Goal: Information Seeking & Learning: Learn about a topic

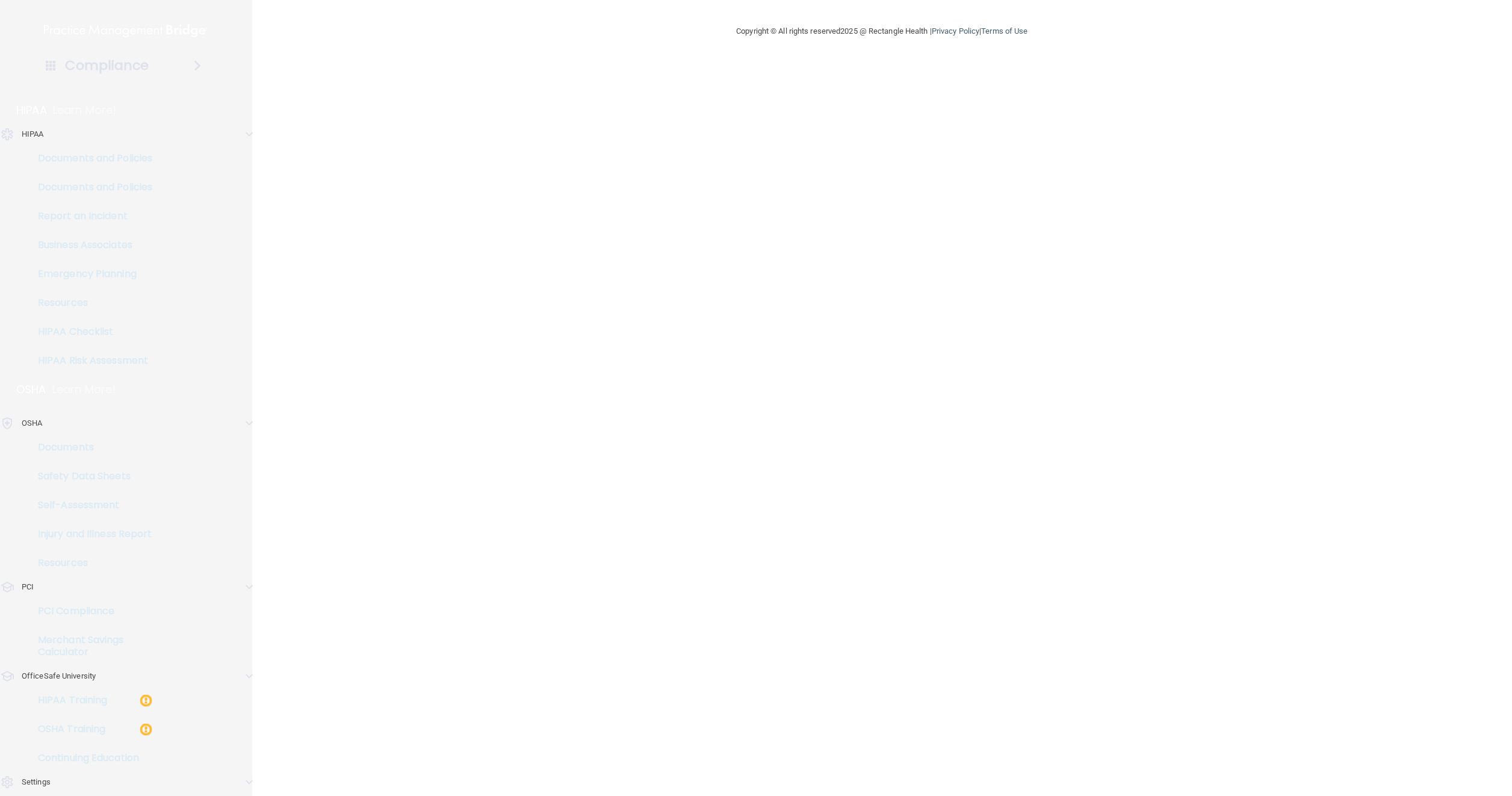
click at [72, 678] on p "OfficeSafe University" at bounding box center [59, 676] width 74 height 14
click at [34, 136] on p "HIPAA" at bounding box center [33, 134] width 22 height 14
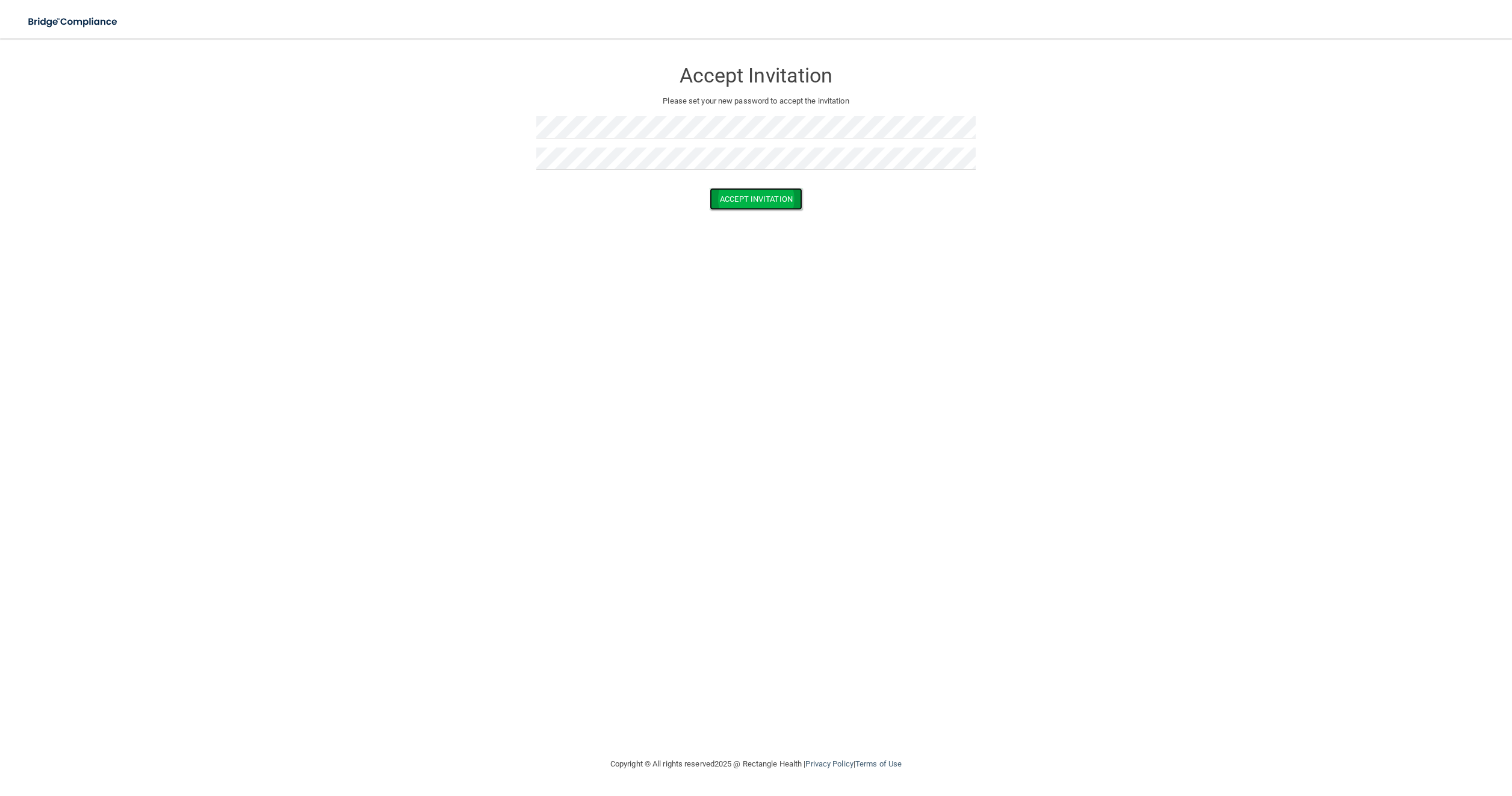
click at [728, 196] on button "Accept Invitation" at bounding box center [756, 199] width 93 height 22
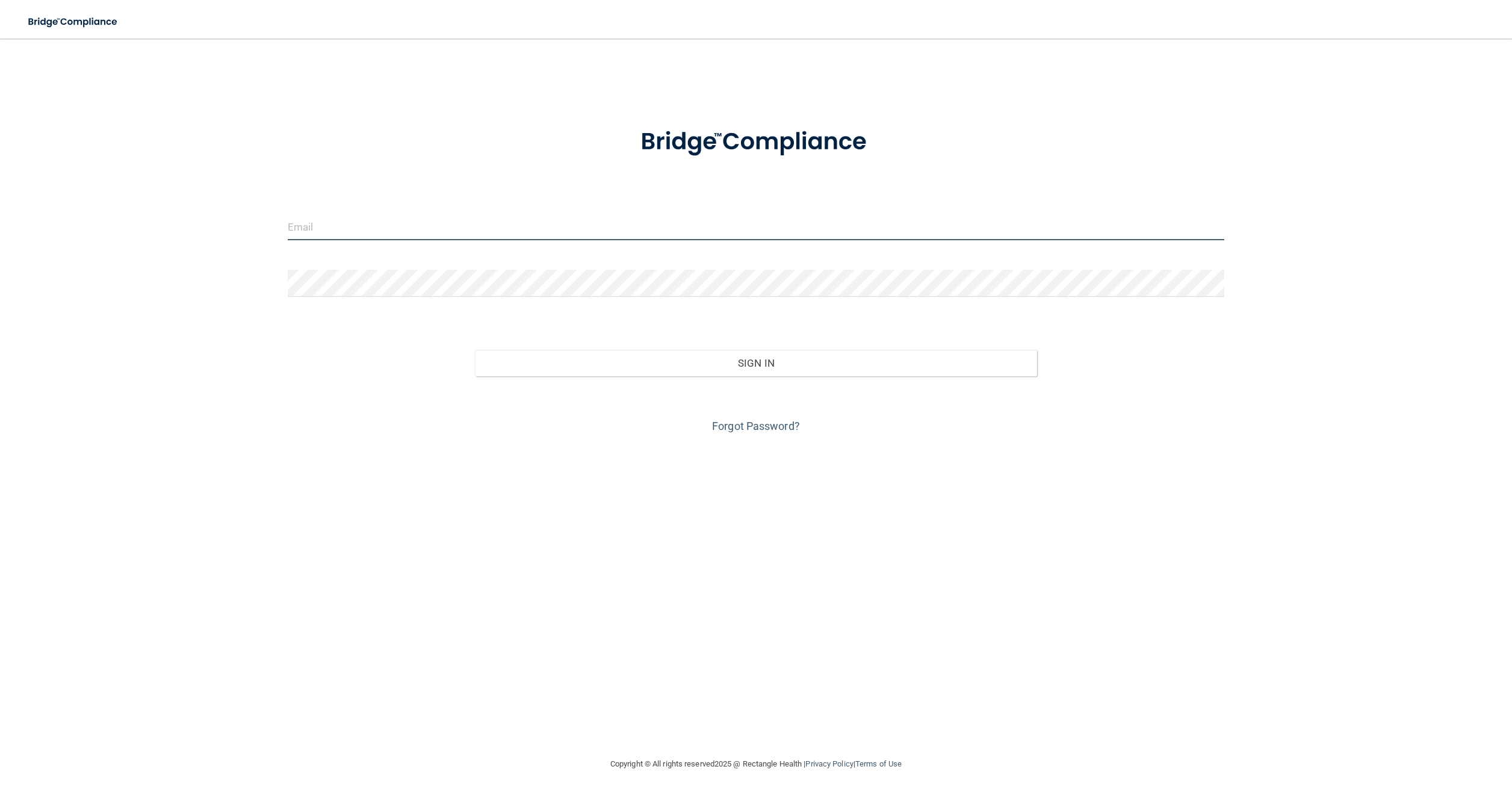
click at [361, 221] on input "email" at bounding box center [756, 226] width 938 height 27
type input "drjetmail@gmail.com"
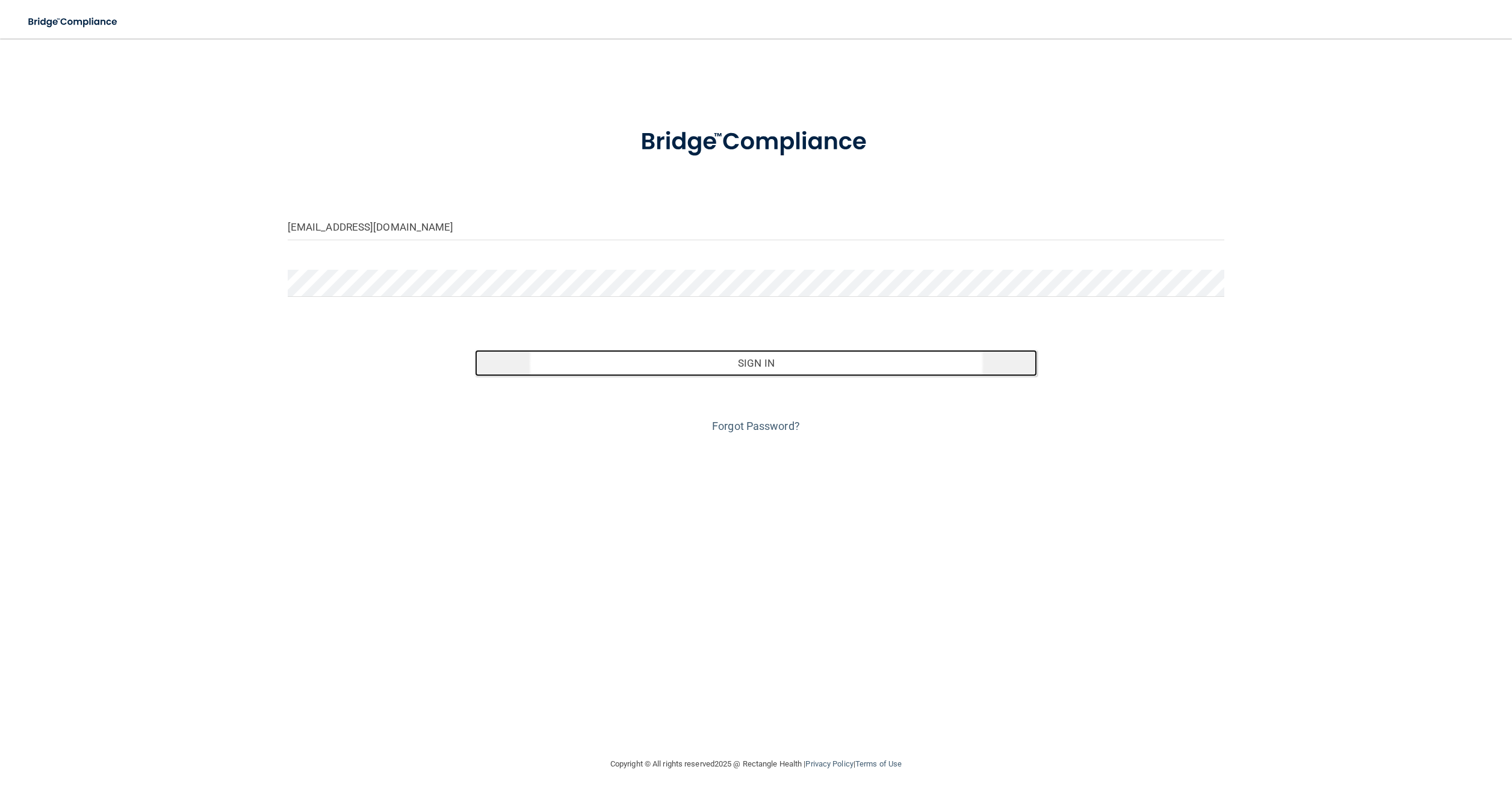
click at [770, 360] on button "Sign In" at bounding box center [756, 363] width 563 height 27
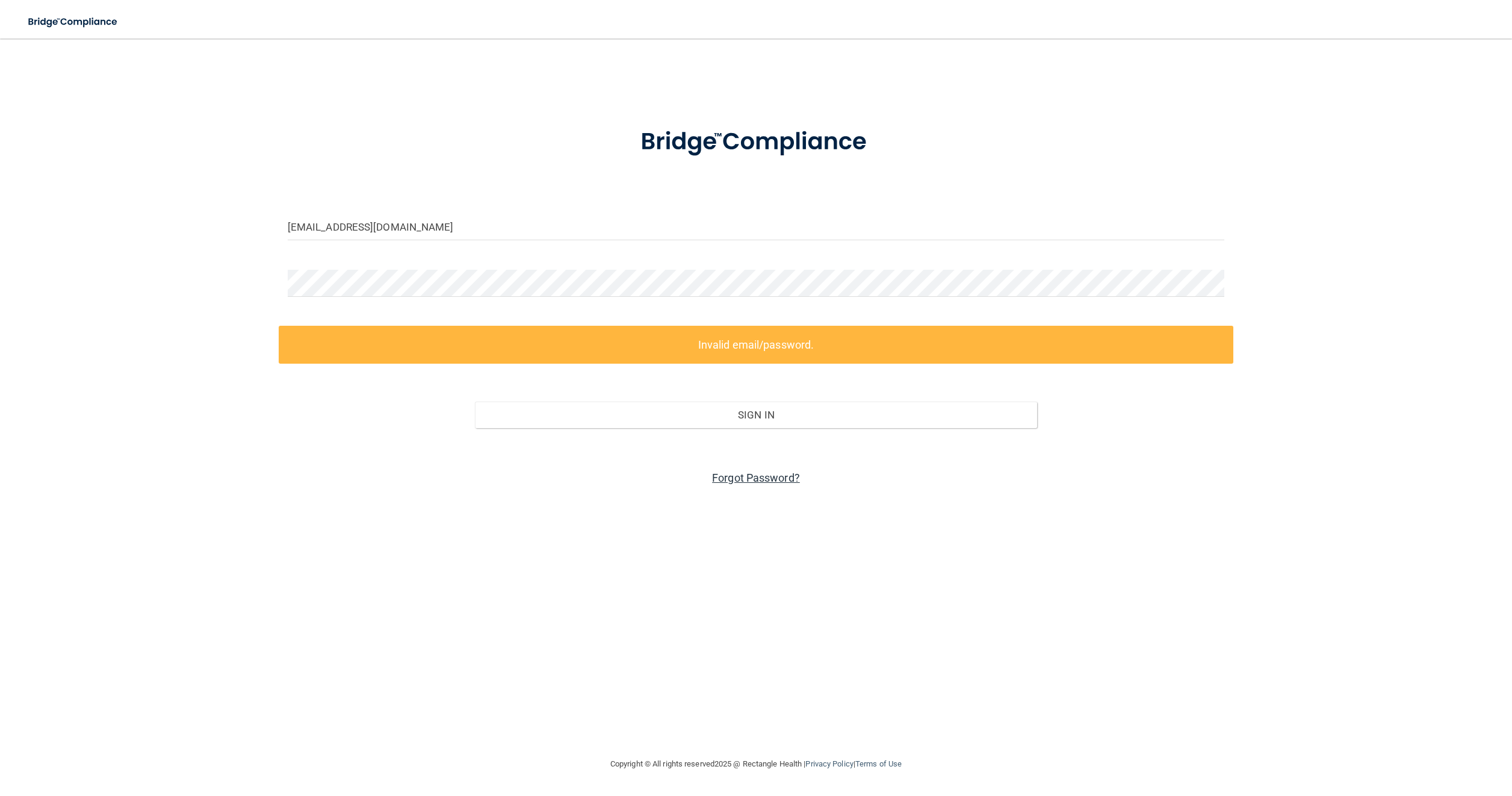
click at [743, 480] on link "Forgot Password?" at bounding box center [756, 478] width 88 height 13
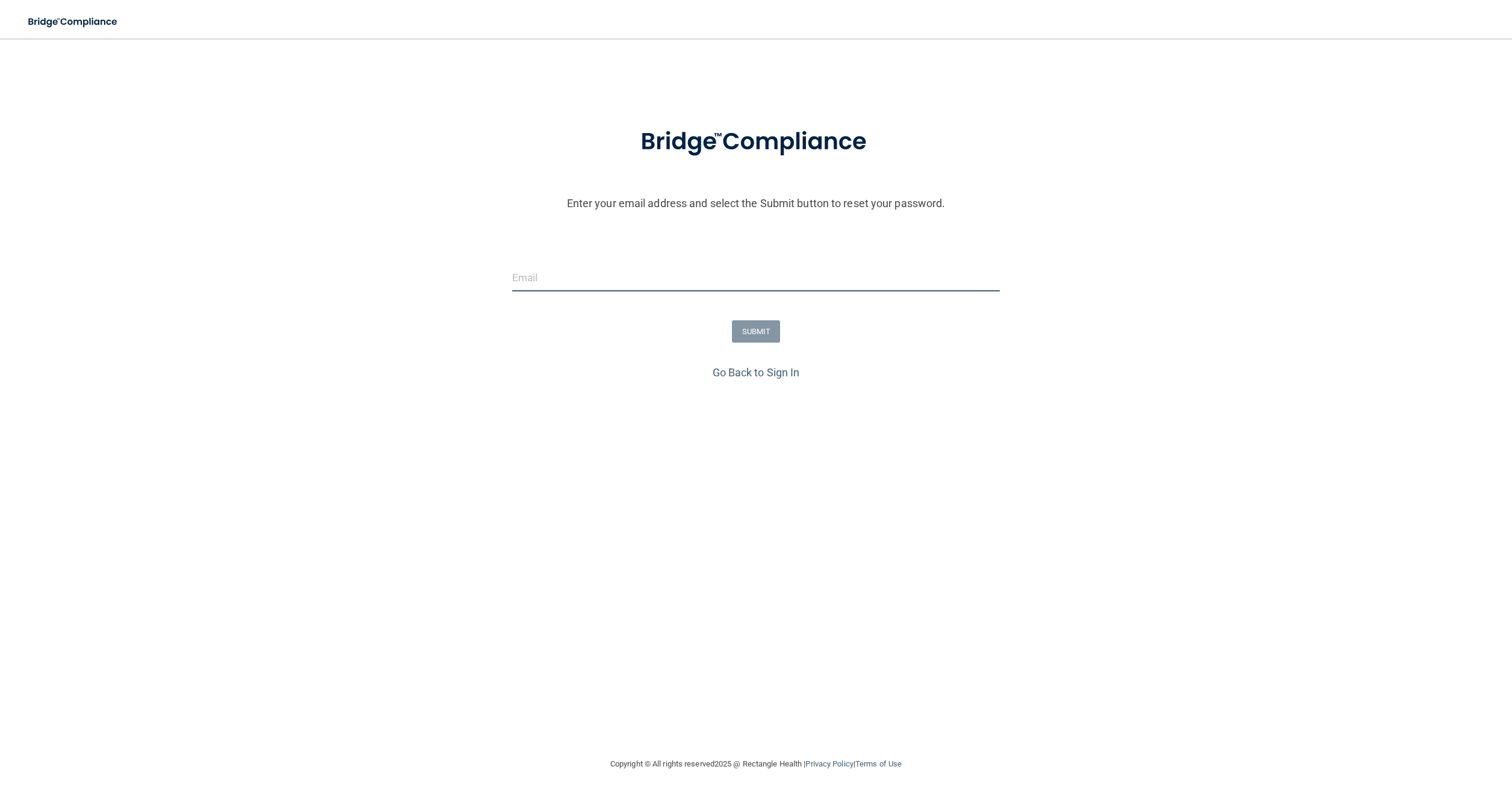
click at [563, 272] on input "email" at bounding box center [756, 277] width 489 height 27
type input "[EMAIL_ADDRESS][DOMAIN_NAME]"
click at [756, 332] on button "SUBMIT" at bounding box center [756, 332] width 49 height 22
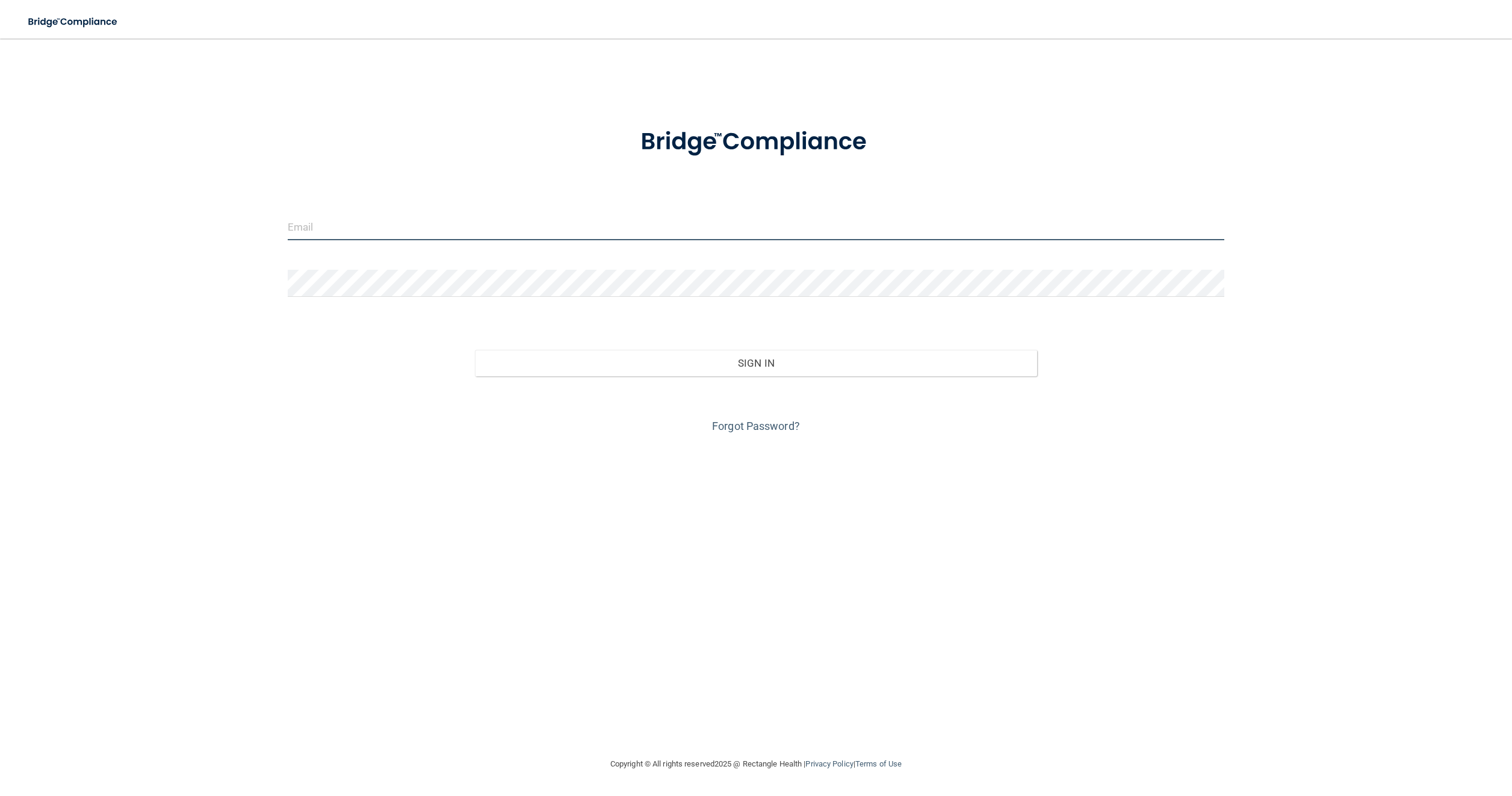
click at [347, 230] on input "email" at bounding box center [756, 226] width 938 height 27
type input "[EMAIL_ADDRESS][DOMAIN_NAME]"
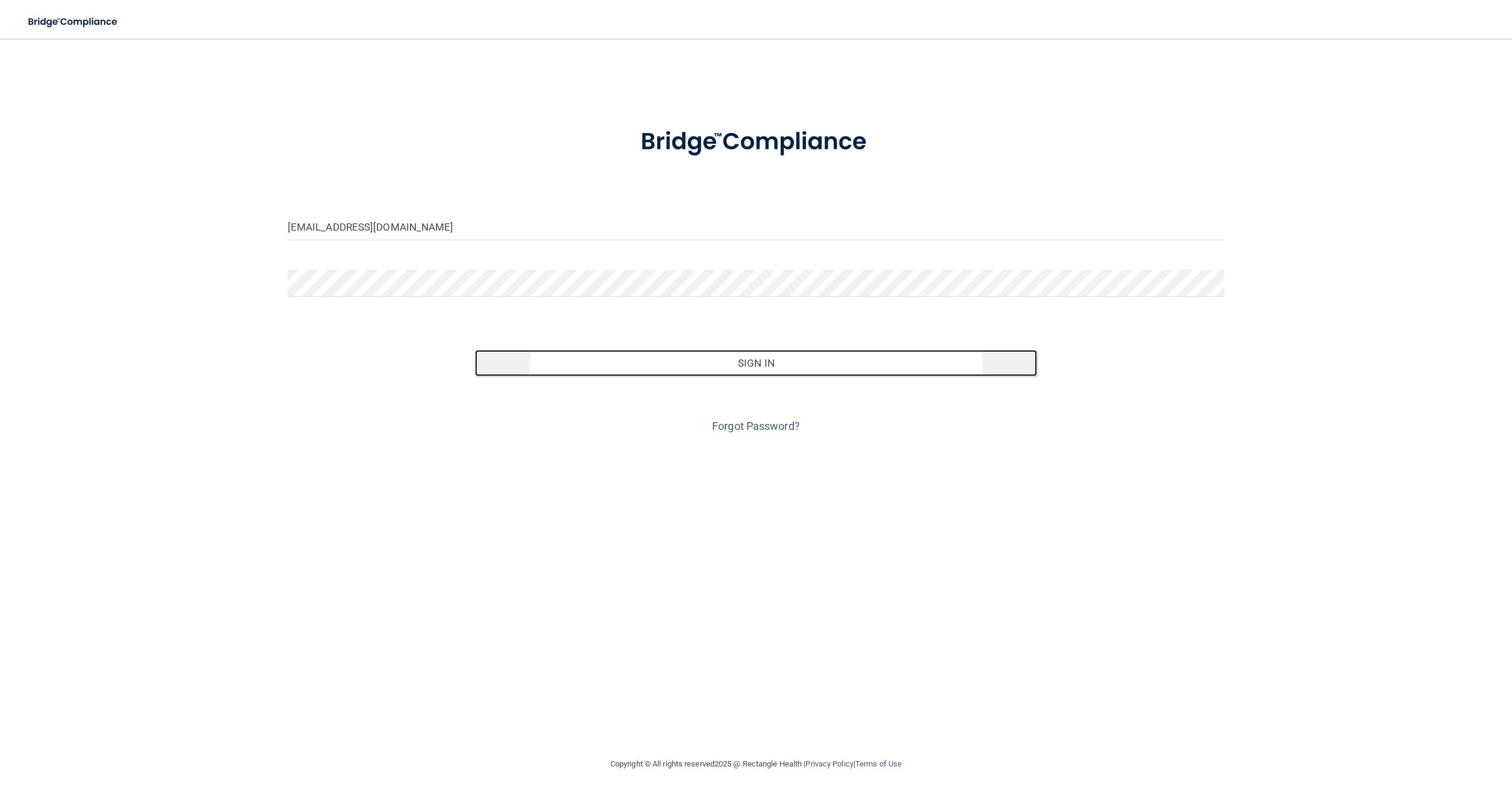
click at [741, 362] on button "Sign In" at bounding box center [756, 363] width 563 height 27
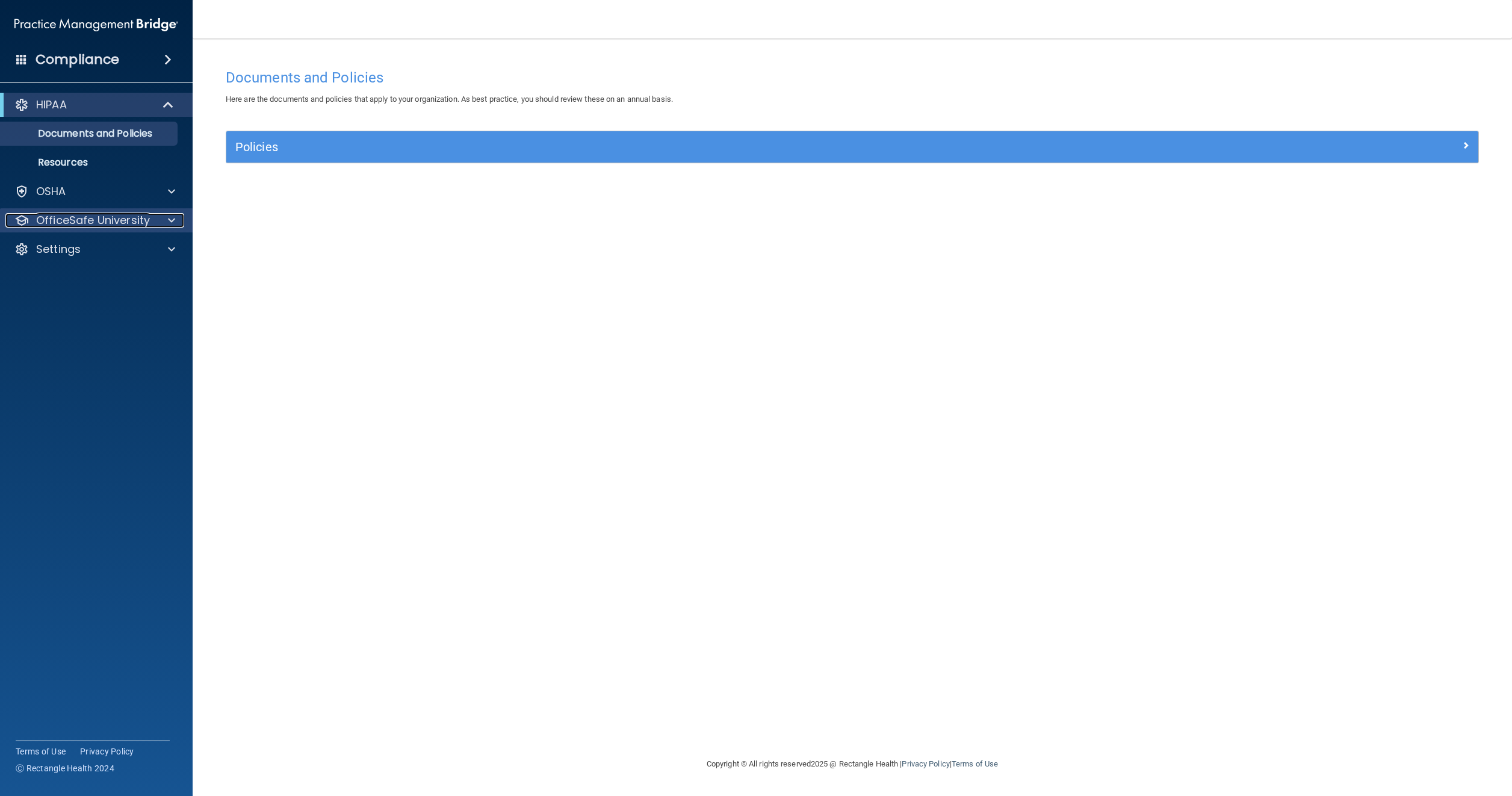
click at [130, 216] on p "OfficeSafe University" at bounding box center [93, 220] width 113 height 14
click at [77, 249] on p "HIPAA Training" at bounding box center [58, 249] width 99 height 12
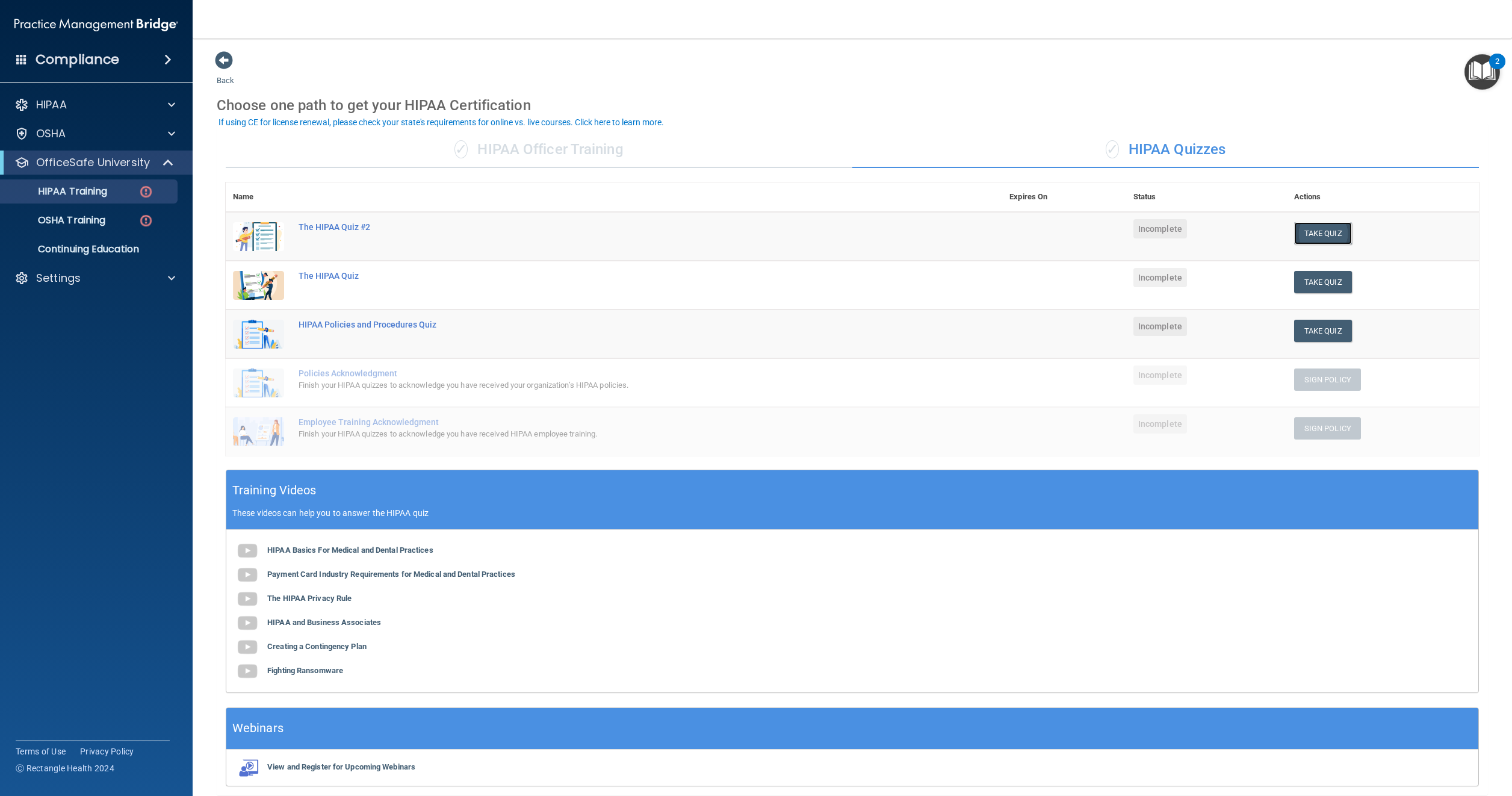
click at [1311, 229] on button "Take Quiz" at bounding box center [1323, 233] width 58 height 22
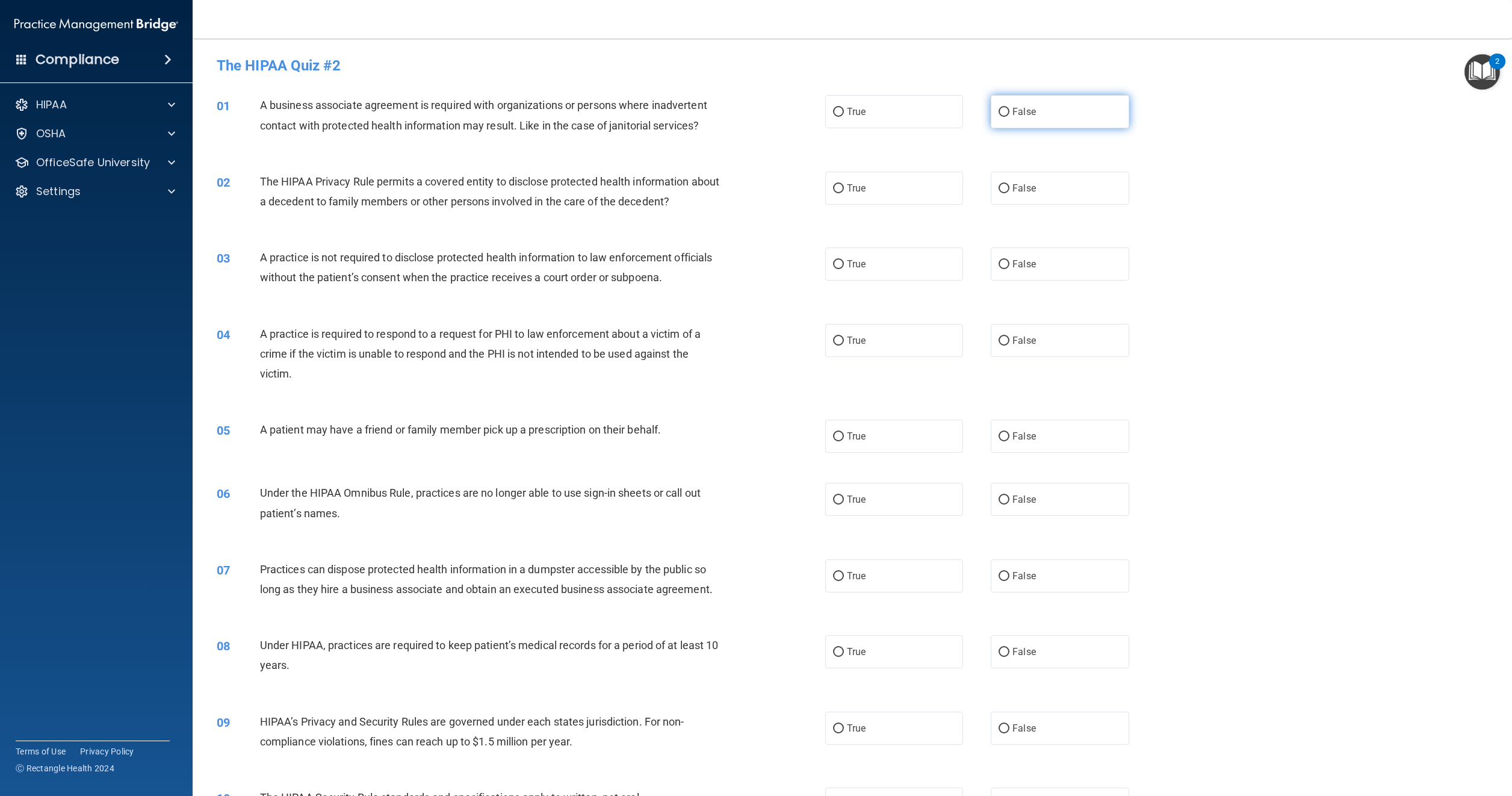
click at [1001, 109] on input "False" at bounding box center [1005, 112] width 11 height 9
radio input "true"
click at [835, 187] on input "True" at bounding box center [839, 188] width 11 height 9
radio input "true"
click at [999, 266] on input "False" at bounding box center [1005, 264] width 11 height 9
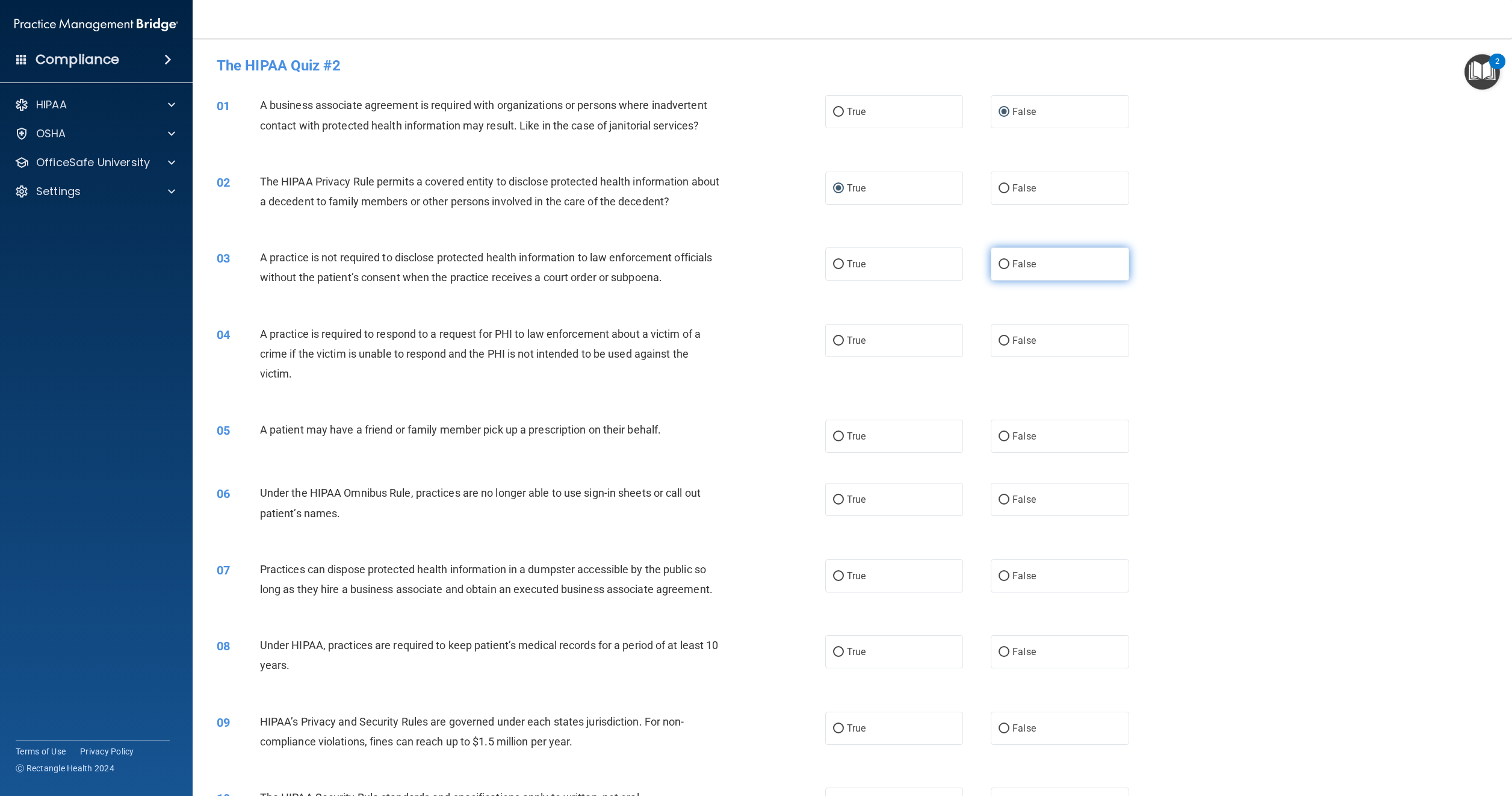
radio input "true"
click at [836, 333] on label "True" at bounding box center [894, 340] width 138 height 33
click at [836, 337] on input "True" at bounding box center [839, 340] width 11 height 9
radio input "true"
click at [854, 438] on span "True" at bounding box center [856, 436] width 19 height 12
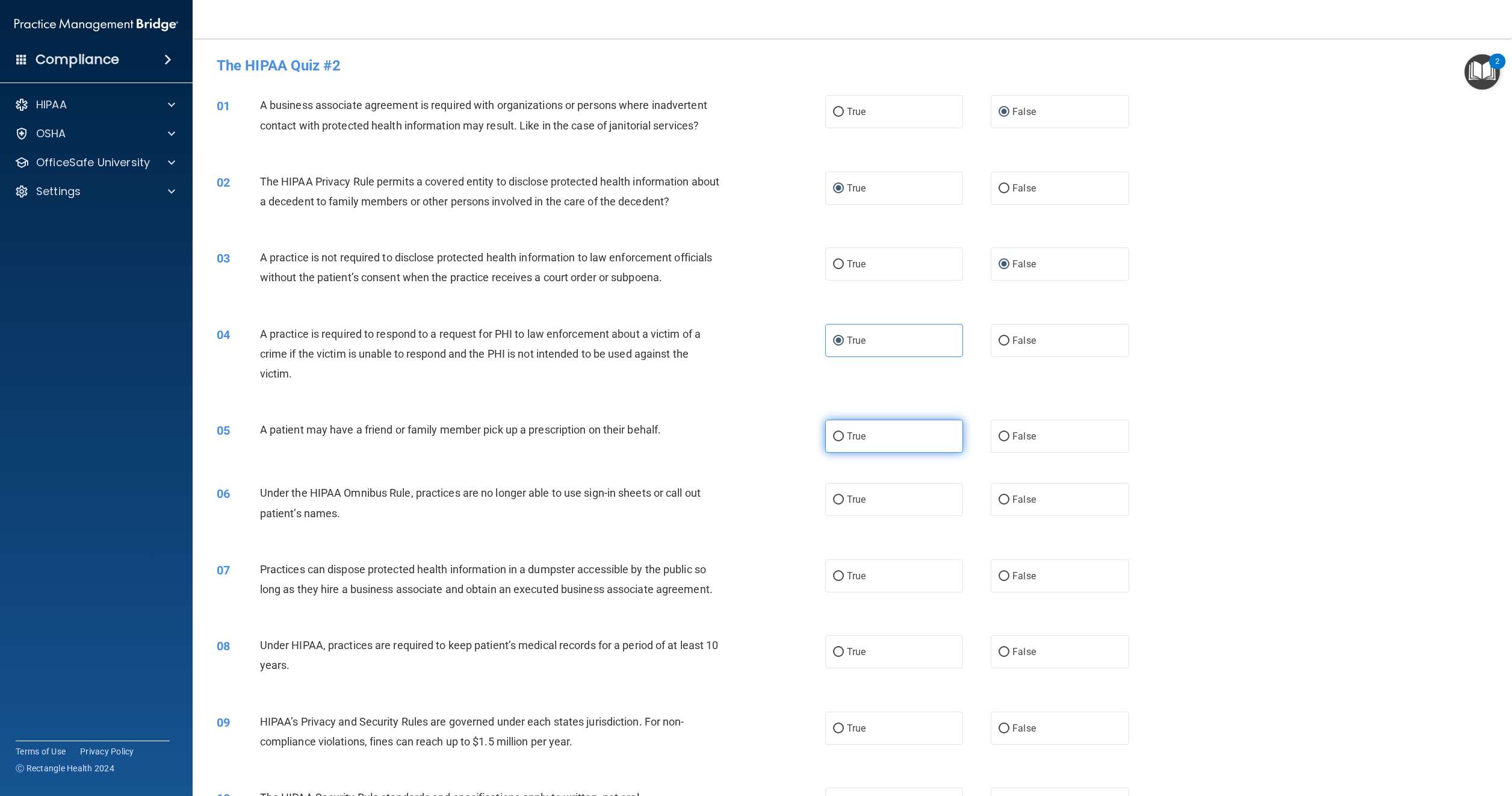
click at [834, 427] on label "True" at bounding box center [894, 437] width 138 height 33
click at [834, 433] on input "True" at bounding box center [839, 437] width 11 height 9
radio input "true"
click at [1012, 497] on span "False" at bounding box center [1024, 500] width 24 height 12
drag, startPoint x: 1009, startPoint y: 497, endPoint x: 1001, endPoint y: 495, distance: 8.2
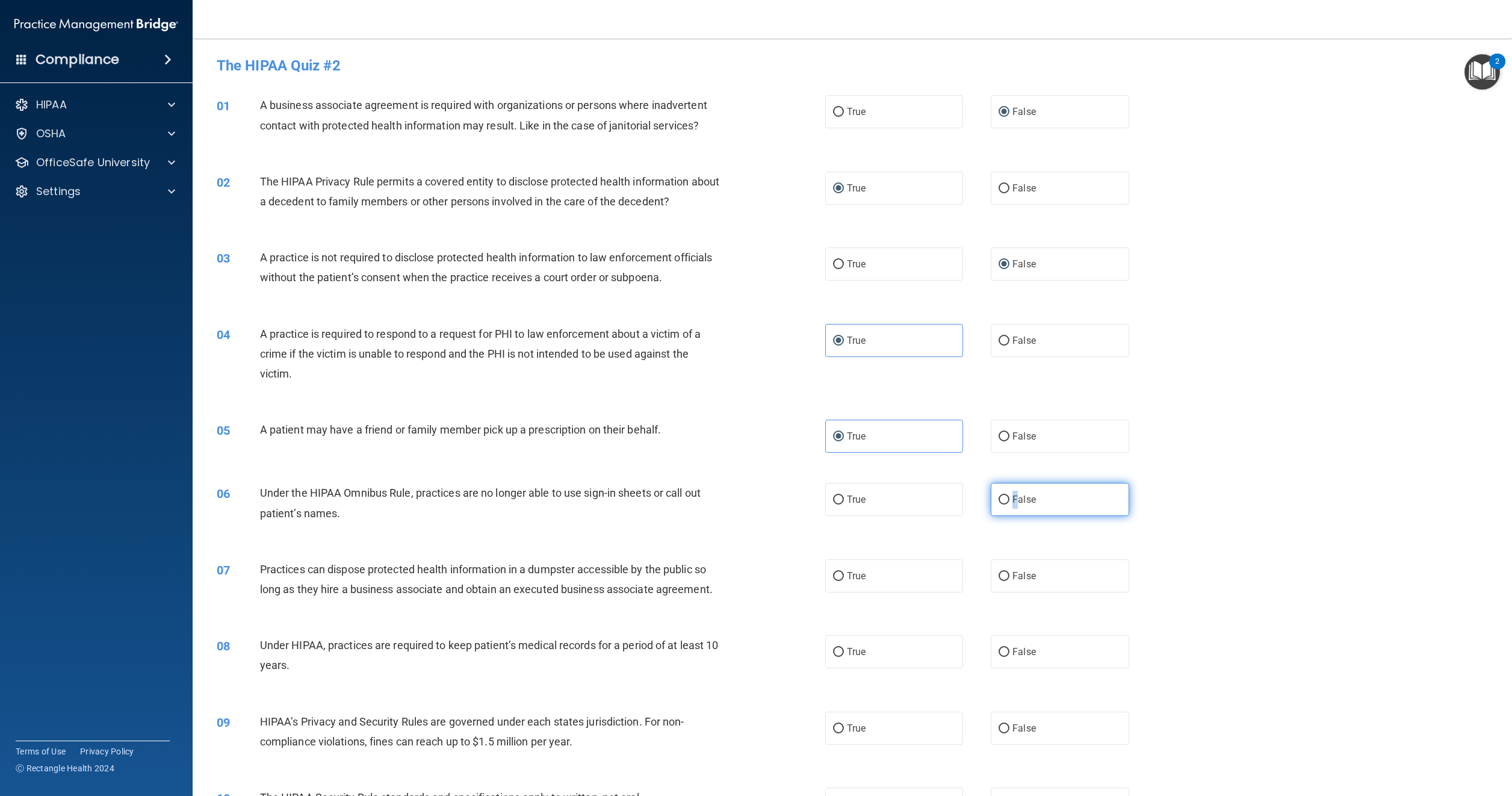
click at [1001, 496] on input "False" at bounding box center [1005, 500] width 11 height 9
radio input "true"
click at [1016, 578] on span "False" at bounding box center [1024, 576] width 24 height 12
click at [1009, 578] on input "False" at bounding box center [1005, 576] width 11 height 9
radio input "true"
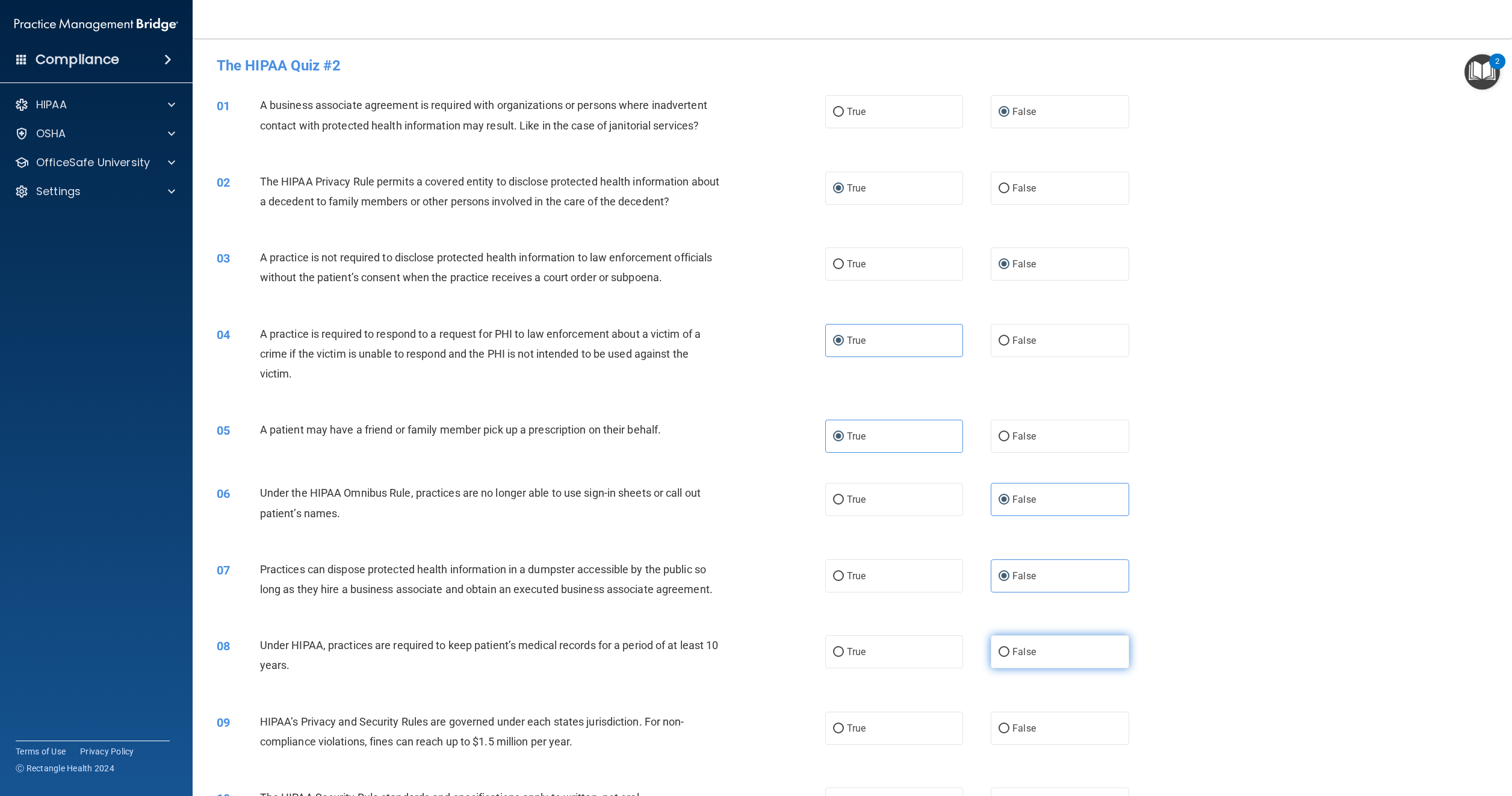
click at [1005, 649] on label "False" at bounding box center [1060, 652] width 138 height 33
click at [1005, 649] on input "False" at bounding box center [1005, 652] width 11 height 9
radio input "true"
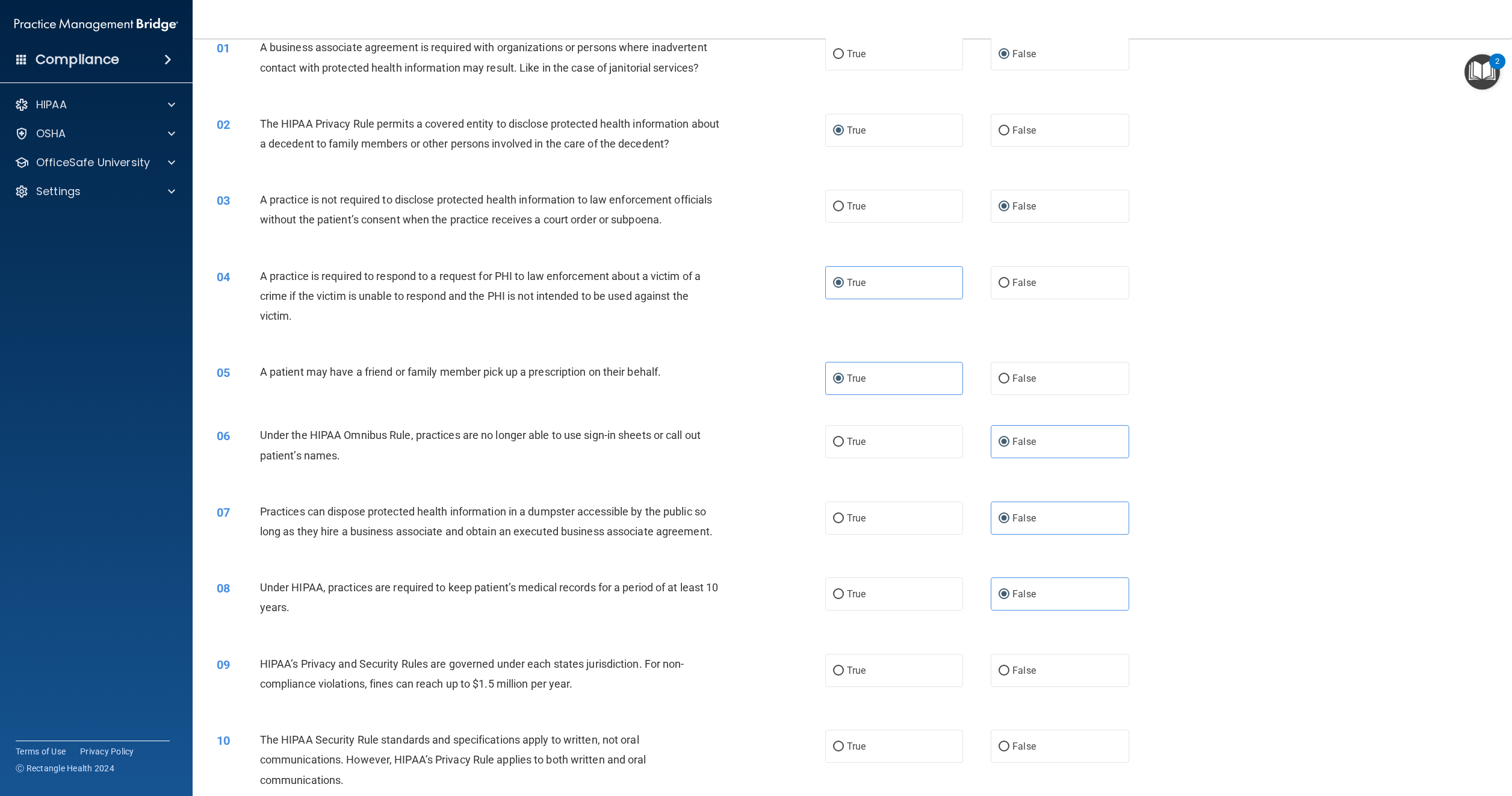
scroll to position [60, 0]
click at [834, 661] on label "True" at bounding box center [894, 668] width 138 height 33
click at [834, 664] on input "True" at bounding box center [839, 668] width 11 height 9
radio input "true"
click at [1012, 746] on span "False" at bounding box center [1024, 744] width 24 height 12
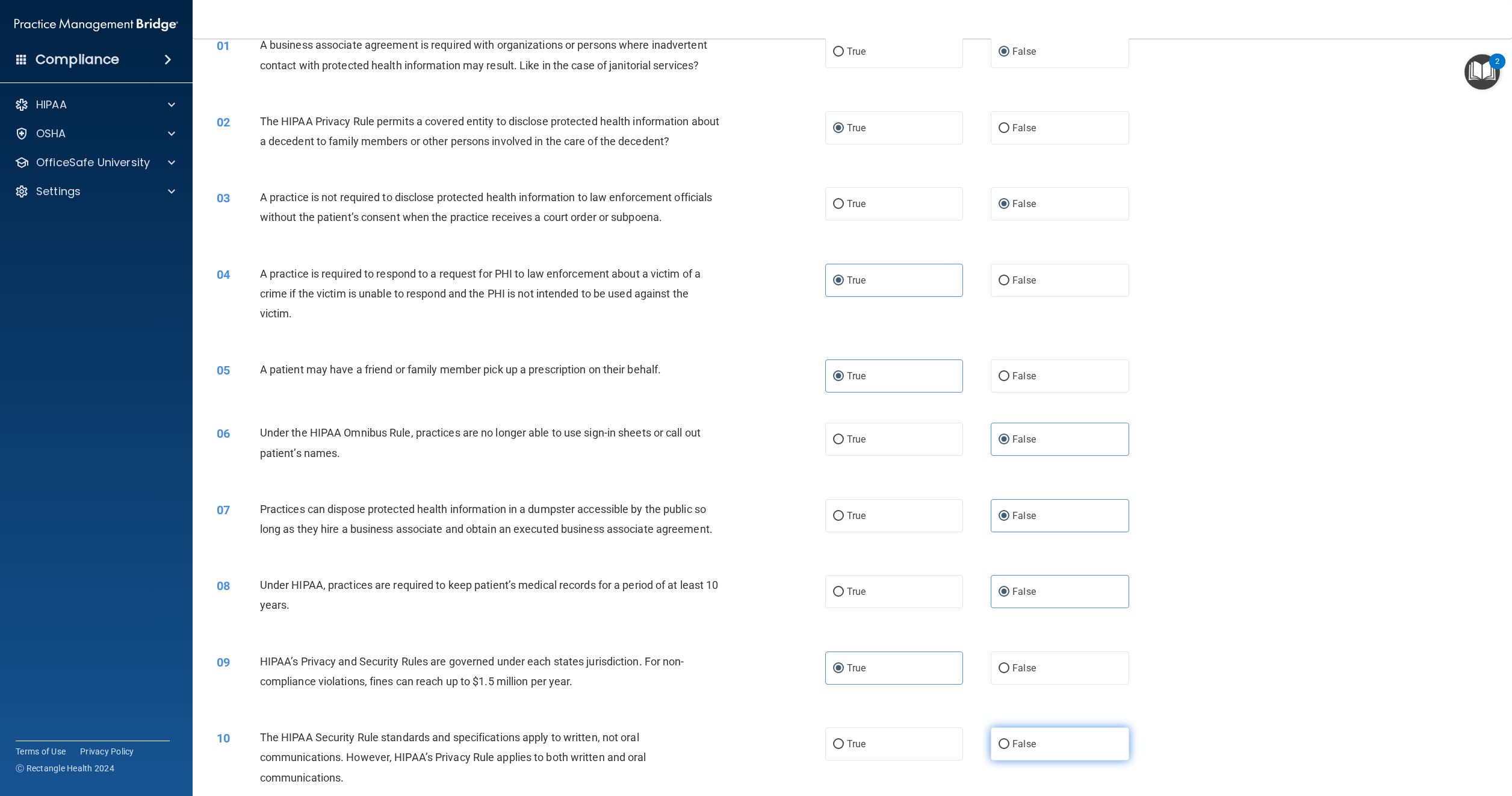
click at [1009, 746] on input "False" at bounding box center [1005, 744] width 11 height 9
radio input "true"
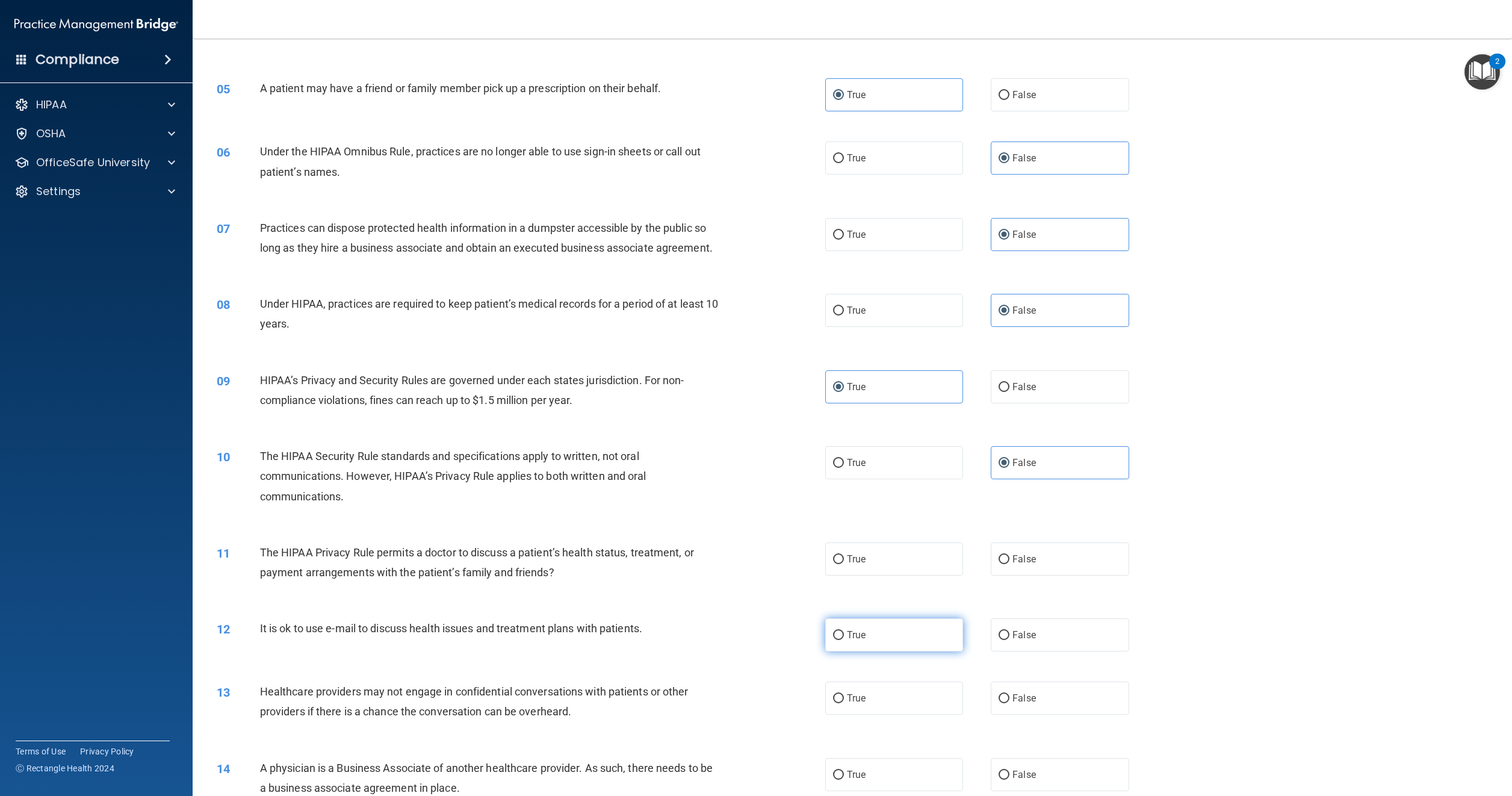
scroll to position [361, 0]
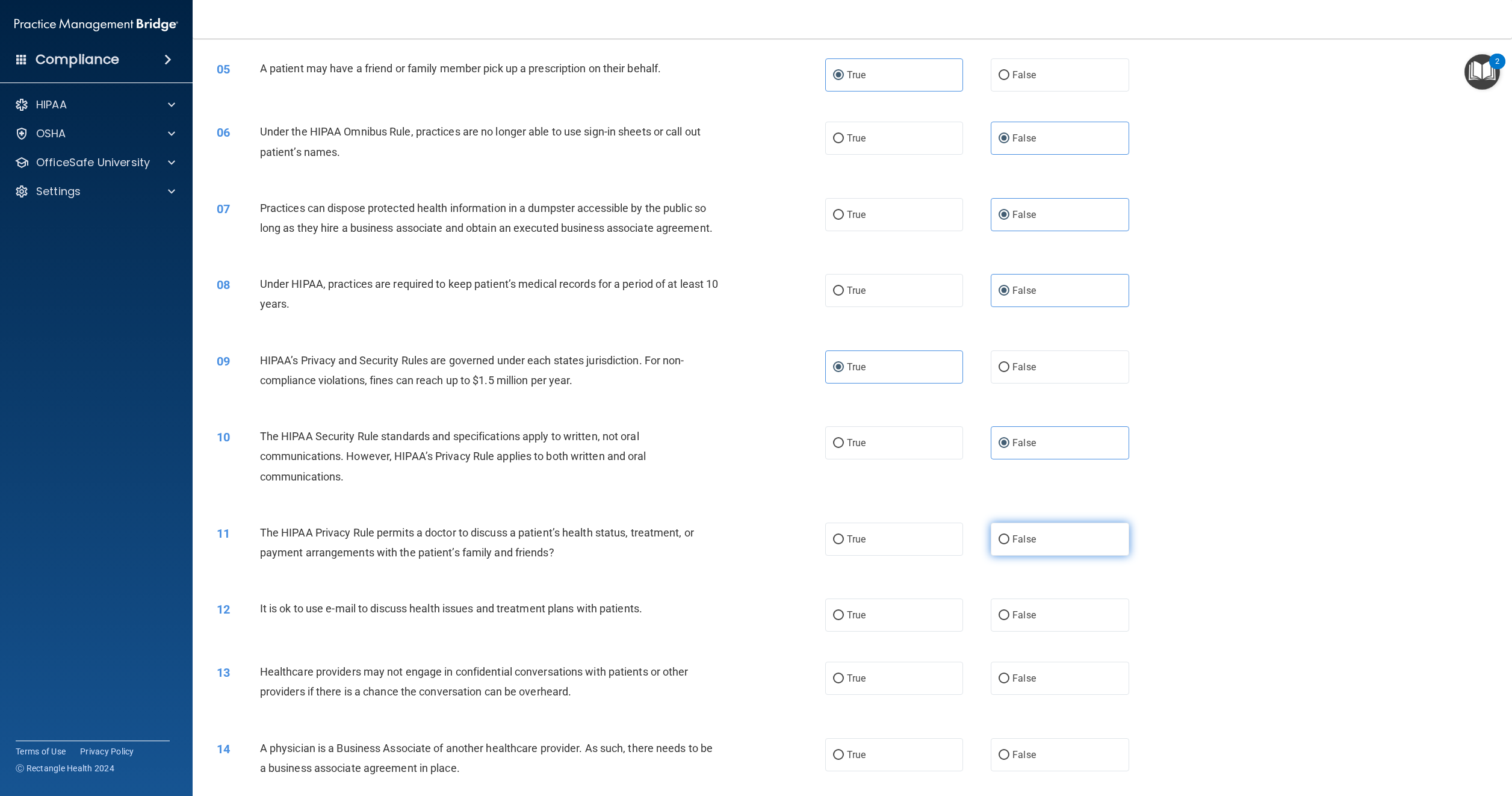
click at [1012, 535] on span "False" at bounding box center [1024, 539] width 24 height 12
click at [1008, 535] on input "False" at bounding box center [1005, 539] width 11 height 9
radio input "true"
click at [849, 610] on span "True" at bounding box center [856, 615] width 19 height 12
click at [844, 612] on input "True" at bounding box center [839, 616] width 11 height 9
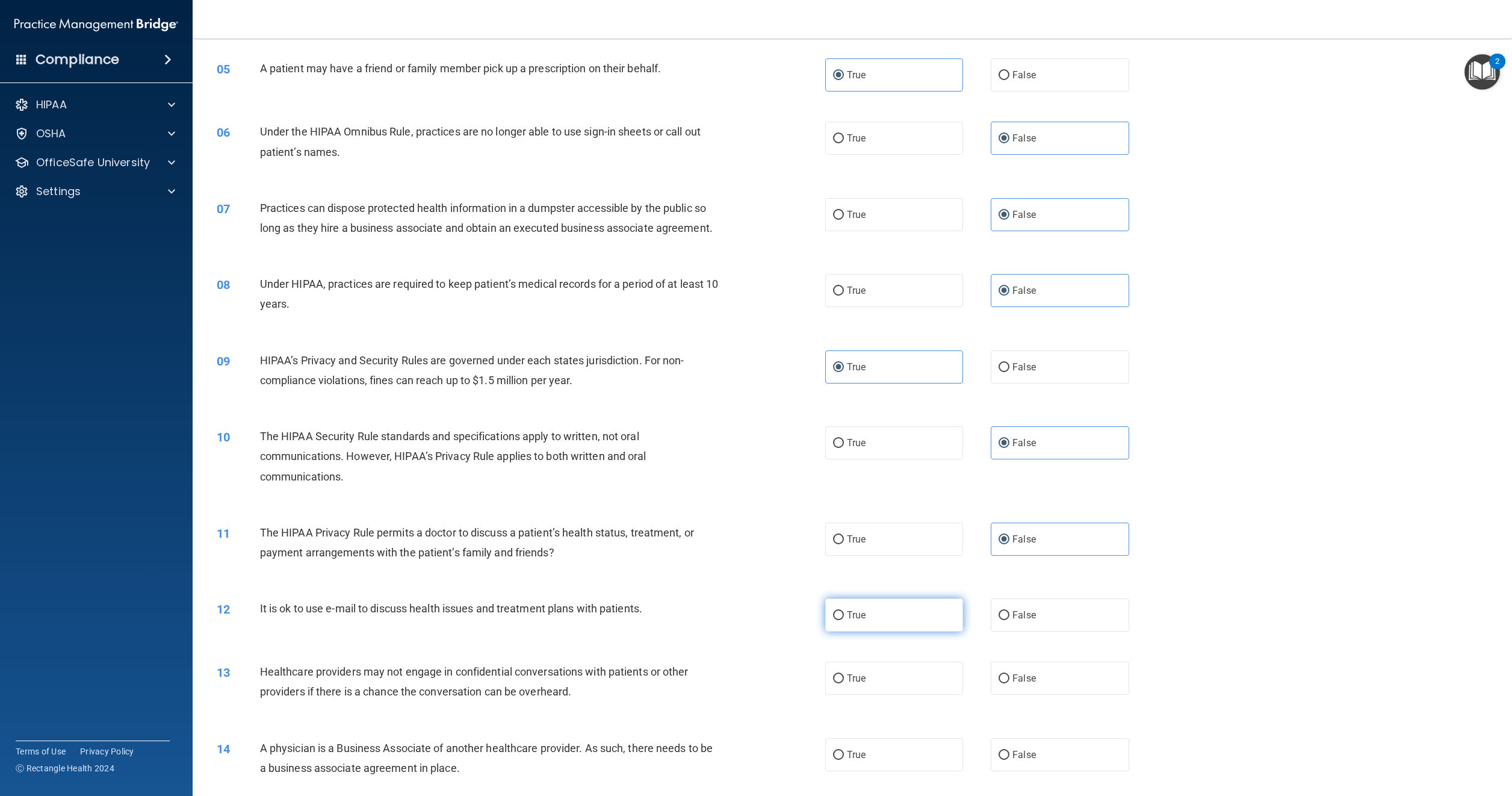
radio input "true"
click at [1008, 671] on label "False" at bounding box center [1060, 679] width 138 height 33
click at [1008, 675] on input "False" at bounding box center [1005, 679] width 11 height 9
radio input "true"
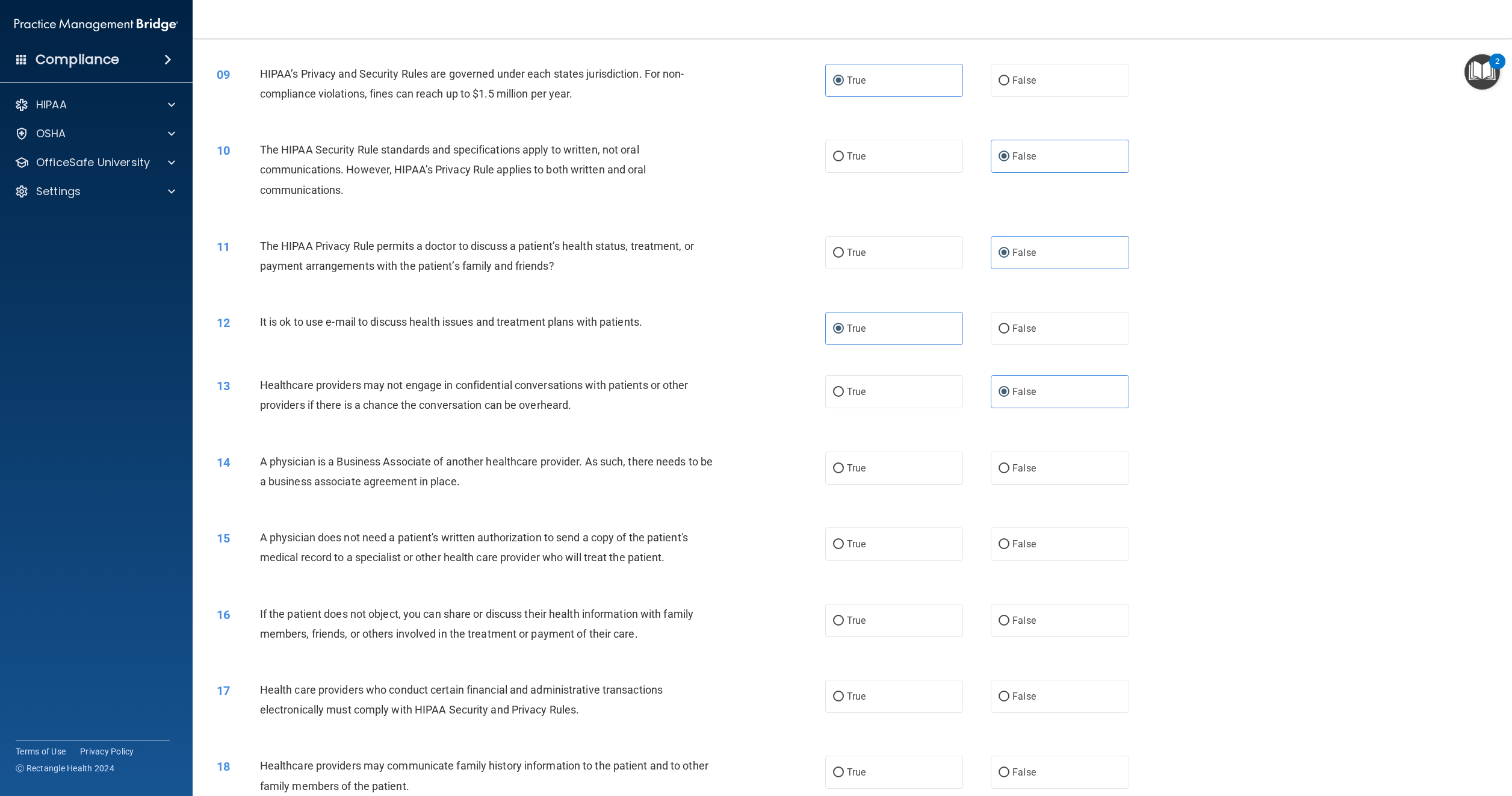
scroll to position [663, 0]
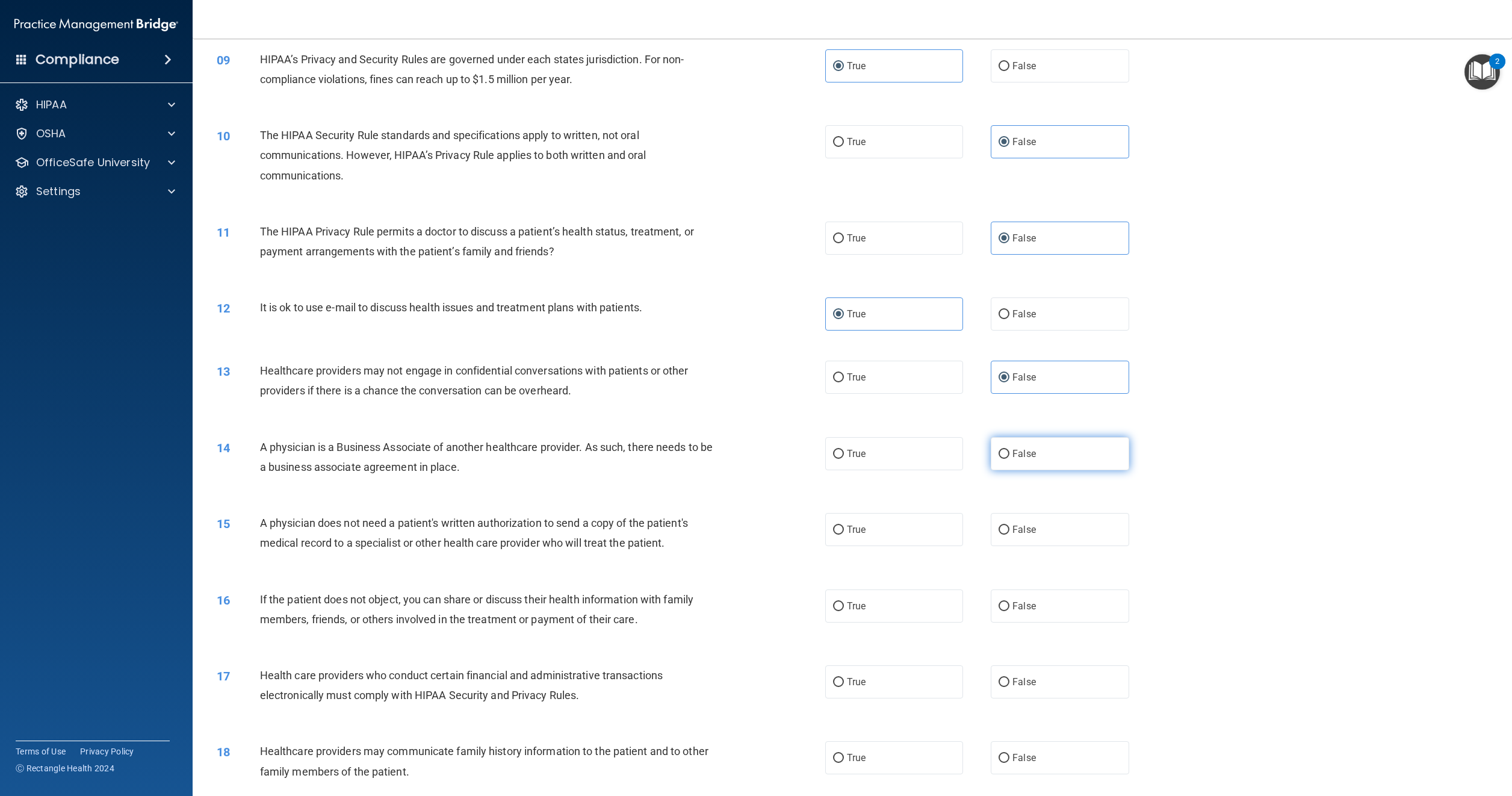
click at [999, 452] on input "False" at bounding box center [1005, 454] width 11 height 9
radio input "true"
click at [847, 529] on span "True" at bounding box center [856, 530] width 19 height 12
click at [834, 526] on input "True" at bounding box center [839, 530] width 11 height 9
radio input "true"
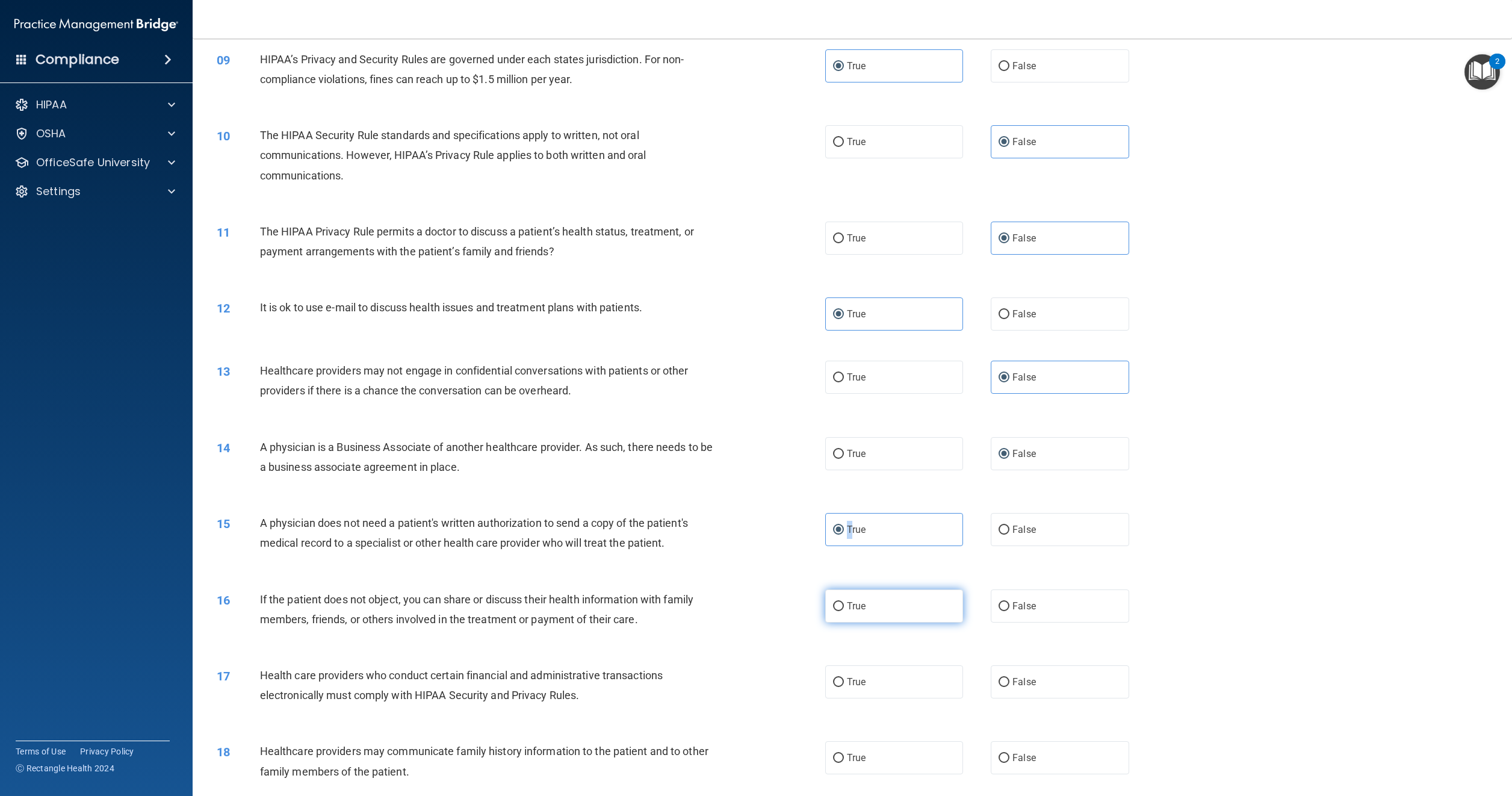
click at [834, 608] on input "True" at bounding box center [839, 606] width 11 height 9
radio input "true"
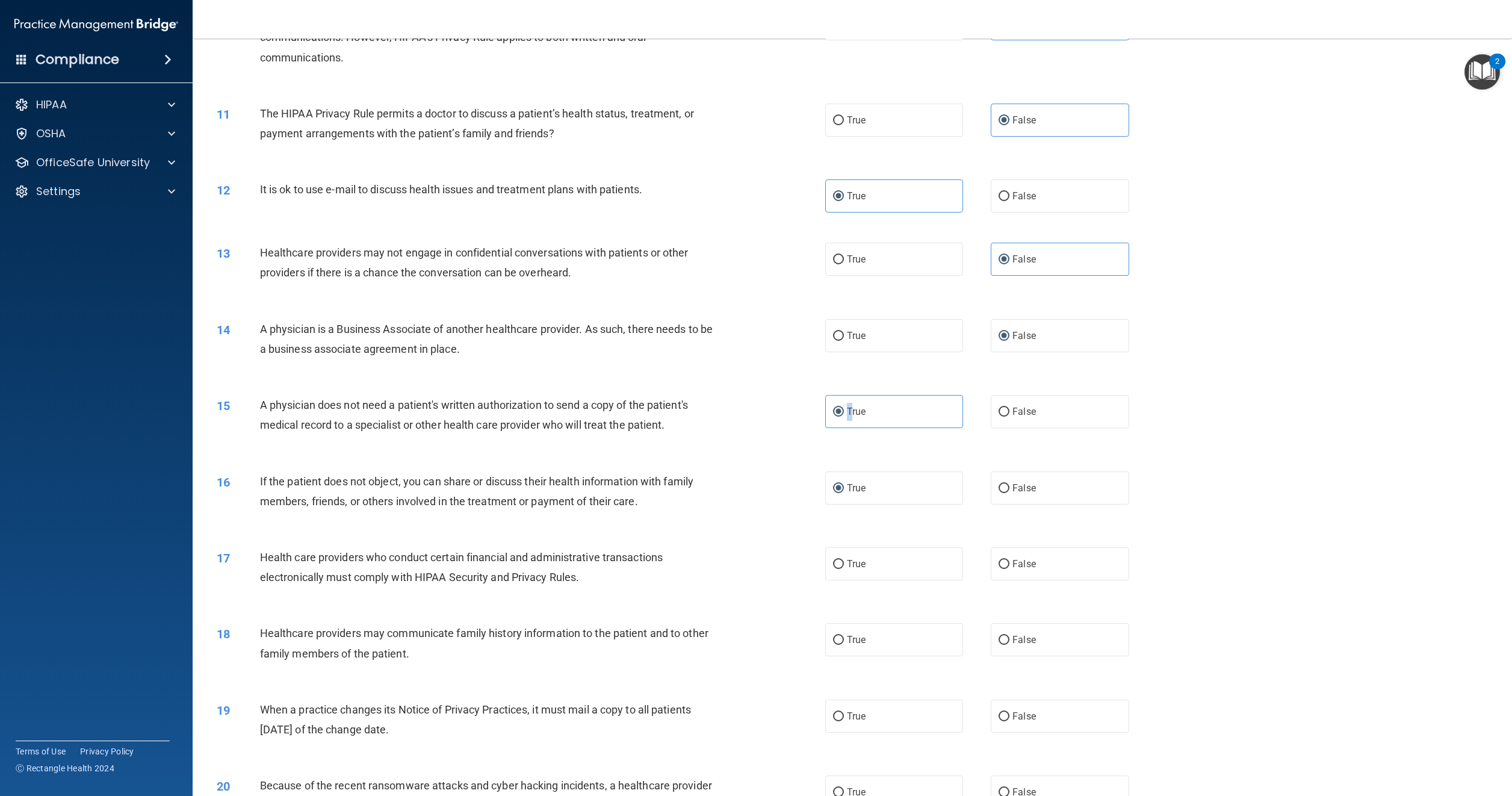
scroll to position [783, 0]
click at [841, 557] on label "True" at bounding box center [894, 562] width 138 height 33
click at [841, 558] on input "True" at bounding box center [839, 562] width 11 height 9
radio input "true"
click at [847, 640] on span "True" at bounding box center [856, 638] width 19 height 12
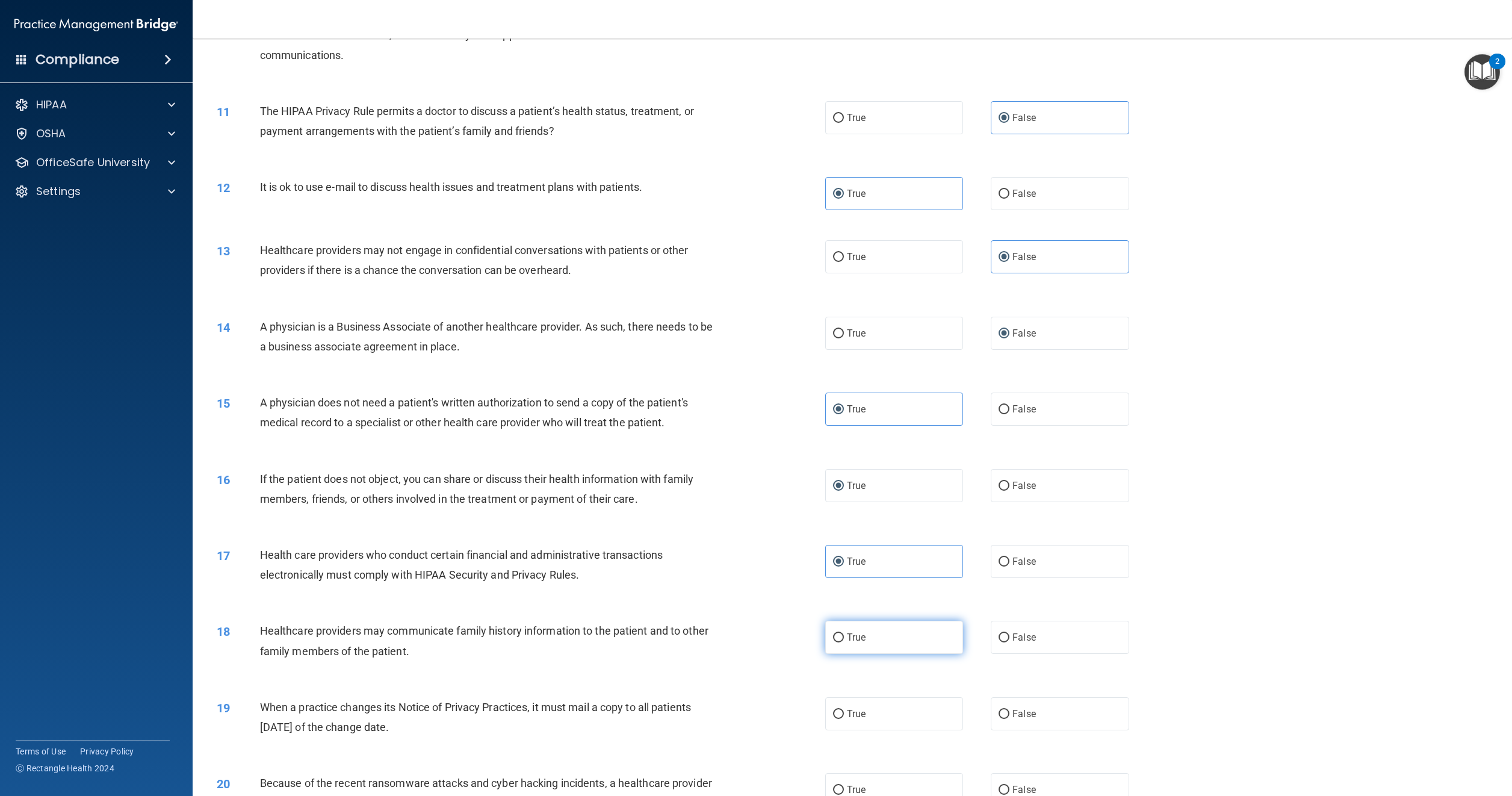
click at [844, 640] on input "True" at bounding box center [839, 638] width 11 height 9
radio input "true"
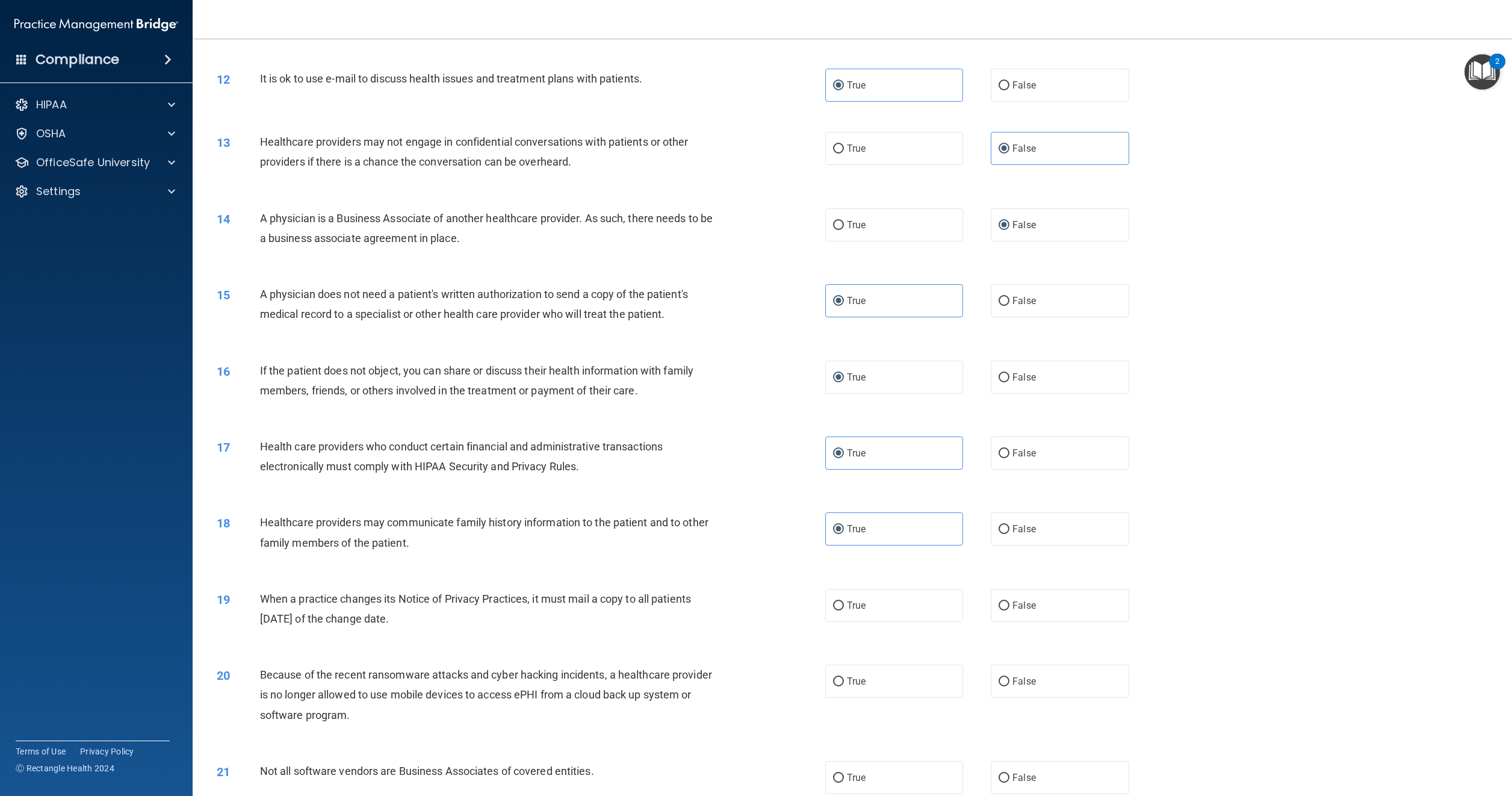
scroll to position [903, 0]
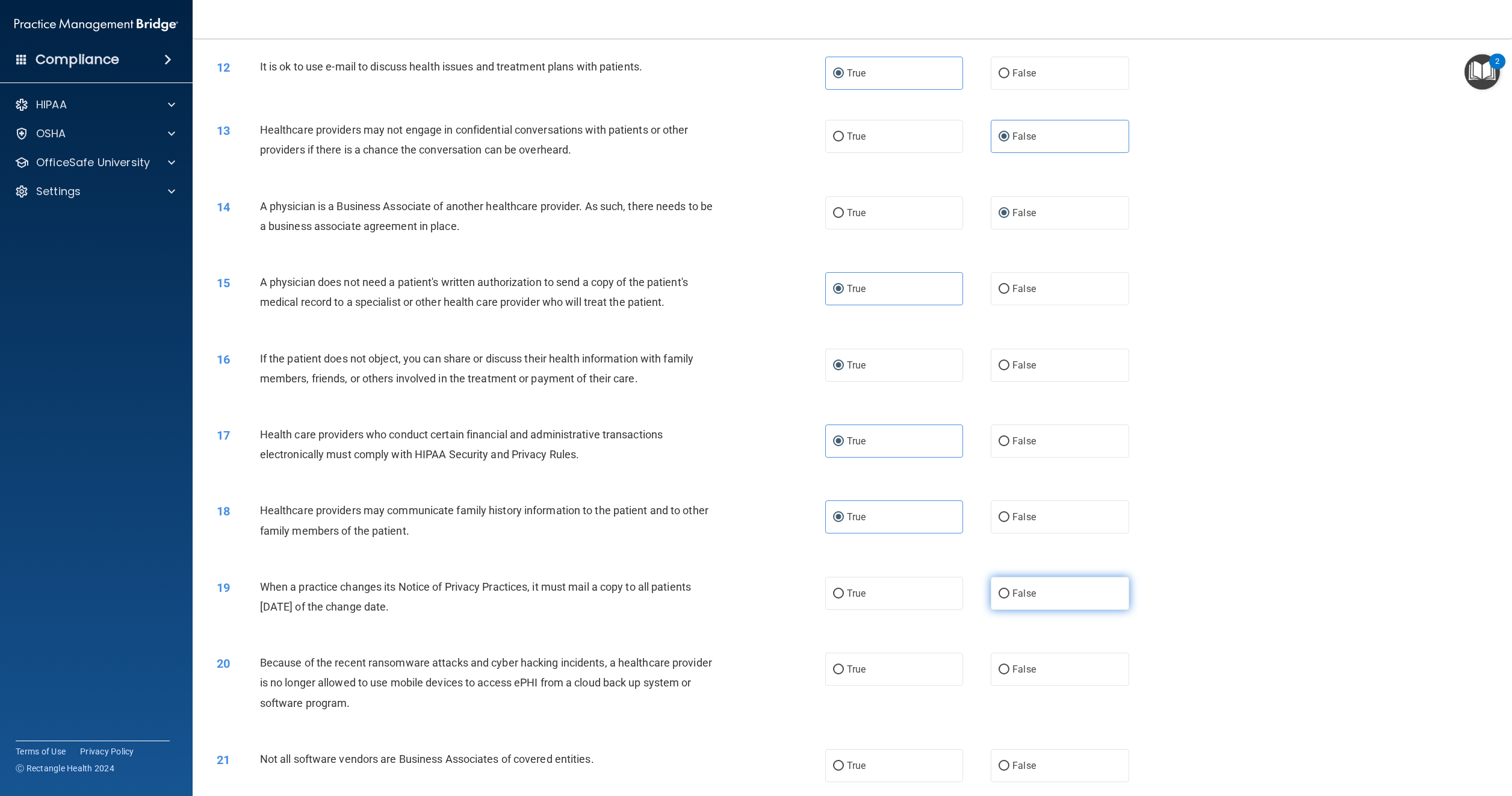
click at [1012, 589] on span "False" at bounding box center [1024, 593] width 24 height 12
click at [1007, 590] on input "False" at bounding box center [1005, 593] width 11 height 9
radio input "true"
click at [999, 670] on input "False" at bounding box center [1005, 669] width 11 height 9
radio input "true"
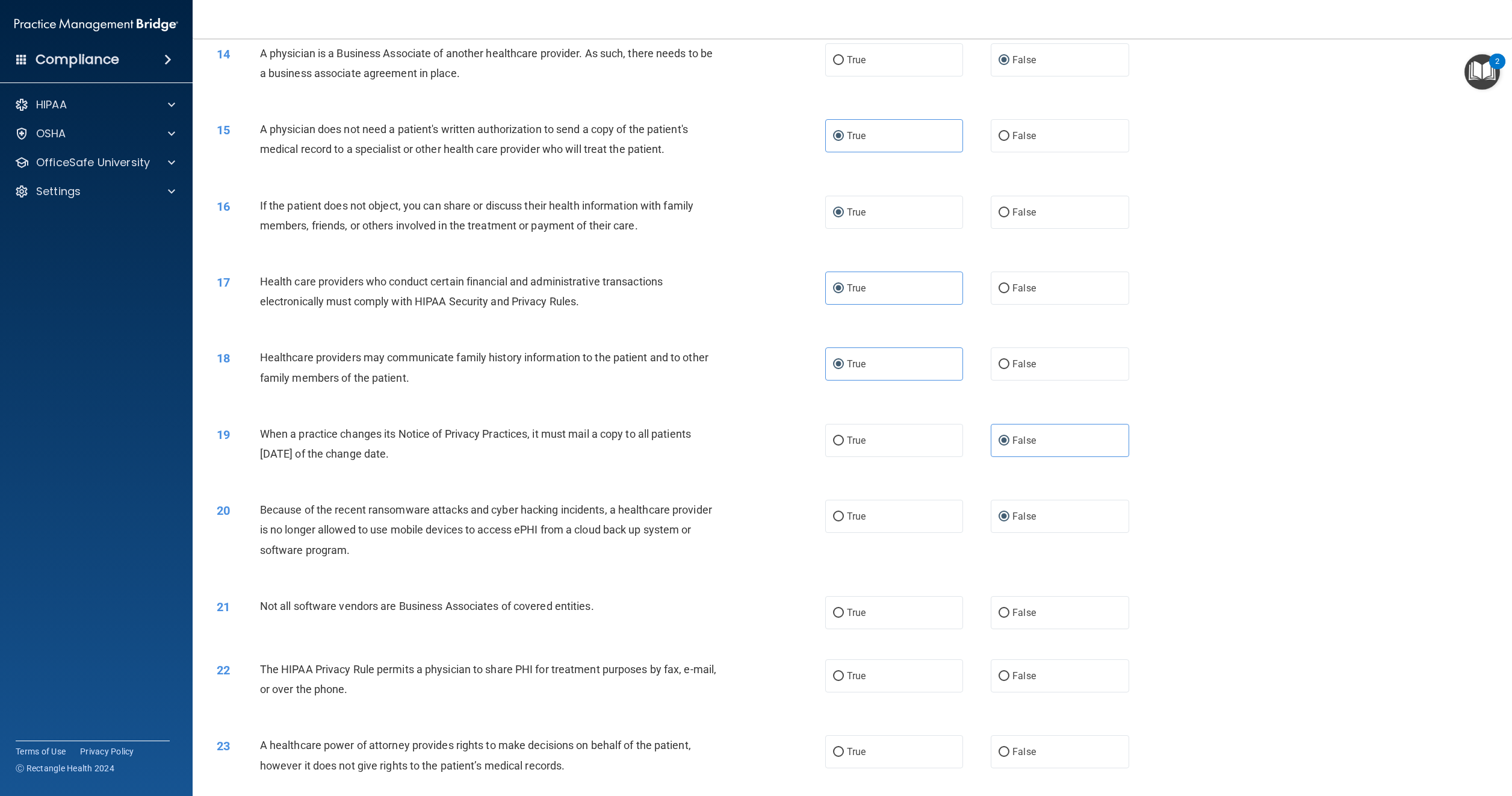
scroll to position [1084, 0]
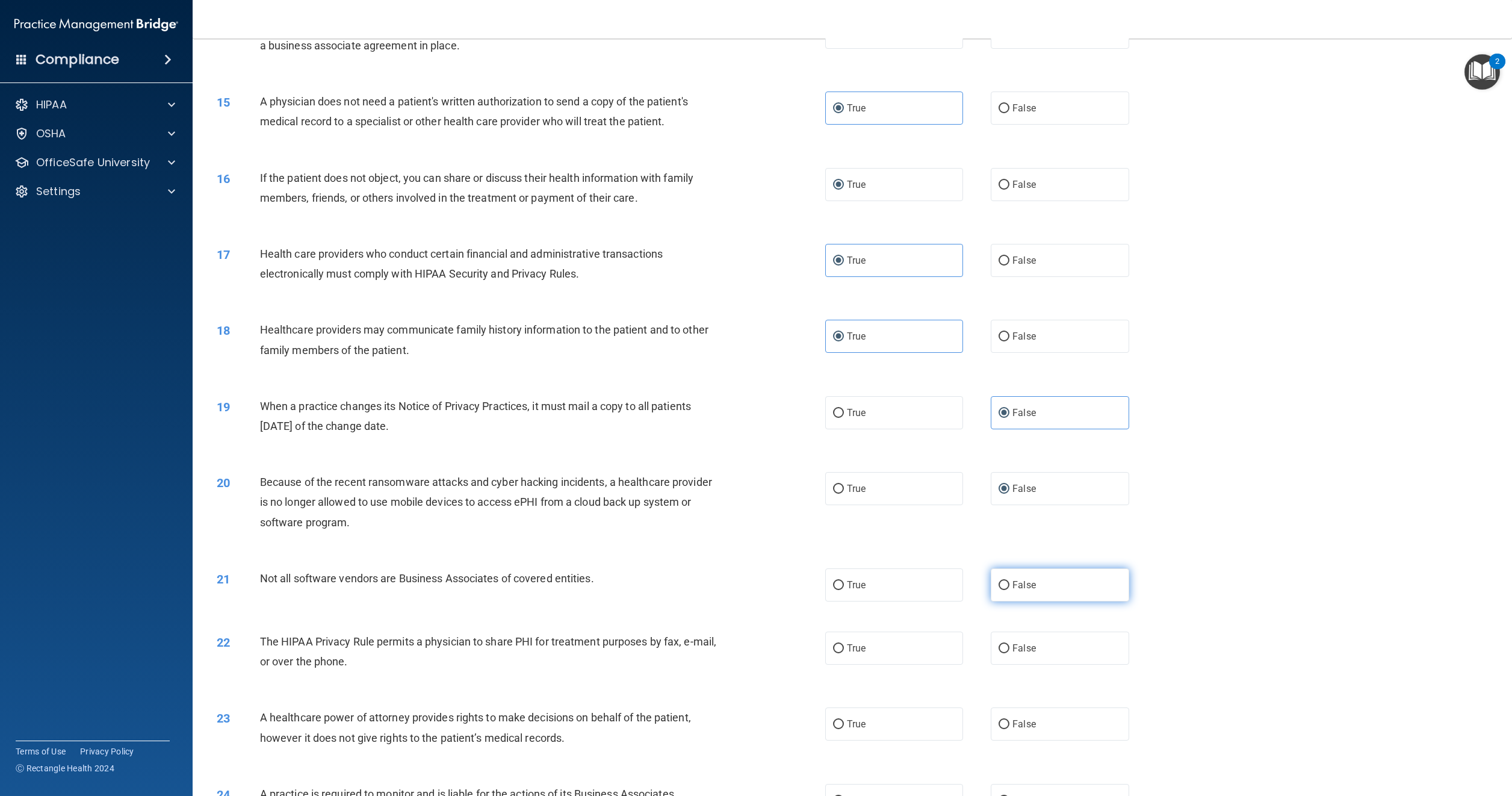
click at [999, 583] on input "False" at bounding box center [1005, 585] width 11 height 9
radio input "true"
click at [845, 641] on label "True" at bounding box center [894, 649] width 138 height 33
click at [844, 645] on input "True" at bounding box center [839, 649] width 11 height 9
radio input "true"
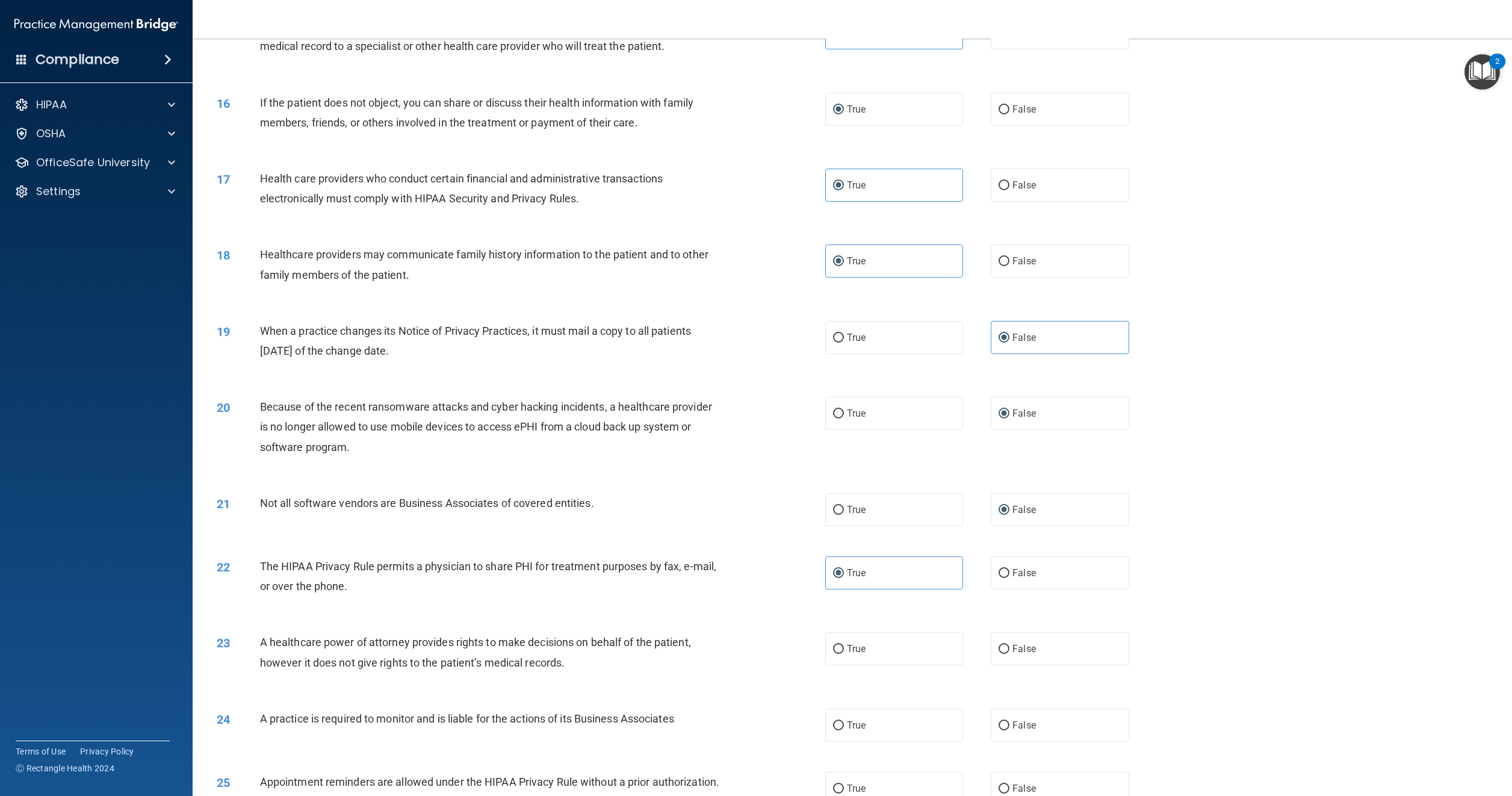
scroll to position [1204, 0]
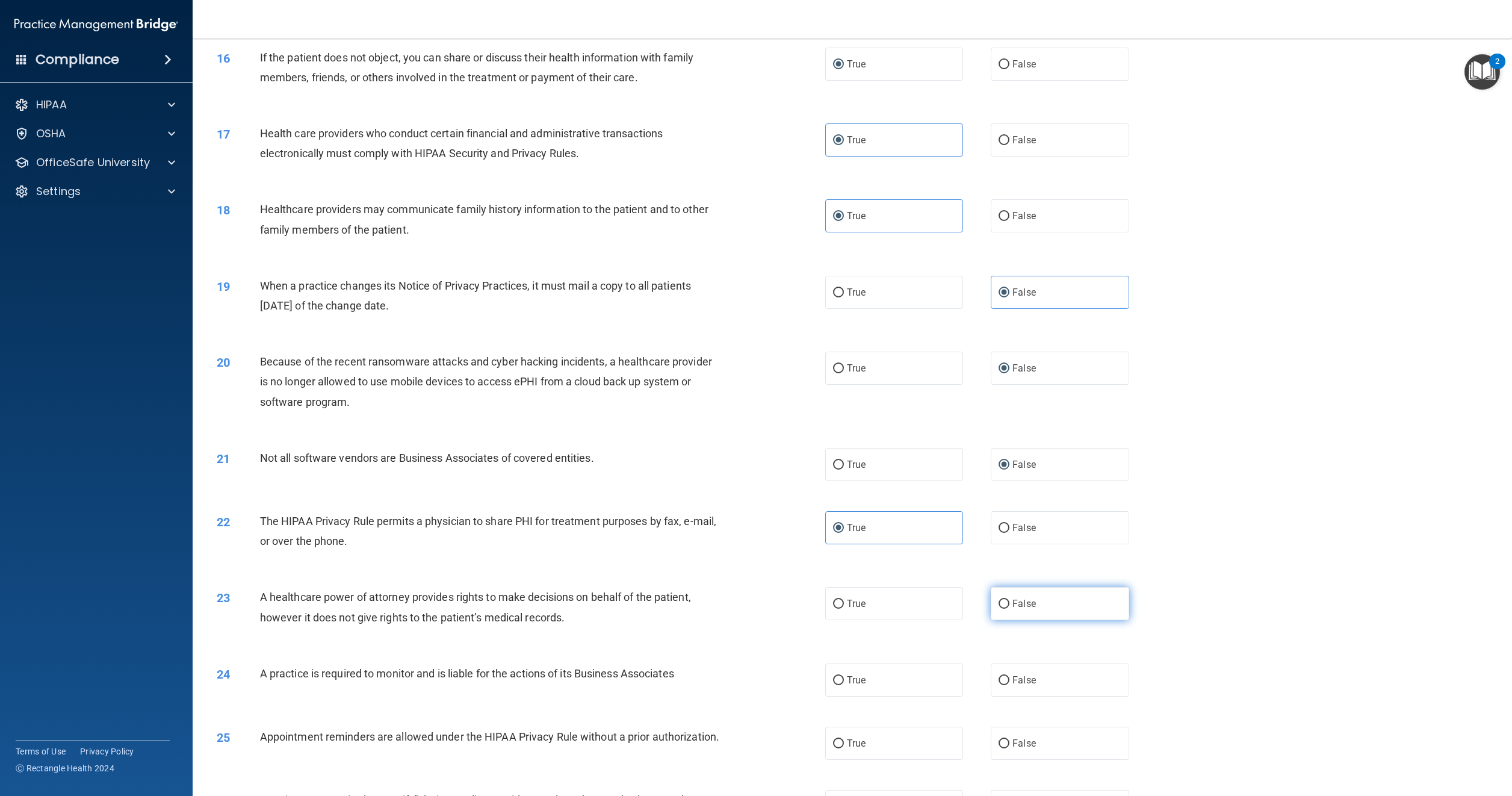
click at [999, 609] on label "False" at bounding box center [1060, 604] width 138 height 33
click at [999, 609] on input "False" at bounding box center [1005, 604] width 11 height 9
radio input "true"
click at [1009, 671] on label "False" at bounding box center [1060, 680] width 138 height 33
click at [1009, 676] on input "False" at bounding box center [1005, 680] width 11 height 9
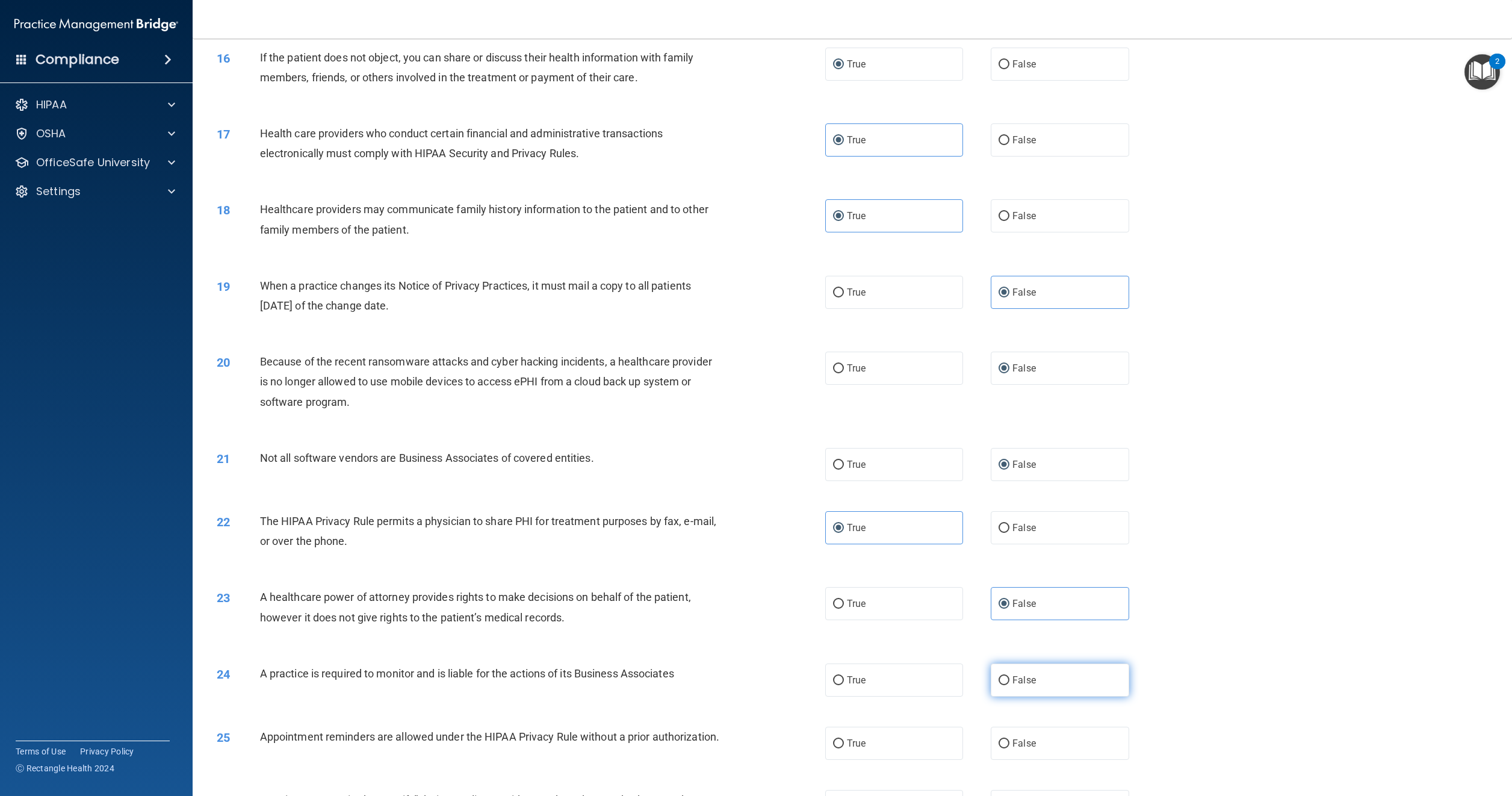
radio input "true"
click at [837, 739] on input "True" at bounding box center [839, 743] width 11 height 9
radio input "true"
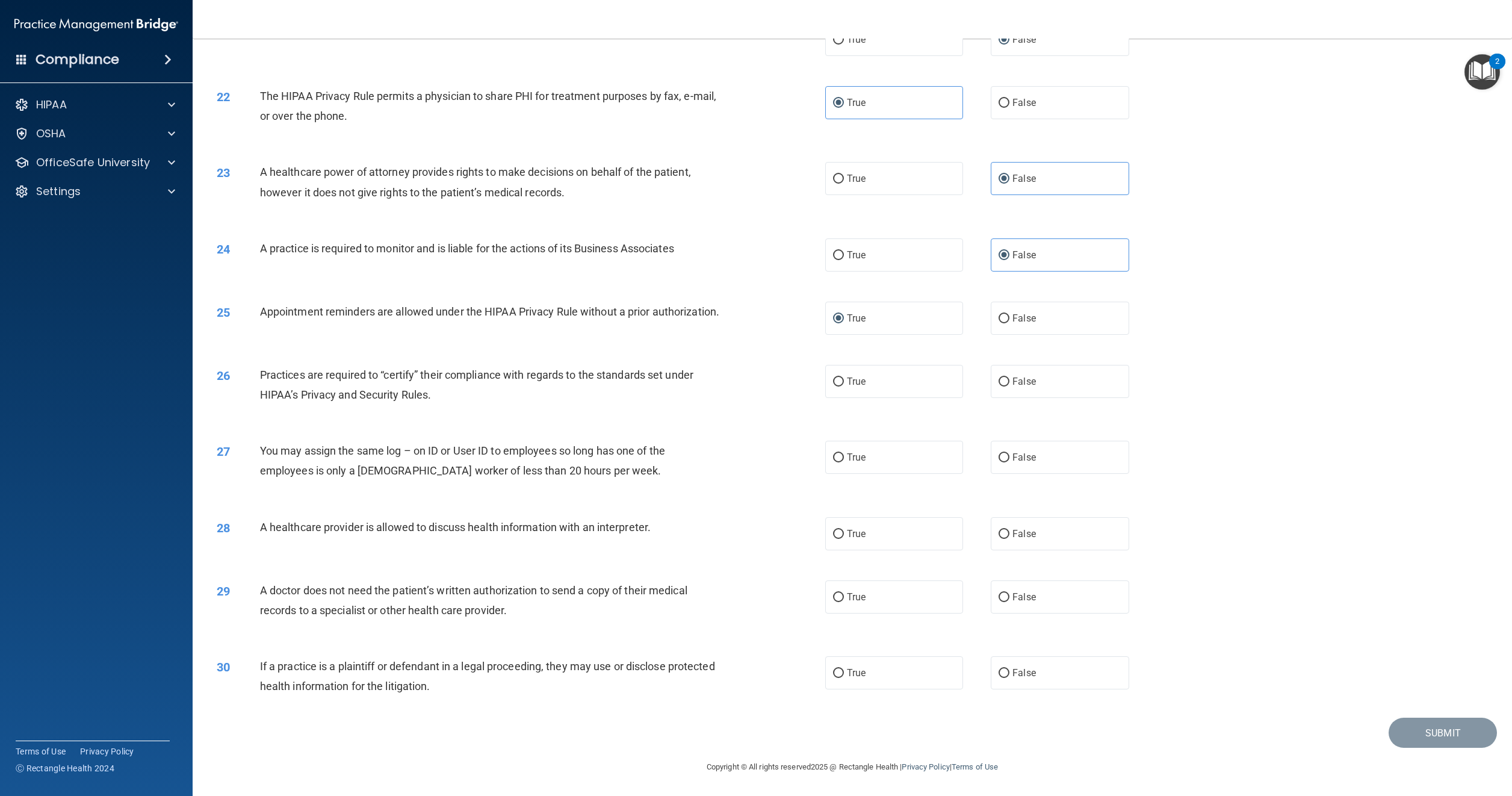
scroll to position [1642, 0]
click at [1000, 387] on label "False" at bounding box center [1060, 381] width 138 height 33
click at [1000, 387] on input "False" at bounding box center [1005, 381] width 11 height 9
radio input "true"
click at [1012, 453] on span "False" at bounding box center [1024, 457] width 24 height 12
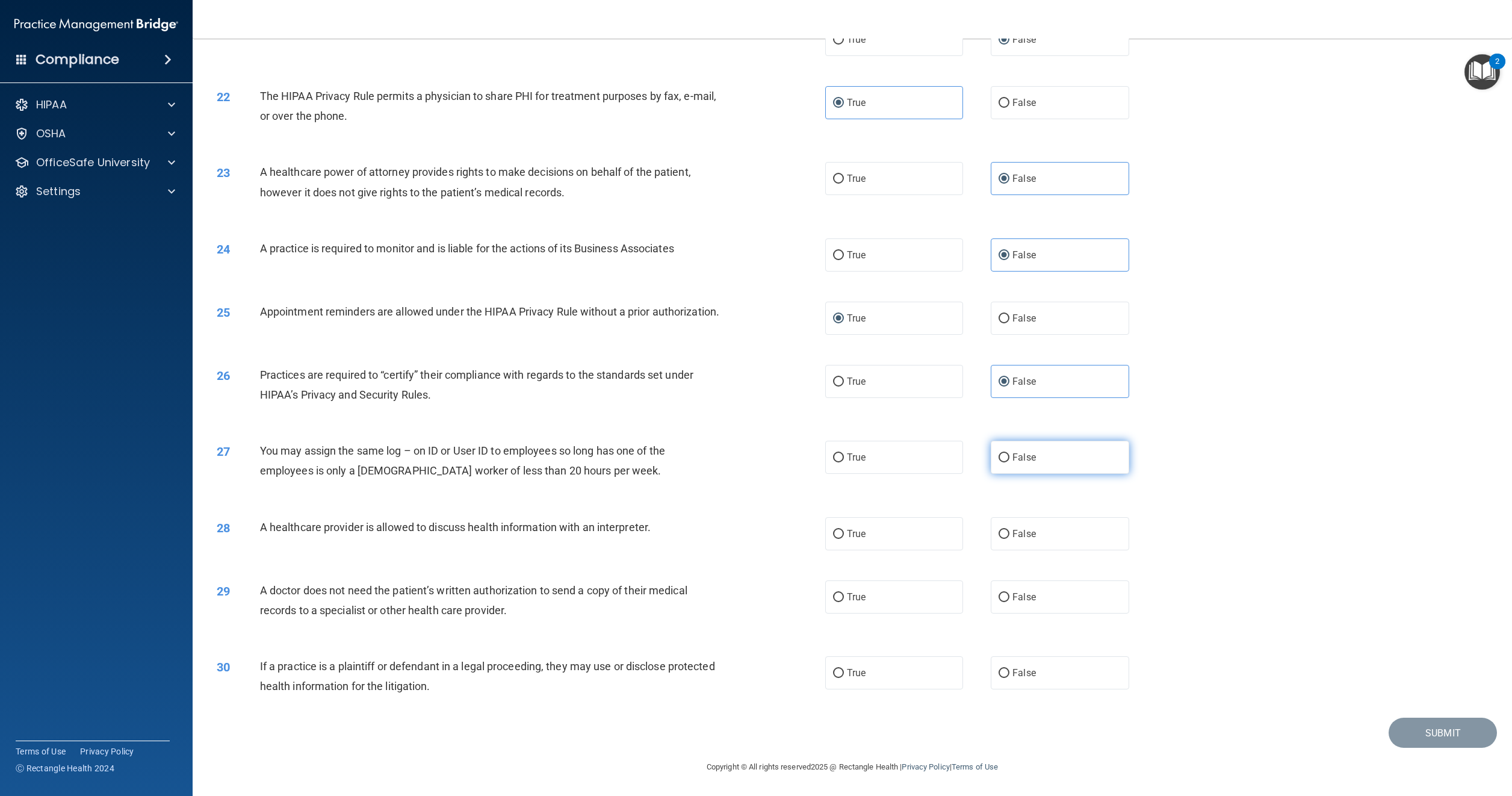
click at [1009, 453] on input "False" at bounding box center [1005, 457] width 11 height 9
radio input "true"
click at [849, 537] on span "True" at bounding box center [856, 534] width 19 height 12
click at [844, 537] on input "True" at bounding box center [839, 534] width 11 height 9
radio input "true"
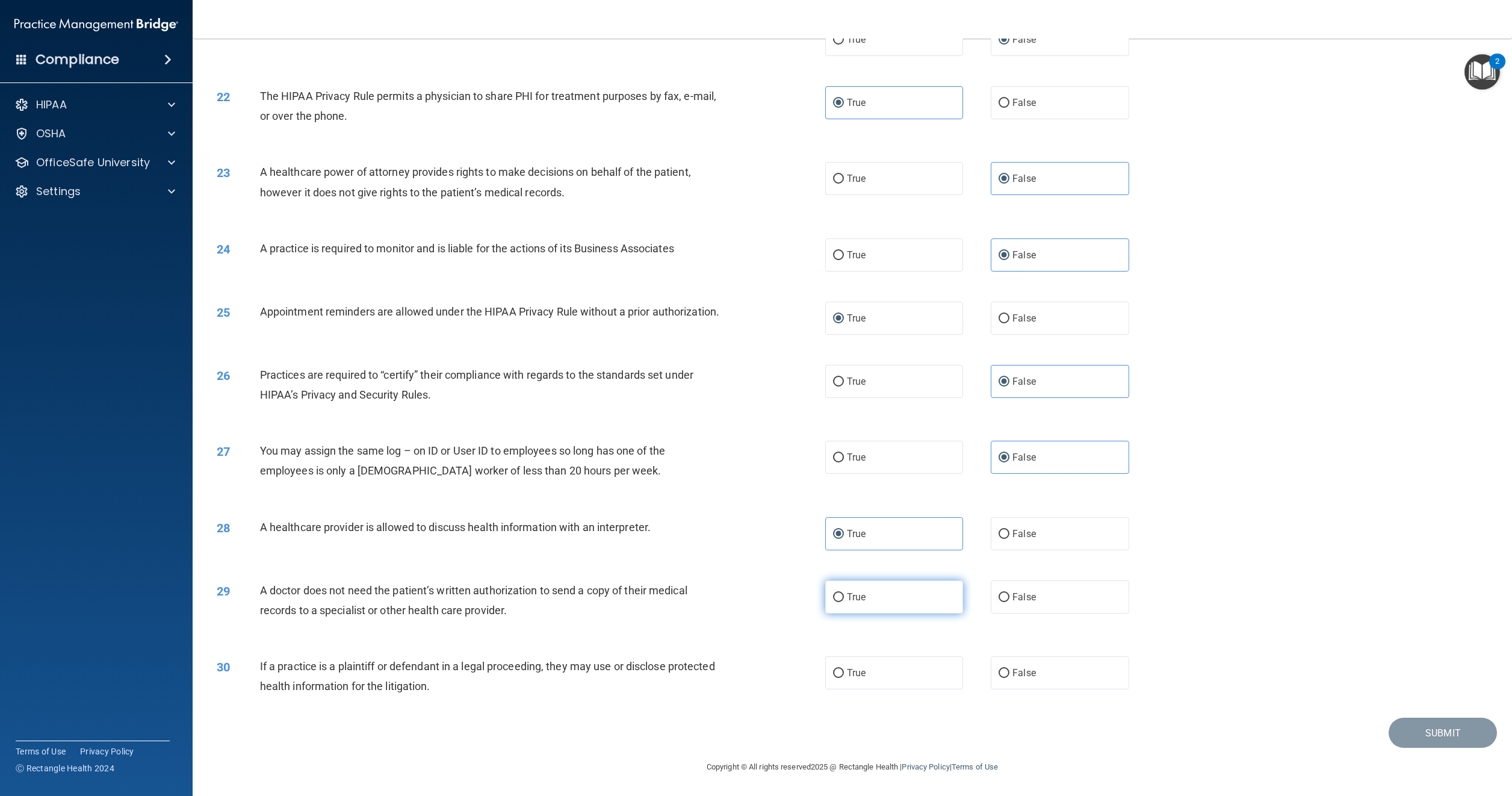
click at [850, 599] on span "True" at bounding box center [856, 597] width 19 height 12
click at [844, 599] on input "True" at bounding box center [839, 597] width 11 height 9
radio input "true"
click at [838, 670] on input "True" at bounding box center [839, 673] width 11 height 9
radio input "true"
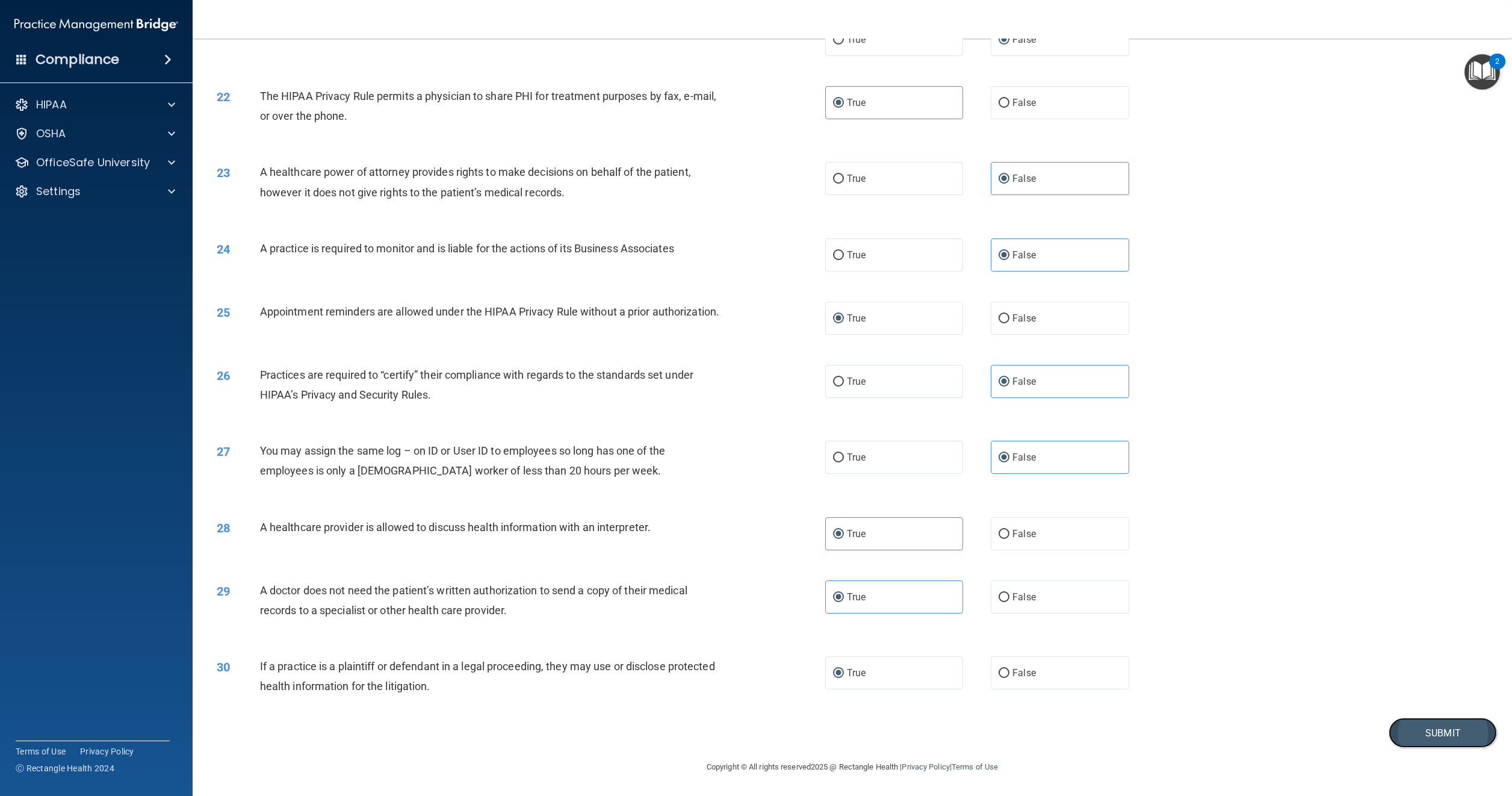
click at [1421, 727] on button "Submit" at bounding box center [1443, 733] width 109 height 31
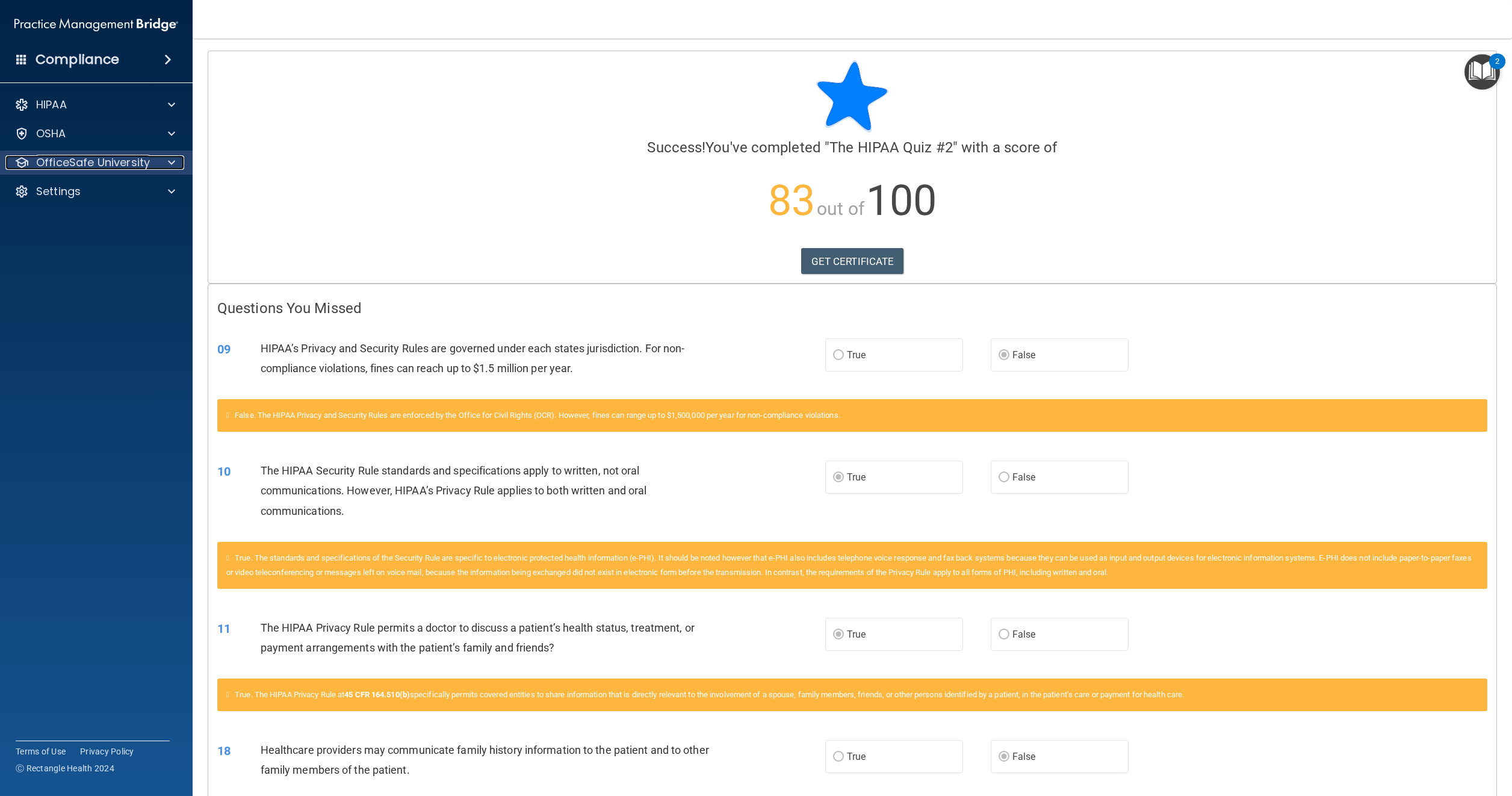
click at [62, 161] on p "OfficeSafe University" at bounding box center [93, 162] width 113 height 14
click at [69, 193] on p "HIPAA Training" at bounding box center [58, 191] width 99 height 12
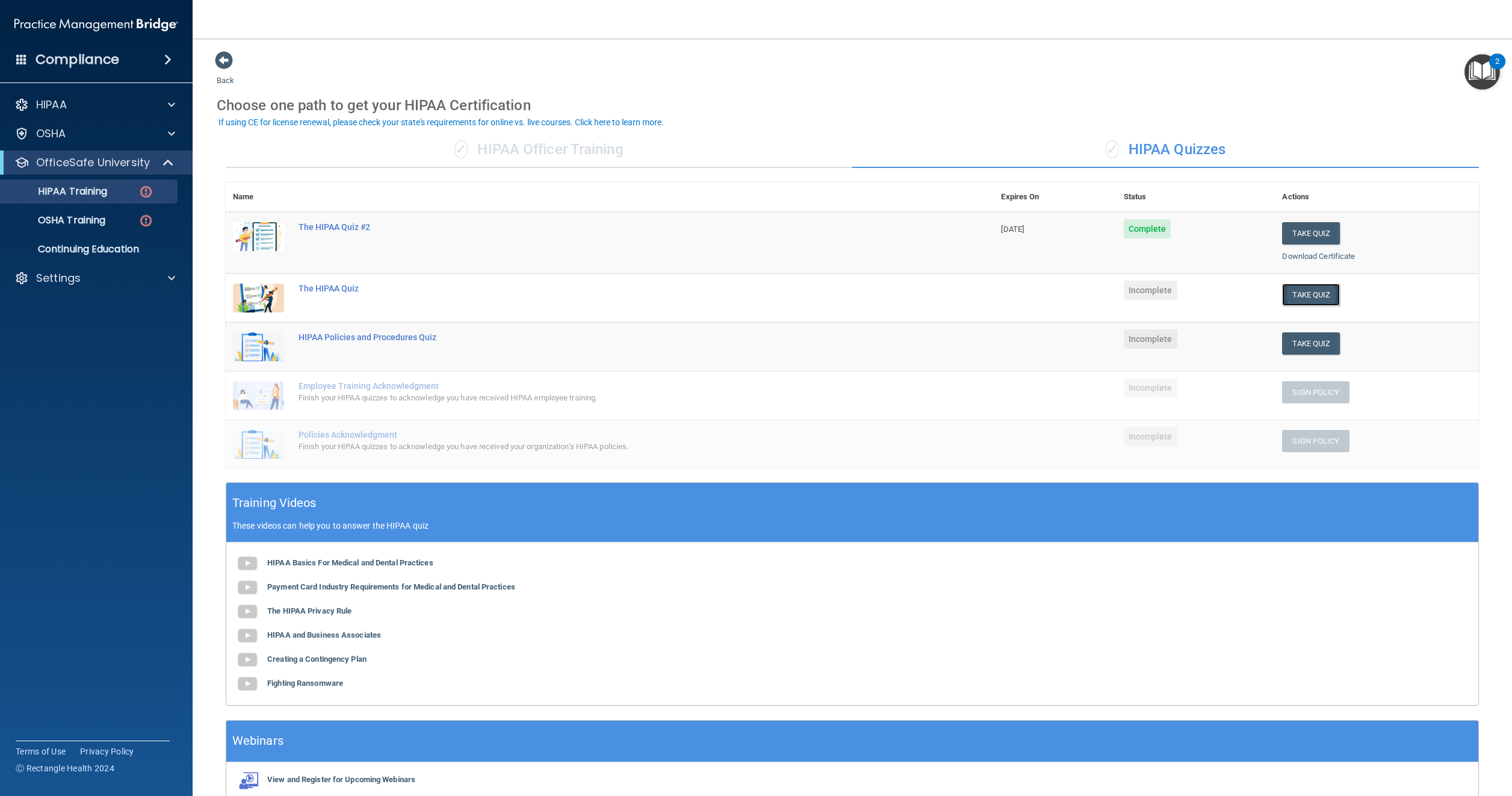
click at [1292, 294] on button "Take Quiz" at bounding box center [1311, 295] width 58 height 22
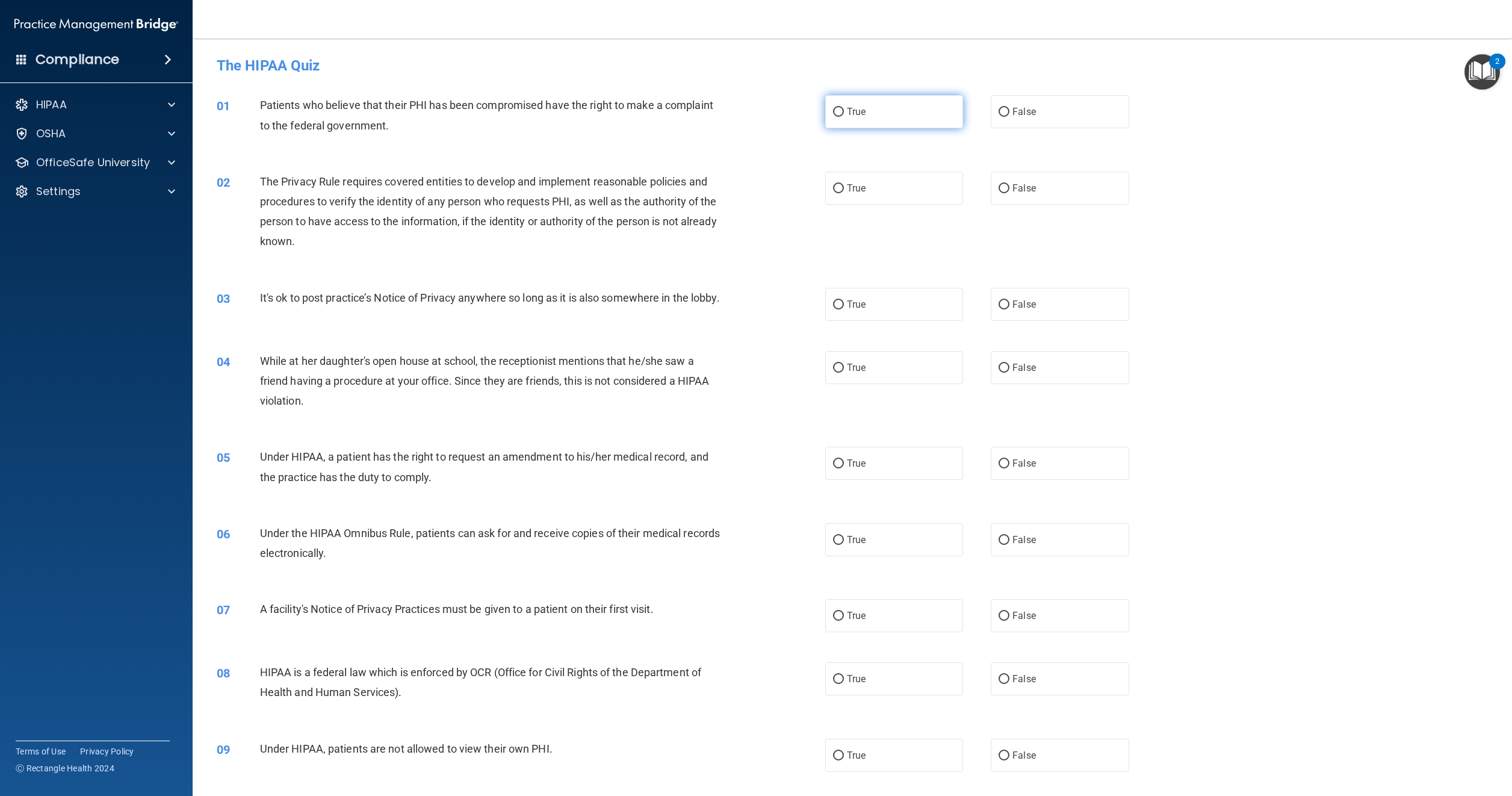
click at [843, 112] on label "True" at bounding box center [894, 112] width 138 height 33
click at [843, 112] on input "True" at bounding box center [839, 112] width 11 height 9
radio input "true"
click at [838, 189] on input "True" at bounding box center [839, 188] width 11 height 9
radio input "true"
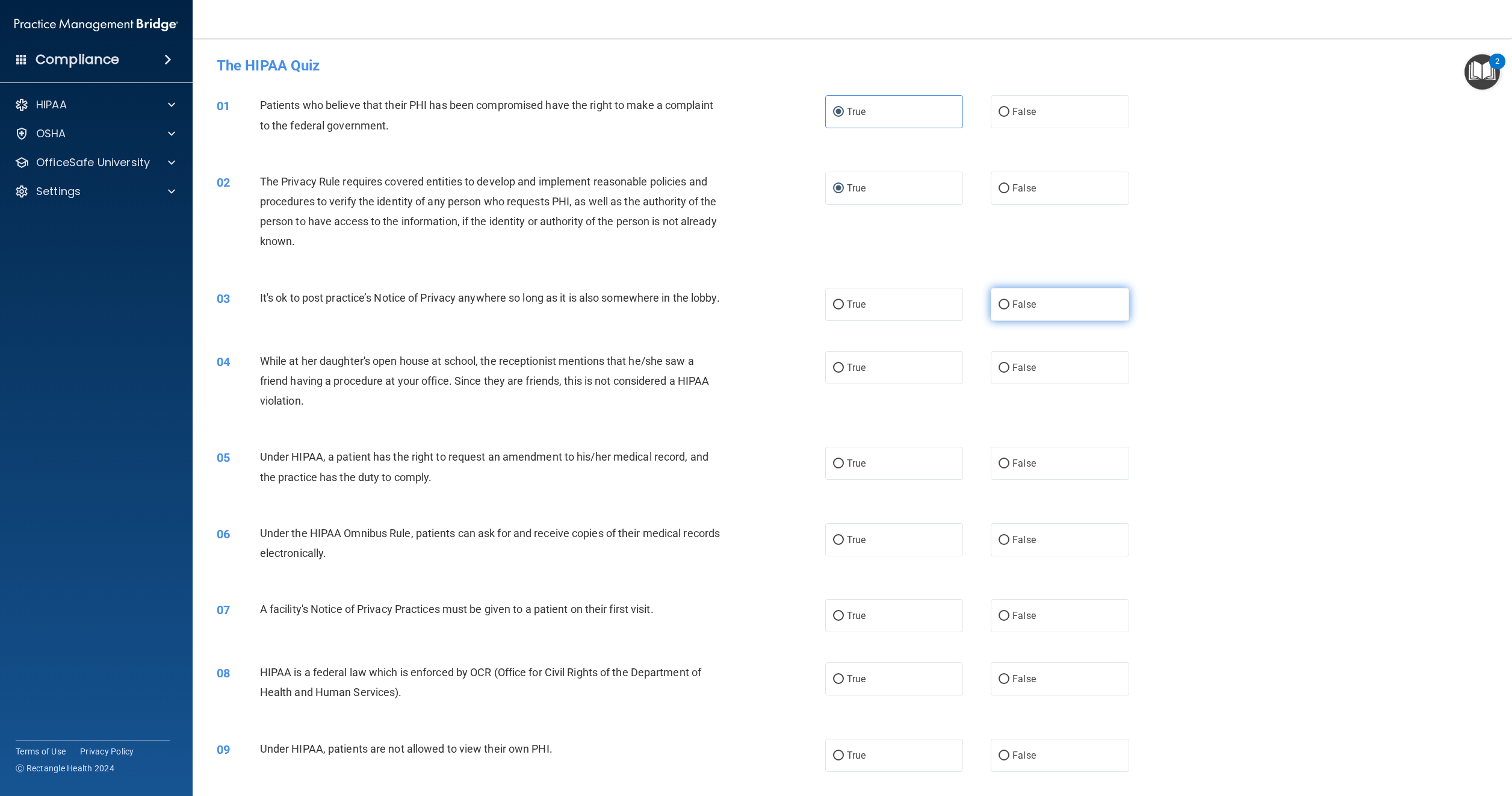
click at [1004, 306] on label "False" at bounding box center [1060, 304] width 138 height 33
click at [1004, 306] on input "False" at bounding box center [1005, 304] width 11 height 9
radio input "true"
click at [999, 373] on input "False" at bounding box center [1005, 368] width 11 height 9
radio input "true"
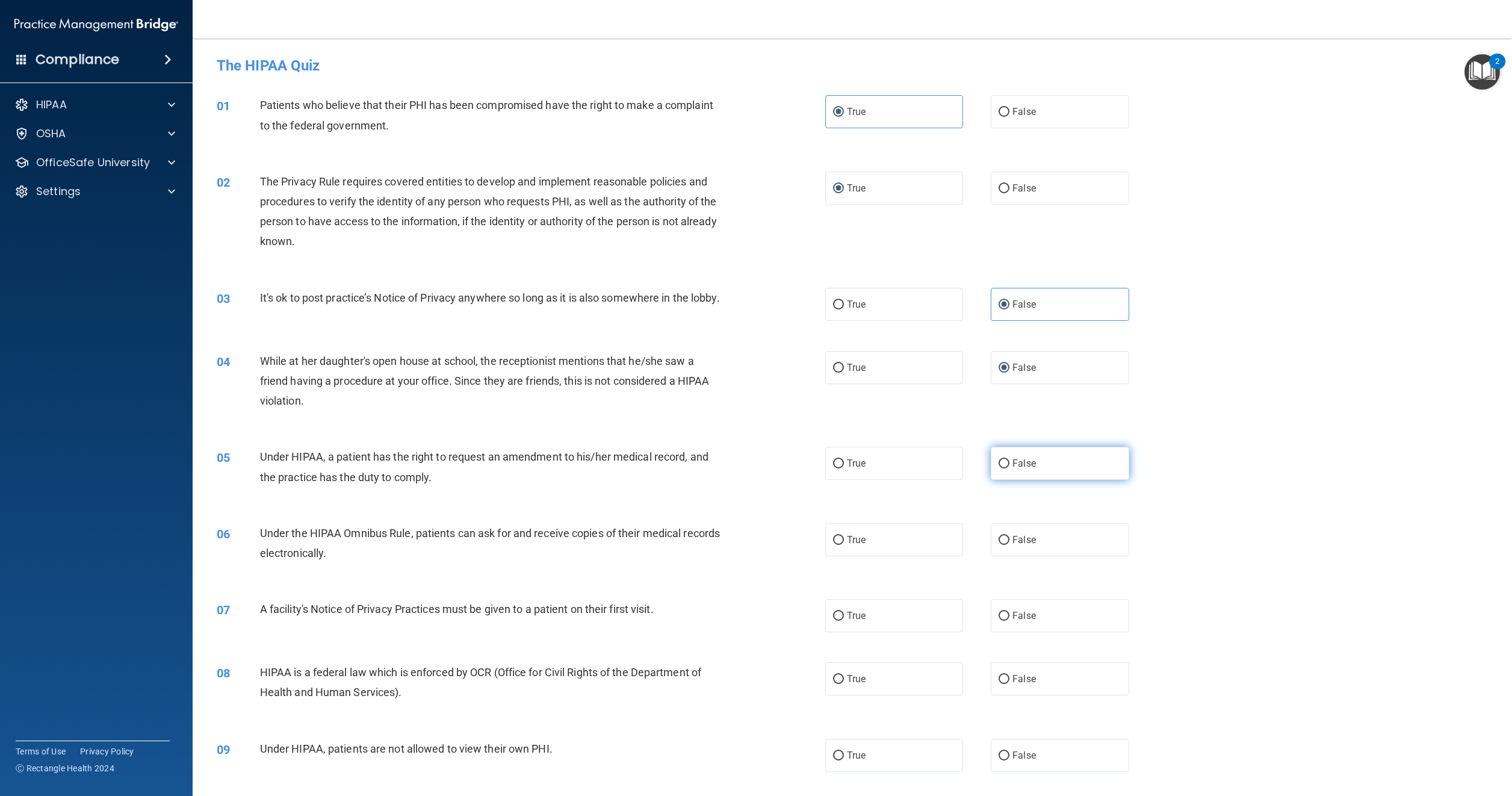
click at [1012, 467] on label "False" at bounding box center [1060, 463] width 138 height 33
click at [1009, 467] on input "False" at bounding box center [1005, 463] width 11 height 9
radio input "true"
click at [834, 545] on input "True" at bounding box center [839, 540] width 11 height 9
radio input "true"
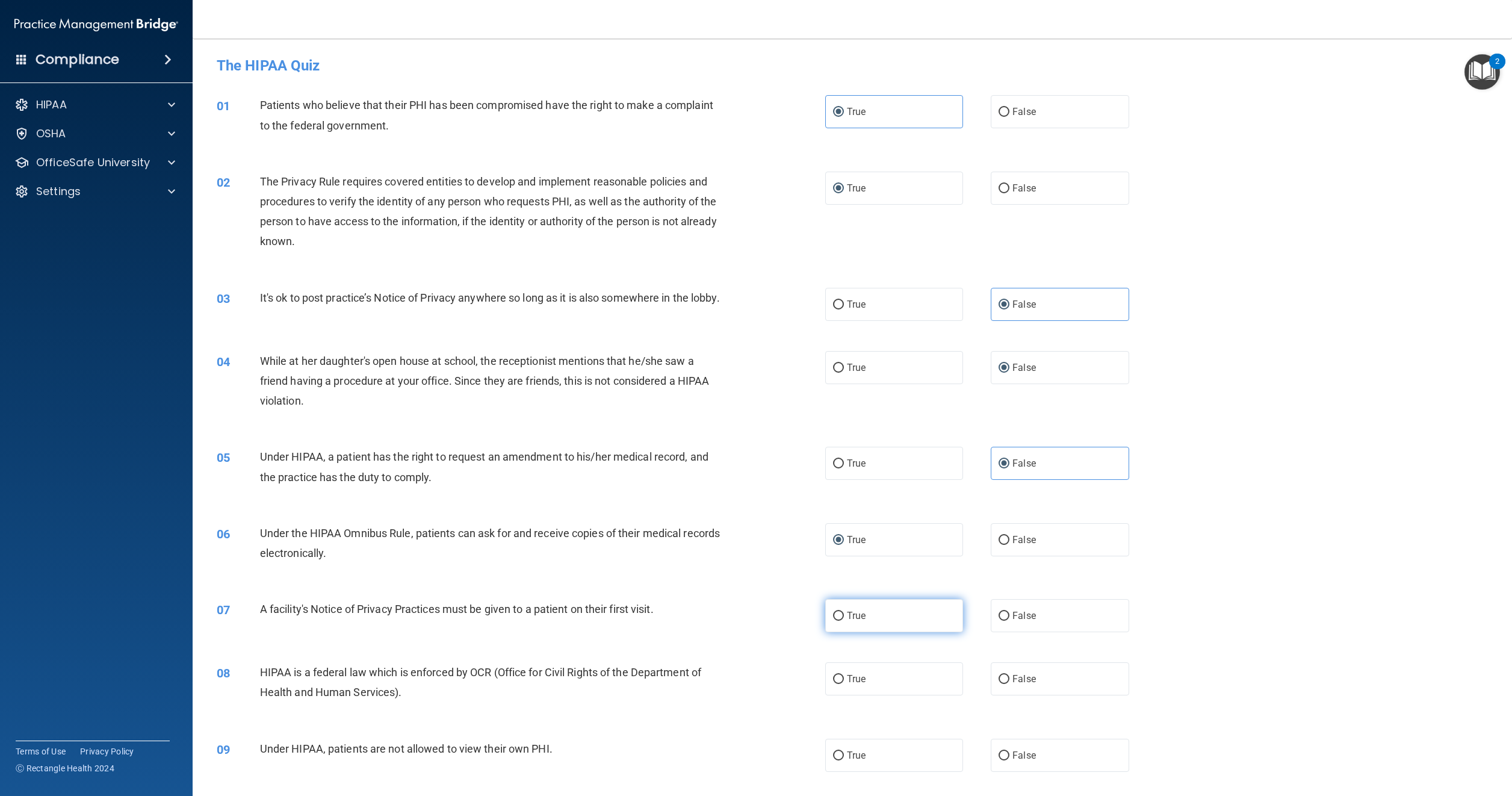
click at [855, 624] on label "True" at bounding box center [894, 616] width 138 height 33
click at [844, 621] on input "True" at bounding box center [839, 616] width 11 height 9
radio input "true"
click at [853, 685] on span "True" at bounding box center [856, 679] width 19 height 12
click at [844, 684] on input "True" at bounding box center [839, 679] width 11 height 9
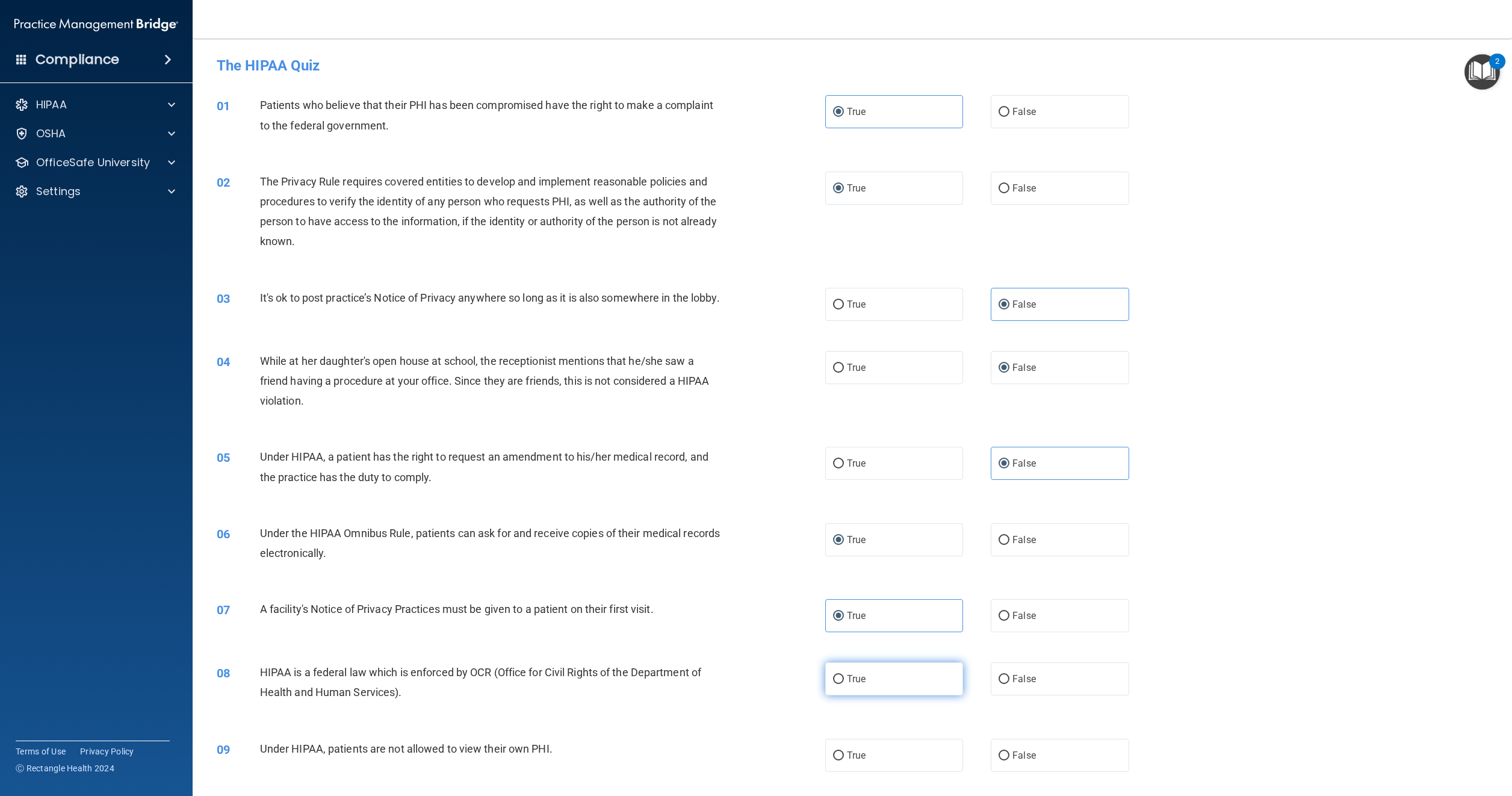
radio input "true"
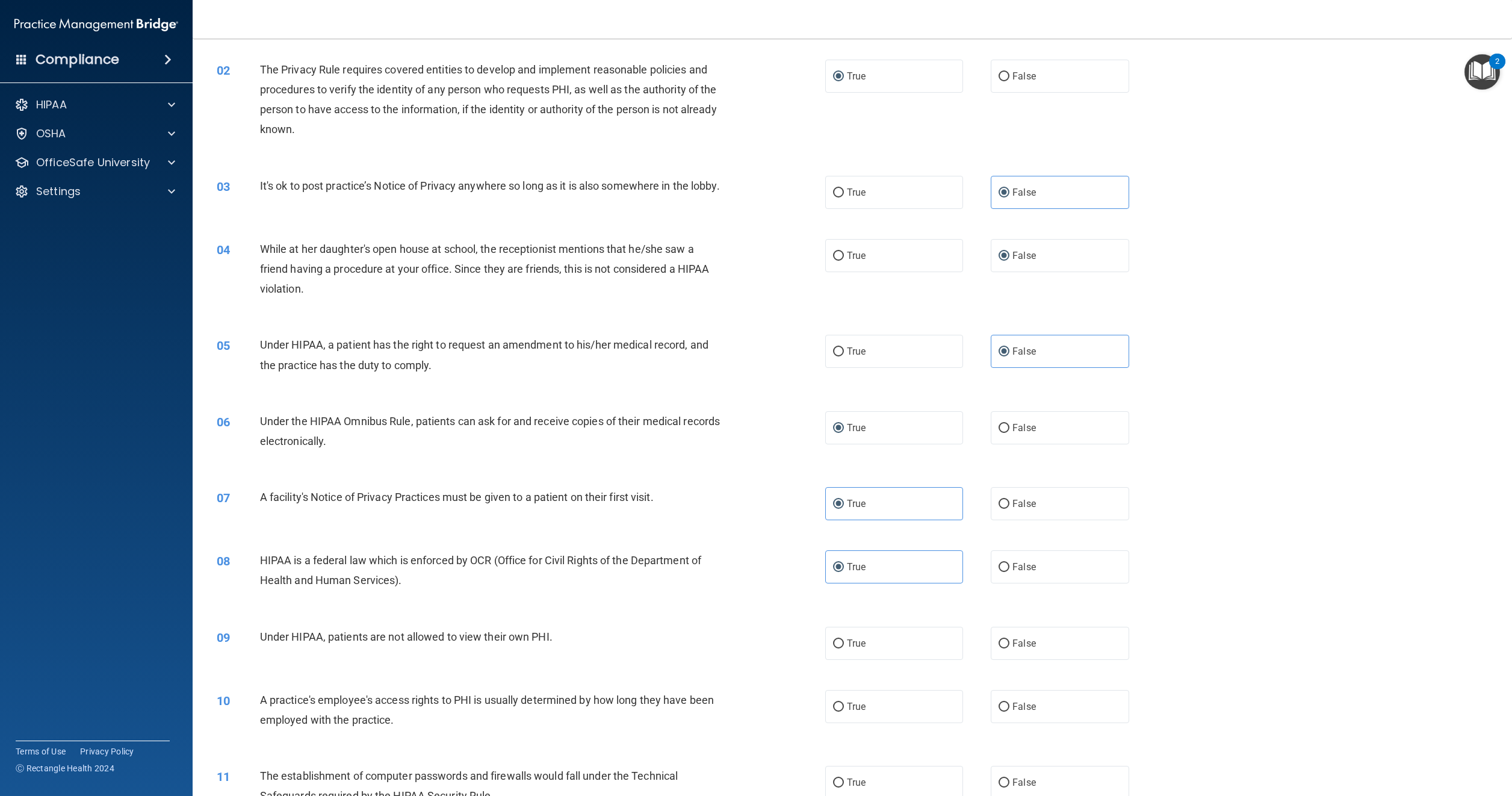
scroll to position [121, 0]
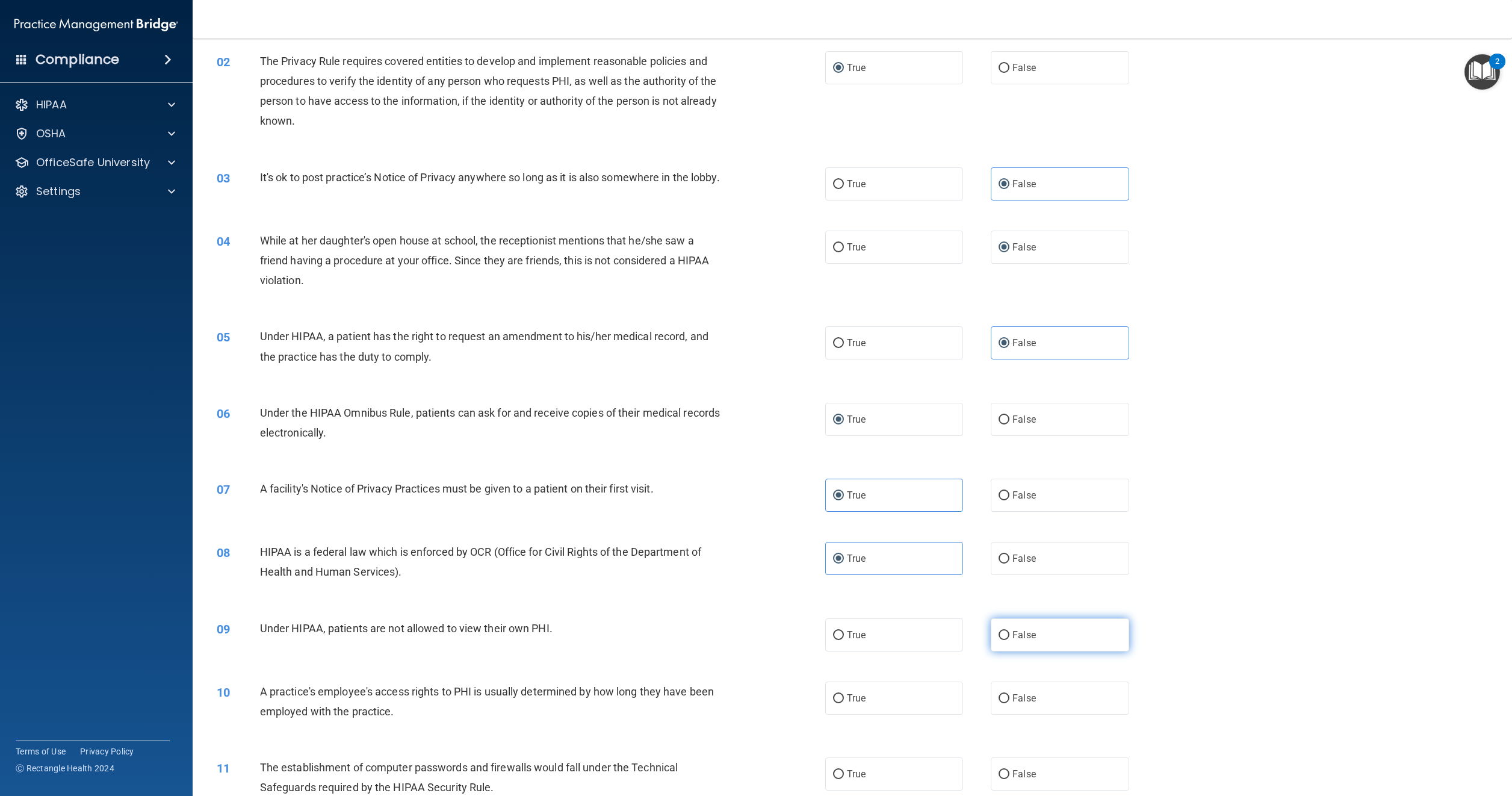
click at [1012, 641] on span "False" at bounding box center [1024, 634] width 24 height 12
click at [1007, 640] on input "False" at bounding box center [1005, 635] width 11 height 9
radio input "true"
click at [1012, 704] on span "False" at bounding box center [1024, 698] width 24 height 12
click at [1009, 703] on input "False" at bounding box center [1005, 698] width 11 height 9
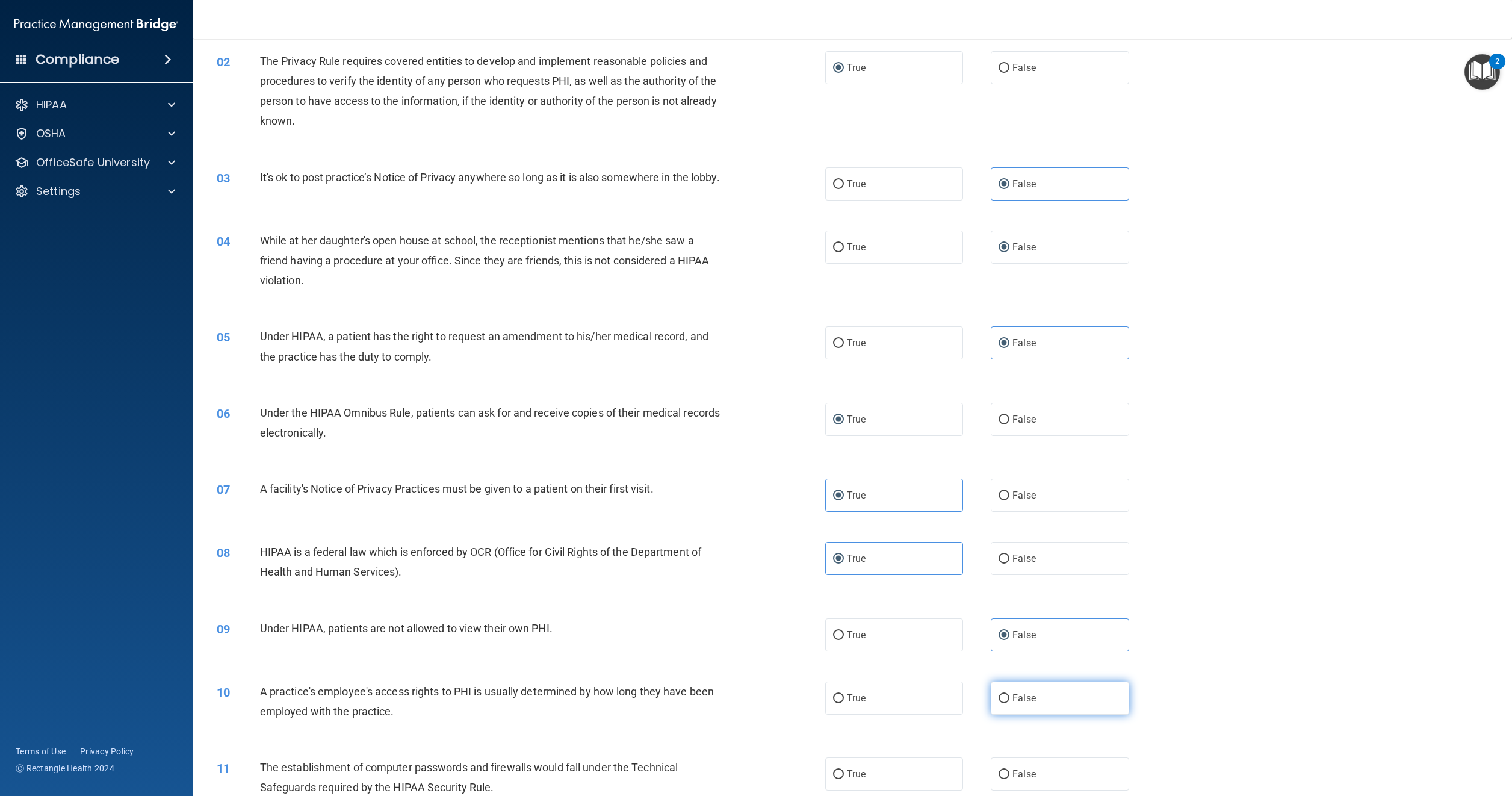
radio input "true"
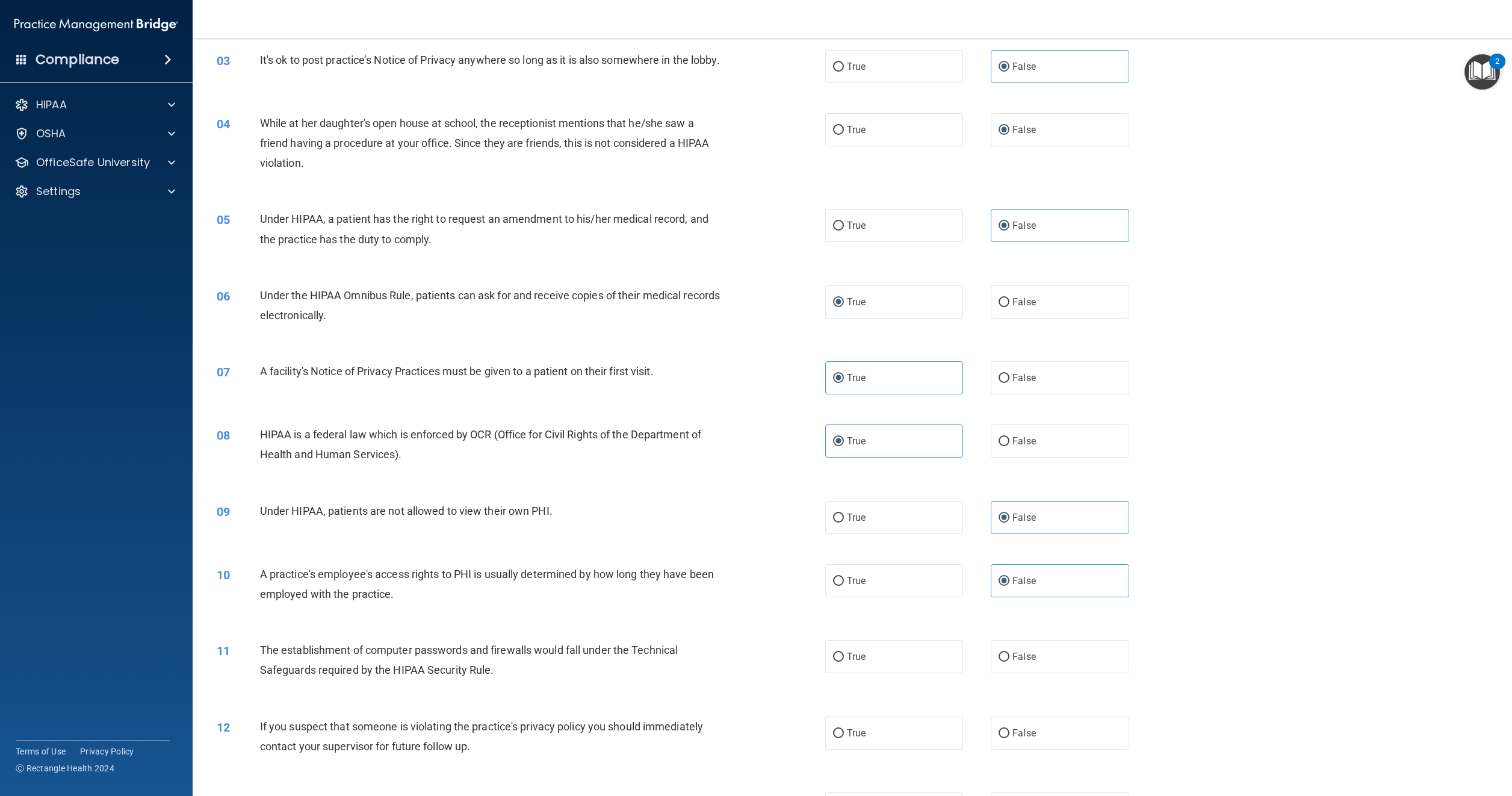
scroll to position [241, 0]
click at [841, 662] on label "True" at bounding box center [894, 653] width 138 height 33
click at [841, 659] on input "True" at bounding box center [839, 653] width 11 height 9
radio input "true"
click at [1004, 739] on label "False" at bounding box center [1060, 730] width 138 height 33
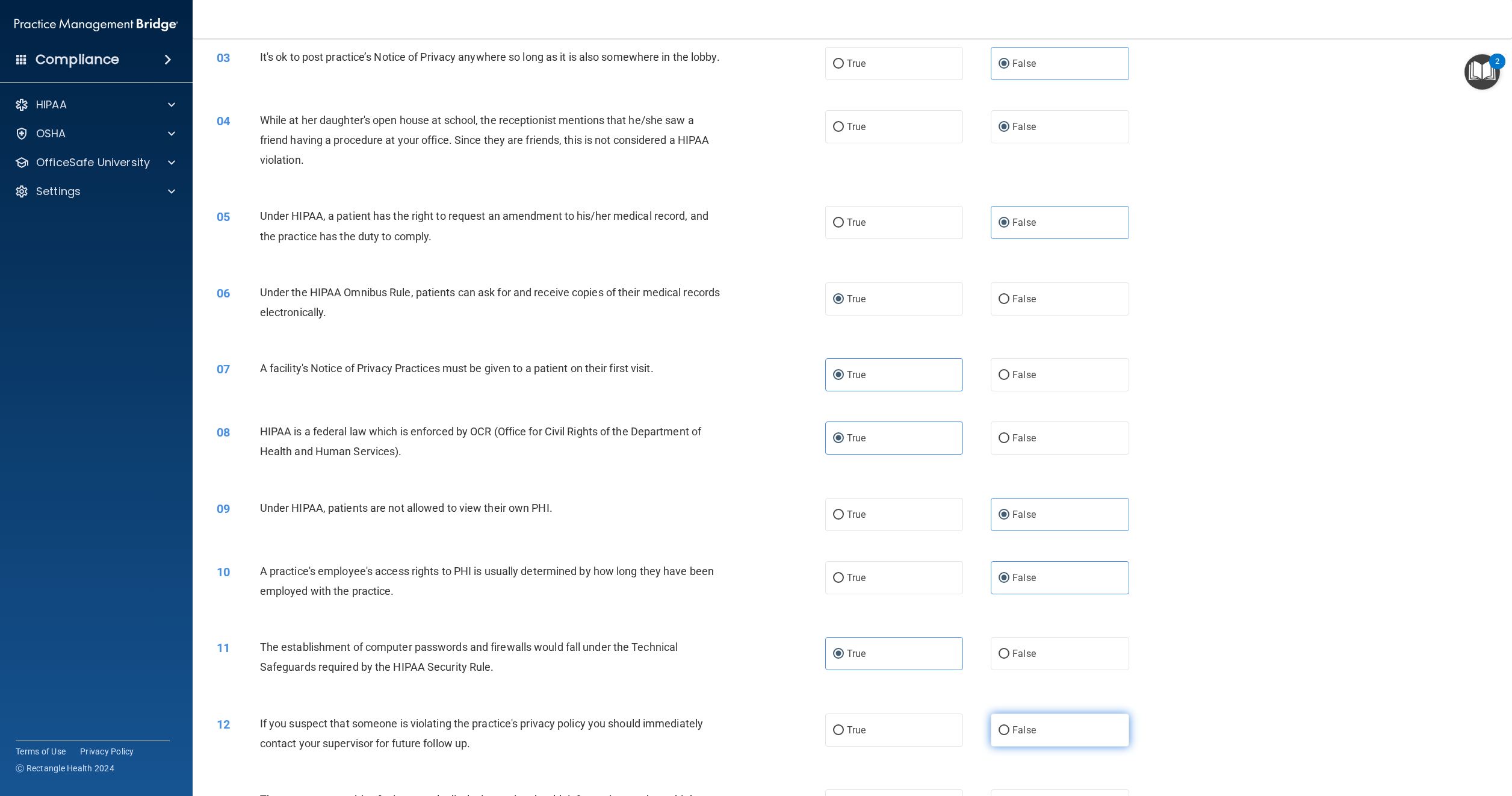
click at [1004, 735] on input "False" at bounding box center [1005, 731] width 11 height 9
radio input "true"
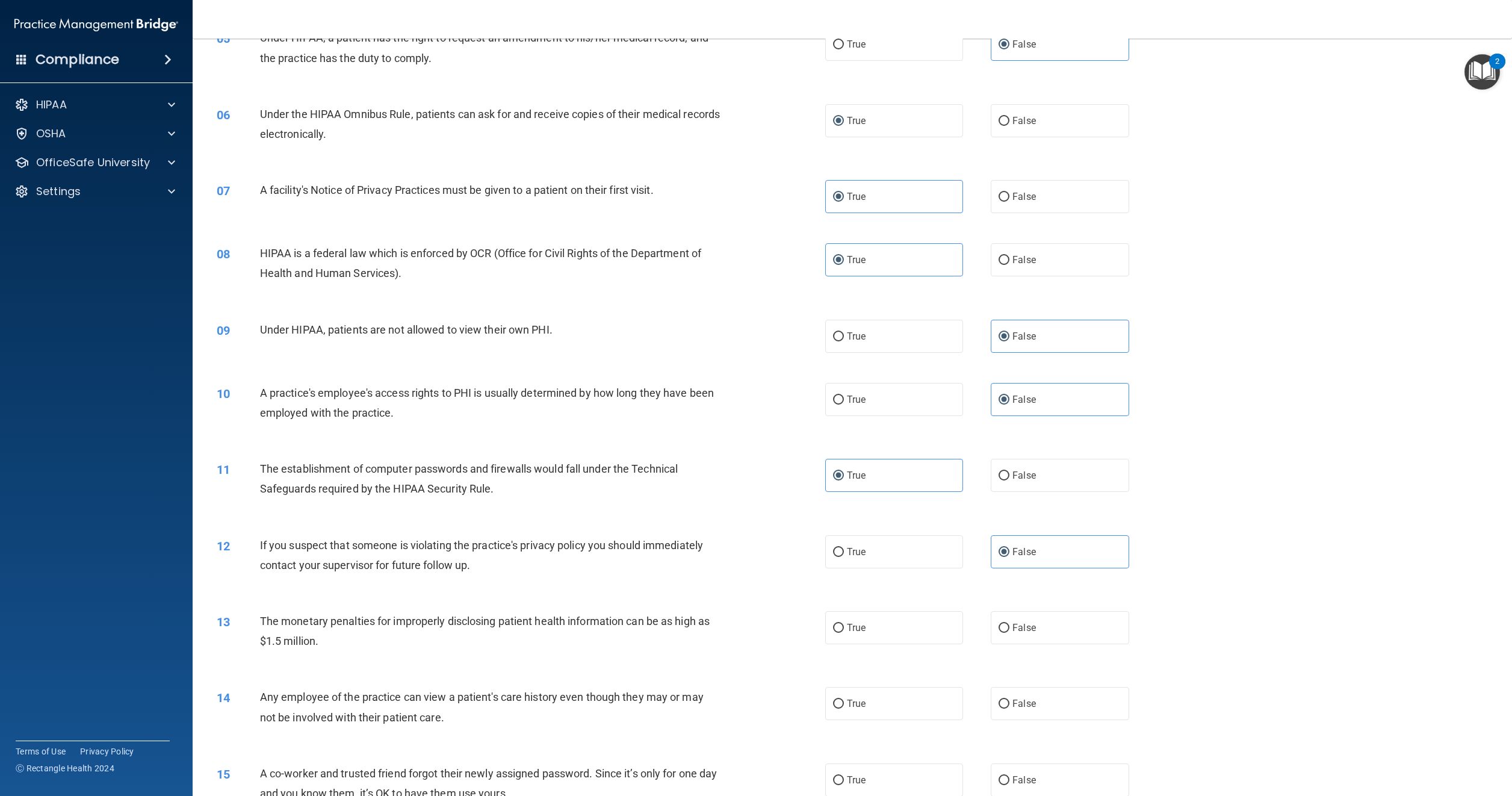
scroll to position [422, 0]
click at [849, 631] on span "True" at bounding box center [856, 625] width 19 height 12
click at [844, 630] on input "True" at bounding box center [839, 626] width 11 height 9
radio input "true"
click at [1007, 709] on label "False" at bounding box center [1060, 701] width 138 height 33
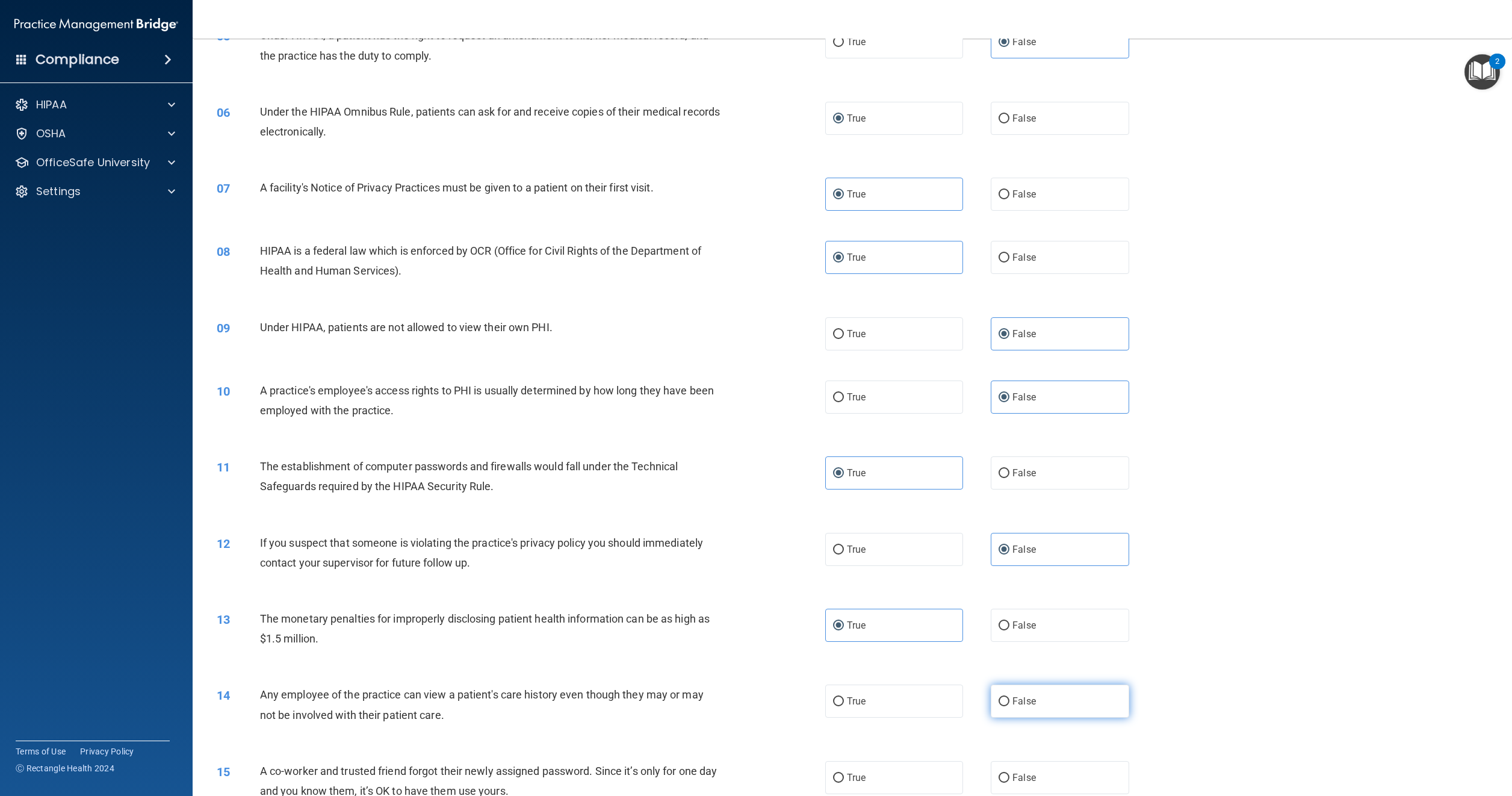
click at [1007, 706] on input "False" at bounding box center [1005, 701] width 11 height 9
radio input "true"
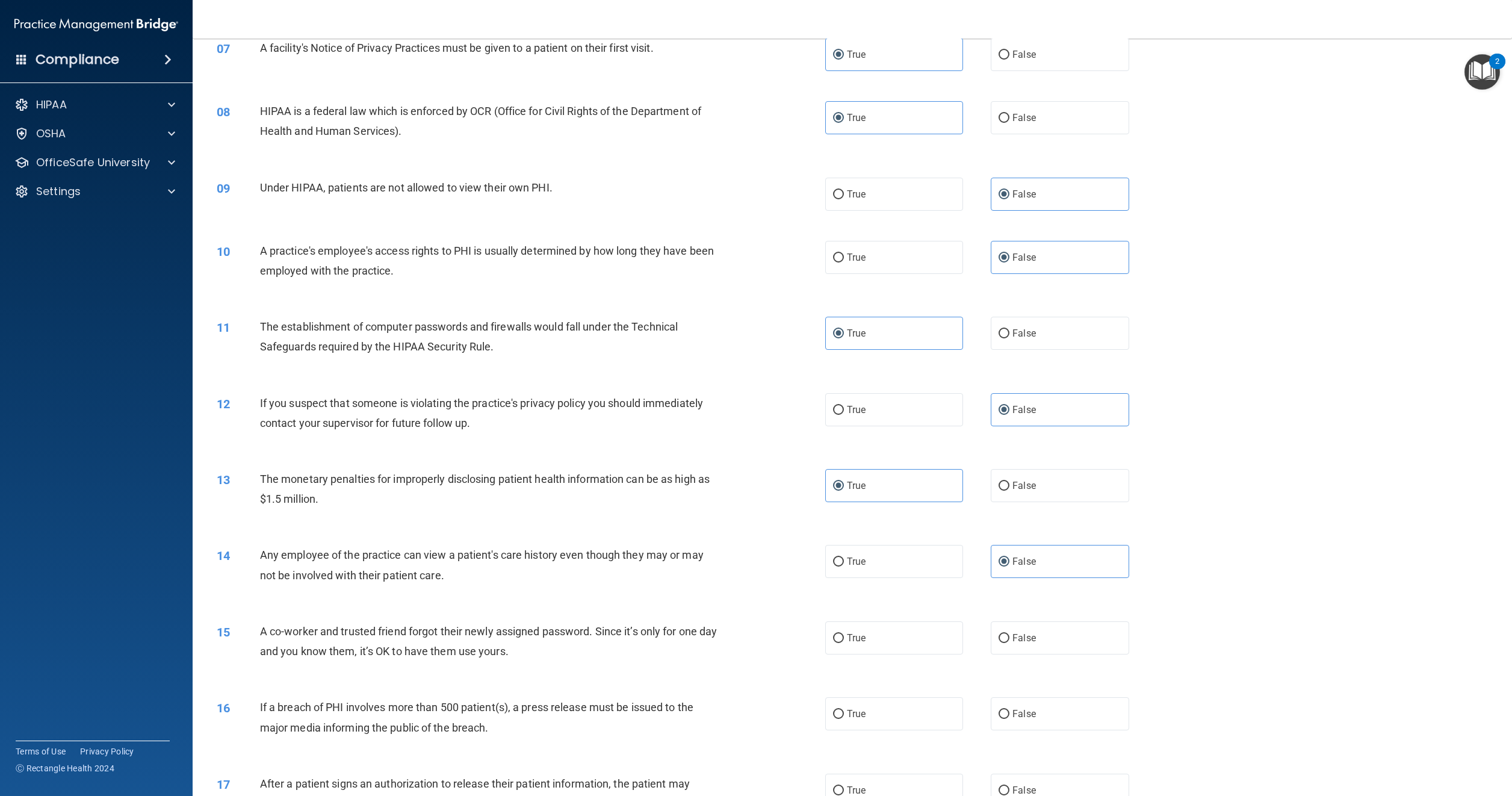
scroll to position [602, 0]
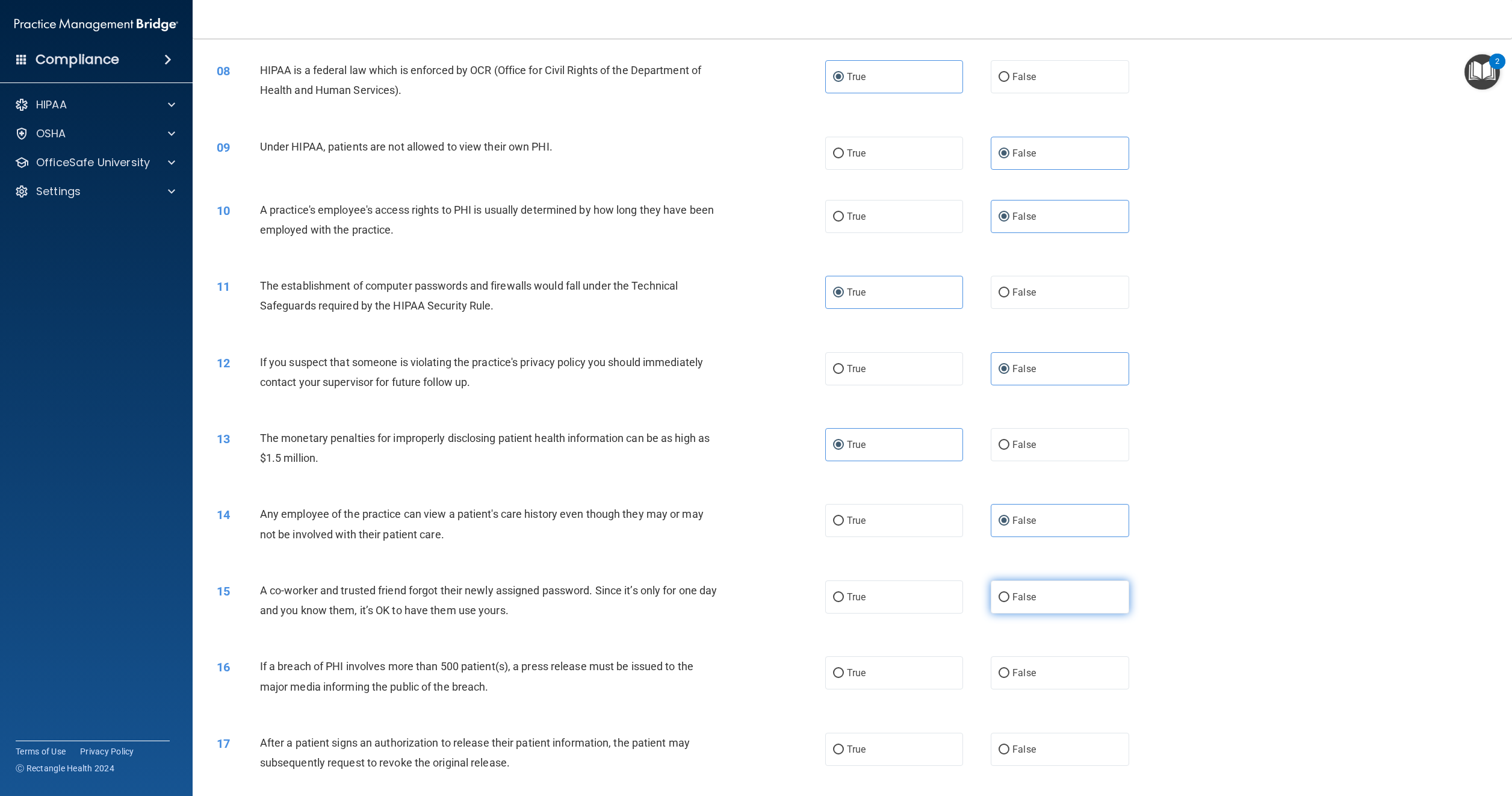
click at [1023, 603] on span "False" at bounding box center [1024, 597] width 24 height 12
click at [1009, 602] on input "False" at bounding box center [1005, 597] width 11 height 9
radio input "true"
click at [854, 675] on label "True" at bounding box center [894, 673] width 138 height 33
click at [844, 675] on input "True" at bounding box center [839, 673] width 11 height 9
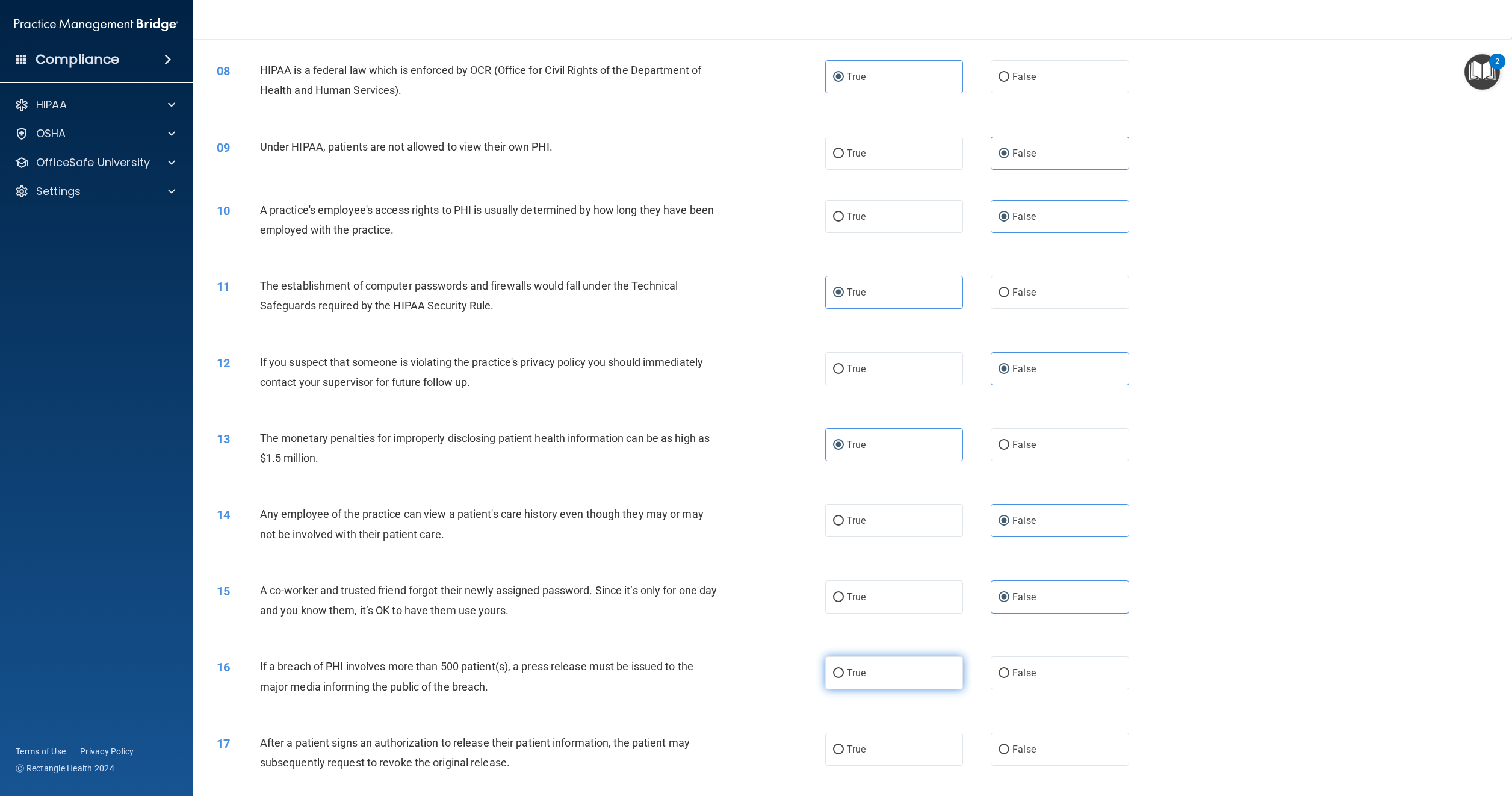
radio input "true"
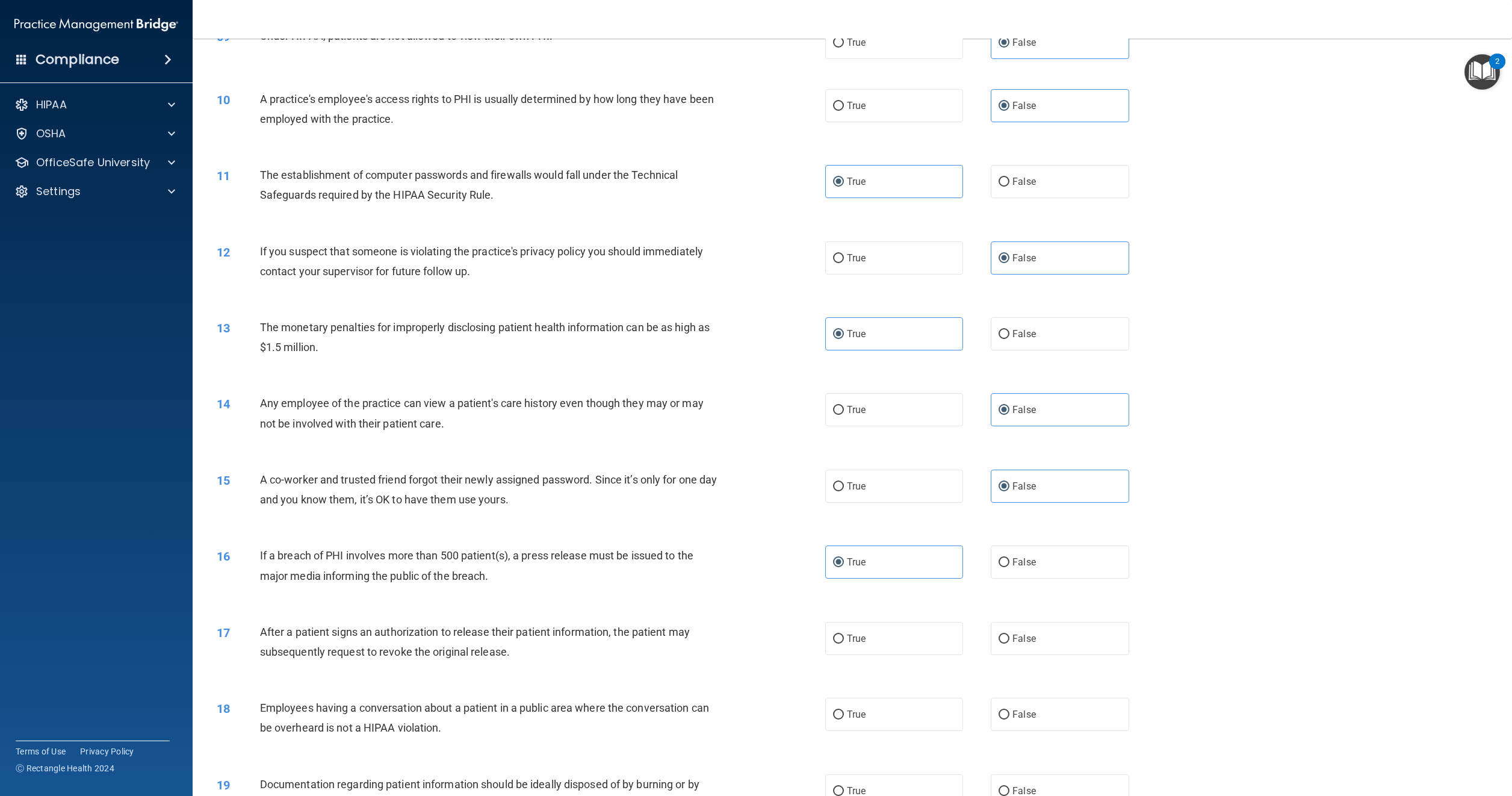
scroll to position [723, 0]
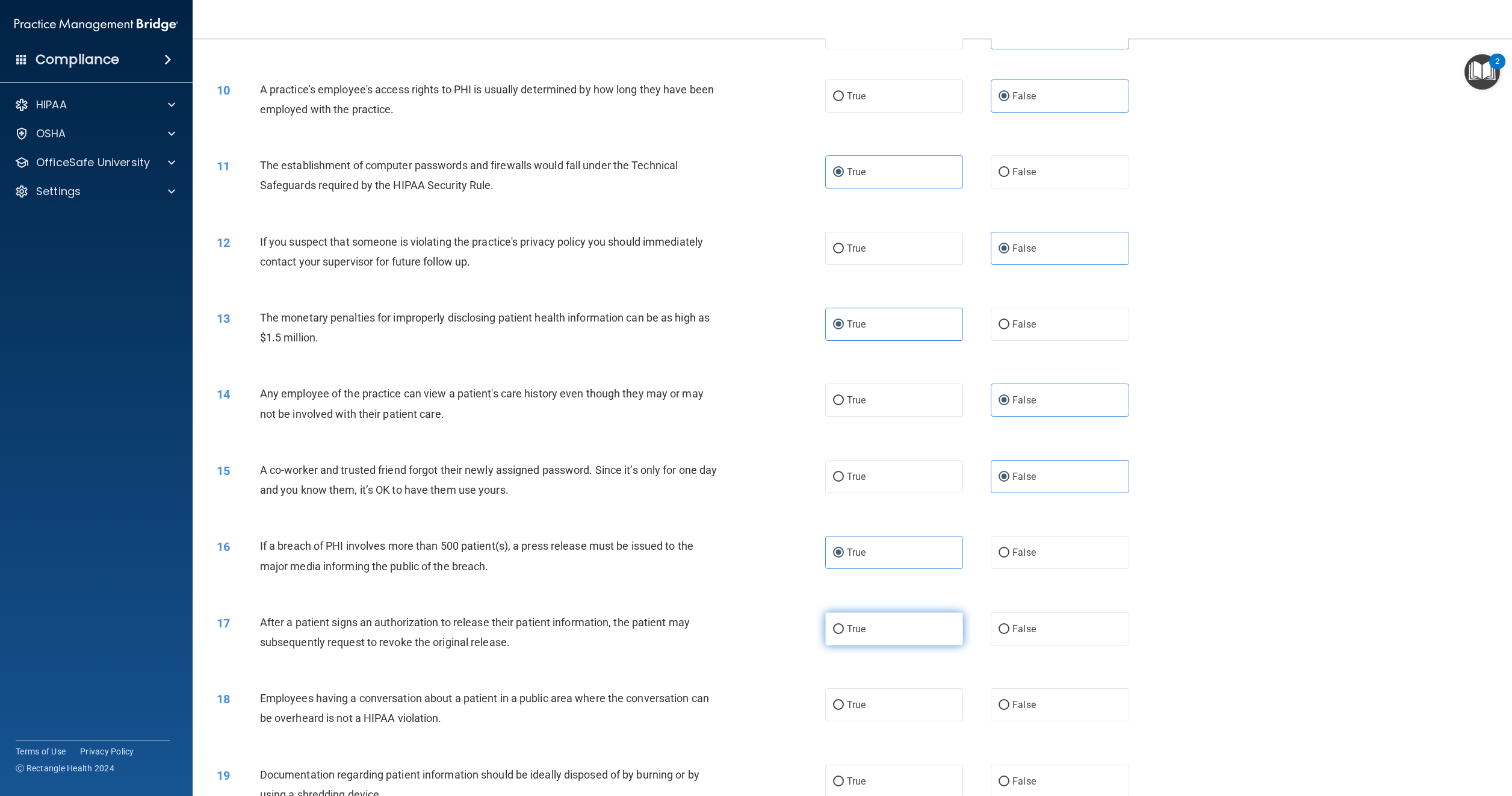
click at [871, 642] on label "True" at bounding box center [894, 629] width 138 height 33
click at [844, 634] on input "True" at bounding box center [839, 629] width 11 height 9
radio input "true"
click at [1012, 711] on span "False" at bounding box center [1024, 705] width 24 height 12
click at [1009, 710] on input "False" at bounding box center [1005, 705] width 11 height 9
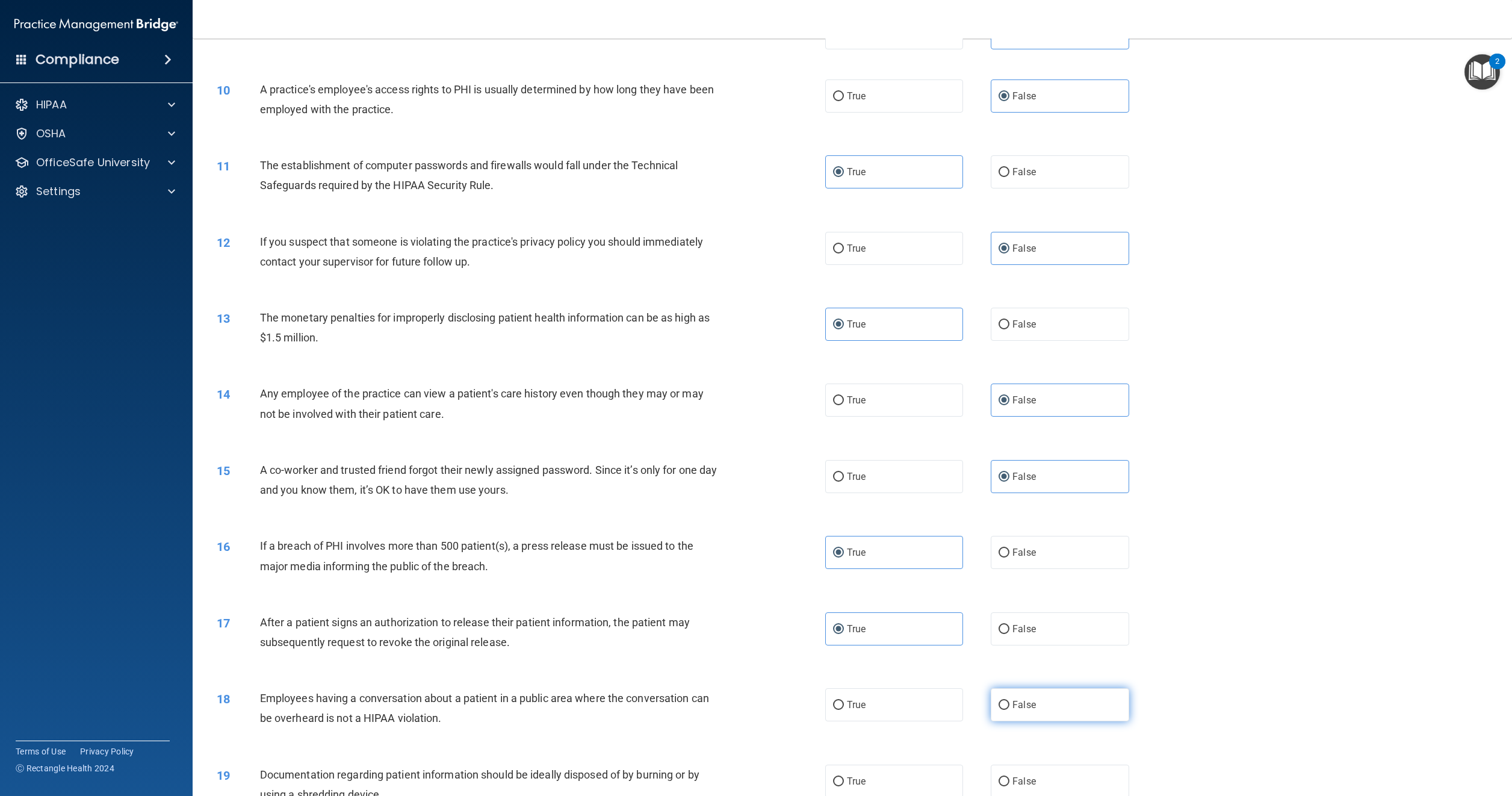
radio input "true"
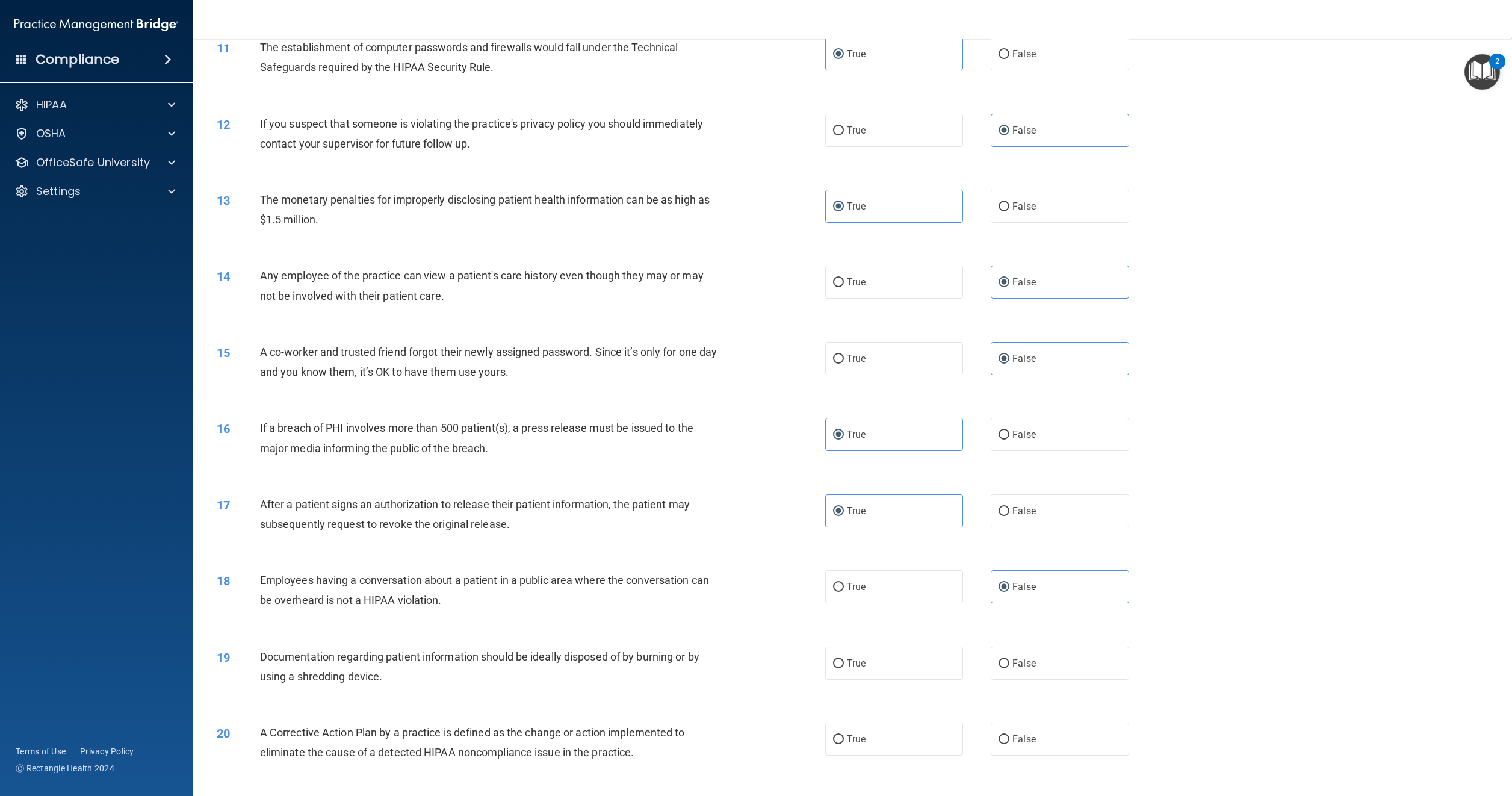
scroll to position [843, 0]
click at [856, 667] on span "True" at bounding box center [856, 660] width 19 height 12
click at [844, 666] on input "True" at bounding box center [839, 661] width 11 height 9
radio input "true"
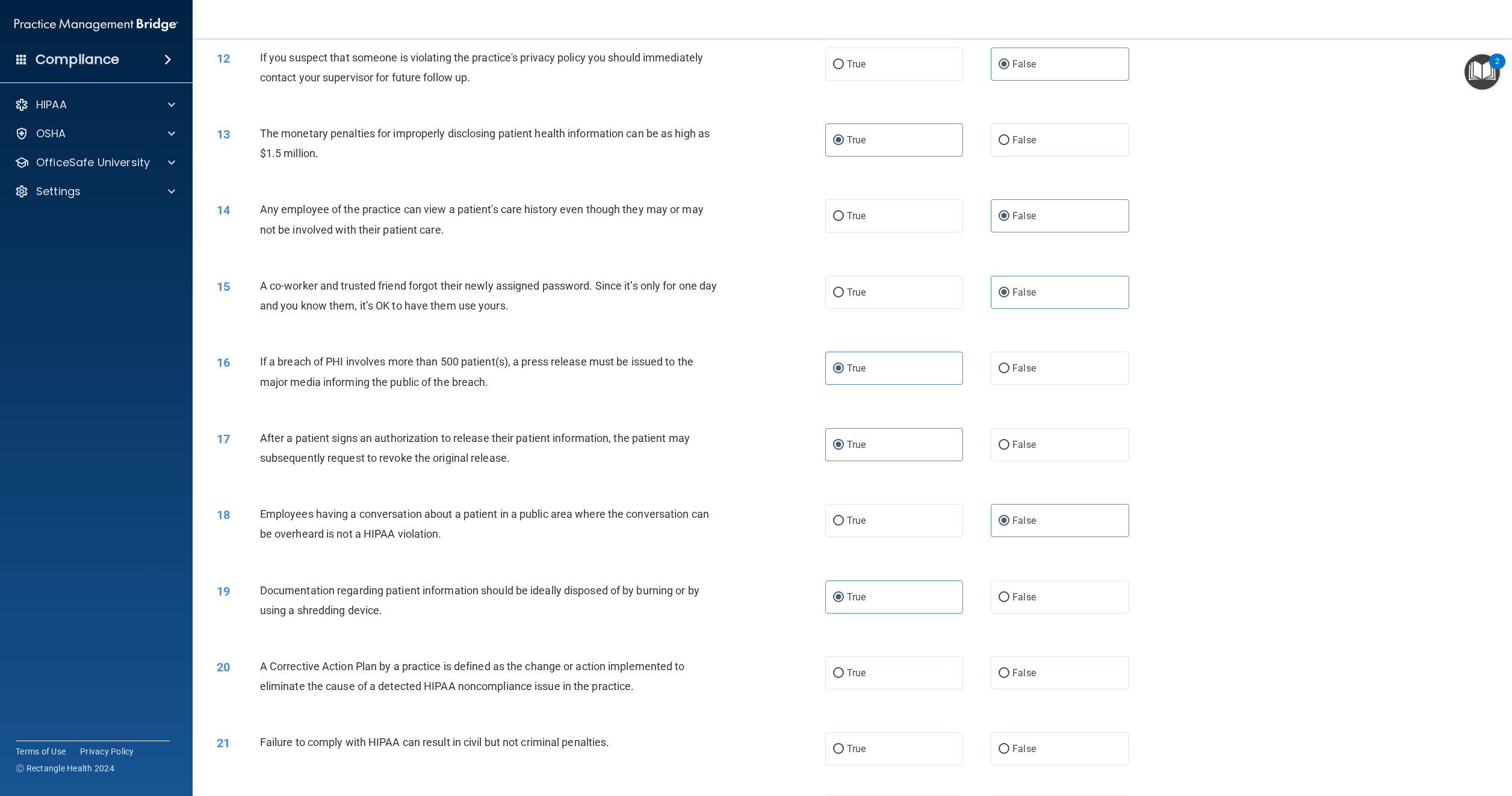
scroll to position [964, 0]
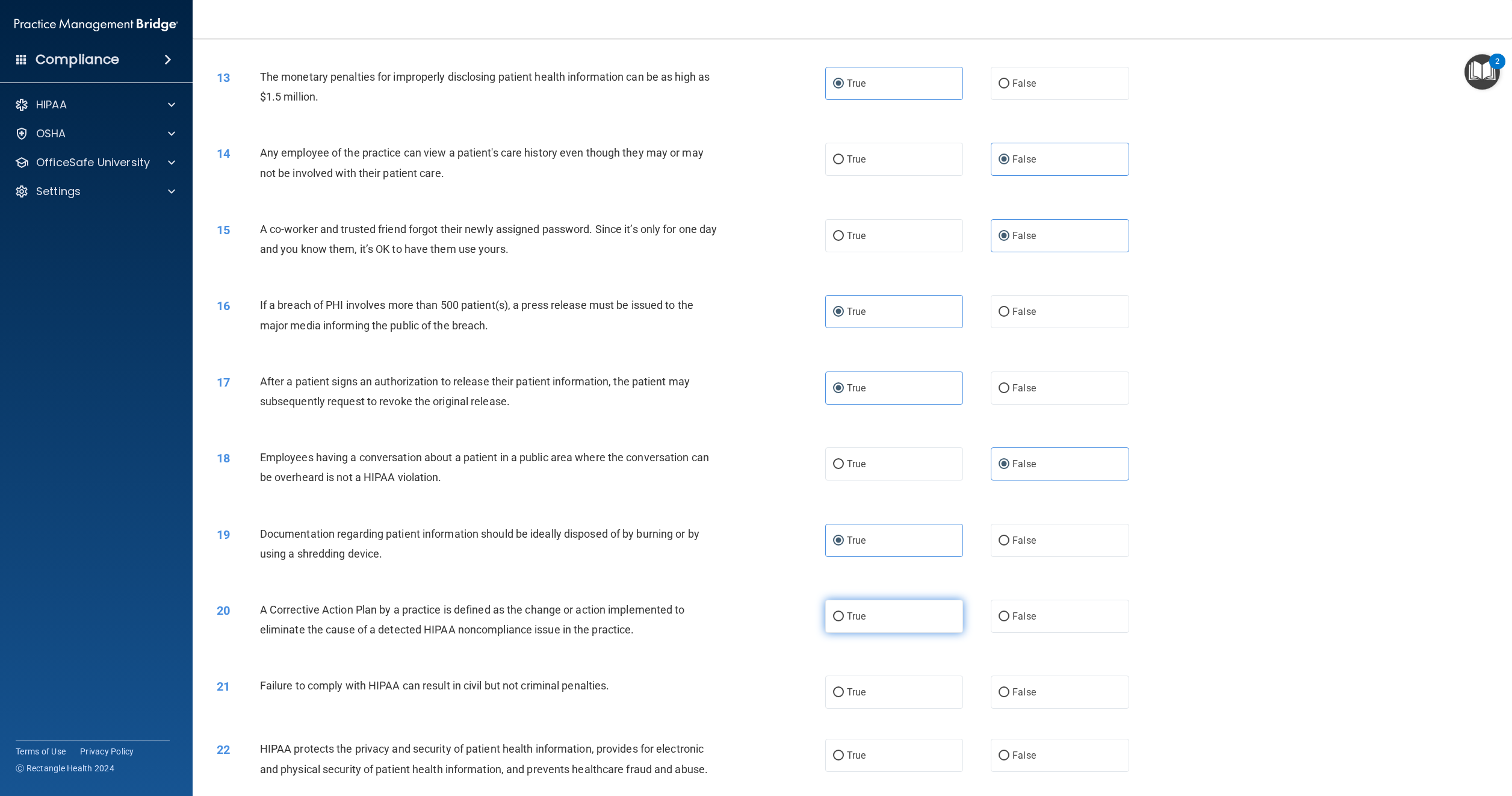
click at [841, 629] on label "True" at bounding box center [894, 616] width 138 height 33
click at [841, 622] on input "True" at bounding box center [839, 616] width 11 height 9
radio input "true"
click at [1005, 701] on label "False" at bounding box center [1060, 692] width 138 height 33
click at [1005, 697] on input "False" at bounding box center [1005, 692] width 11 height 9
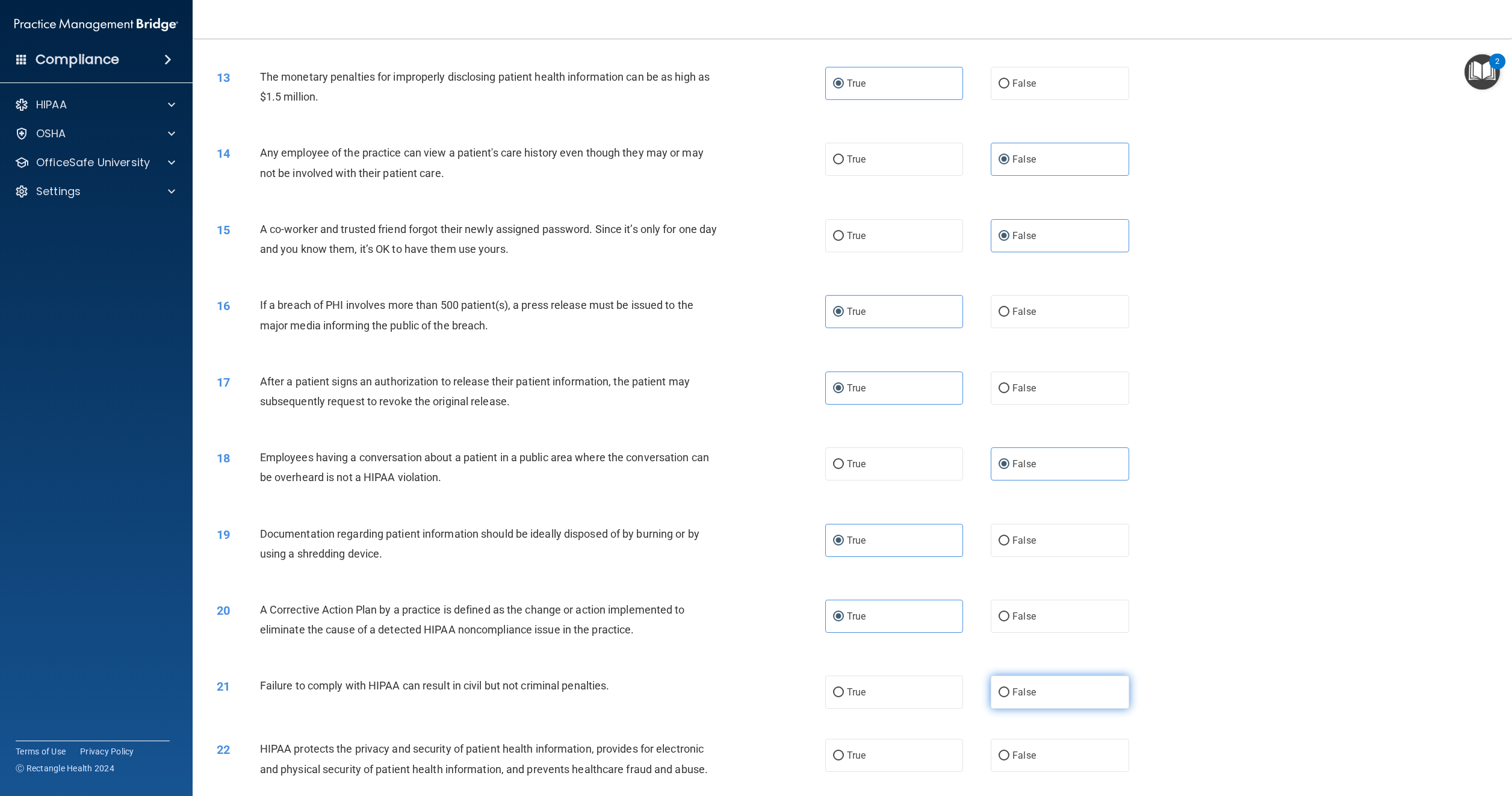
radio input "true"
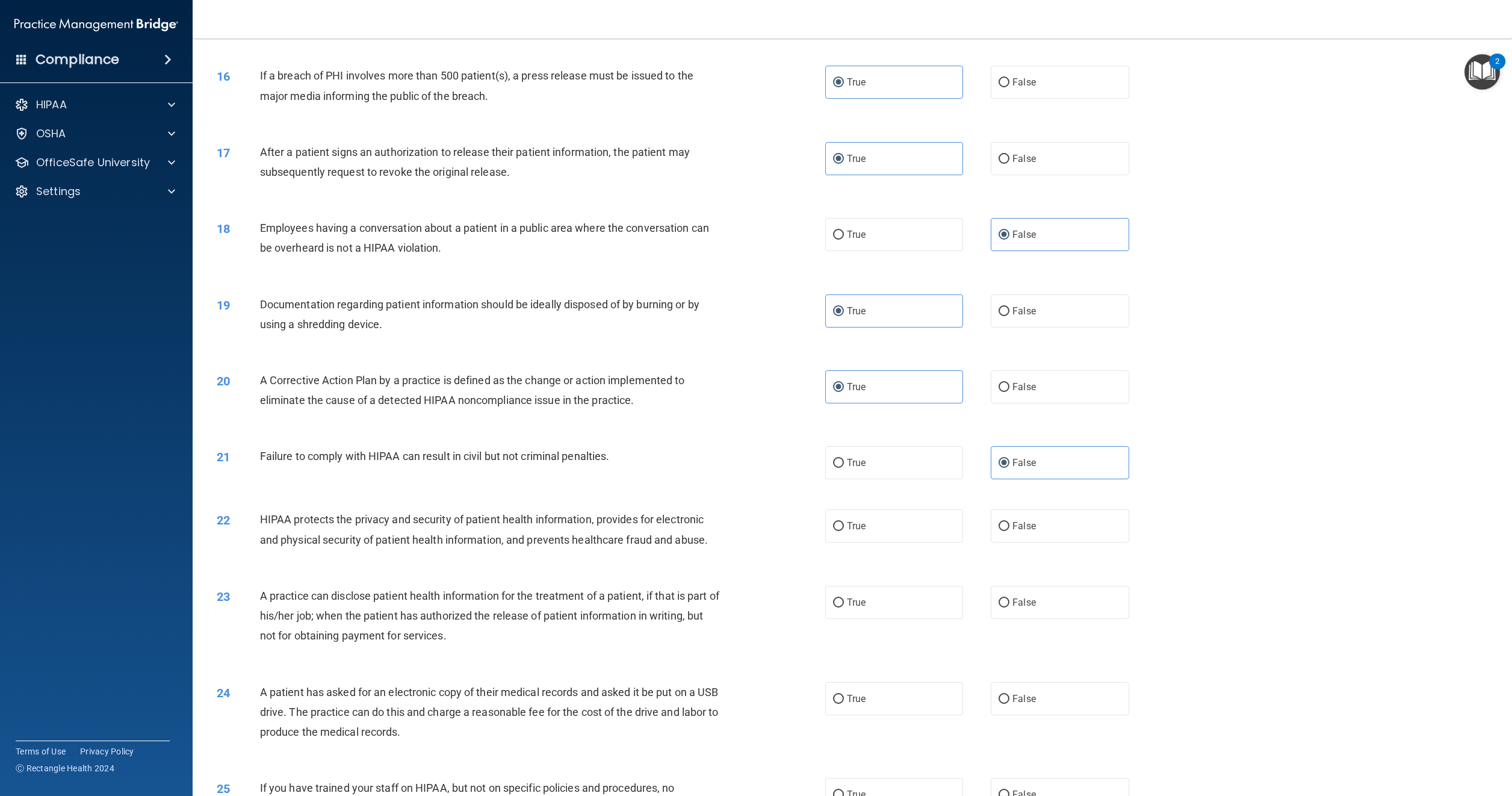
scroll to position [1204, 0]
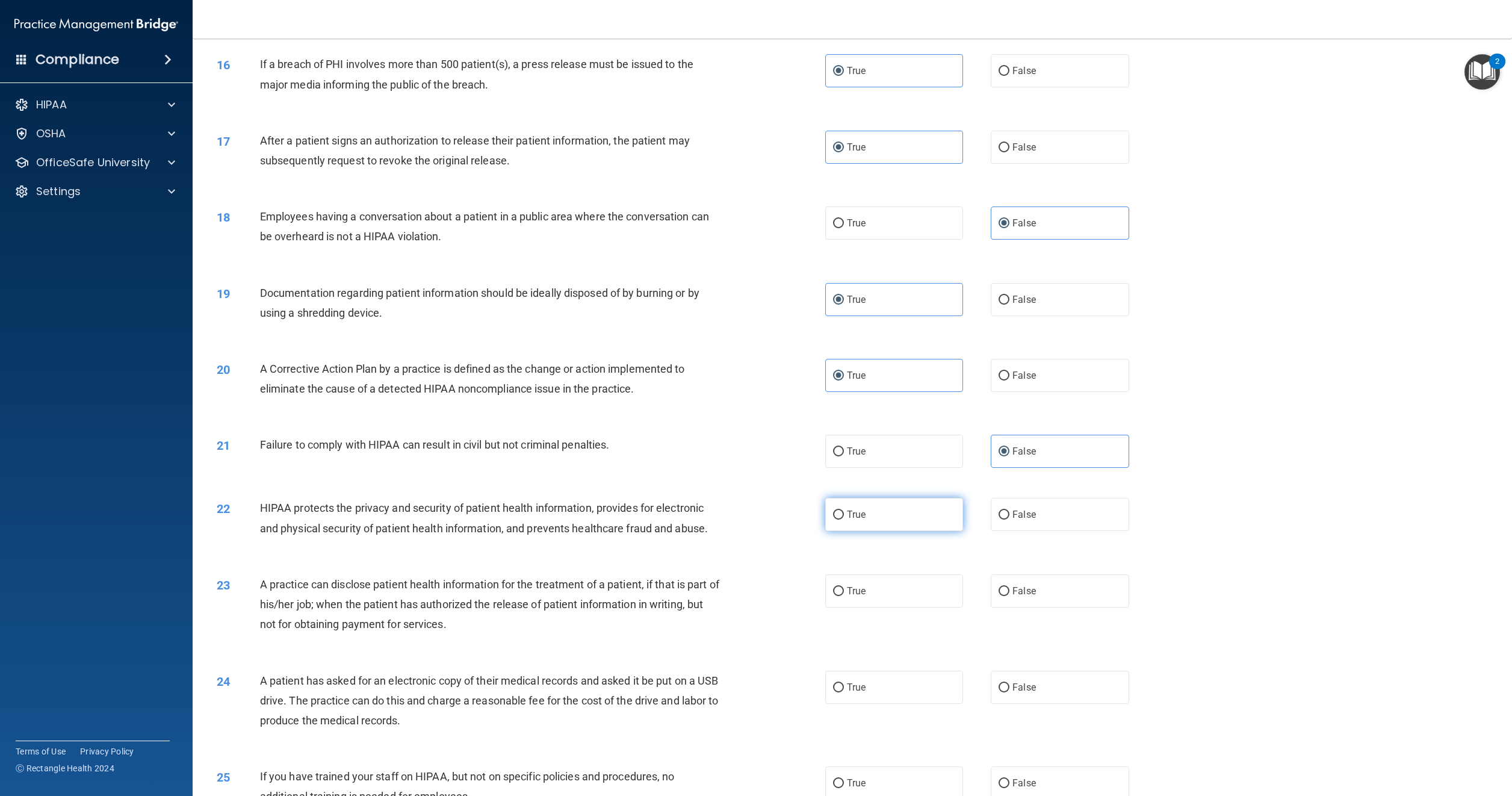
click at [849, 520] on span "True" at bounding box center [856, 515] width 19 height 12
click at [844, 519] on input "True" at bounding box center [839, 515] width 11 height 9
radio input "true"
click at [1002, 596] on input "False" at bounding box center [1005, 591] width 11 height 9
radio input "true"
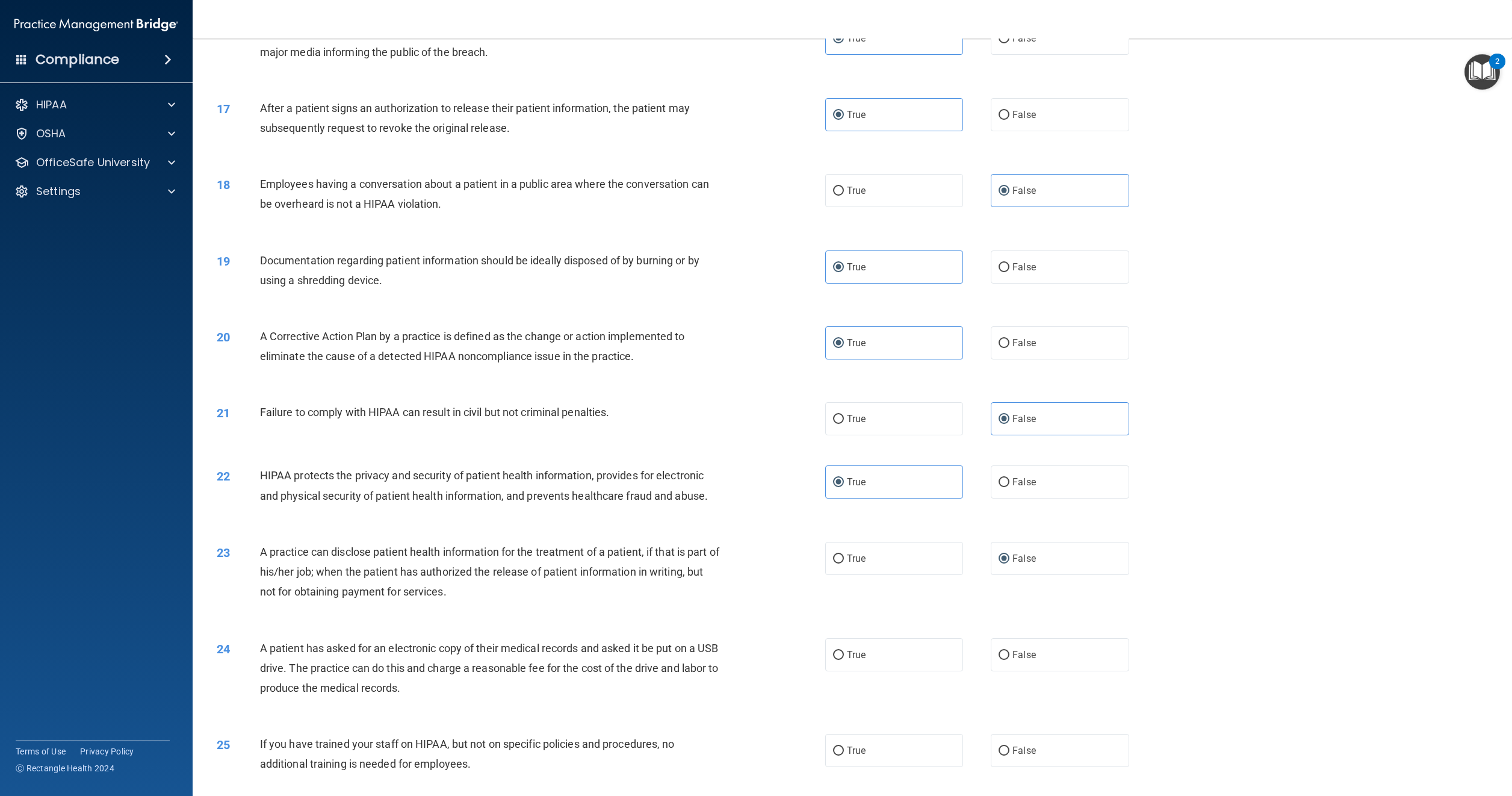
scroll to position [1265, 0]
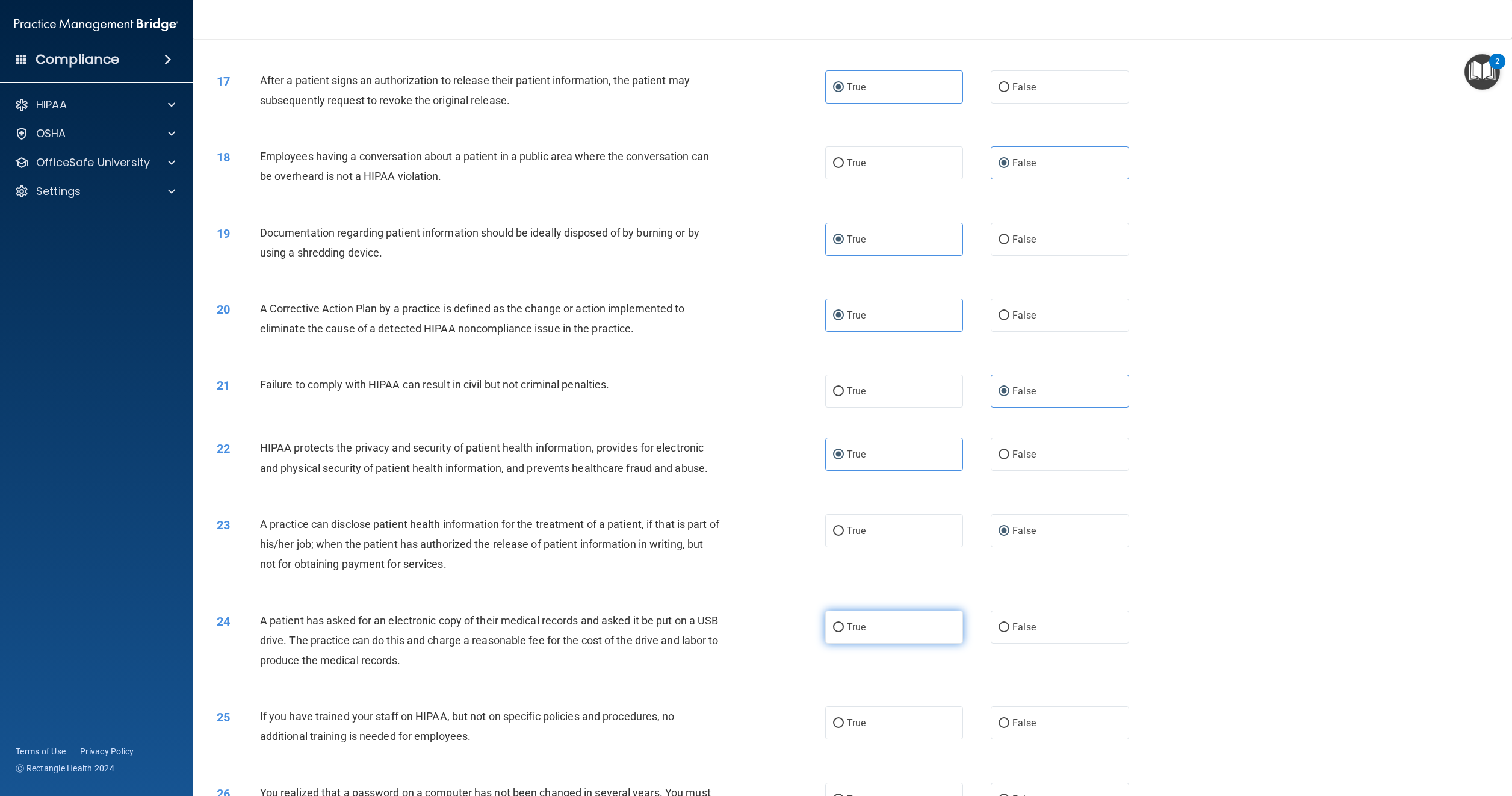
click at [837, 631] on label "True" at bounding box center [894, 627] width 138 height 33
click at [837, 631] on input "True" at bounding box center [839, 627] width 11 height 9
radio input "true"
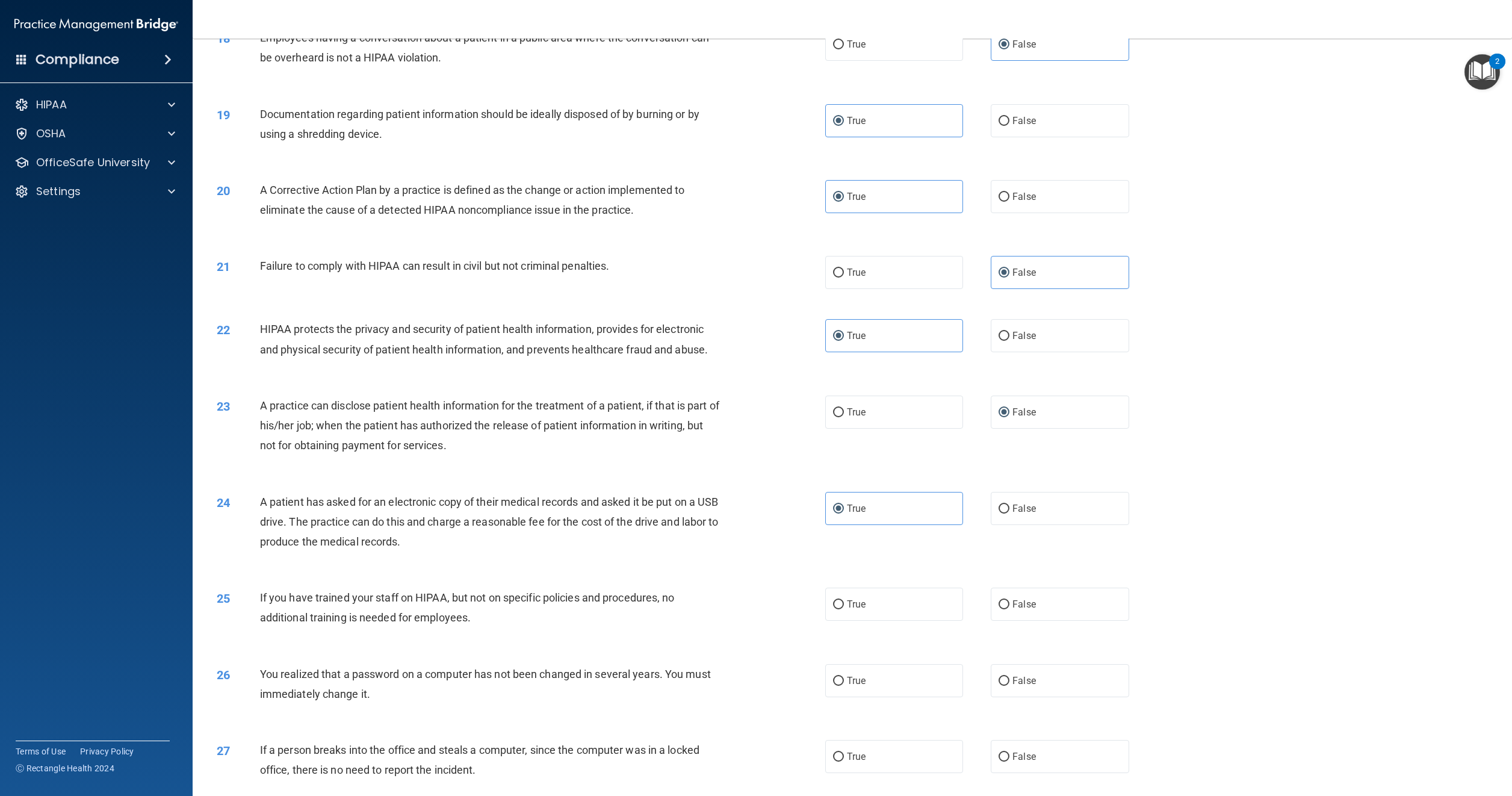
scroll to position [1385, 0]
click at [1020, 600] on label "False" at bounding box center [1060, 602] width 138 height 33
click at [1009, 600] on input "False" at bounding box center [1005, 603] width 11 height 9
radio input "true"
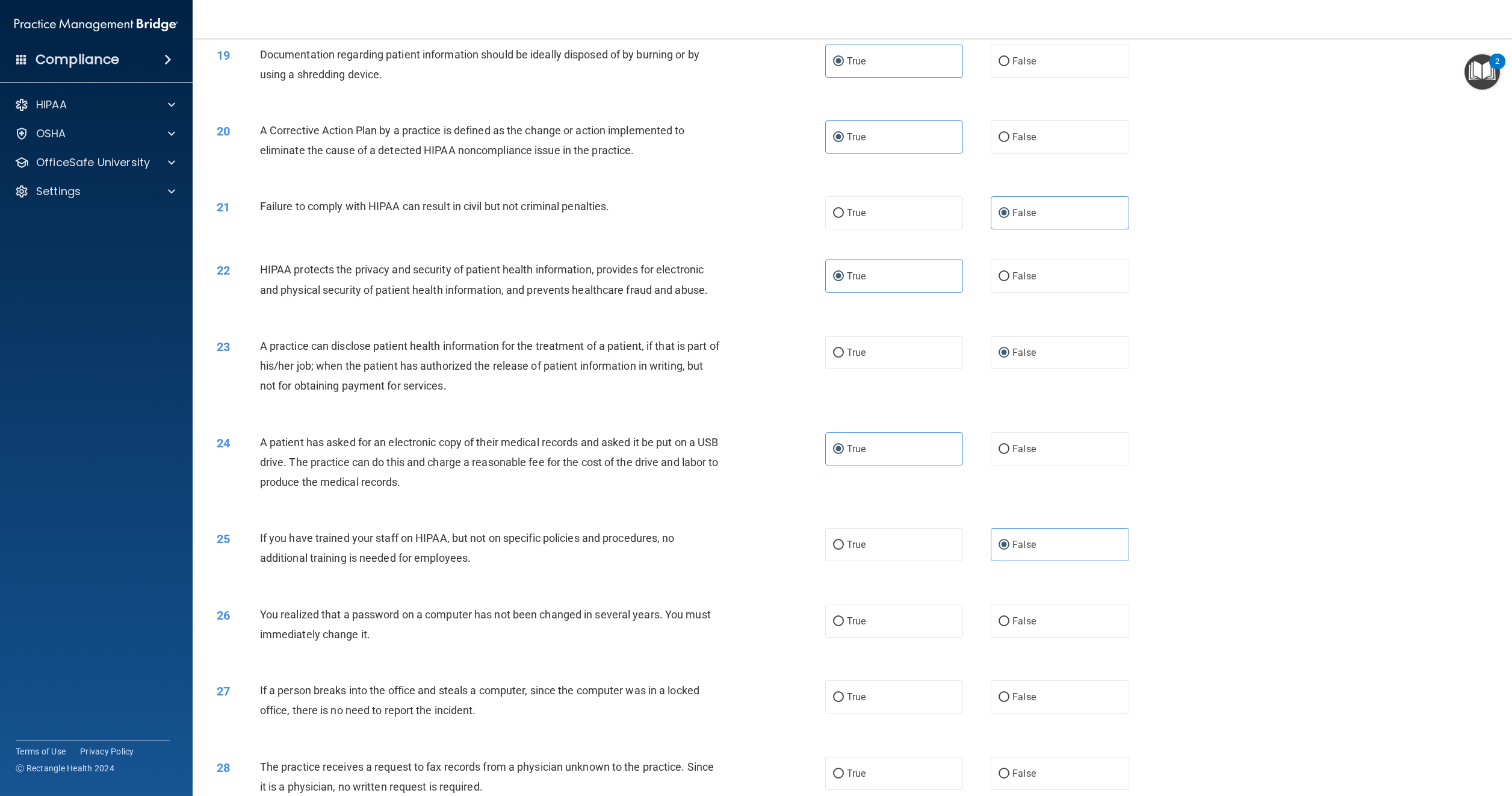
scroll to position [1445, 0]
click at [834, 624] on input "True" at bounding box center [839, 619] width 11 height 9
radio input "true"
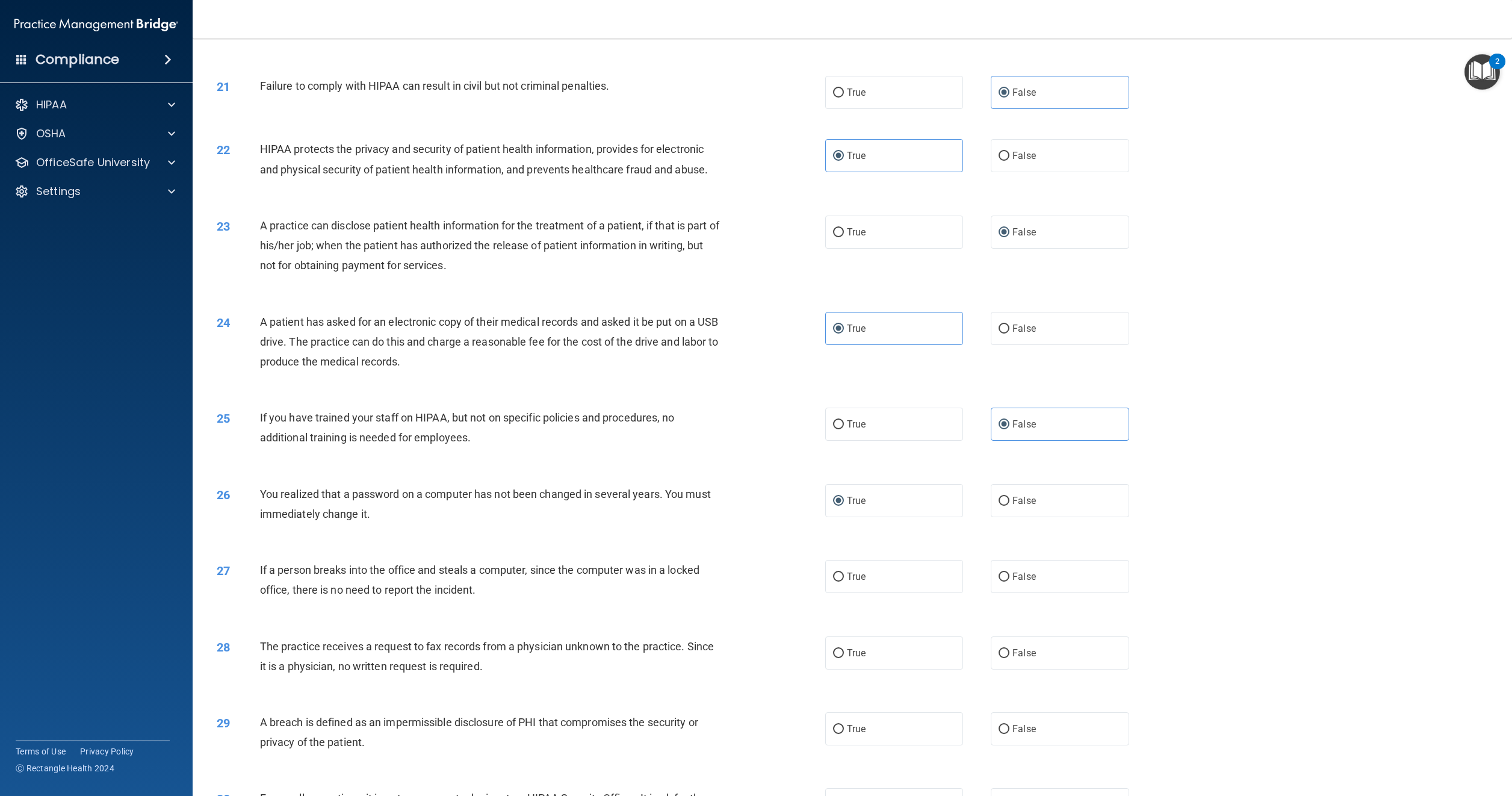
scroll to position [1566, 0]
click at [1007, 586] on label "False" at bounding box center [1060, 575] width 138 height 33
click at [1007, 579] on input "False" at bounding box center [1005, 575] width 11 height 9
radio input "true"
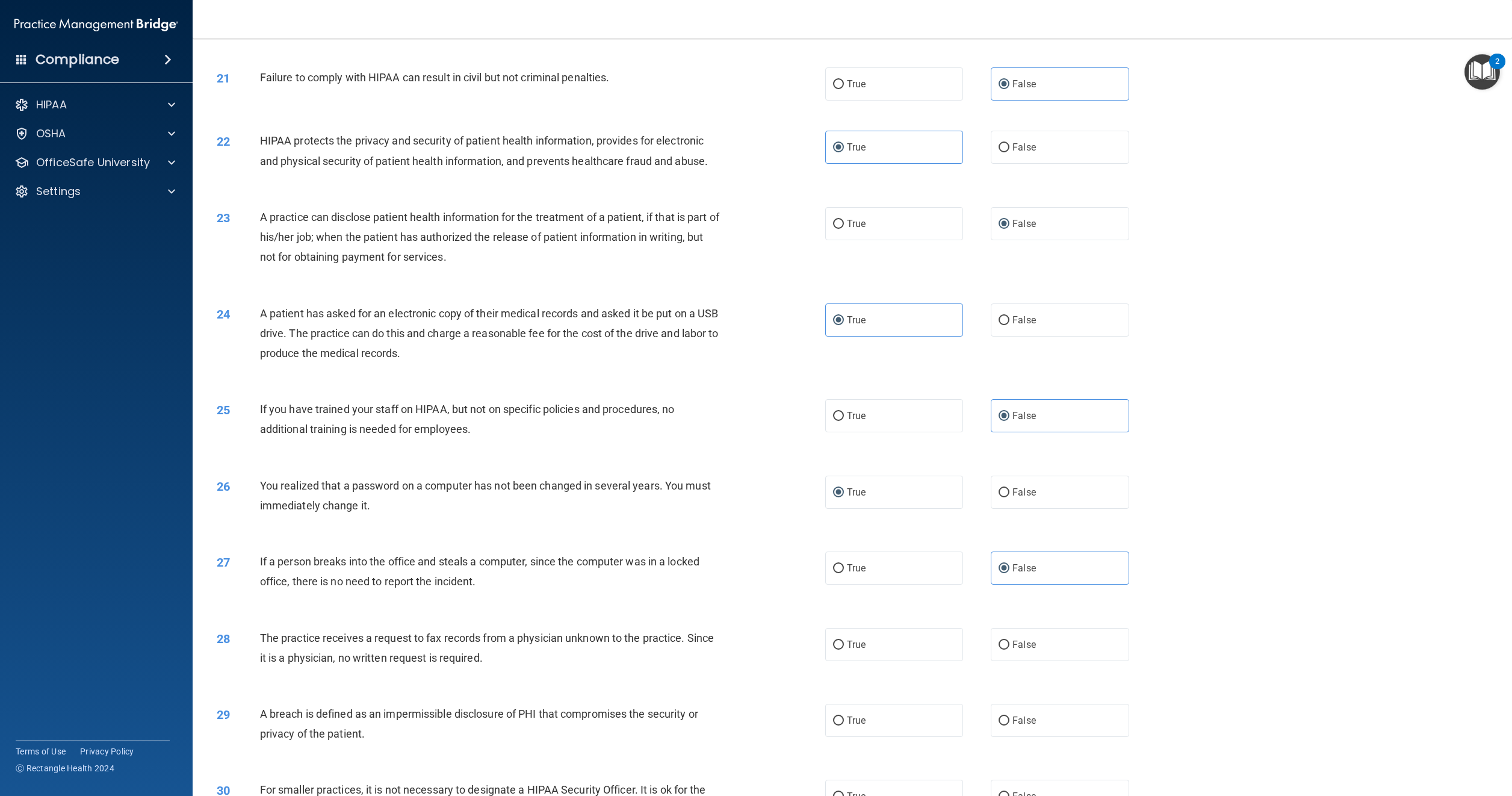
scroll to position [1626, 0]
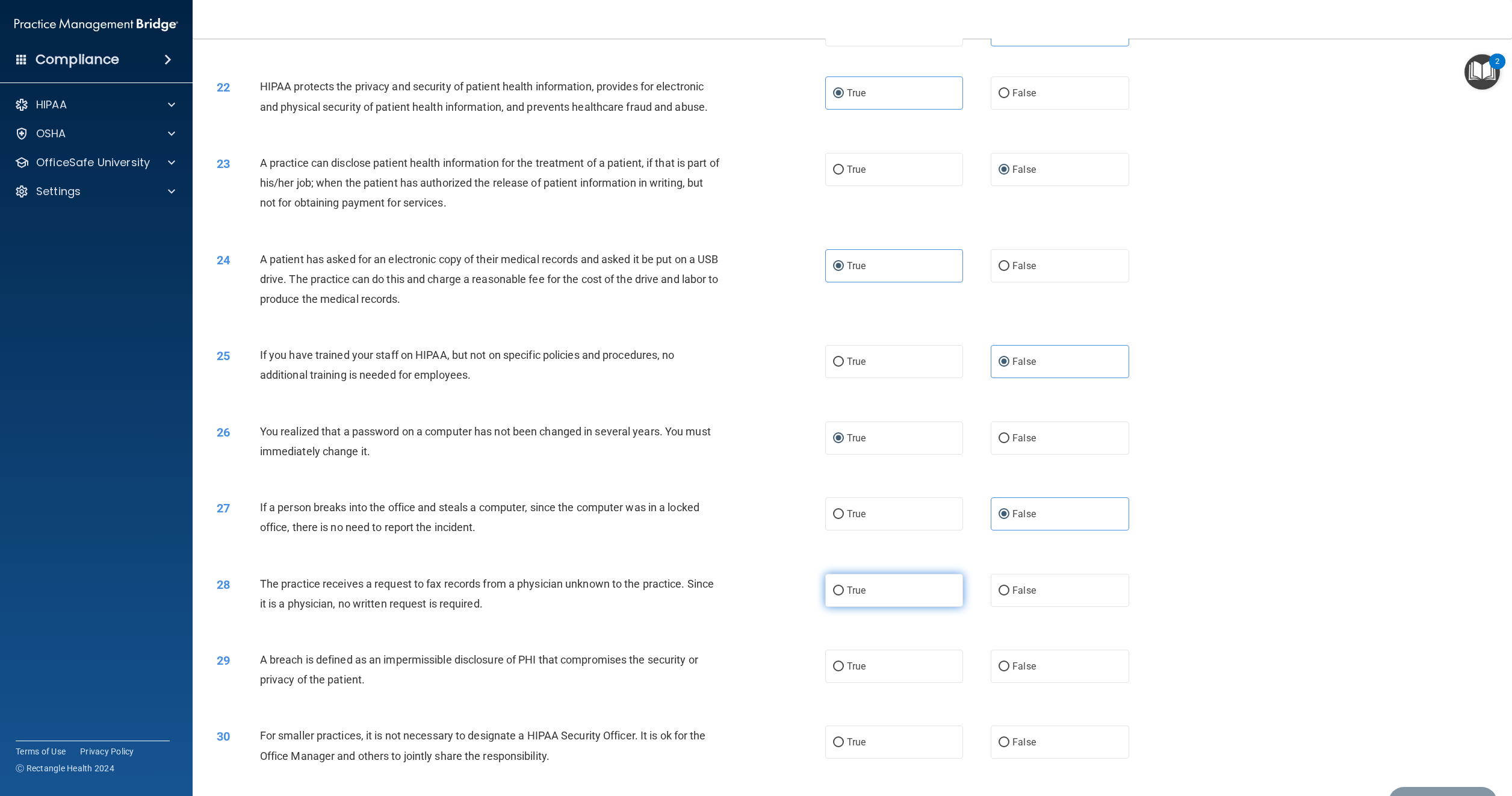
click at [832, 607] on label "True" at bounding box center [894, 590] width 138 height 33
click at [834, 596] on input "True" at bounding box center [839, 590] width 11 height 9
radio input "true"
click at [859, 672] on span "True" at bounding box center [856, 666] width 19 height 12
click at [844, 671] on input "True" at bounding box center [839, 667] width 11 height 9
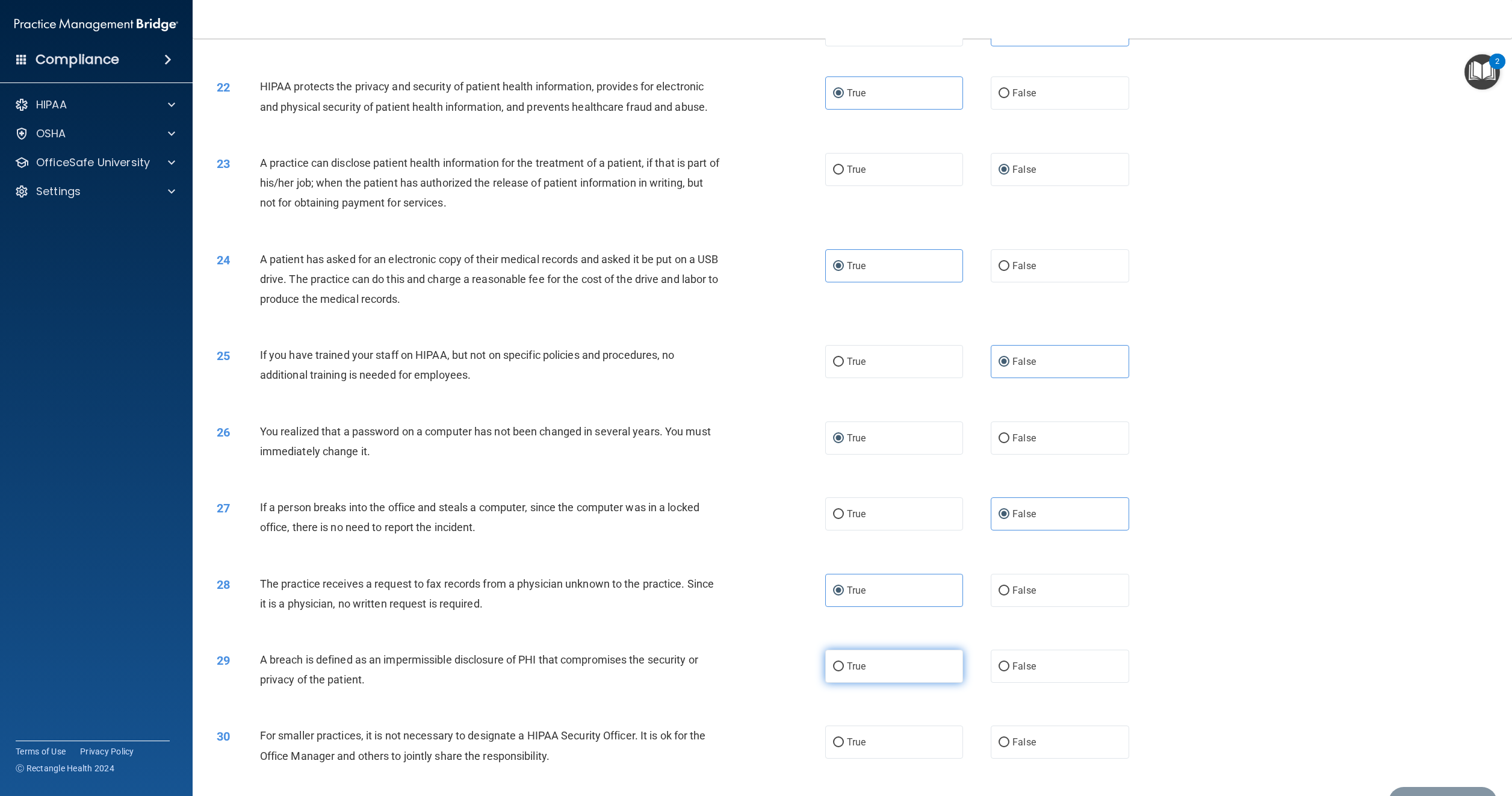
radio input "true"
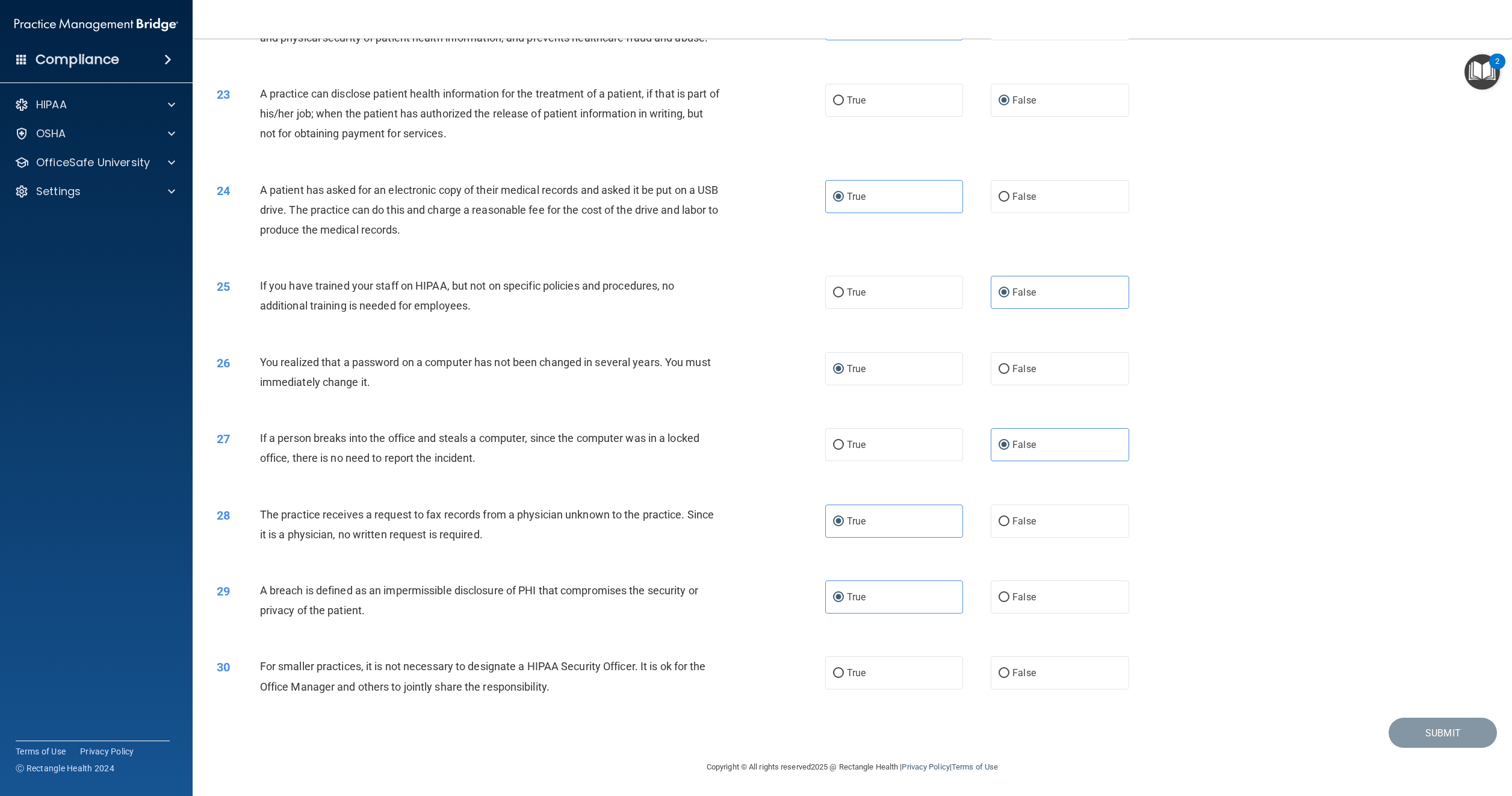
scroll to position [1708, 0]
click at [1005, 669] on label "False" at bounding box center [1060, 673] width 138 height 33
click at [1005, 669] on input "False" at bounding box center [1005, 673] width 11 height 9
radio input "true"
drag, startPoint x: 1414, startPoint y: 727, endPoint x: 1410, endPoint y: 736, distance: 9.8
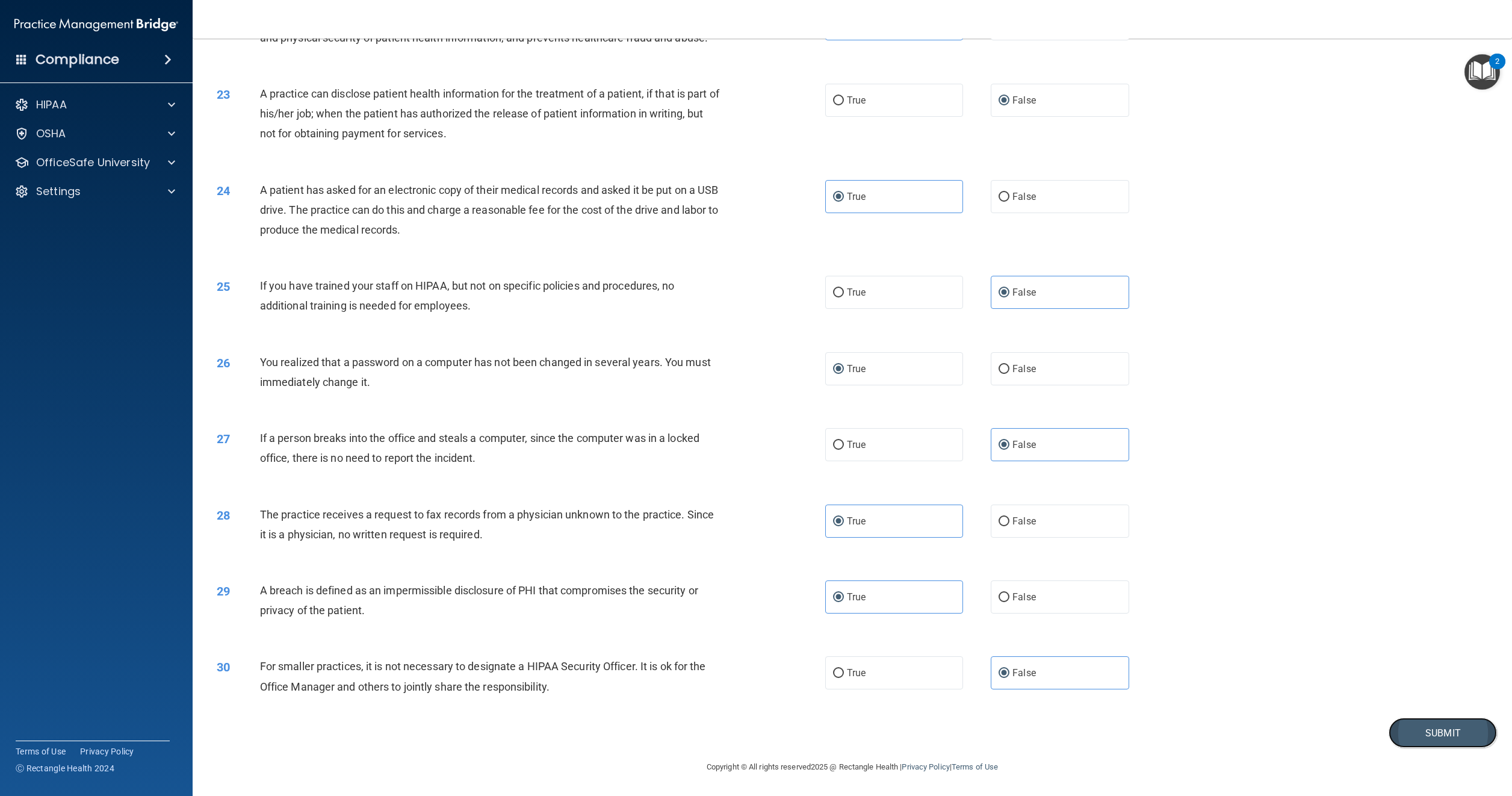
click at [1413, 727] on button "Submit" at bounding box center [1443, 733] width 109 height 31
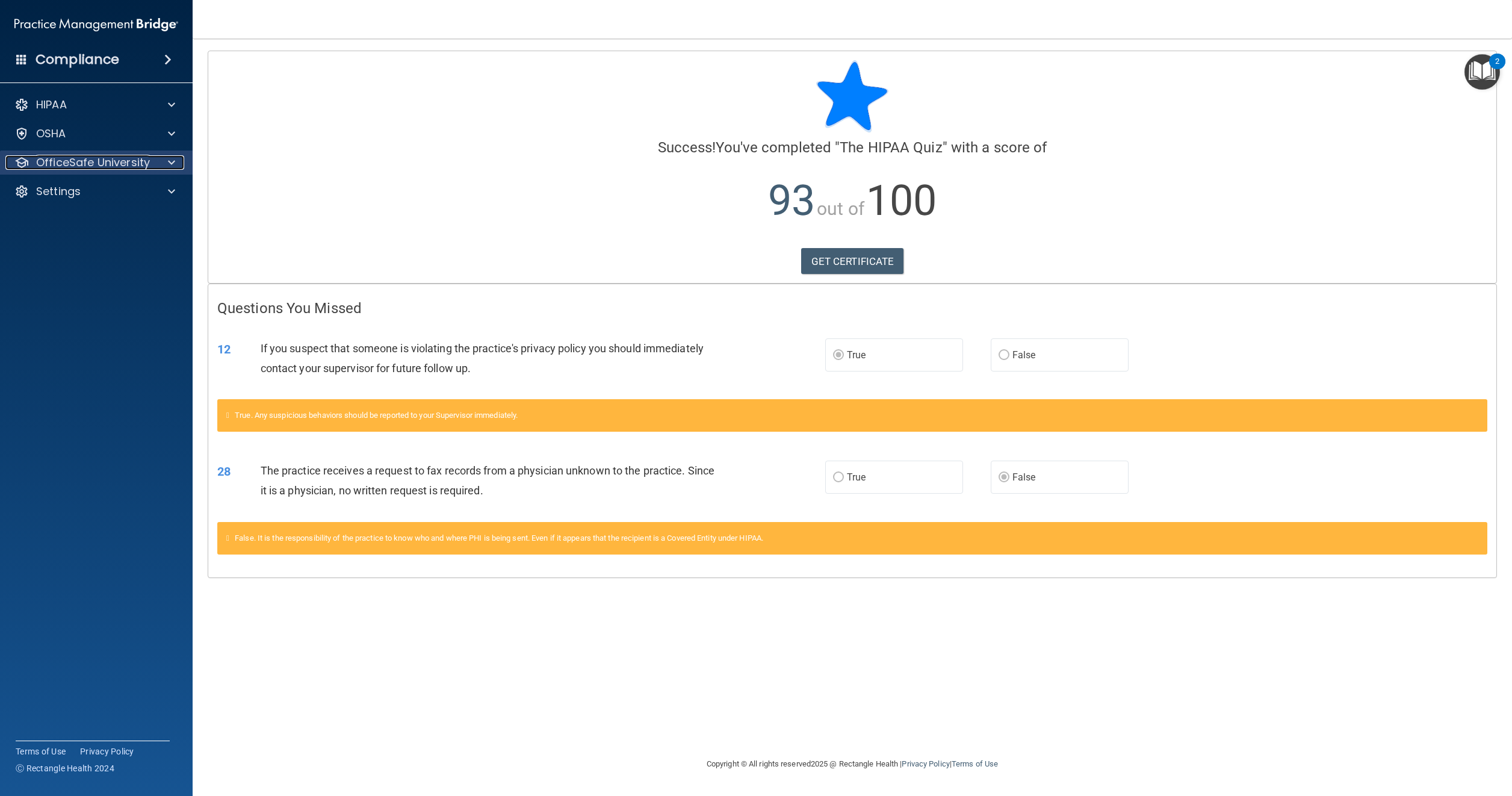
click at [60, 162] on p "OfficeSafe University" at bounding box center [93, 162] width 113 height 14
click at [64, 187] on p "HIPAA Training" at bounding box center [58, 191] width 99 height 12
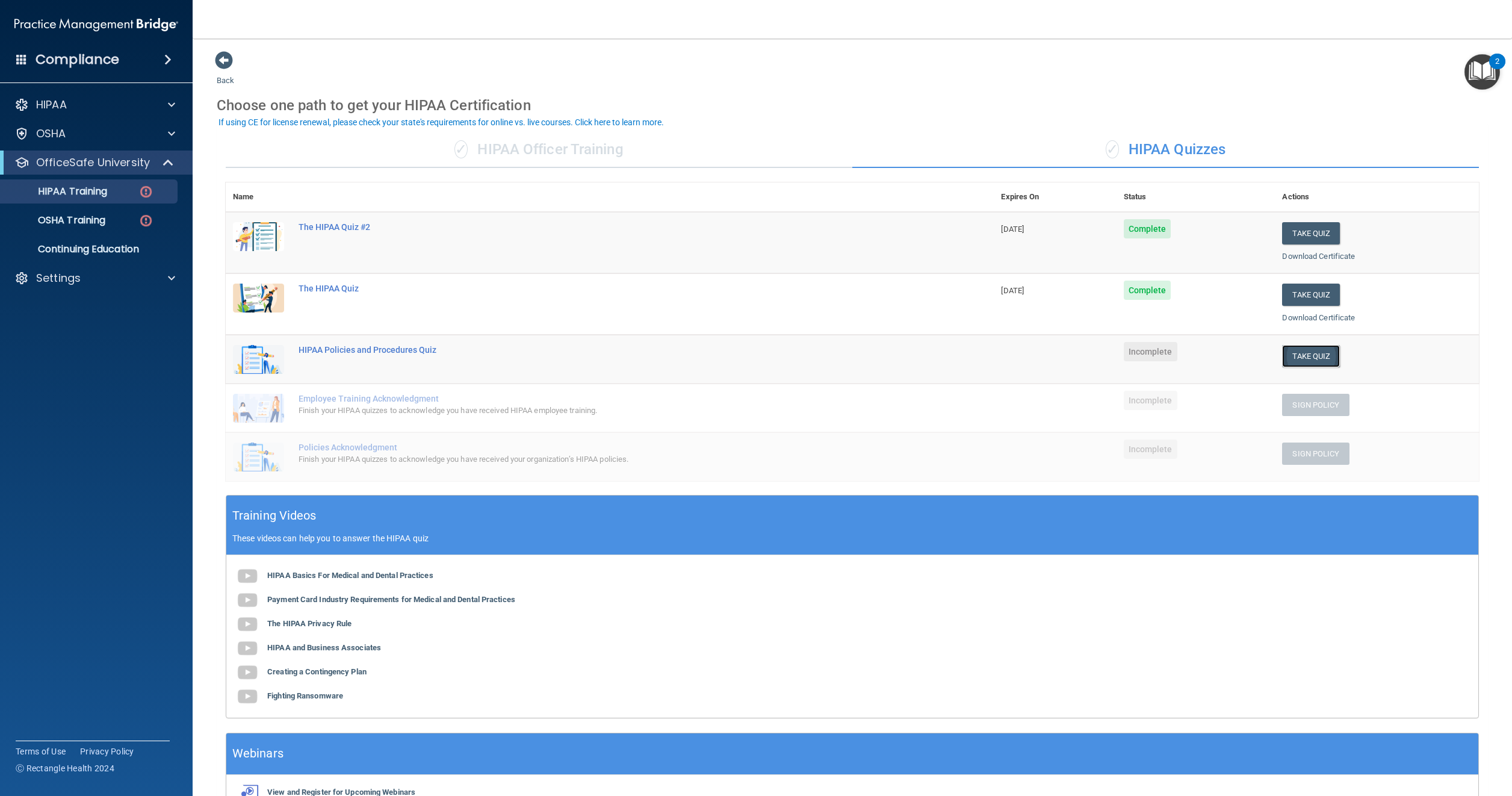
click at [1298, 354] on button "Take Quiz" at bounding box center [1311, 356] width 58 height 22
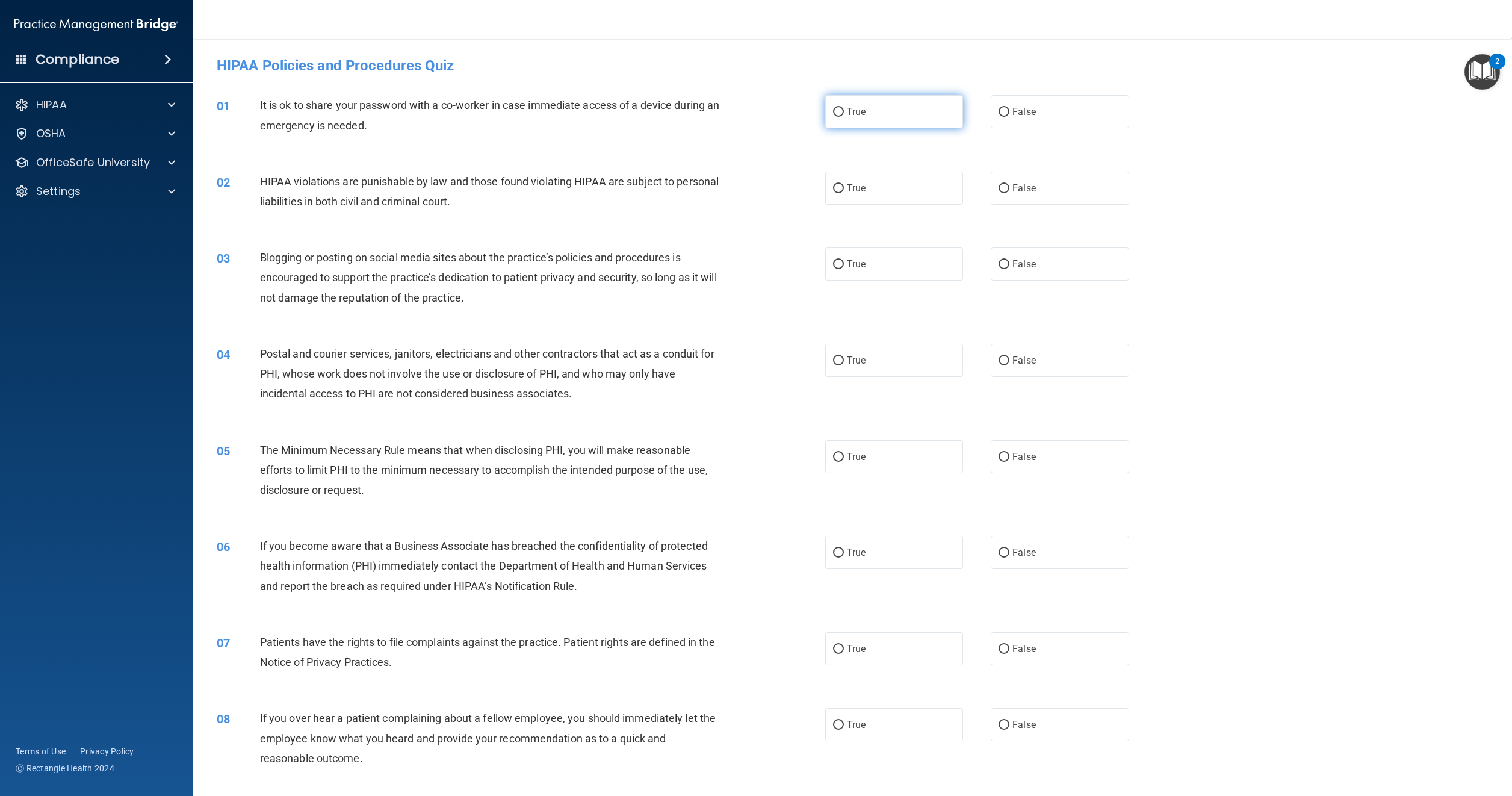
click at [853, 113] on span "True" at bounding box center [856, 111] width 19 height 12
click at [844, 113] on input "True" at bounding box center [839, 112] width 11 height 9
radio input "true"
click at [848, 189] on span "True" at bounding box center [856, 188] width 19 height 12
click at [844, 189] on input "True" at bounding box center [839, 188] width 11 height 9
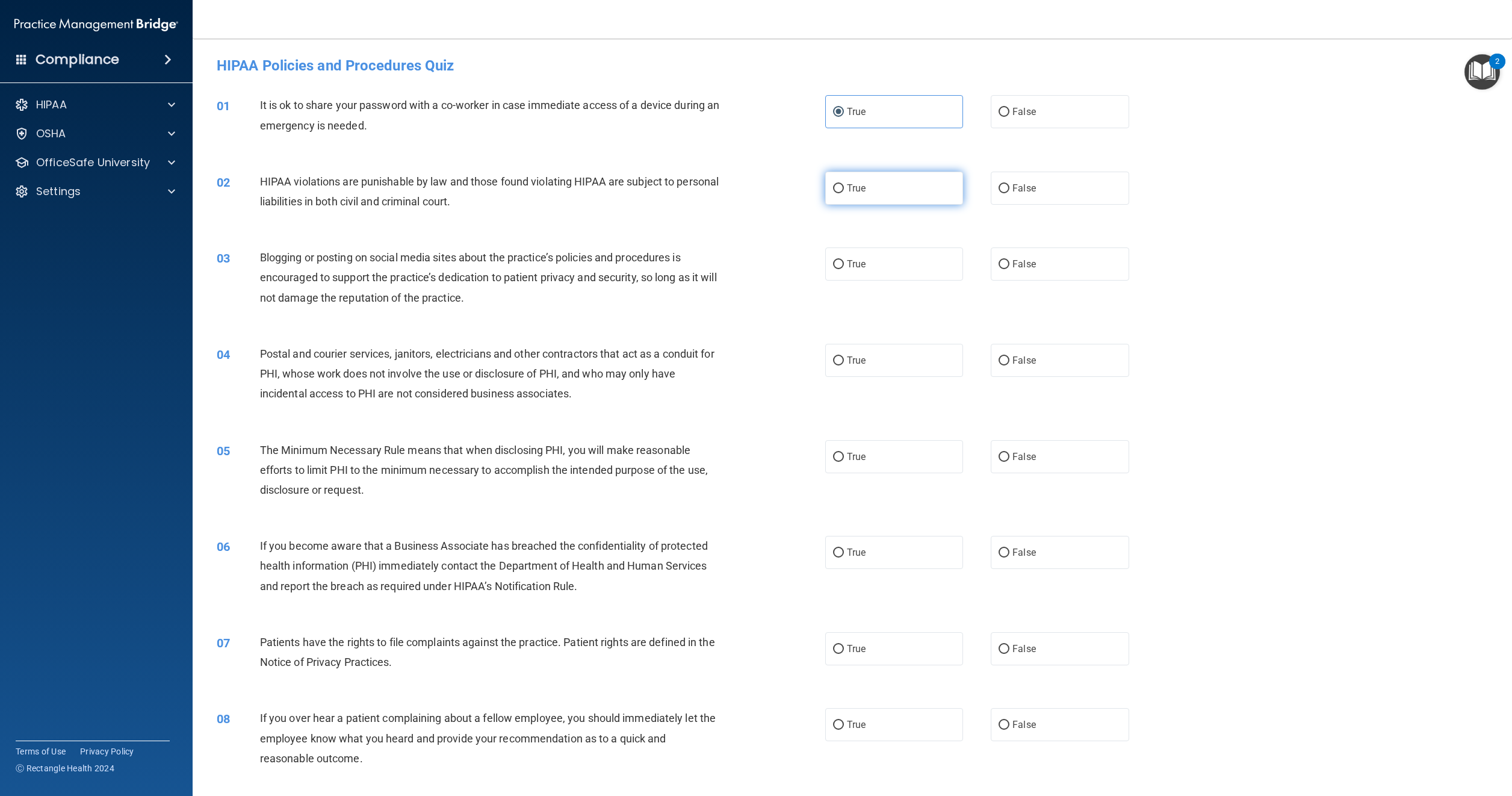
radio input "true"
click at [1012, 267] on span "False" at bounding box center [1024, 264] width 24 height 12
click at [1009, 267] on input "False" at bounding box center [1005, 264] width 11 height 9
radio input "true"
click at [839, 362] on label "True" at bounding box center [894, 360] width 138 height 33
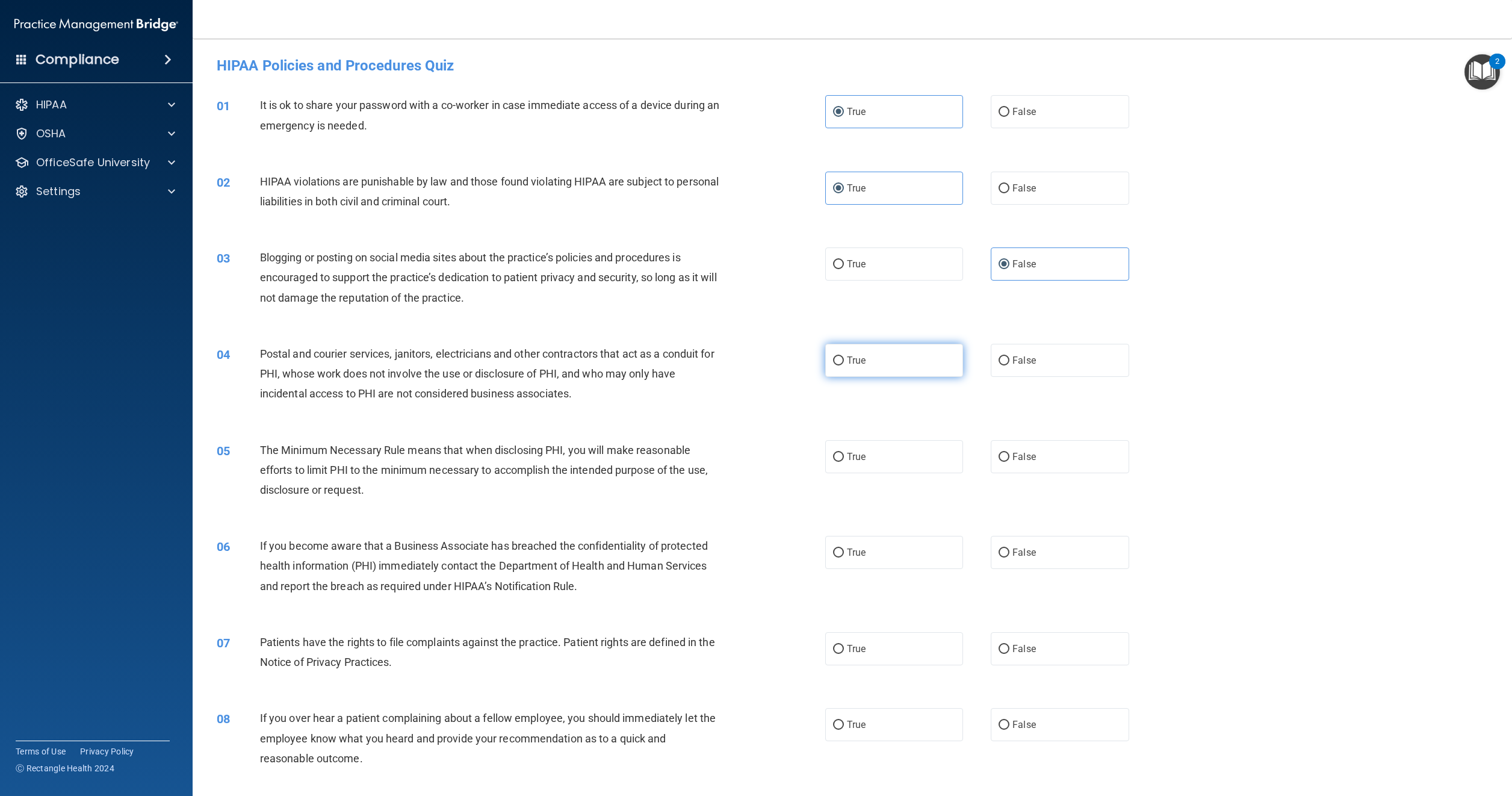
click at [839, 362] on input "True" at bounding box center [839, 360] width 11 height 9
radio input "true"
click at [862, 451] on label "True" at bounding box center [894, 457] width 138 height 33
click at [844, 453] on input "True" at bounding box center [839, 457] width 11 height 9
radio input "true"
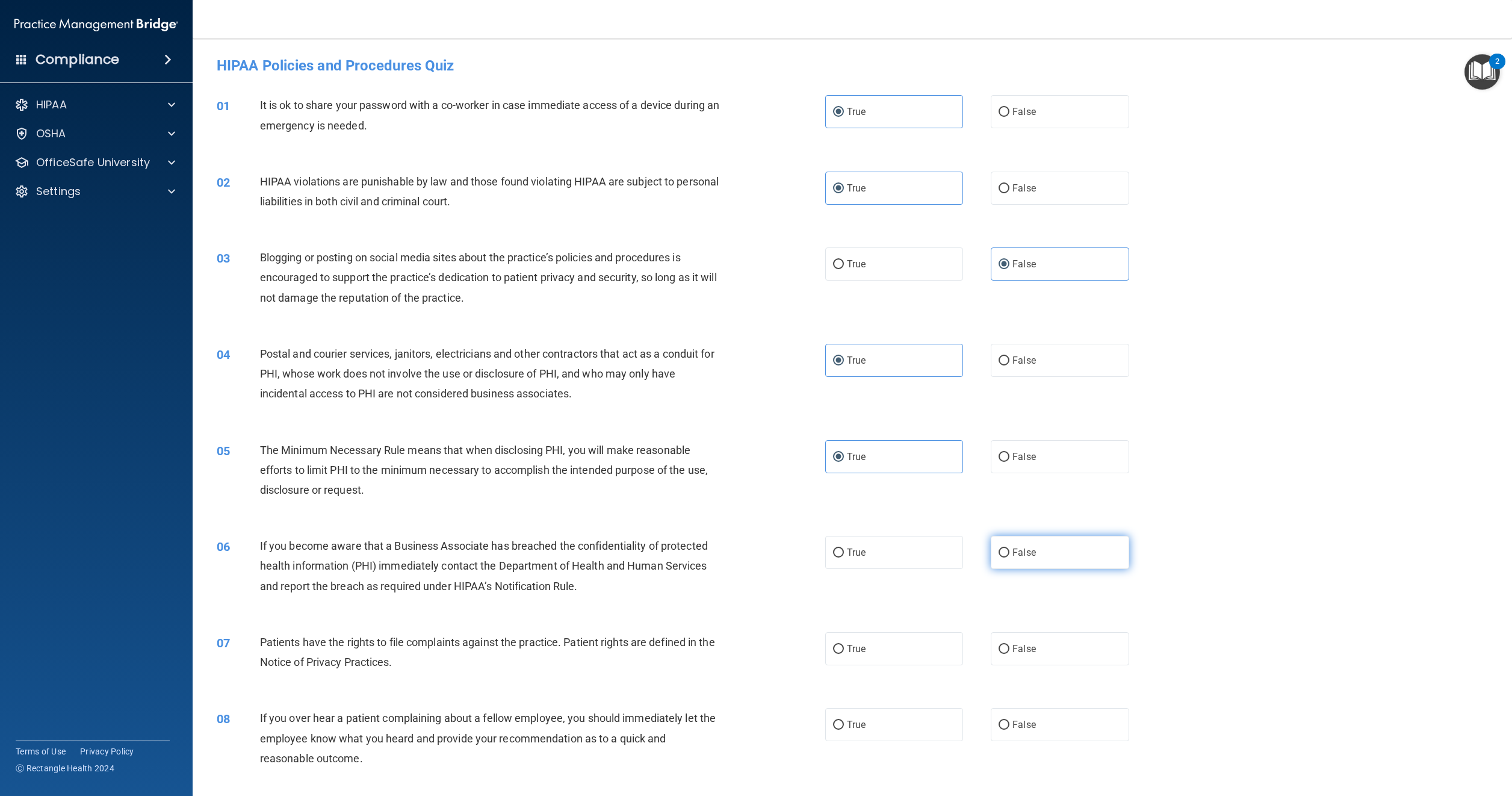
click at [1012, 560] on label "False" at bounding box center [1060, 552] width 138 height 33
click at [1009, 558] on input "False" at bounding box center [1005, 552] width 11 height 9
radio input "true"
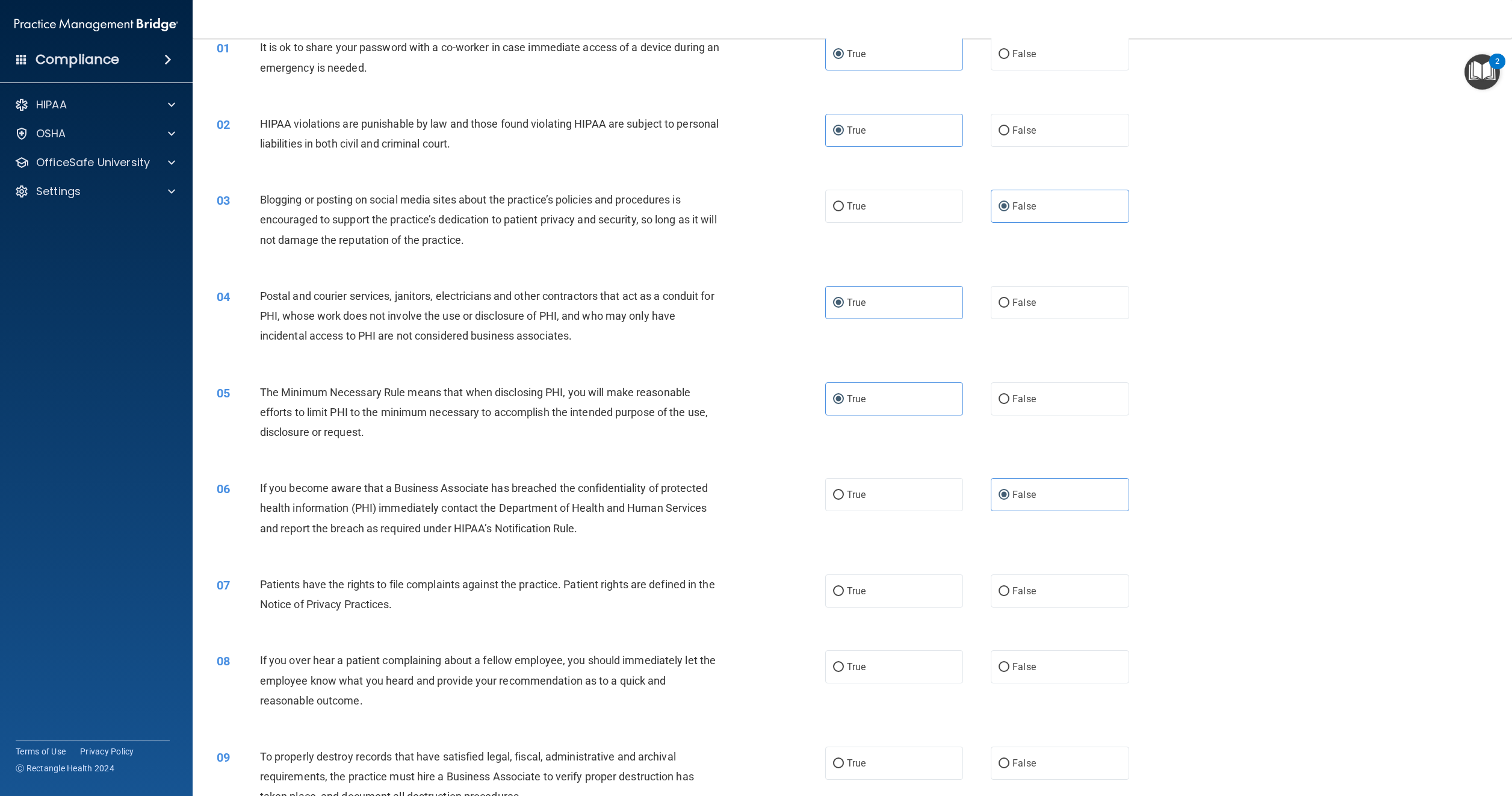
scroll to position [60, 0]
click at [849, 591] on span "True" at bounding box center [856, 589] width 19 height 12
click at [844, 591] on input "True" at bounding box center [839, 589] width 11 height 9
radio input "true"
click at [1027, 652] on label "False" at bounding box center [1060, 664] width 138 height 33
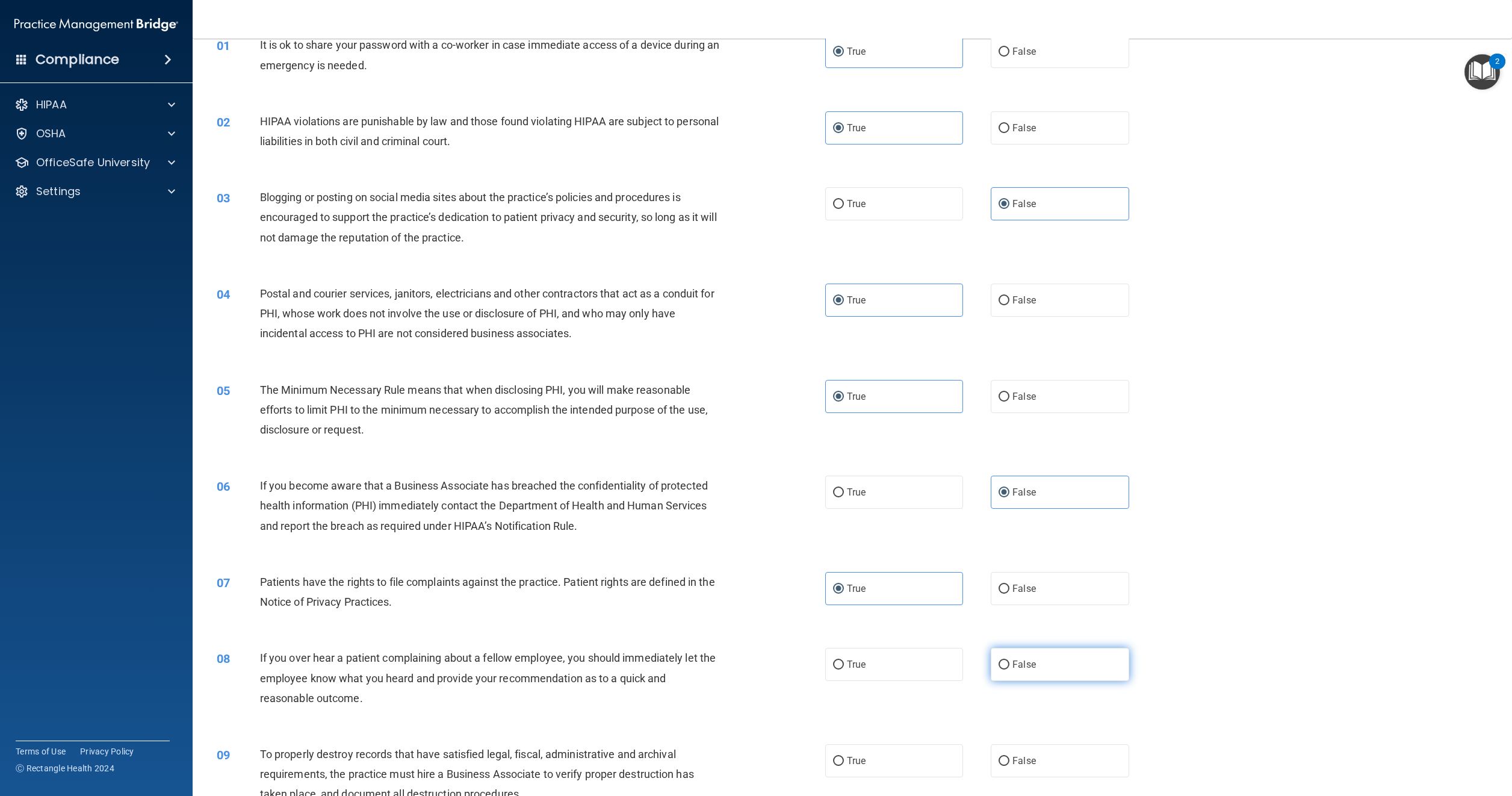
click at [1009, 660] on input "False" at bounding box center [1005, 664] width 11 height 9
radio input "true"
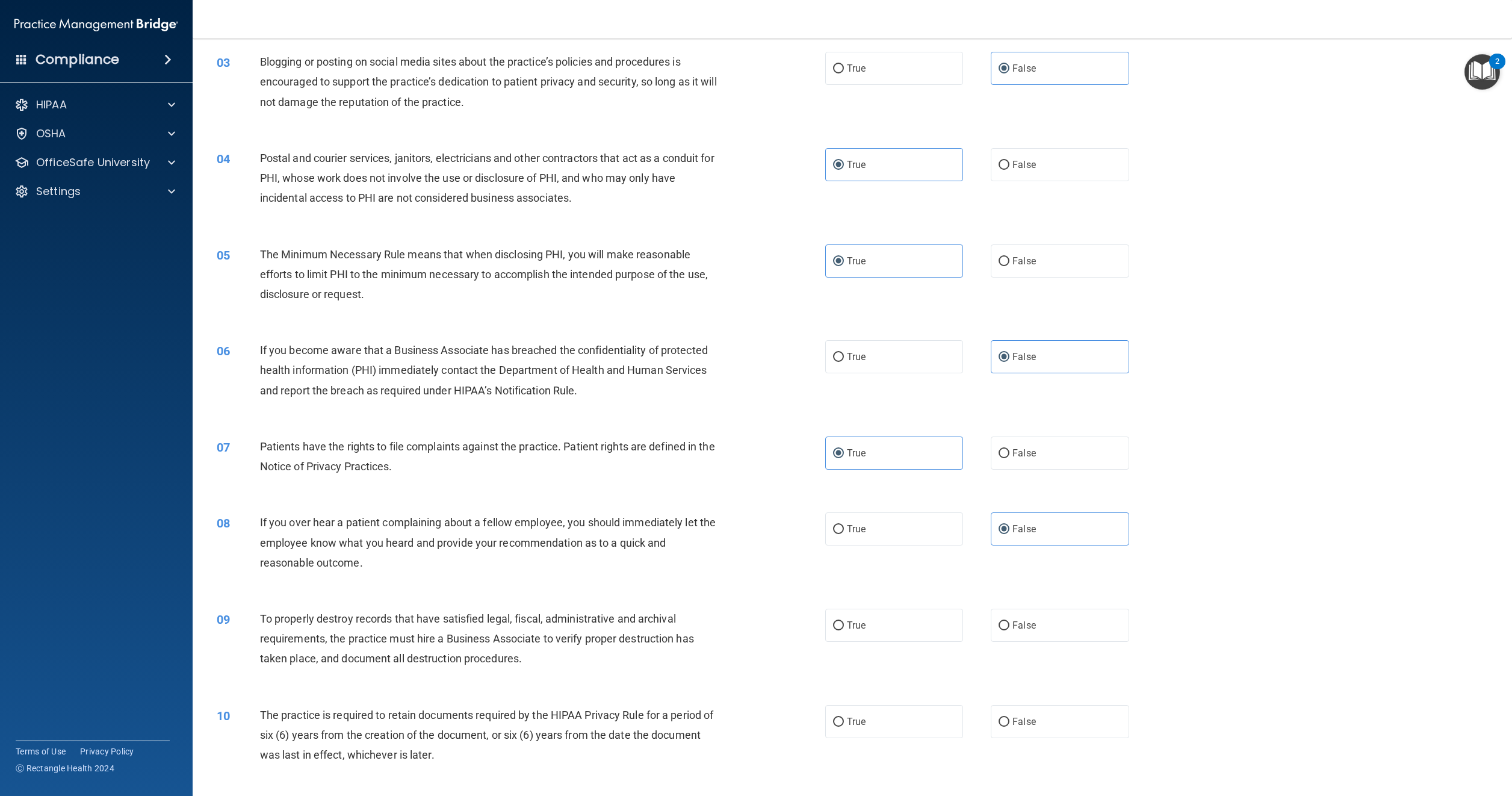
scroll to position [241, 0]
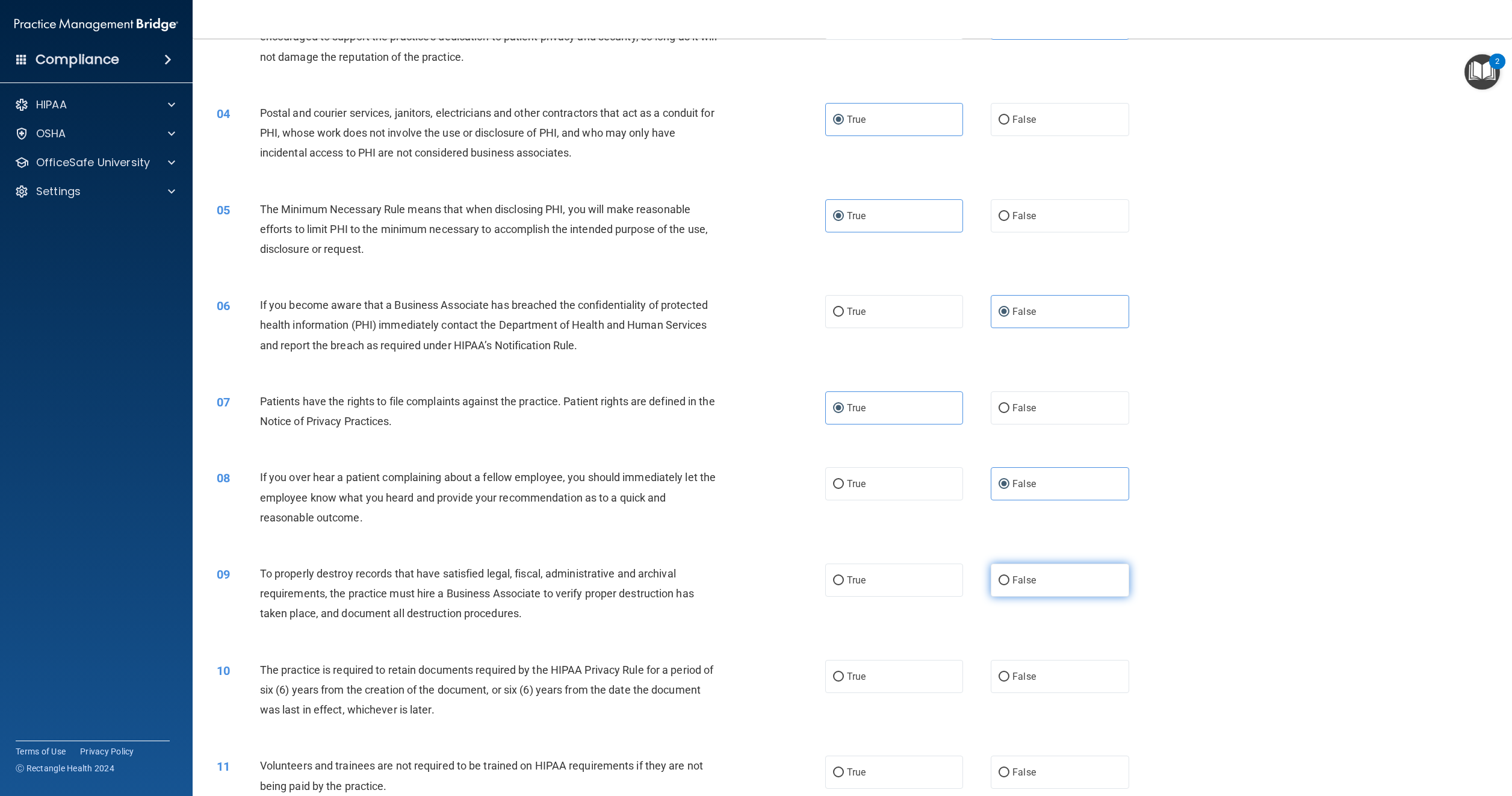
click at [1007, 570] on label "False" at bounding box center [1060, 580] width 138 height 33
click at [1007, 576] on input "False" at bounding box center [1005, 580] width 11 height 9
radio input "true"
click at [838, 681] on label "True" at bounding box center [894, 676] width 138 height 33
click at [838, 681] on input "True" at bounding box center [839, 677] width 11 height 9
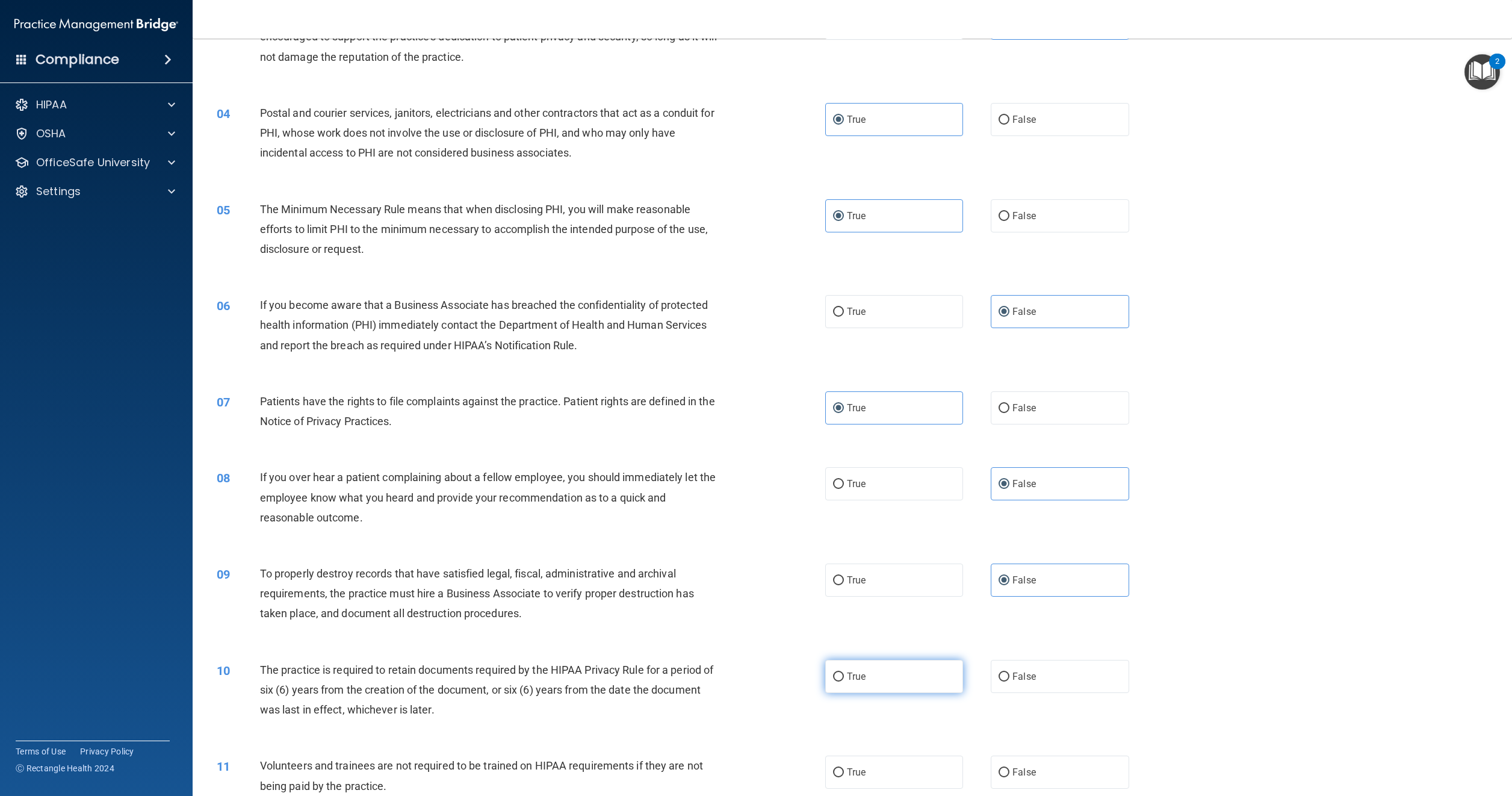
radio input "true"
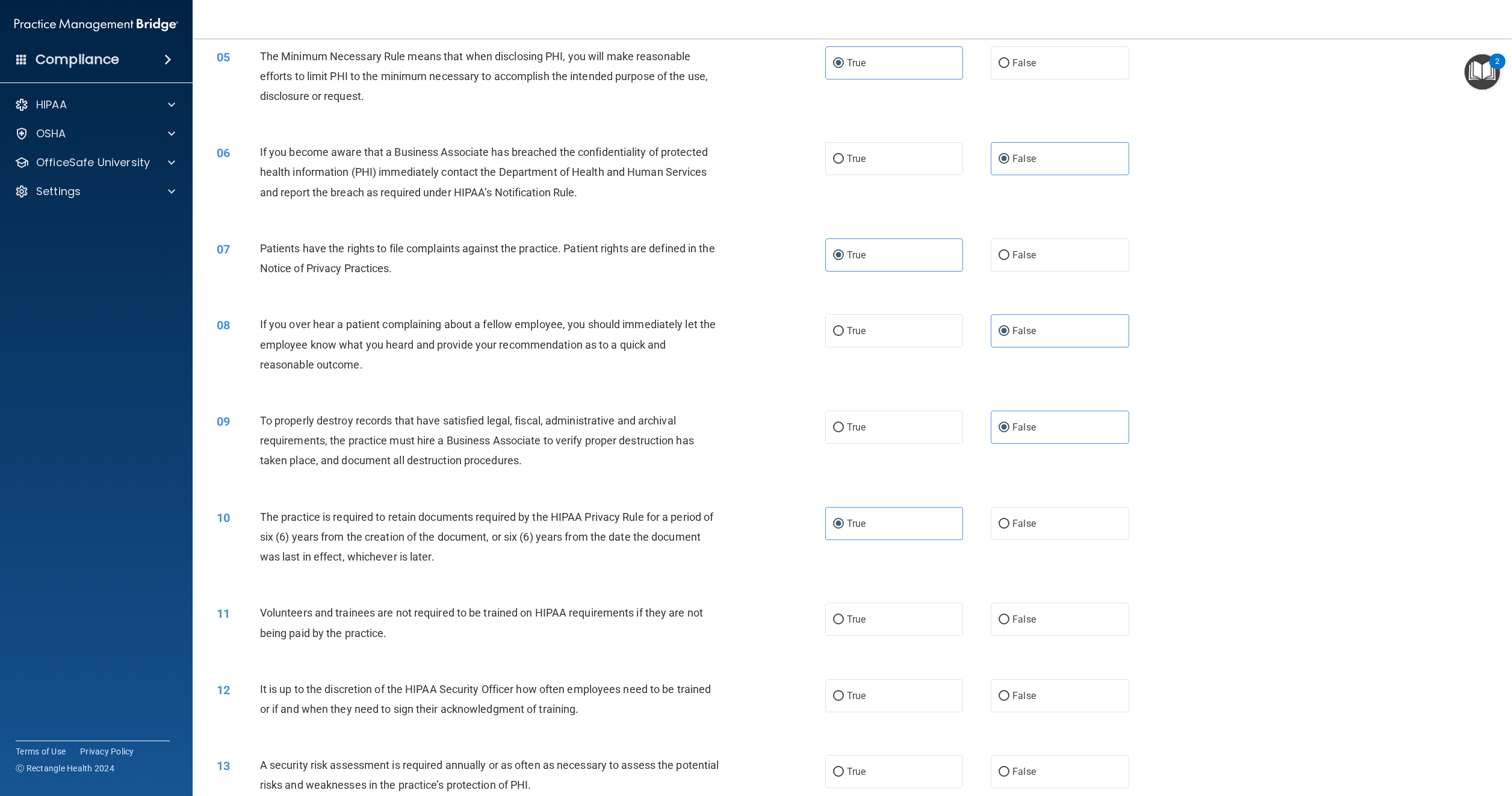
scroll to position [422, 0]
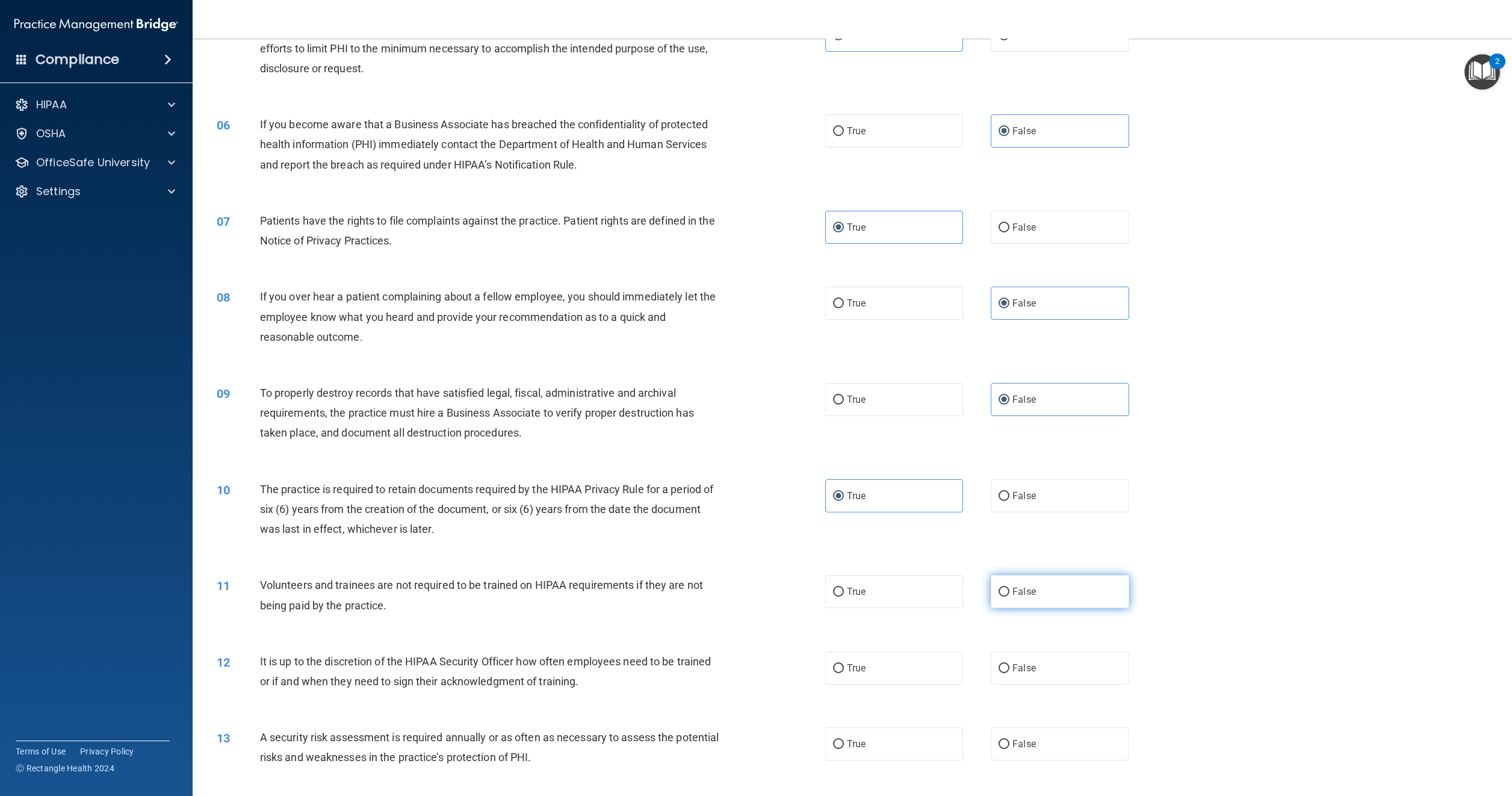
click at [1012, 593] on span "False" at bounding box center [1024, 591] width 24 height 12
click at [1009, 593] on input "False" at bounding box center [1005, 592] width 11 height 9
radio input "true"
click at [1009, 660] on label "False" at bounding box center [1060, 668] width 138 height 33
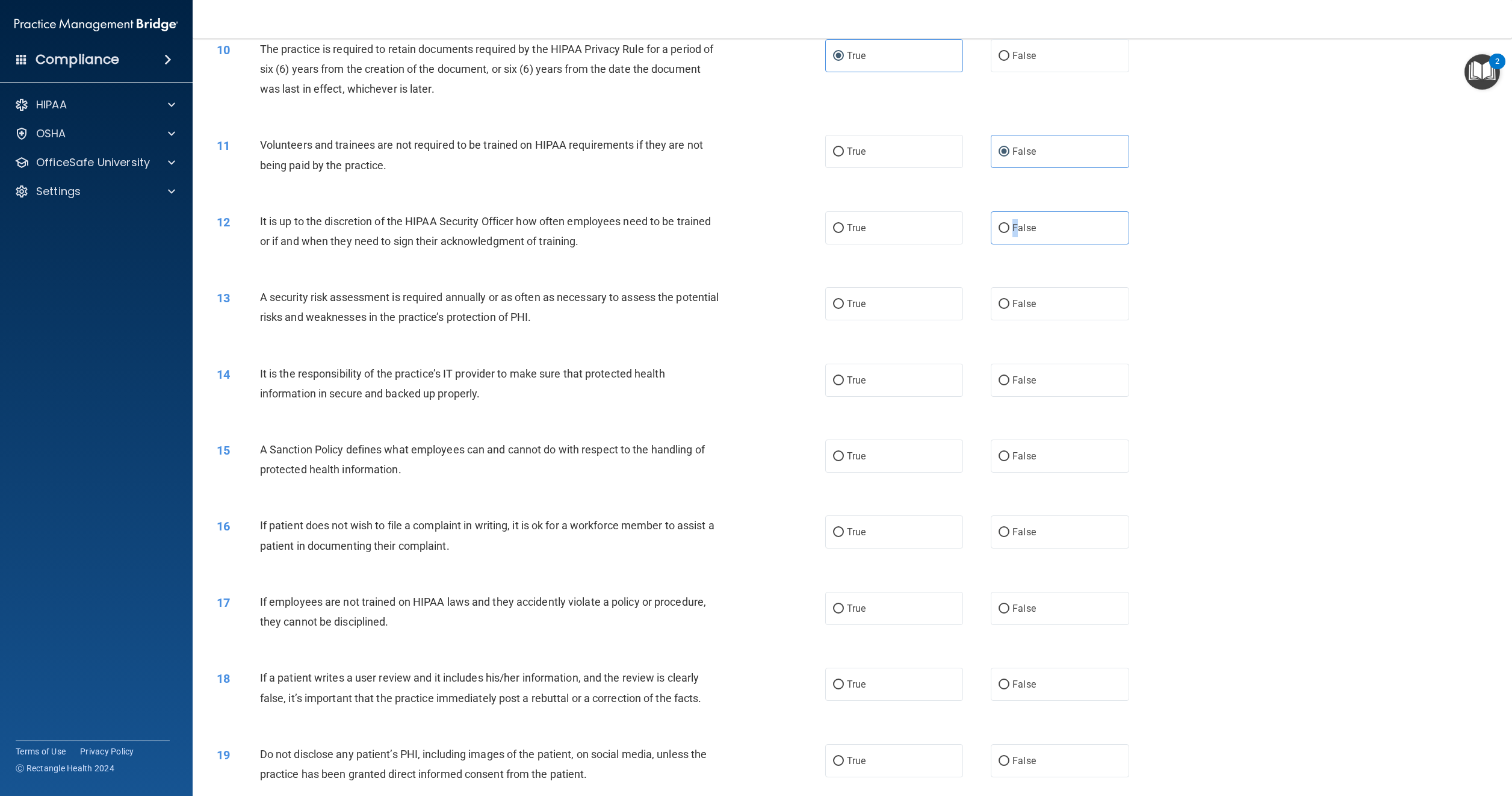
scroll to position [903, 0]
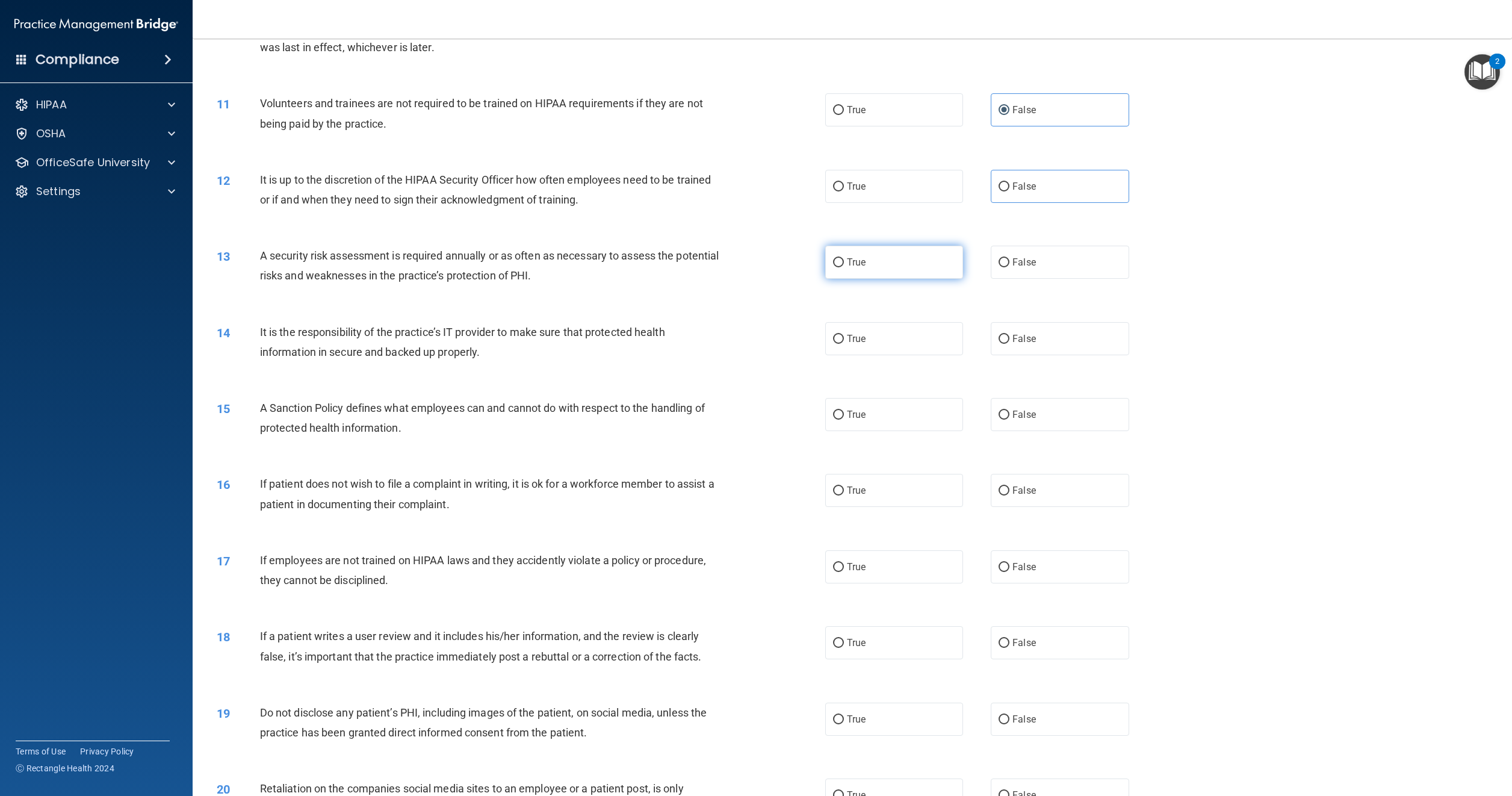
click at [859, 259] on span "True" at bounding box center [856, 262] width 19 height 12
click at [844, 259] on input "True" at bounding box center [839, 262] width 11 height 9
radio input "true"
drag, startPoint x: 1009, startPoint y: 336, endPoint x: 949, endPoint y: 353, distance: 62.4
click at [1012, 335] on span "False" at bounding box center [1024, 339] width 24 height 12
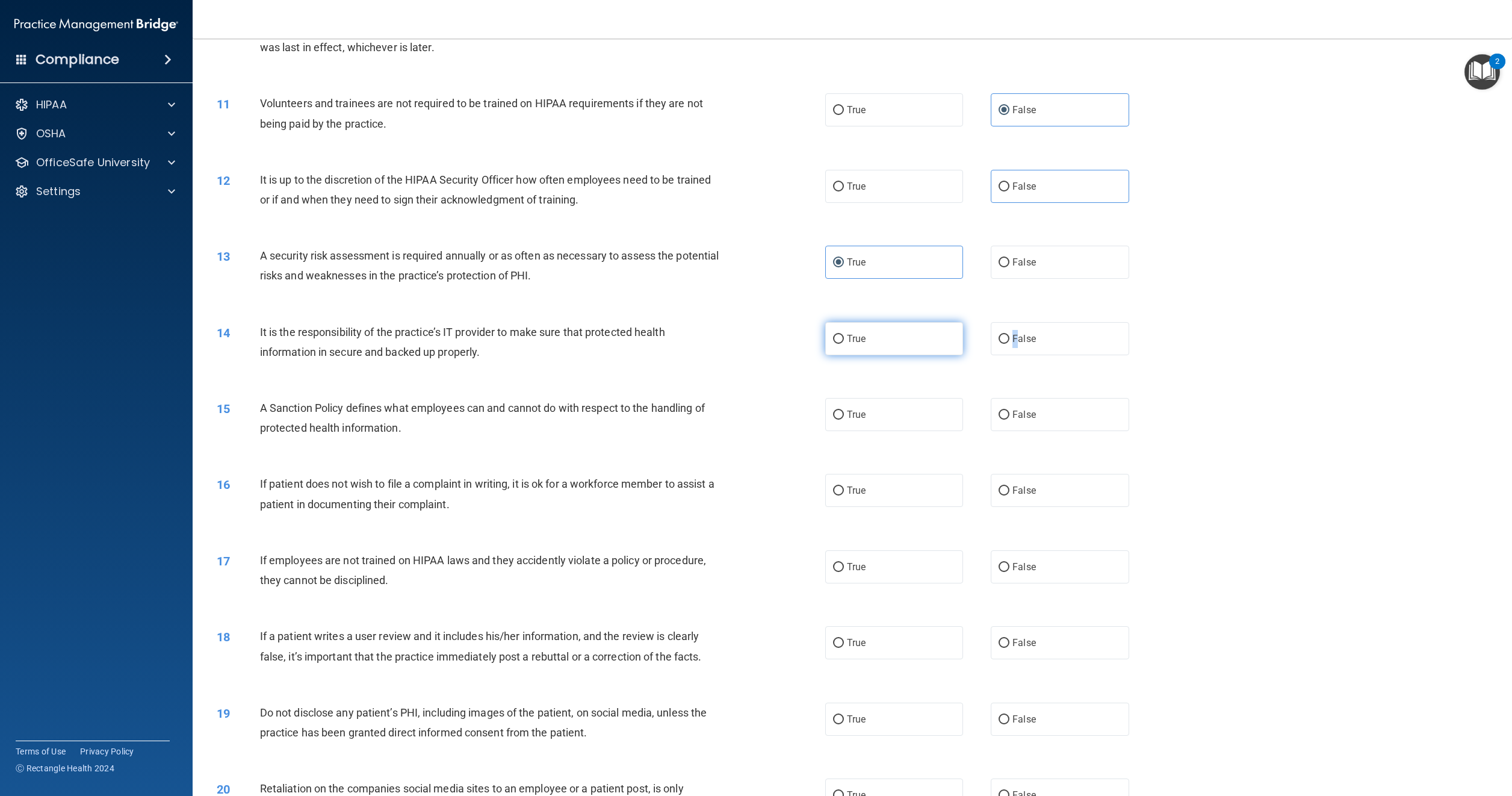
click at [1009, 335] on input "False" at bounding box center [1005, 339] width 11 height 9
radio input "true"
click at [1007, 422] on label "False" at bounding box center [1060, 415] width 138 height 33
click at [1007, 420] on input "False" at bounding box center [1005, 415] width 11 height 9
radio input "true"
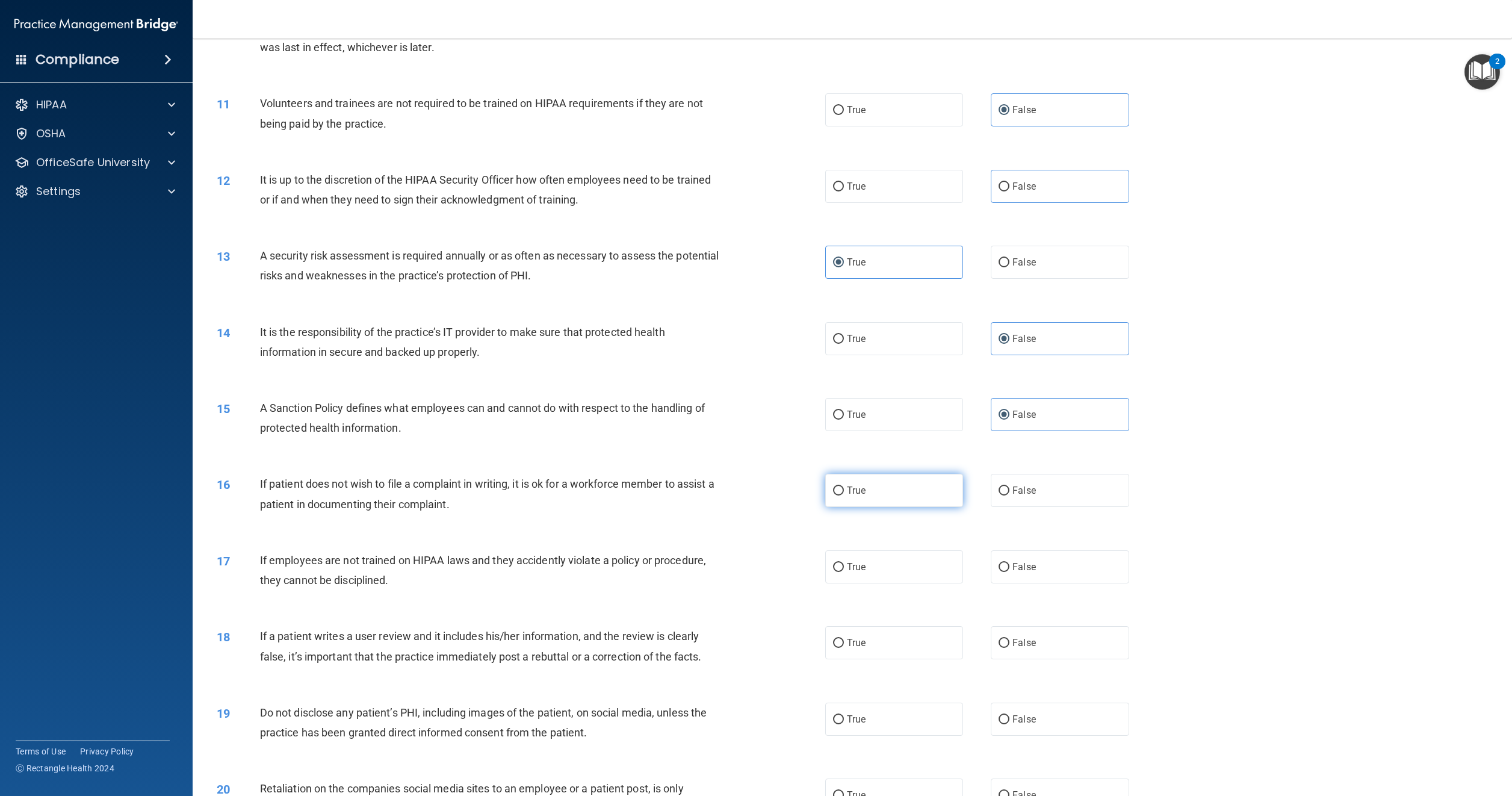
click at [856, 492] on span "True" at bounding box center [856, 490] width 19 height 12
click at [844, 492] on input "True" at bounding box center [839, 490] width 11 height 9
radio input "true"
click at [1053, 568] on label "False" at bounding box center [1060, 567] width 138 height 33
click at [1009, 568] on input "False" at bounding box center [1005, 567] width 11 height 9
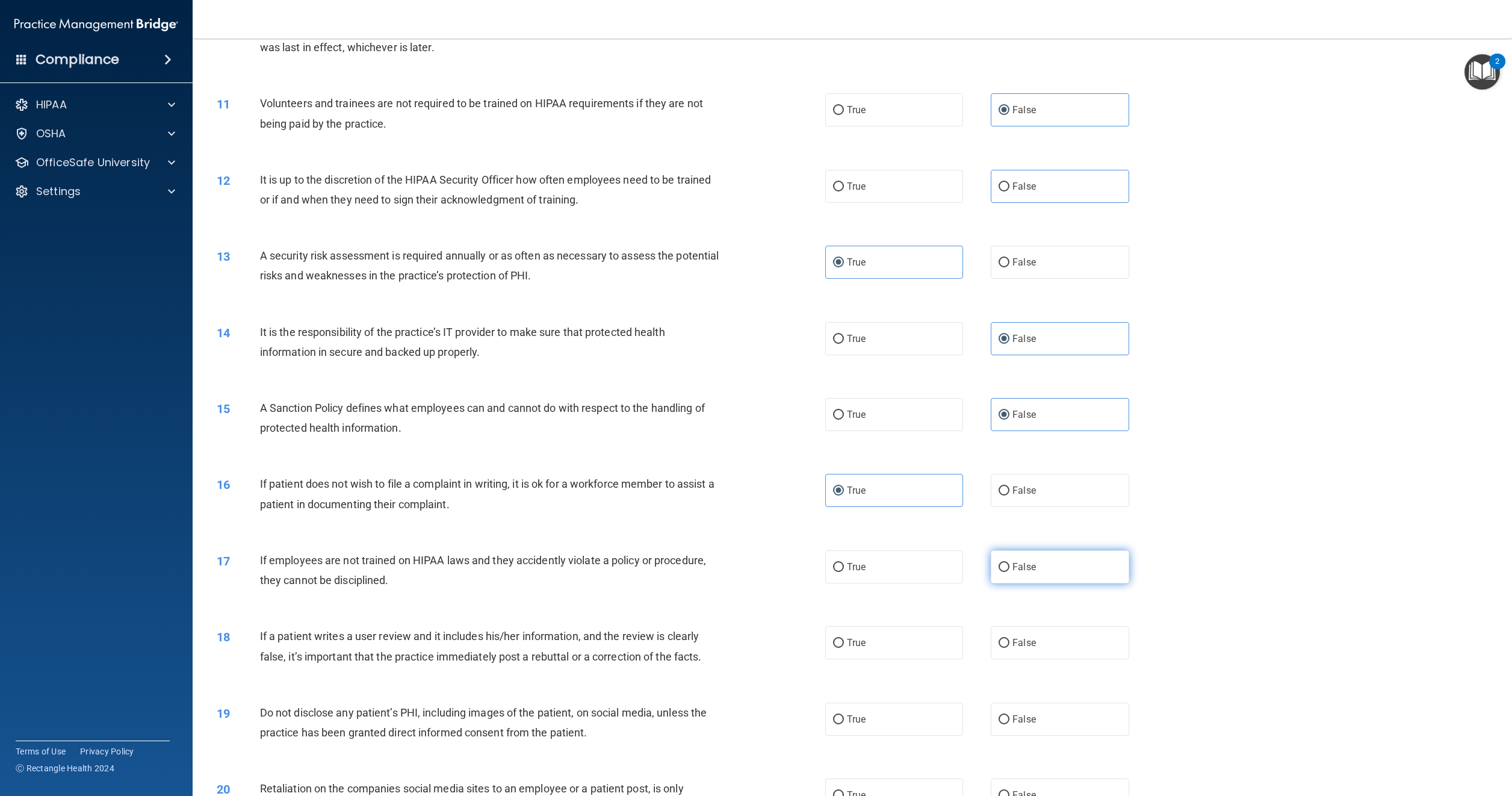
radio input "true"
click at [1005, 642] on label "False" at bounding box center [1060, 643] width 138 height 33
click at [1005, 642] on input "False" at bounding box center [1005, 643] width 11 height 9
radio input "true"
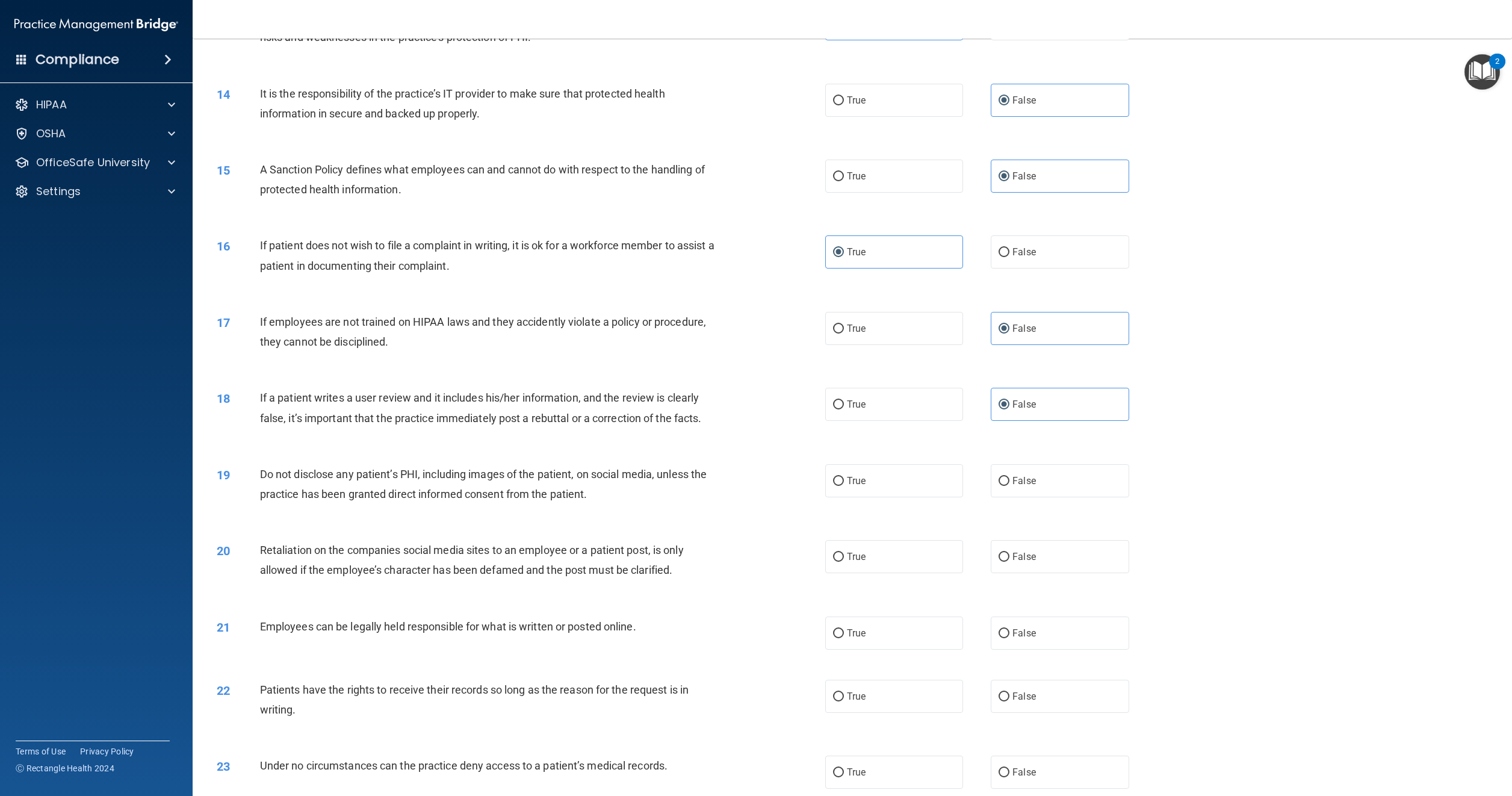
scroll to position [1144, 0]
click at [864, 484] on label "True" at bounding box center [894, 478] width 138 height 33
click at [844, 484] on input "True" at bounding box center [839, 478] width 11 height 9
radio input "true"
click at [1019, 543] on label "False" at bounding box center [1060, 554] width 138 height 33
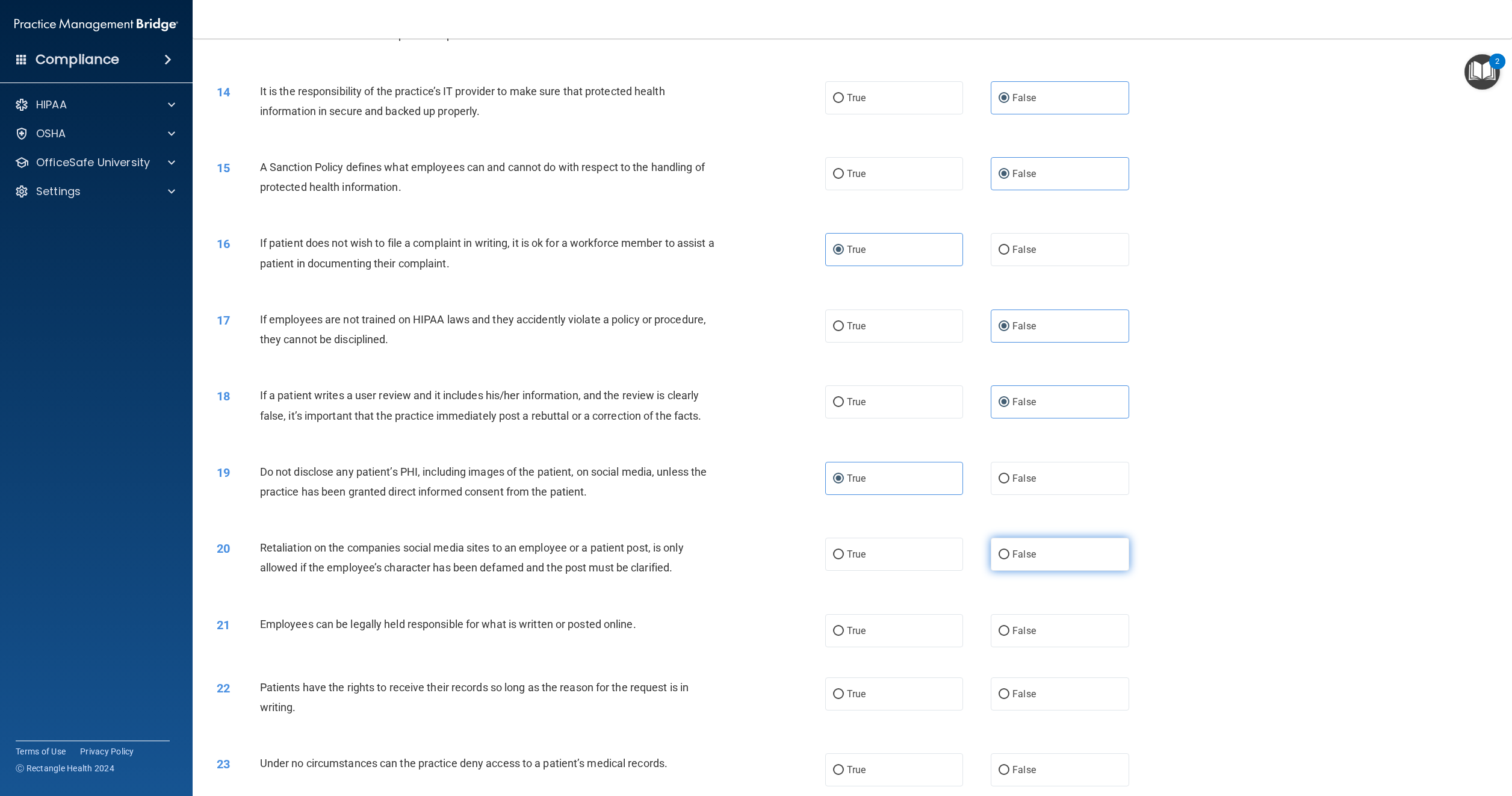
click at [1009, 550] on input "False" at bounding box center [1005, 554] width 11 height 9
radio input "true"
click at [847, 634] on span "True" at bounding box center [856, 630] width 19 height 12
click at [843, 634] on input "True" at bounding box center [839, 630] width 11 height 9
radio input "true"
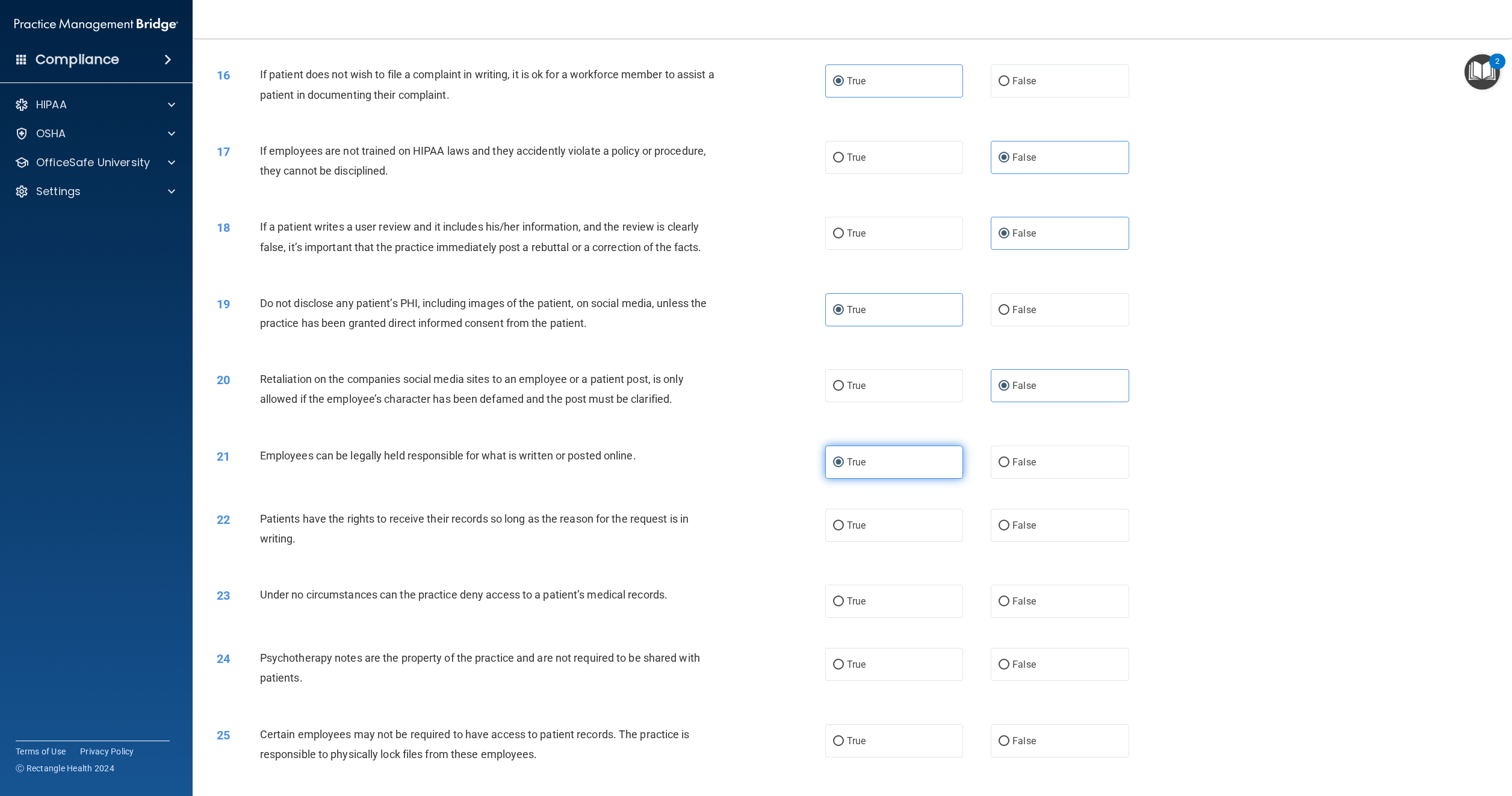
scroll to position [1325, 0]
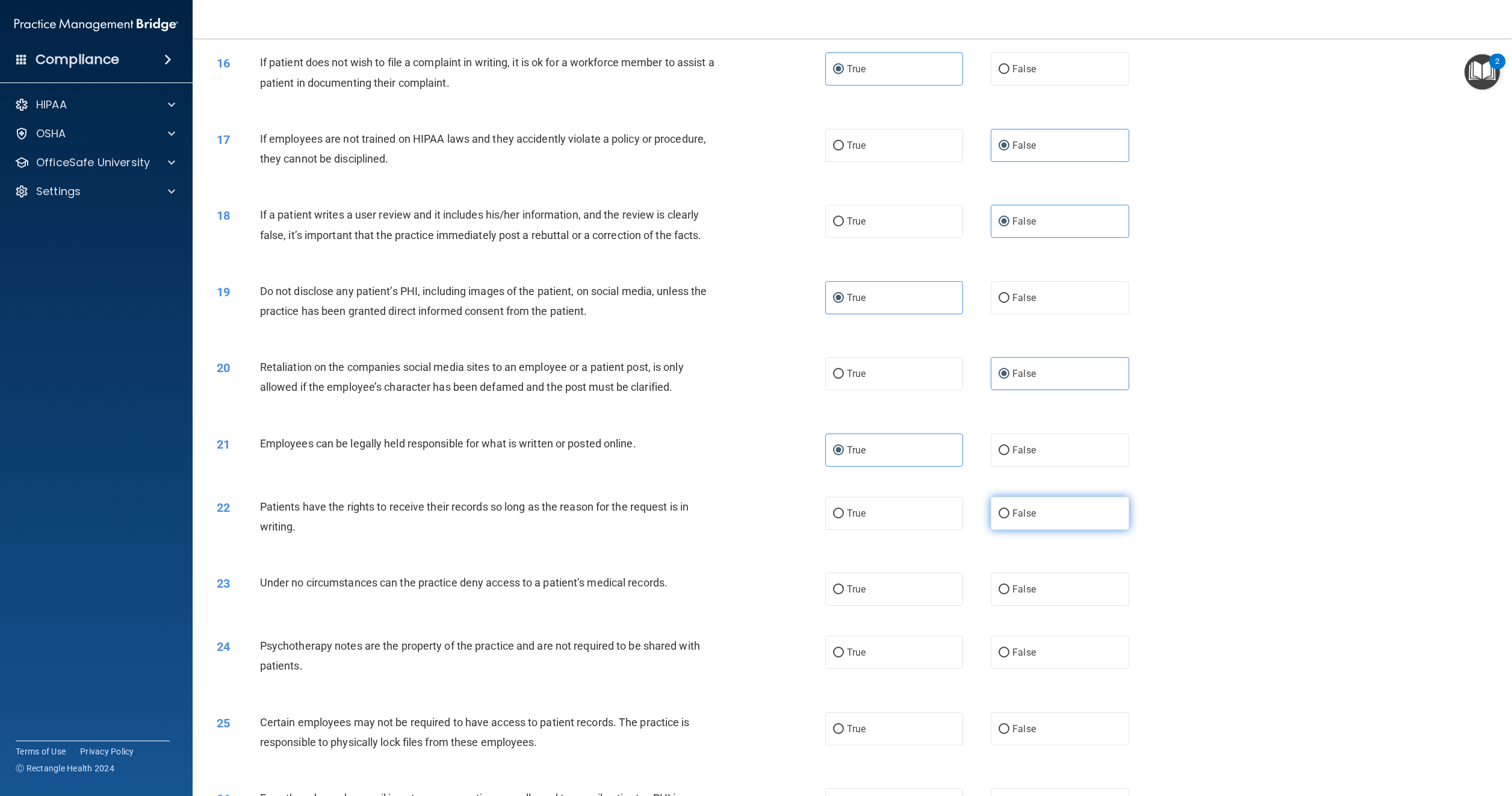
click at [1012, 513] on span "False" at bounding box center [1024, 513] width 24 height 12
drag, startPoint x: 1009, startPoint y: 513, endPoint x: 997, endPoint y: 512, distance: 12.0
click at [999, 512] on input "False" at bounding box center [1005, 513] width 11 height 9
radio input "true"
click at [992, 604] on label "False" at bounding box center [1060, 590] width 138 height 33
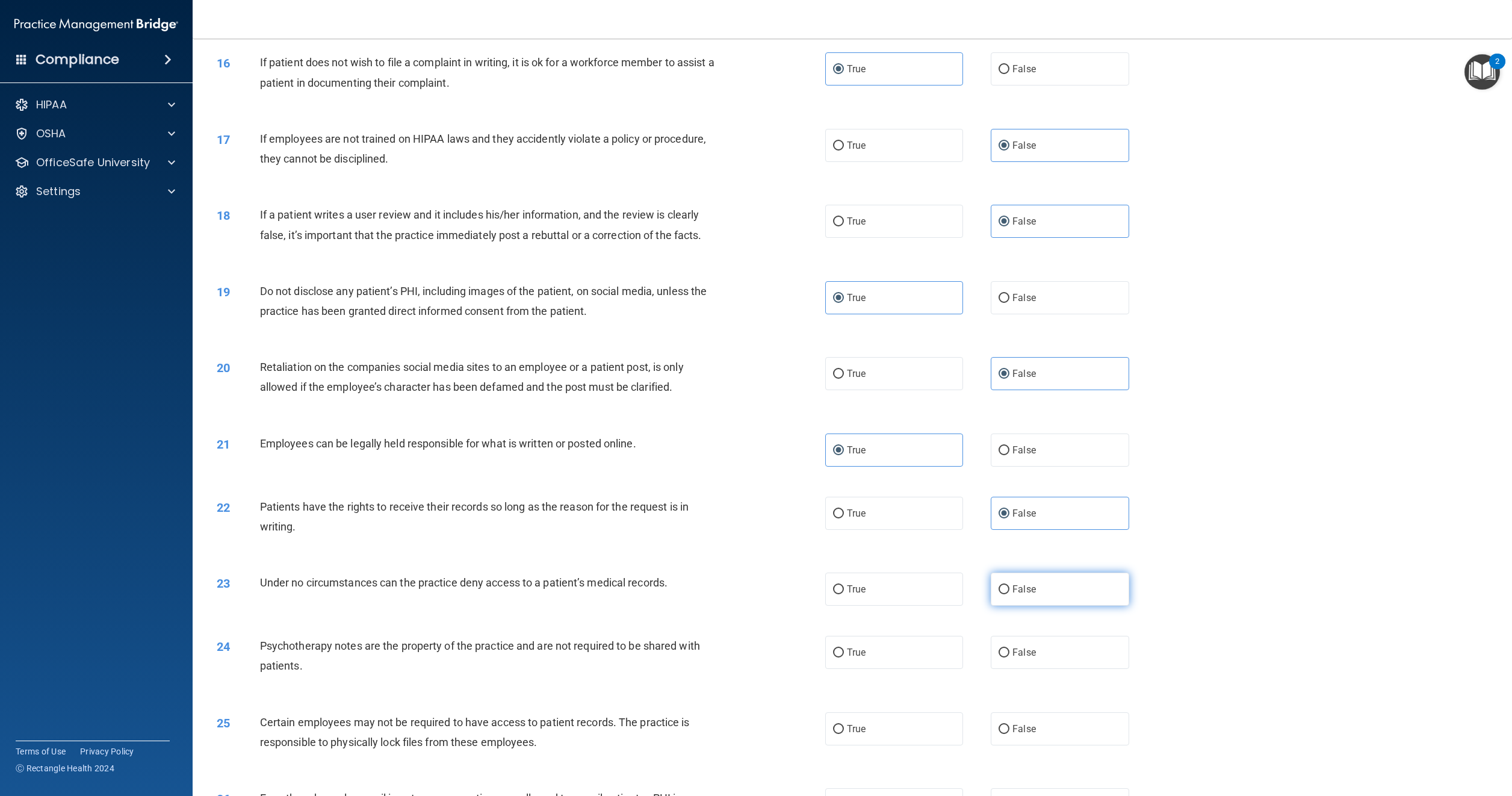
click at [999, 594] on input "False" at bounding box center [1005, 590] width 11 height 9
radio input "true"
click at [847, 649] on span "True" at bounding box center [856, 653] width 19 height 12
click at [842, 649] on input "True" at bounding box center [839, 653] width 11 height 9
radio input "true"
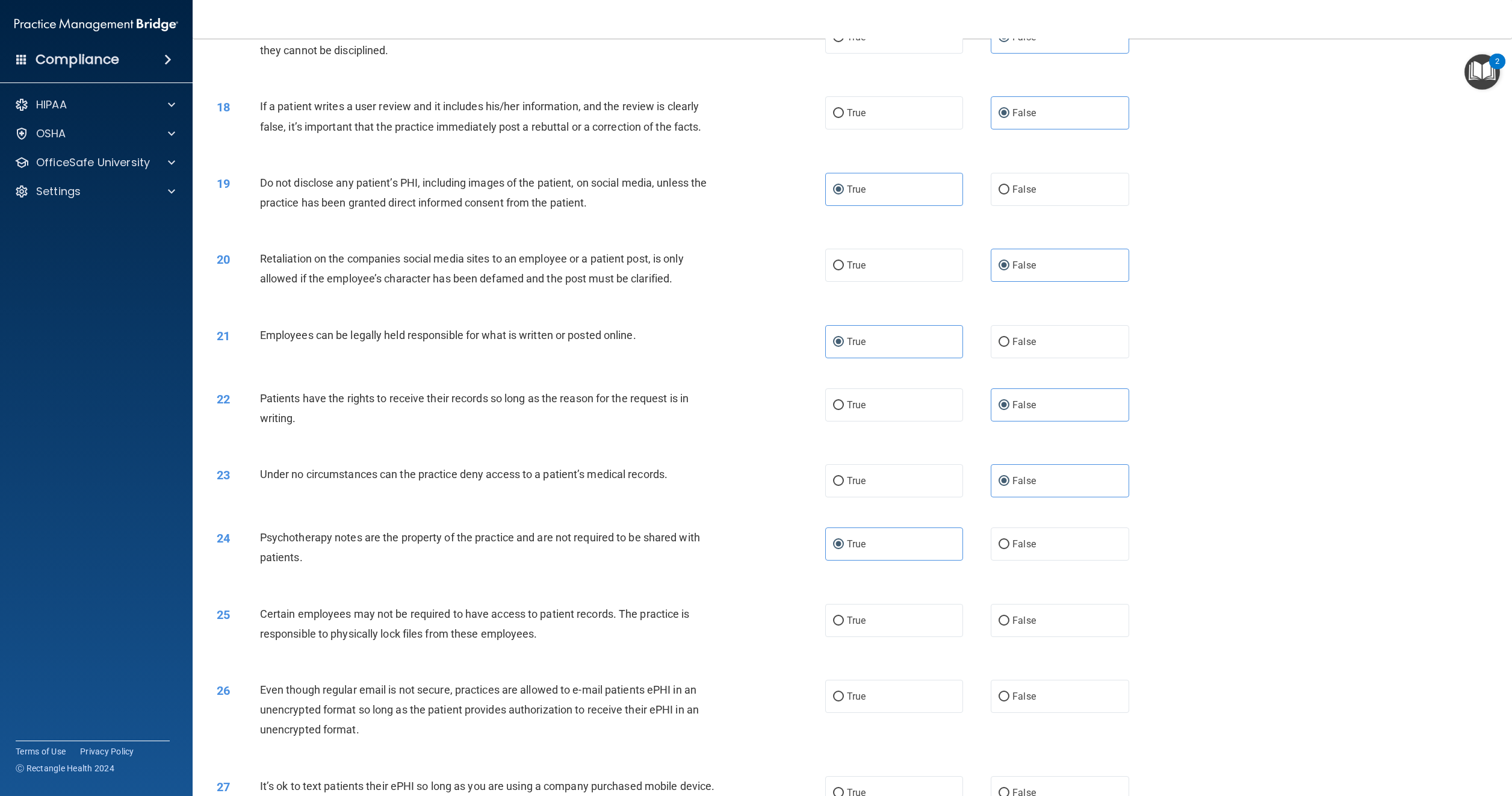
scroll to position [1445, 0]
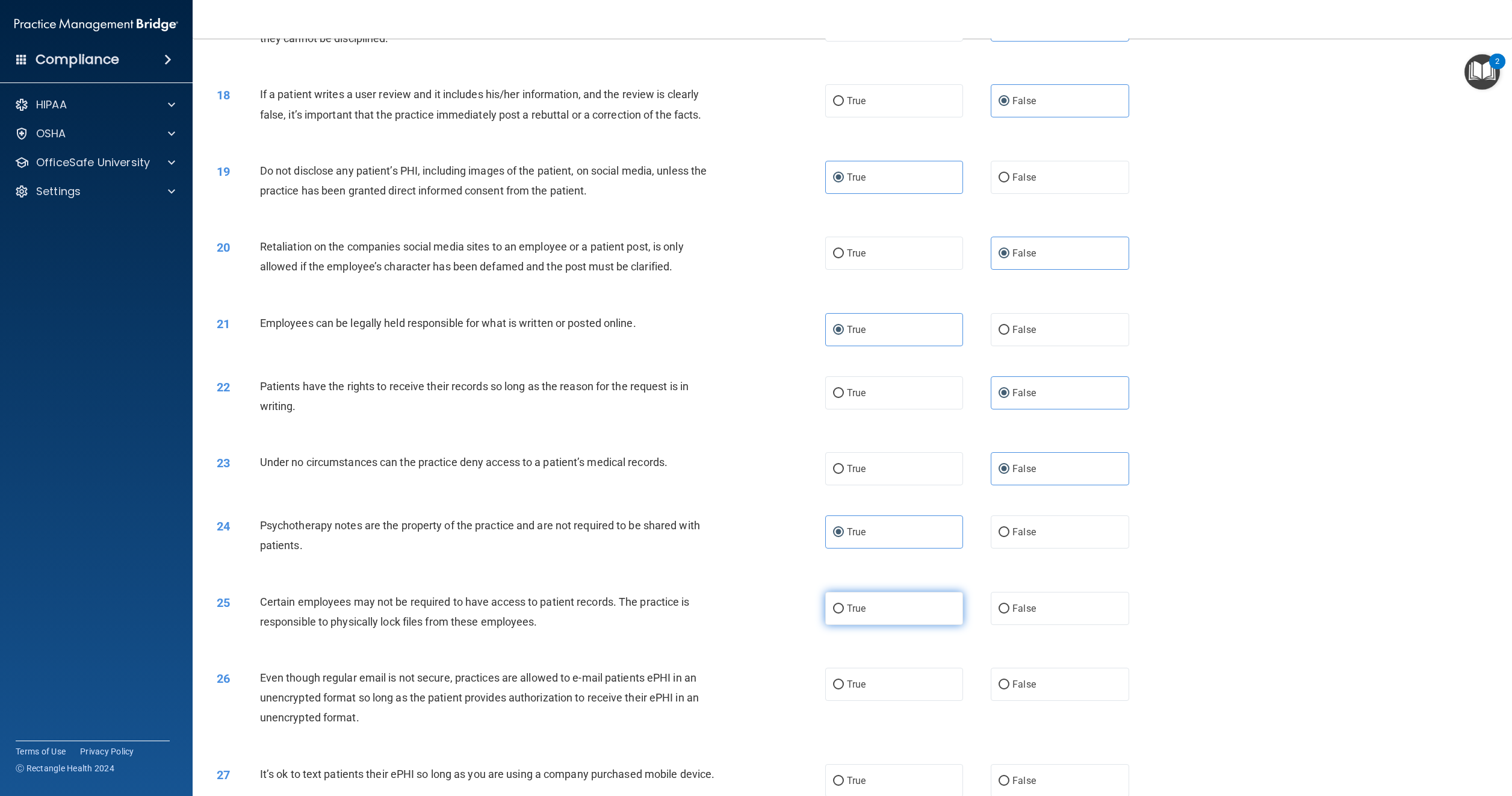
click at [841, 606] on label "True" at bounding box center [894, 608] width 138 height 33
click at [841, 606] on input "True" at bounding box center [839, 608] width 11 height 9
radio input "true"
click at [838, 678] on label "True" at bounding box center [894, 684] width 138 height 33
click at [838, 680] on input "True" at bounding box center [839, 684] width 11 height 9
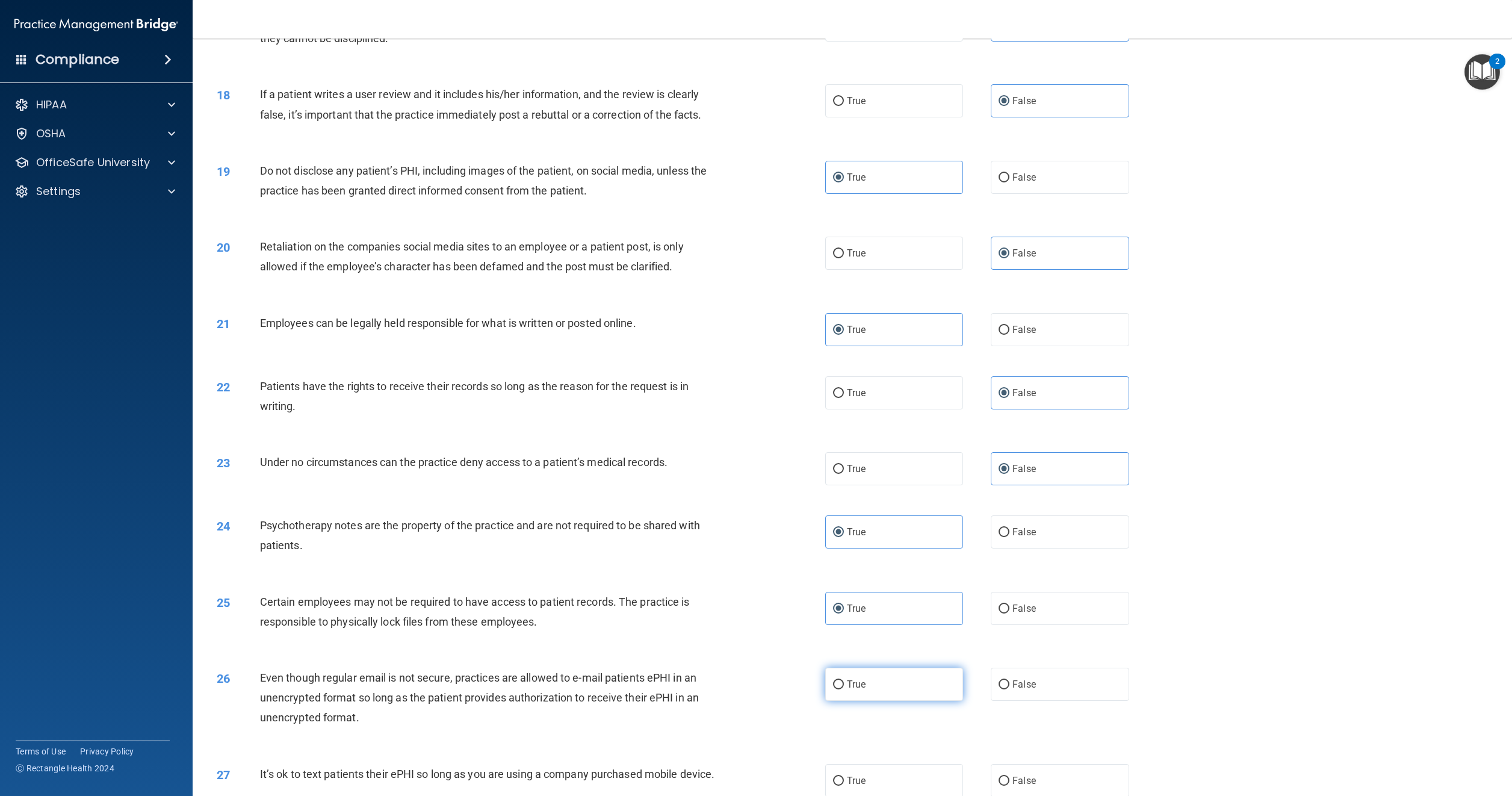
radio input "true"
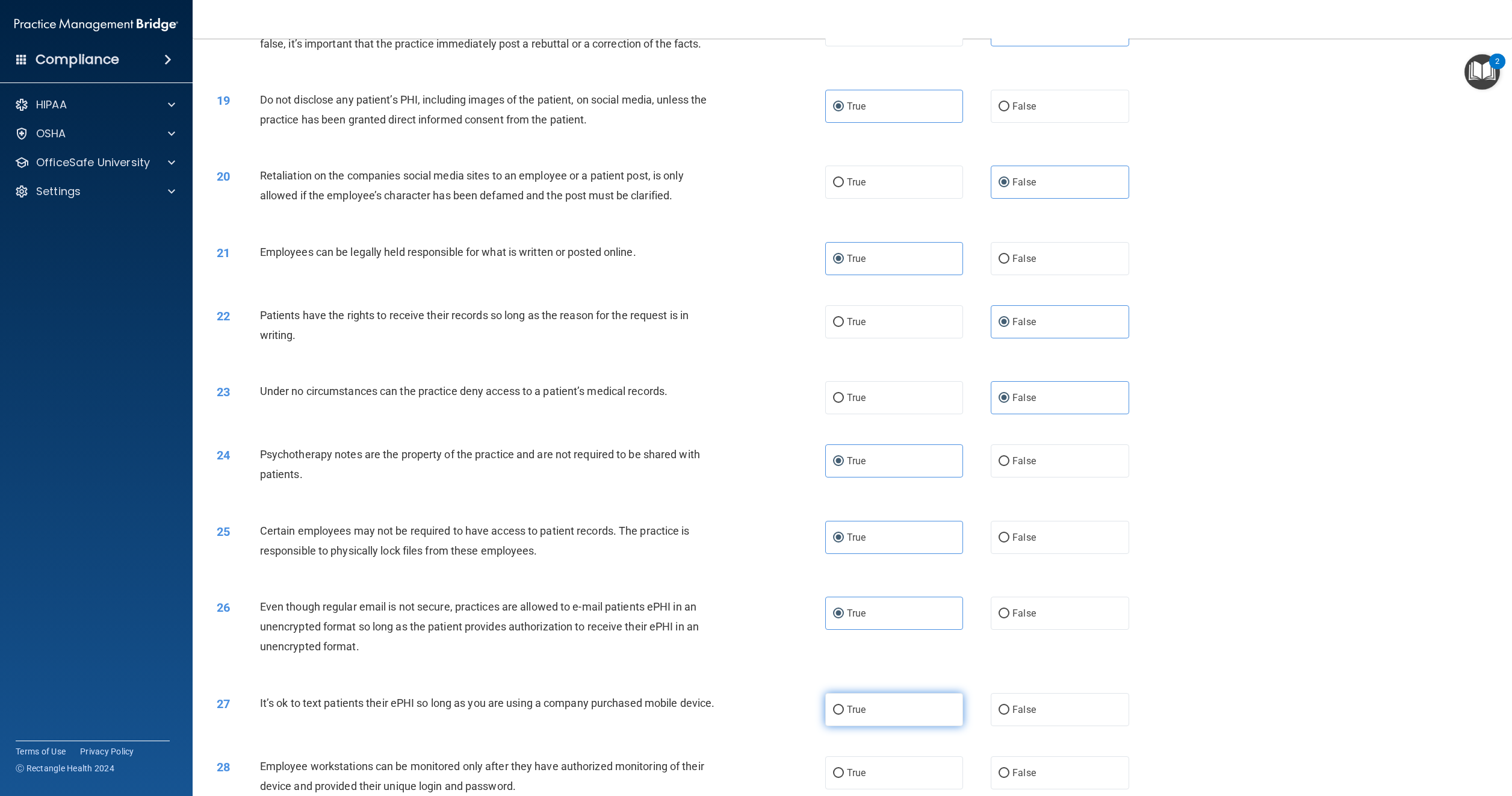
scroll to position [1566, 0]
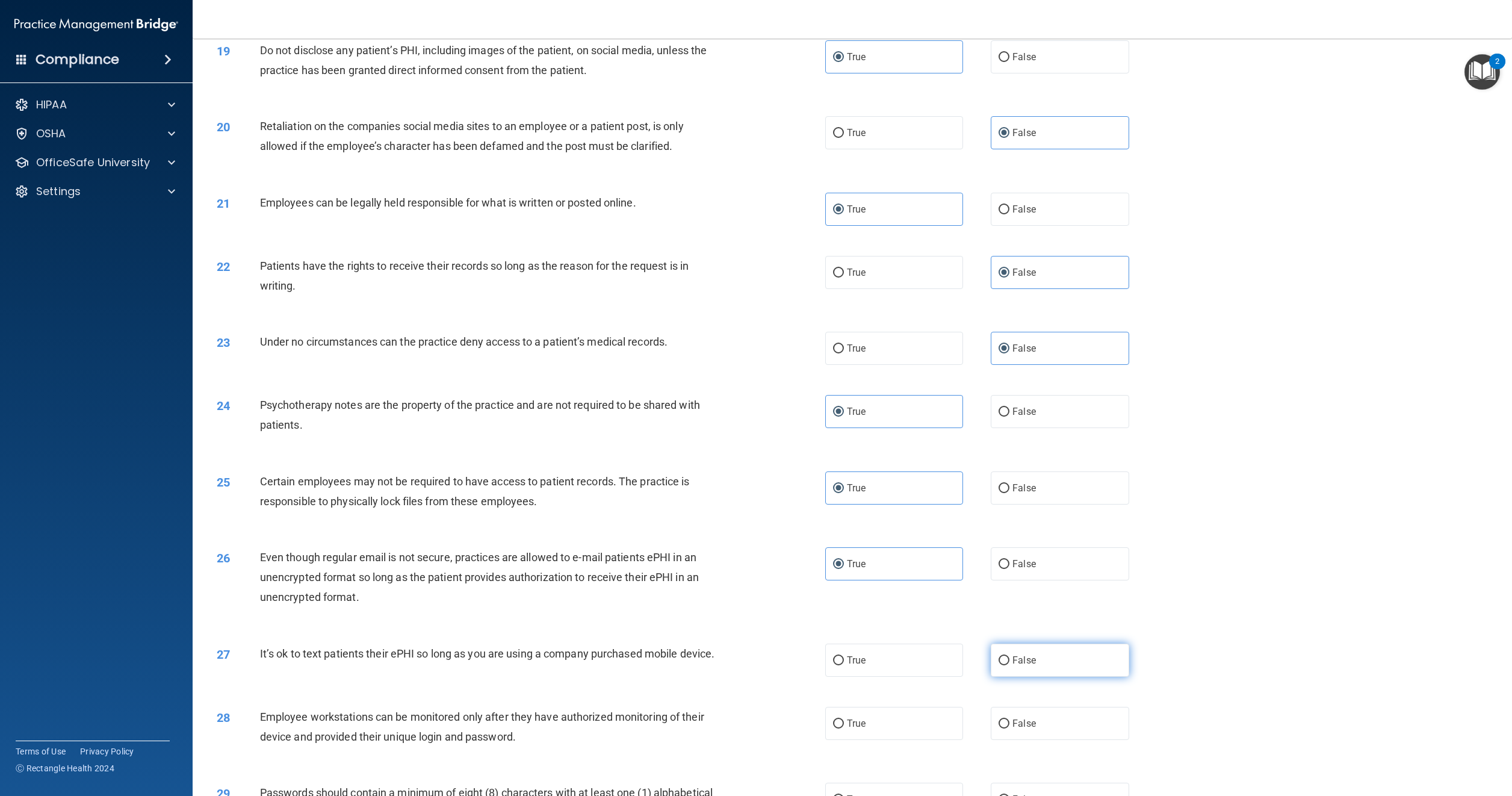
click at [999, 660] on input "False" at bounding box center [1005, 660] width 11 height 9
radio input "true"
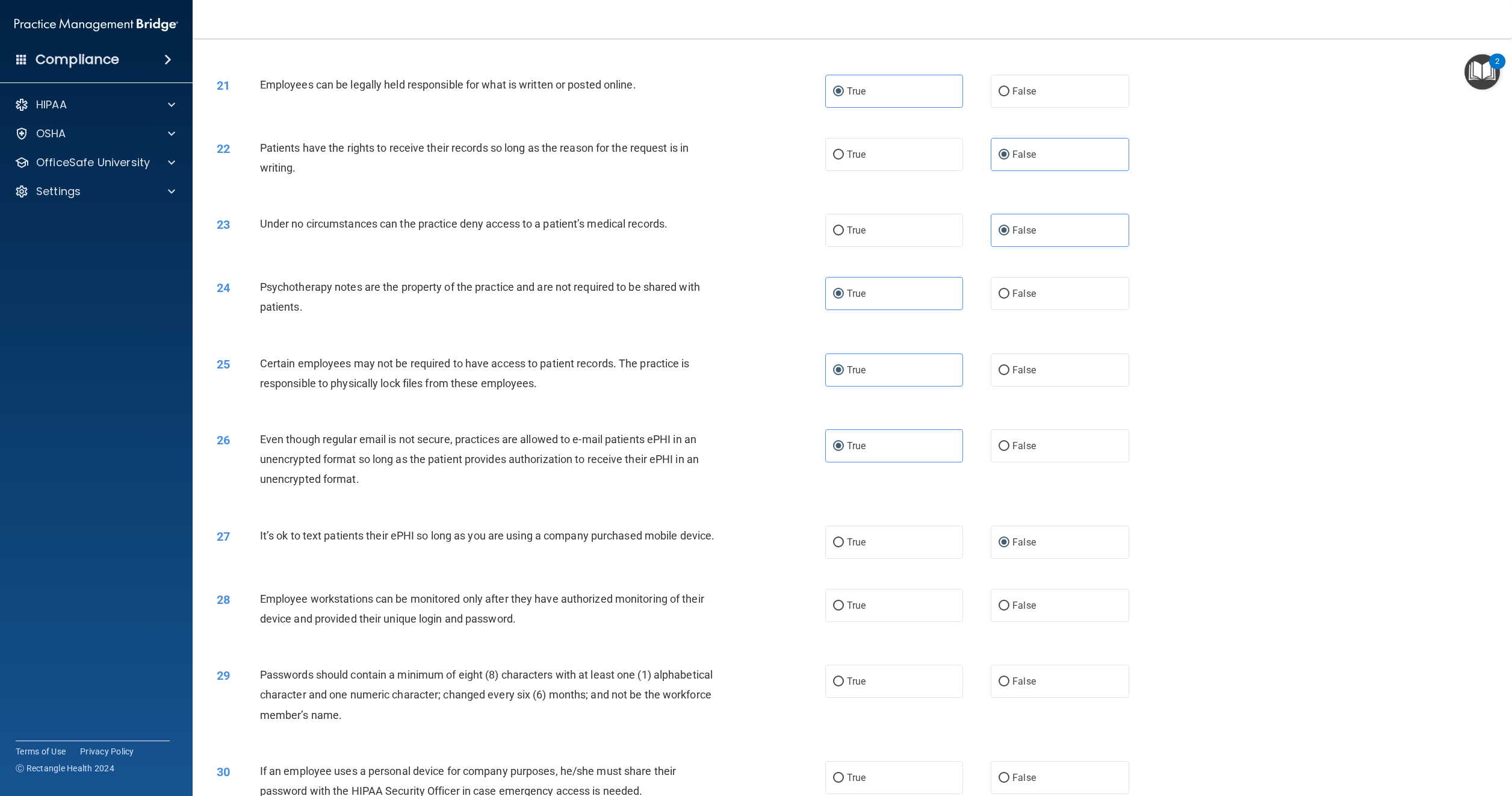
scroll to position [1687, 0]
click at [1005, 619] on label "False" at bounding box center [1060, 603] width 138 height 33
click at [1005, 608] on input "False" at bounding box center [1005, 603] width 11 height 9
radio input "true"
click at [837, 684] on input "True" at bounding box center [839, 679] width 11 height 9
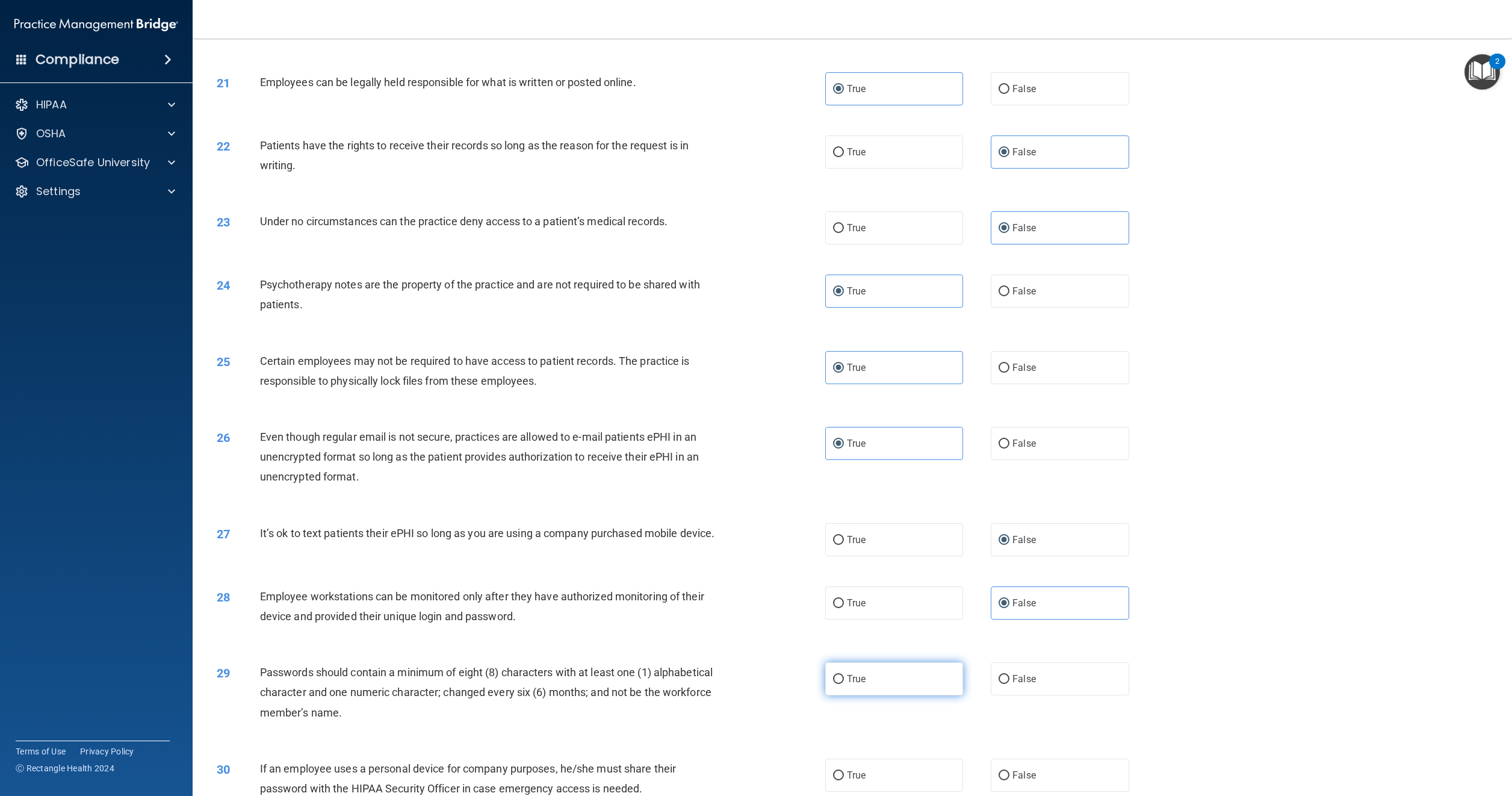
radio input "true"
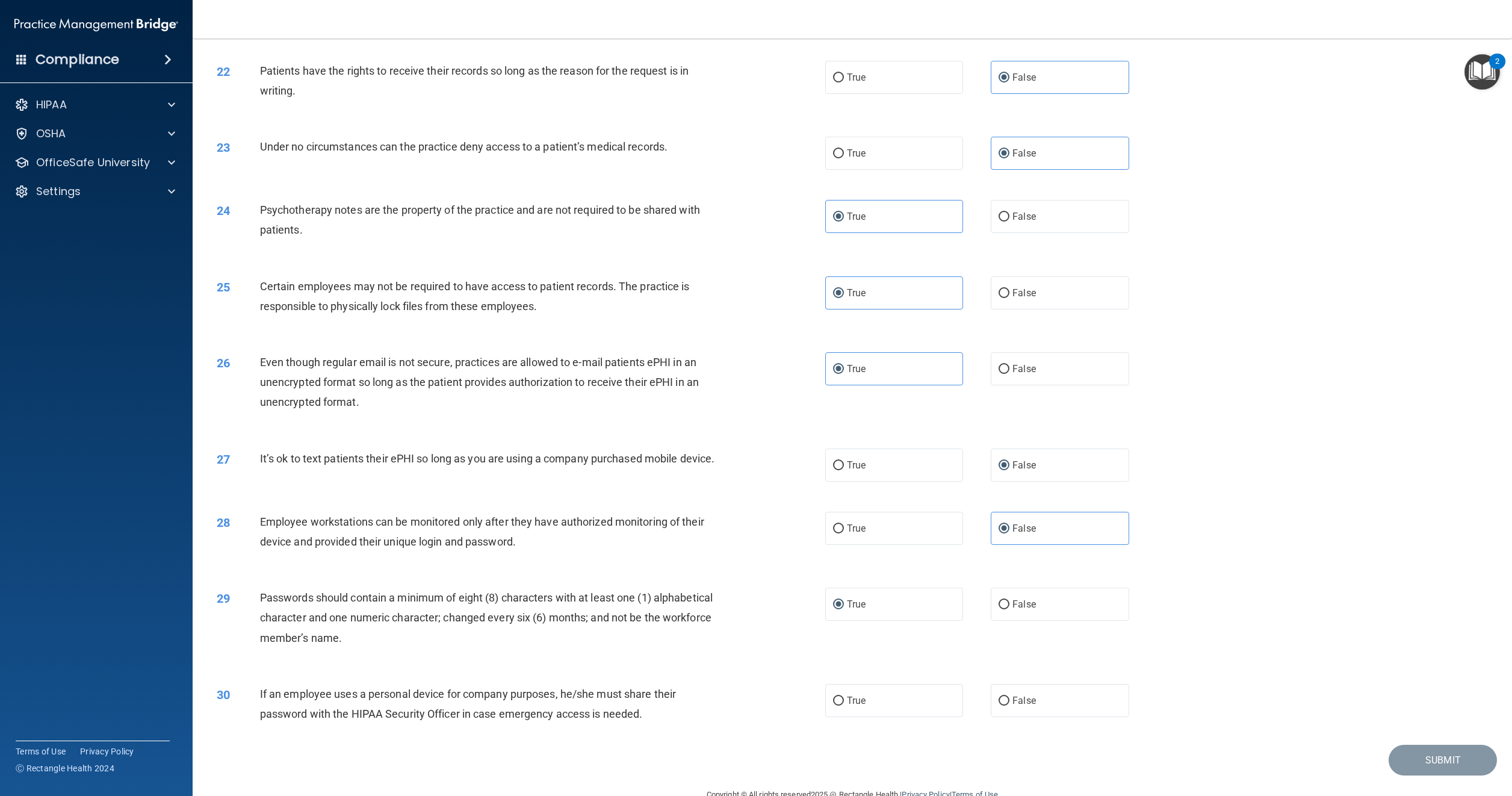
scroll to position [1801, 0]
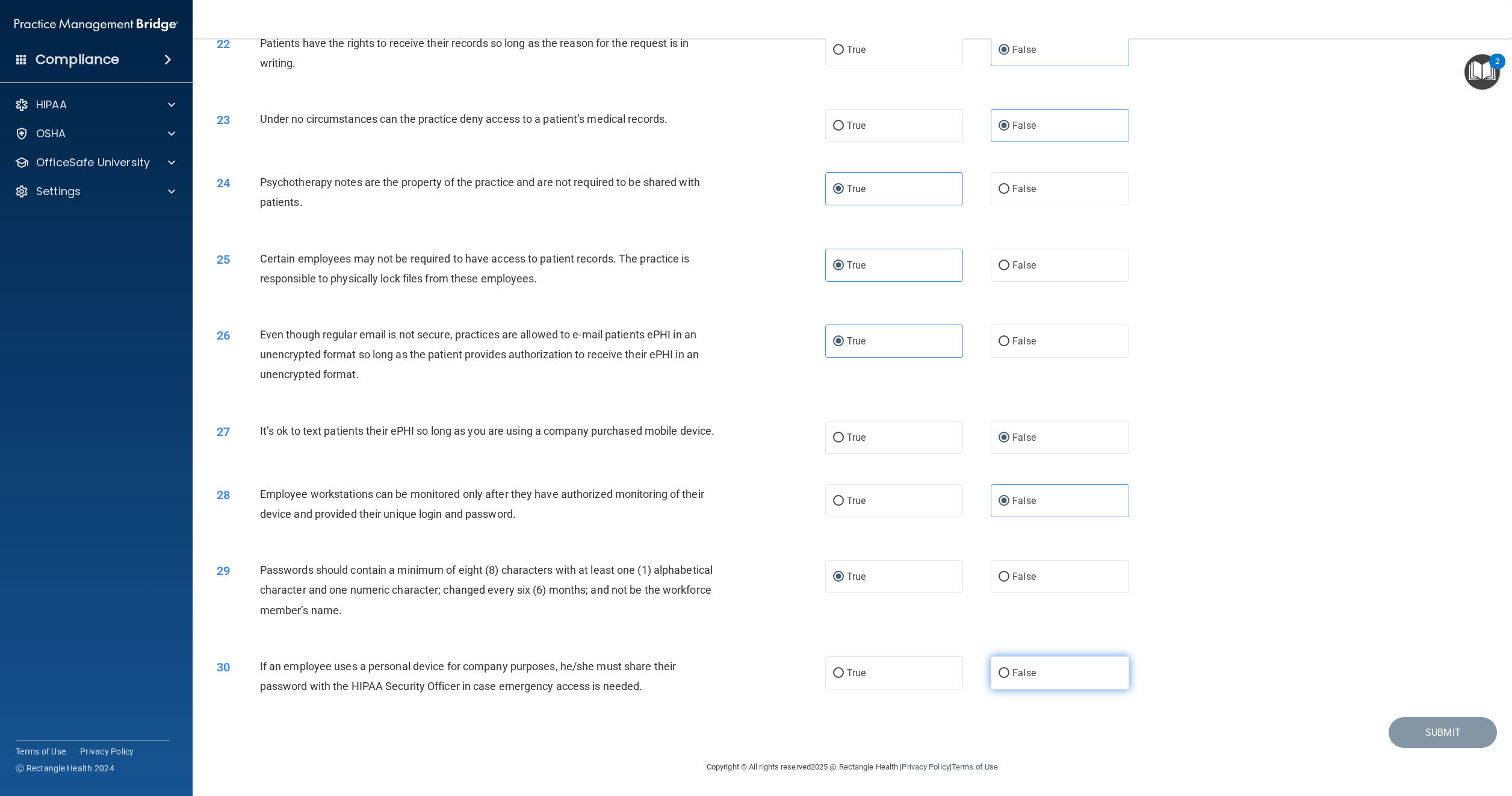
click at [1025, 664] on label "False" at bounding box center [1060, 673] width 138 height 33
click at [1009, 669] on input "False" at bounding box center [1005, 673] width 11 height 9
radio input "true"
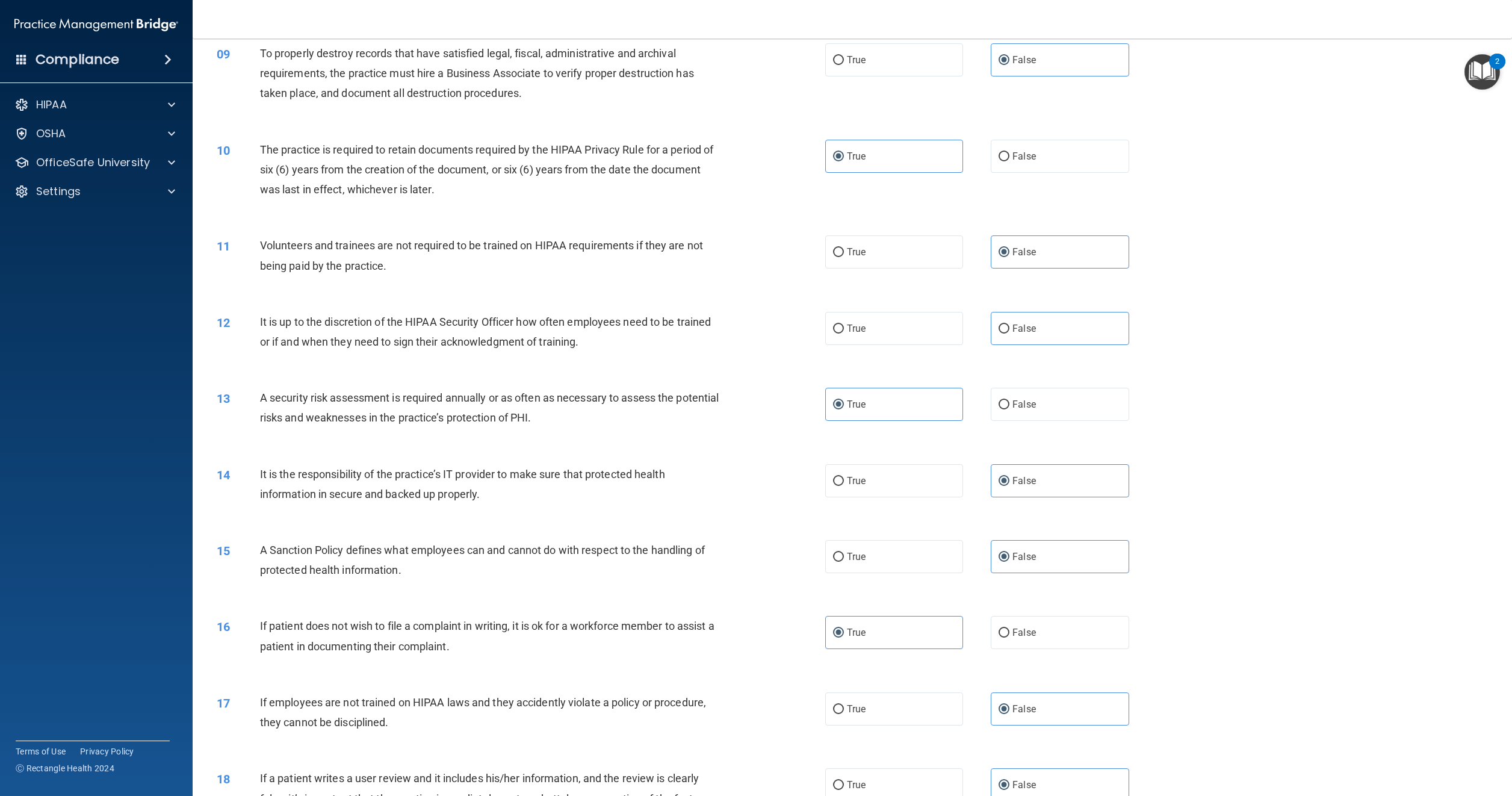
scroll to position [716, 0]
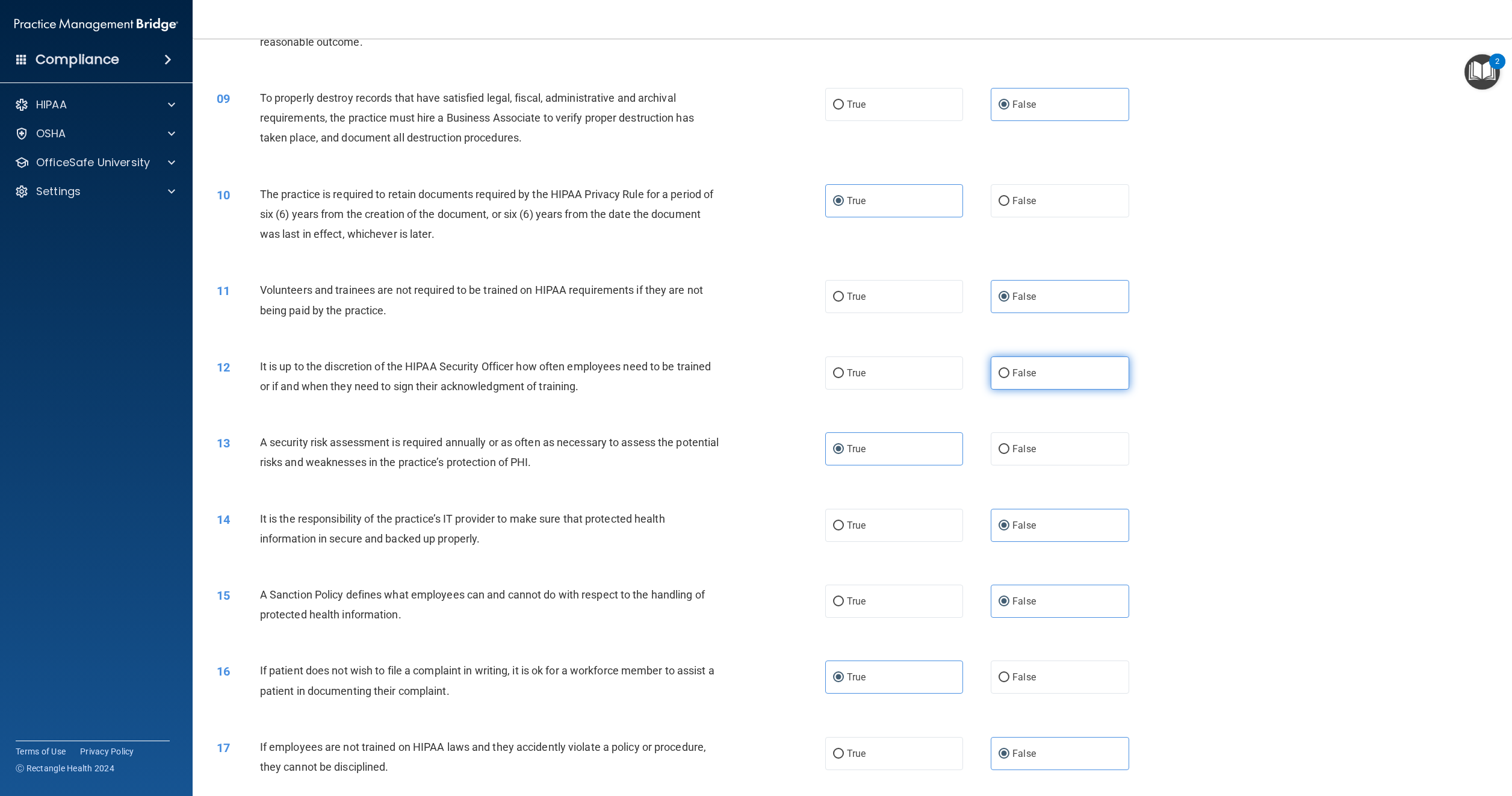
click at [1017, 372] on span "False" at bounding box center [1024, 373] width 24 height 12
click at [1009, 372] on input "False" at bounding box center [1005, 373] width 11 height 9
radio input "true"
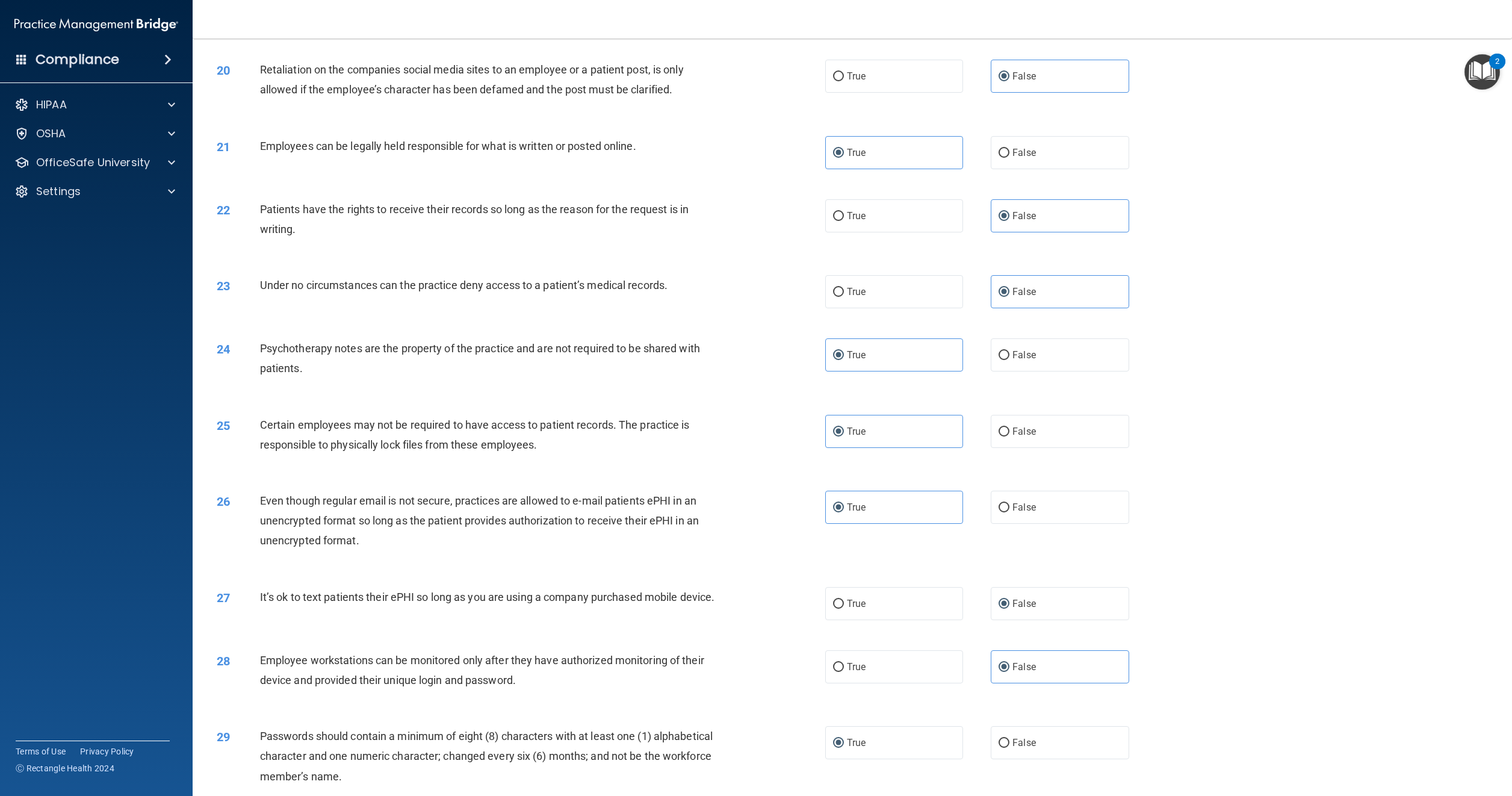
scroll to position [1801, 0]
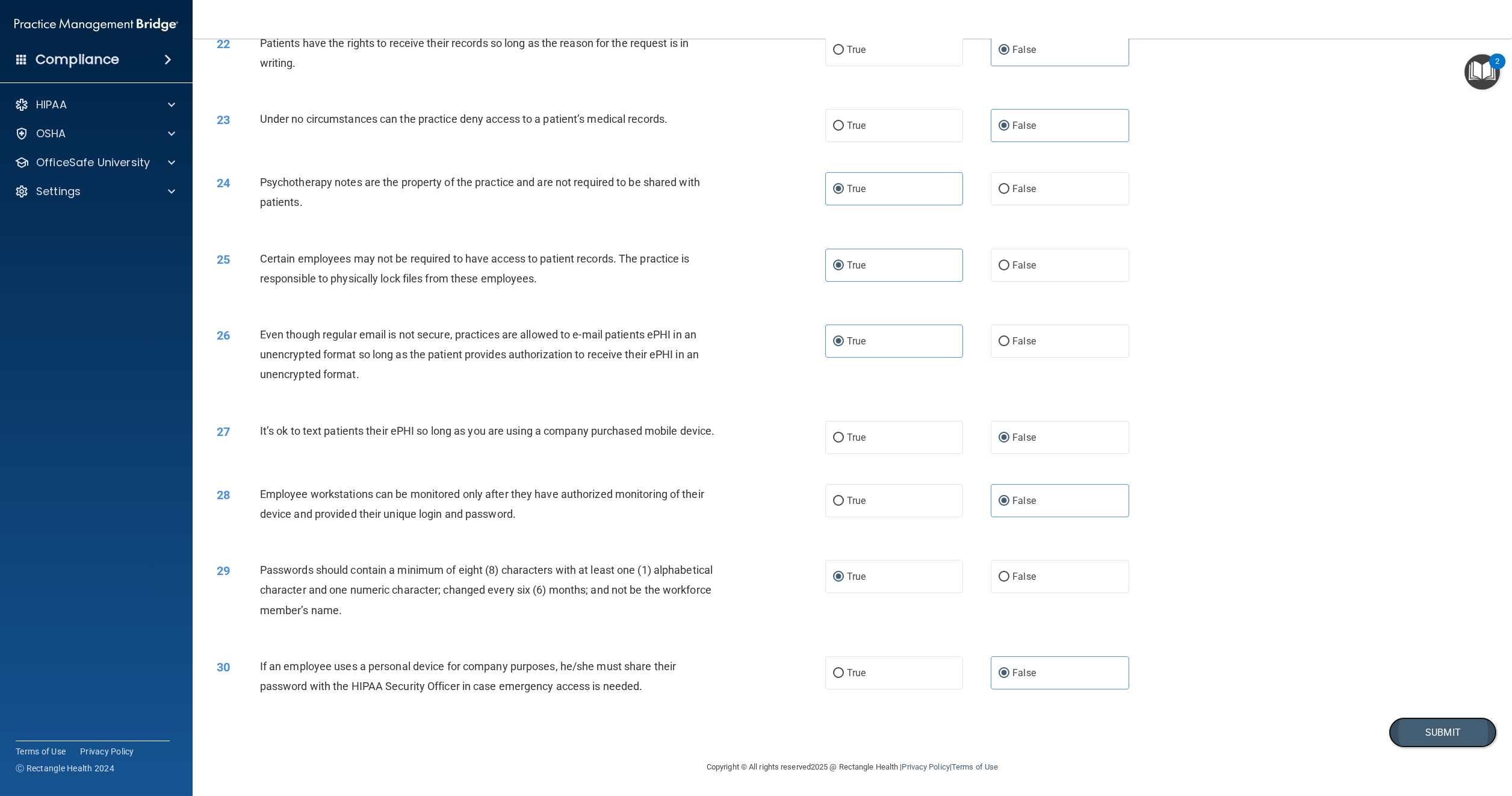
click at [1413, 735] on button "Submit" at bounding box center [1443, 732] width 109 height 31
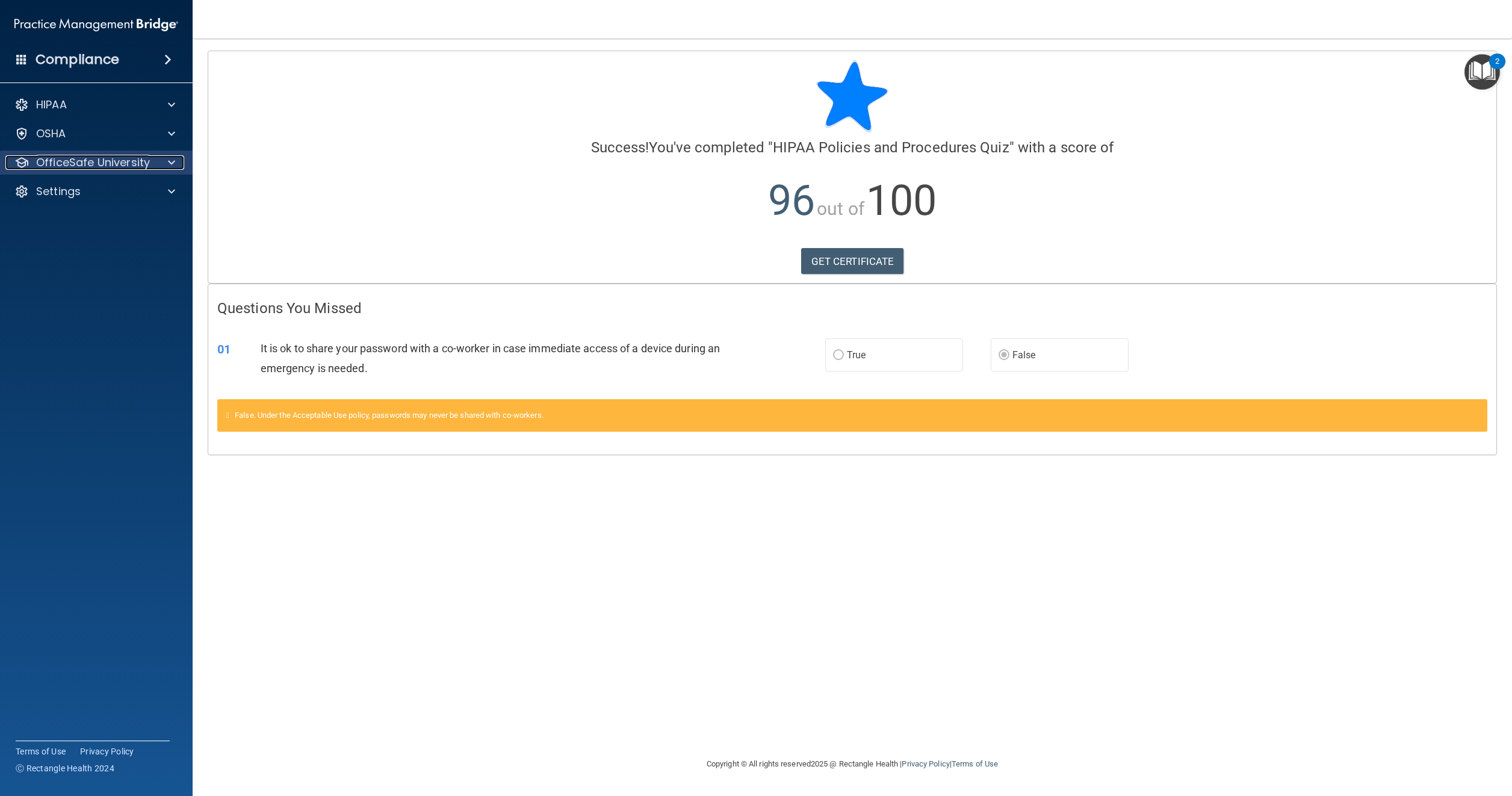
click at [126, 166] on p "OfficeSafe University" at bounding box center [93, 162] width 113 height 14
click at [98, 188] on p "HIPAA Training" at bounding box center [58, 191] width 99 height 12
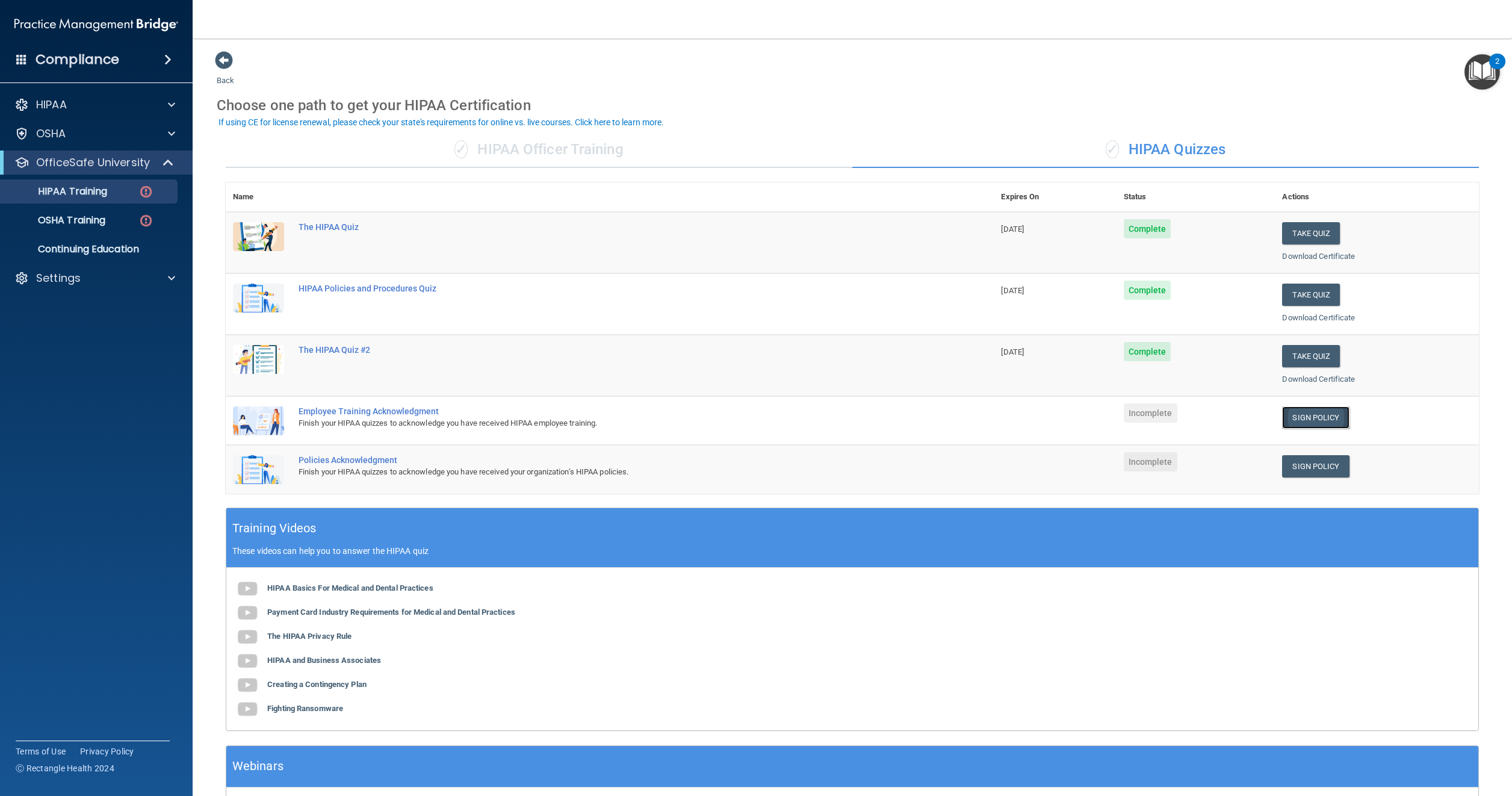
click at [1295, 415] on link "Sign Policy" at bounding box center [1316, 418] width 67 height 22
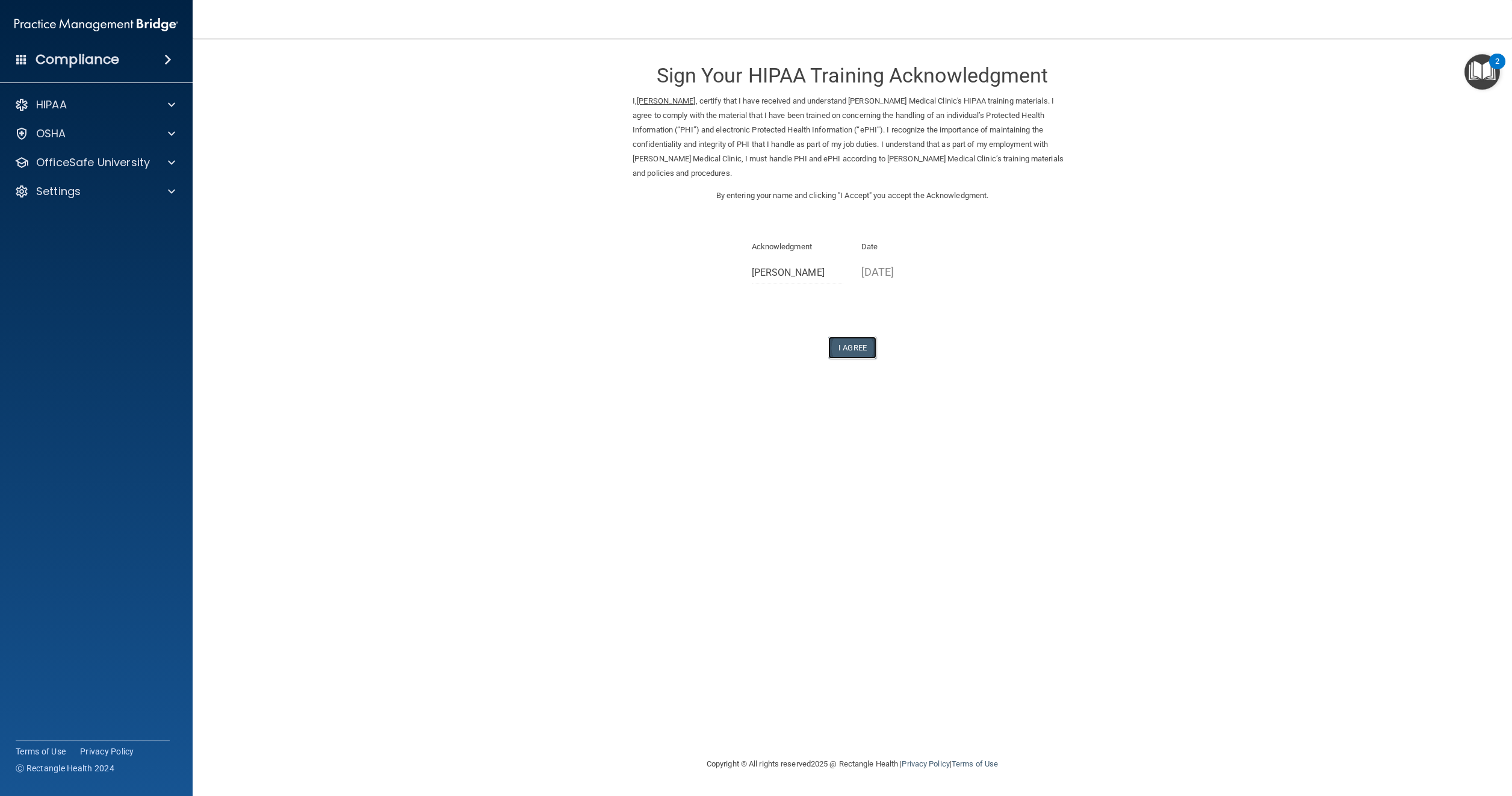
click at [847, 337] on button "I Agree" at bounding box center [852, 348] width 48 height 22
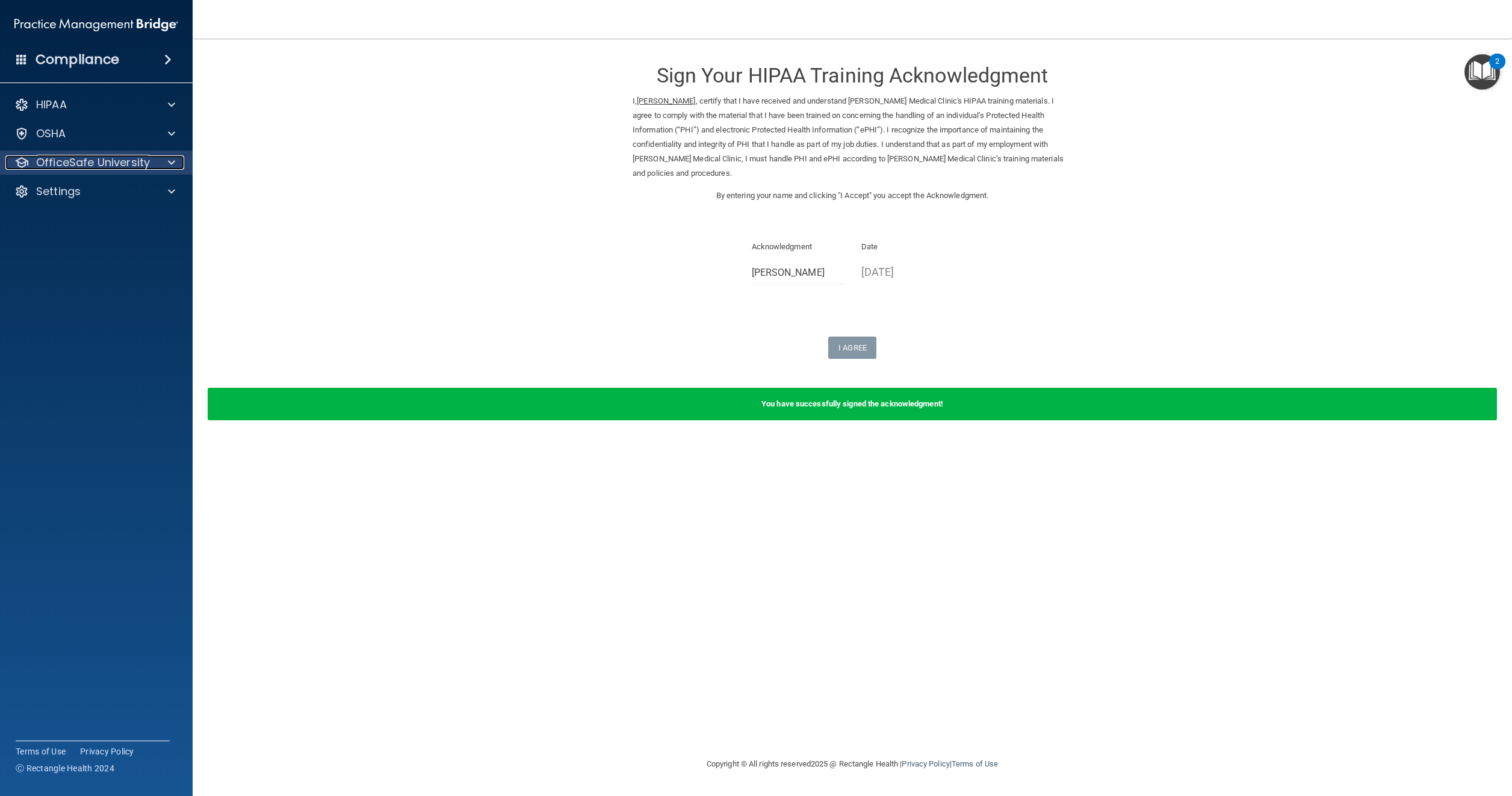
click at [113, 162] on p "OfficeSafe University" at bounding box center [93, 162] width 113 height 14
click at [80, 188] on p "HIPAA Training" at bounding box center [58, 191] width 99 height 12
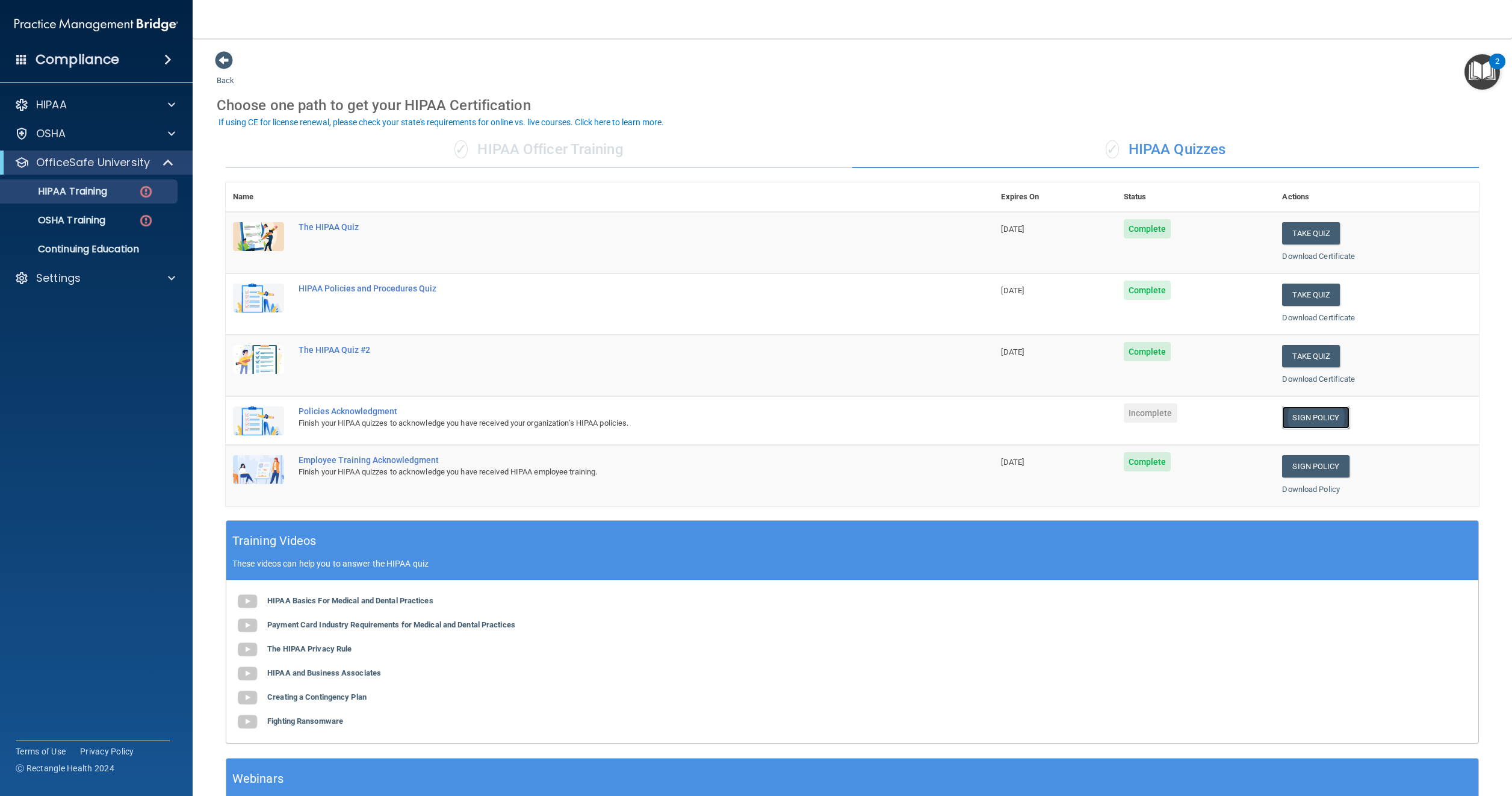
click at [1285, 415] on link "Sign Policy" at bounding box center [1316, 418] width 67 height 22
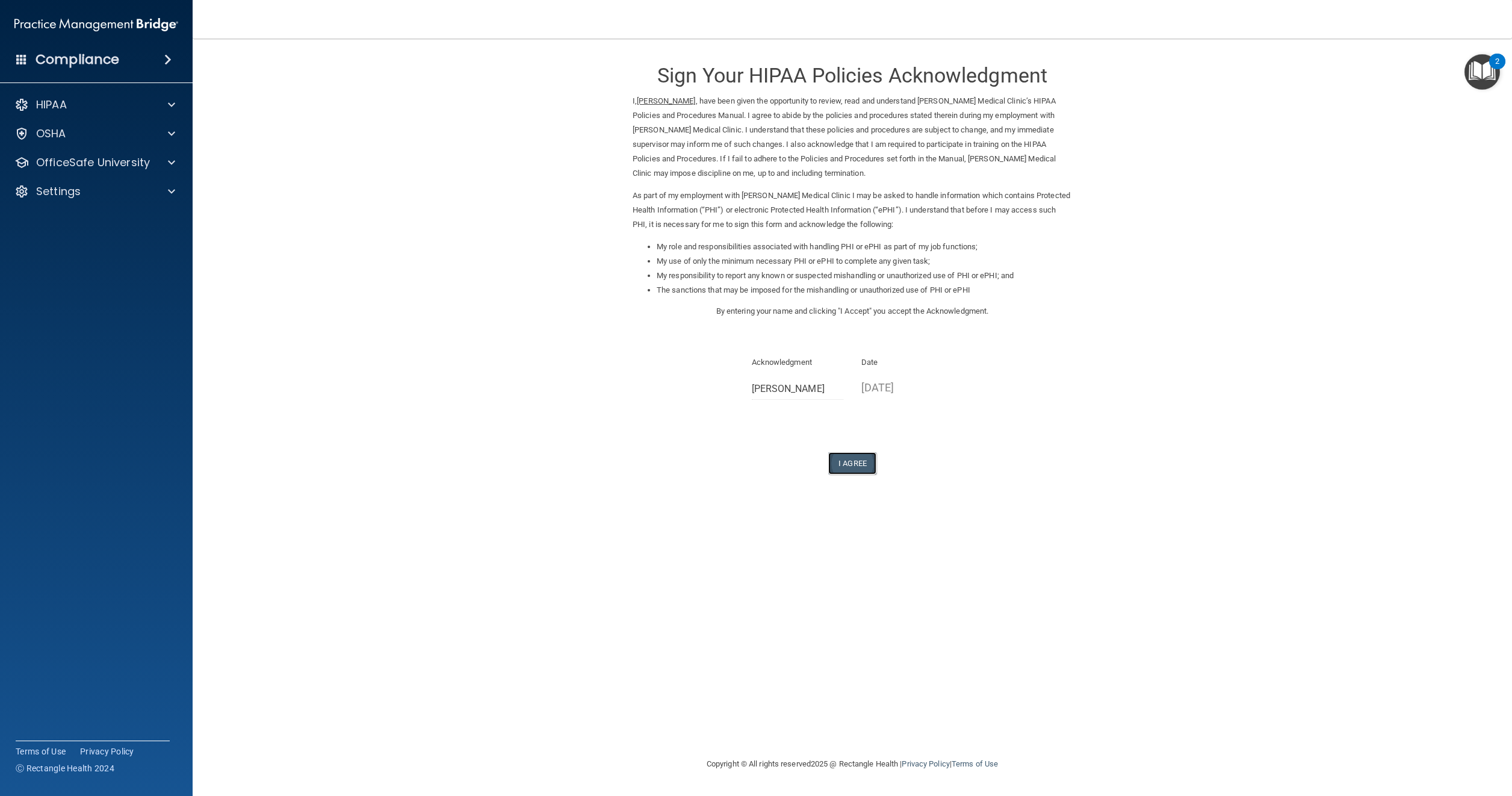
click at [848, 468] on button "I Agree" at bounding box center [852, 463] width 48 height 22
click at [846, 461] on button "I Agree" at bounding box center [852, 463] width 48 height 22
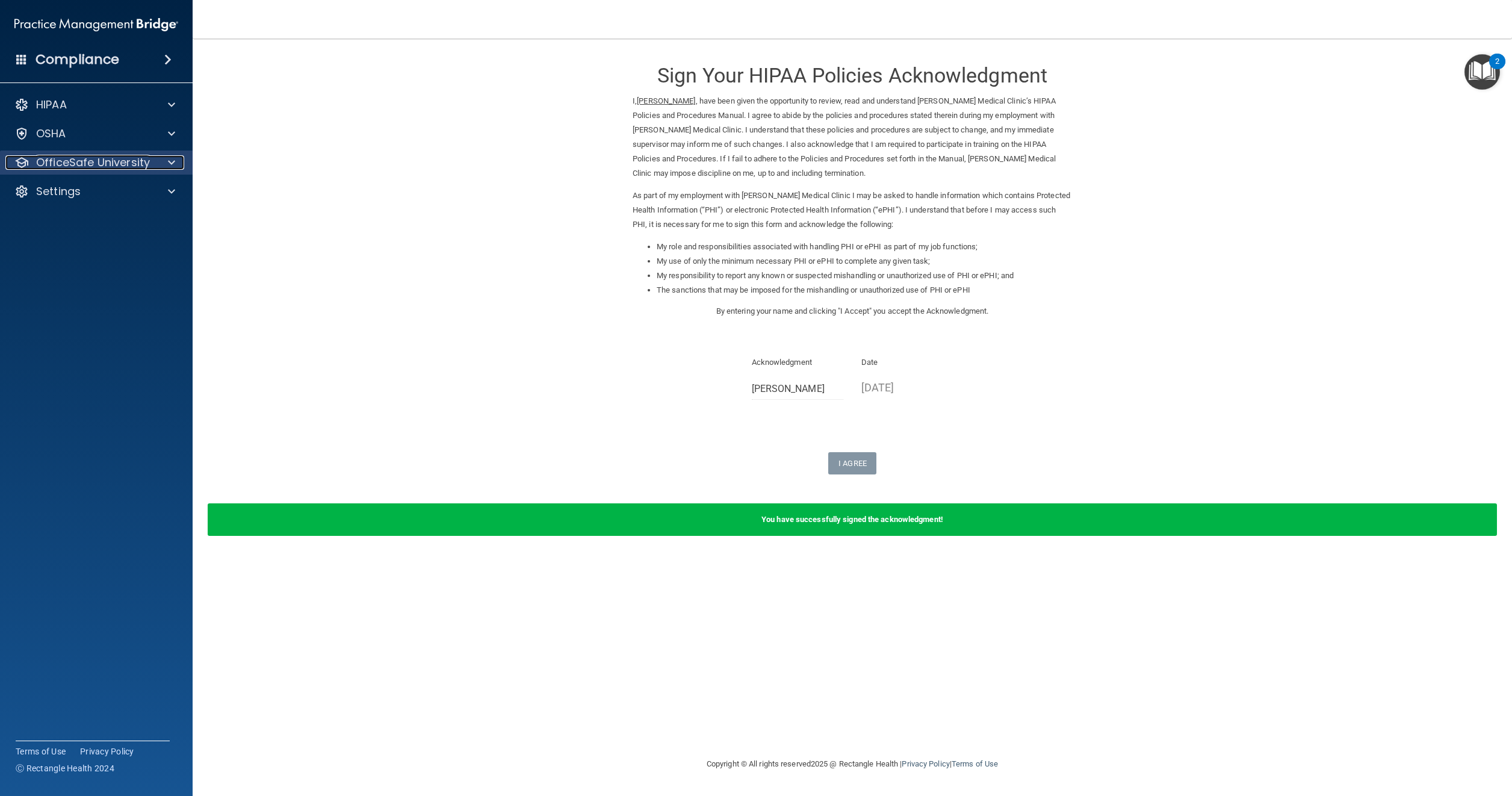
click at [132, 159] on p "OfficeSafe University" at bounding box center [93, 162] width 113 height 14
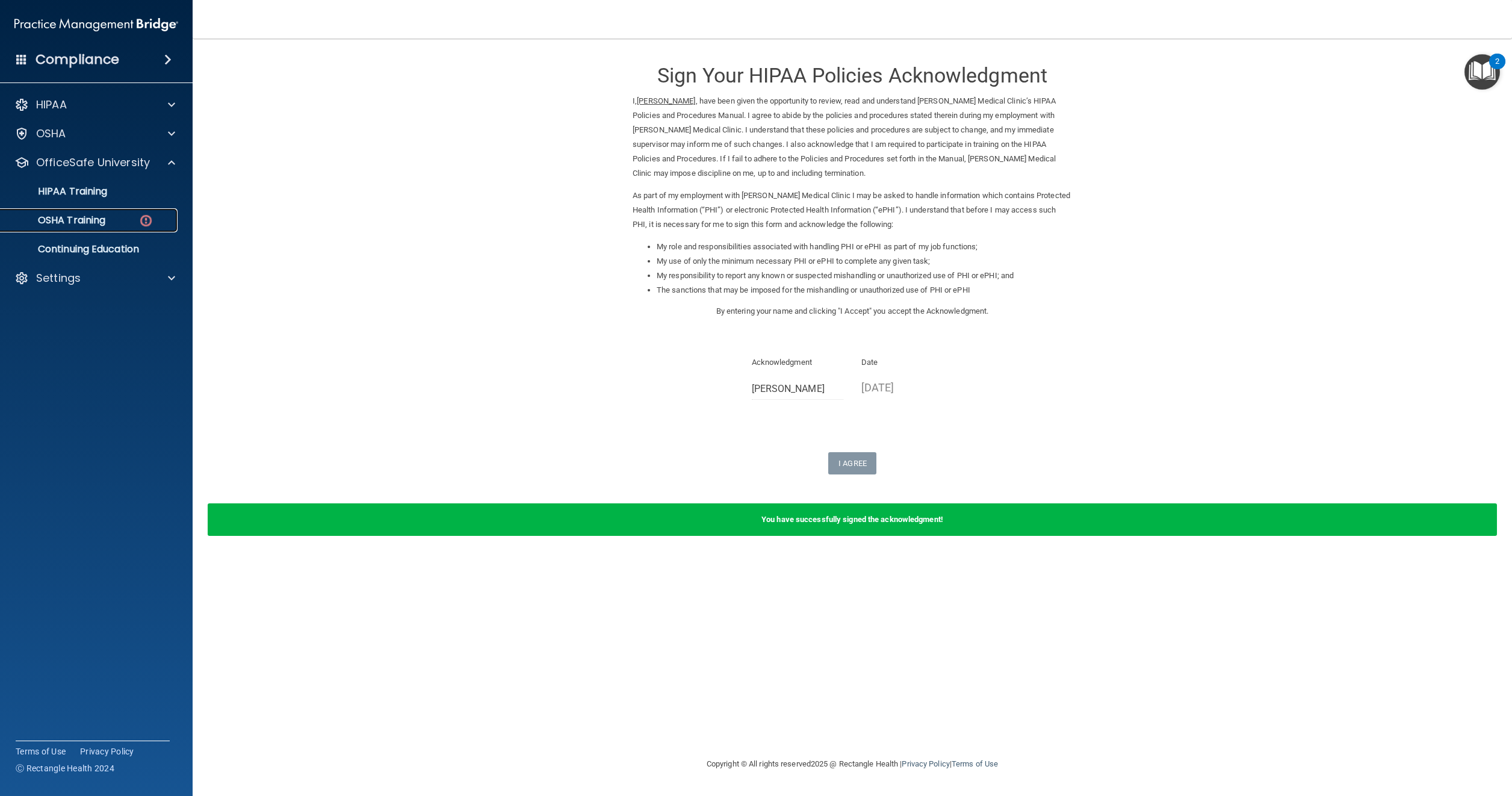
click at [76, 218] on p "OSHA Training" at bounding box center [57, 220] width 98 height 12
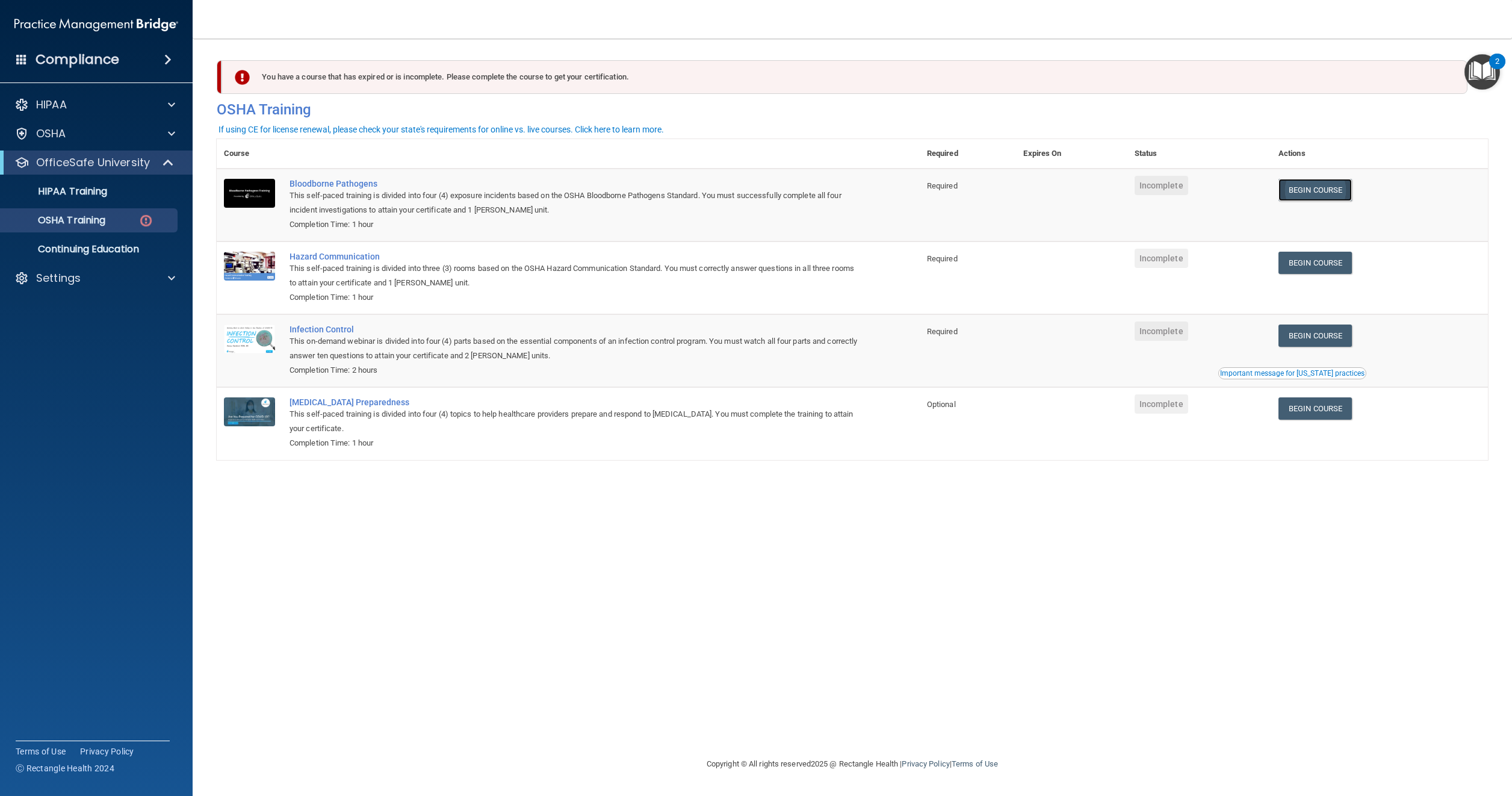
click at [1324, 195] on link "Begin Course" at bounding box center [1315, 190] width 73 height 22
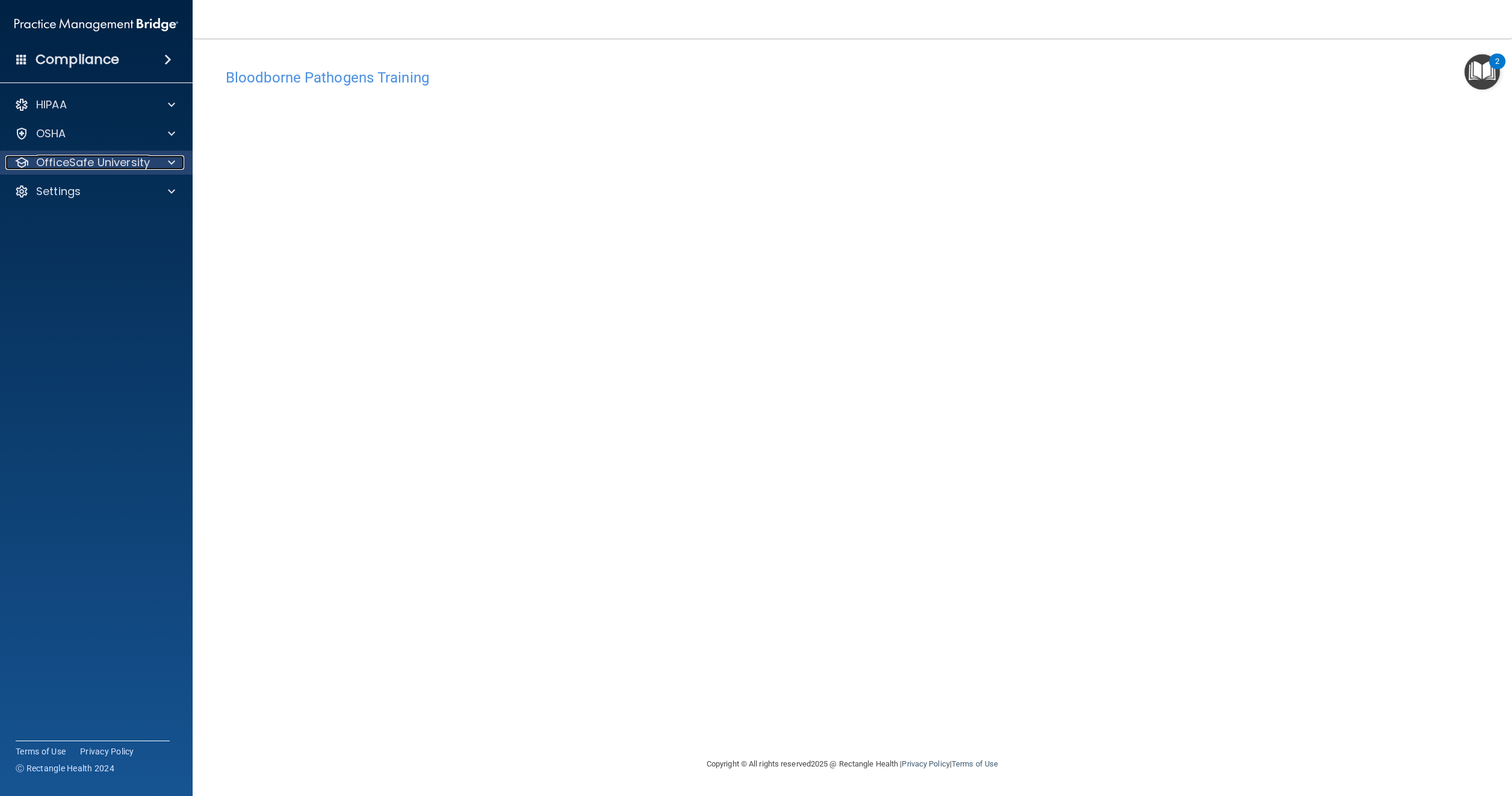
click at [114, 161] on p "OfficeSafe University" at bounding box center [93, 162] width 113 height 14
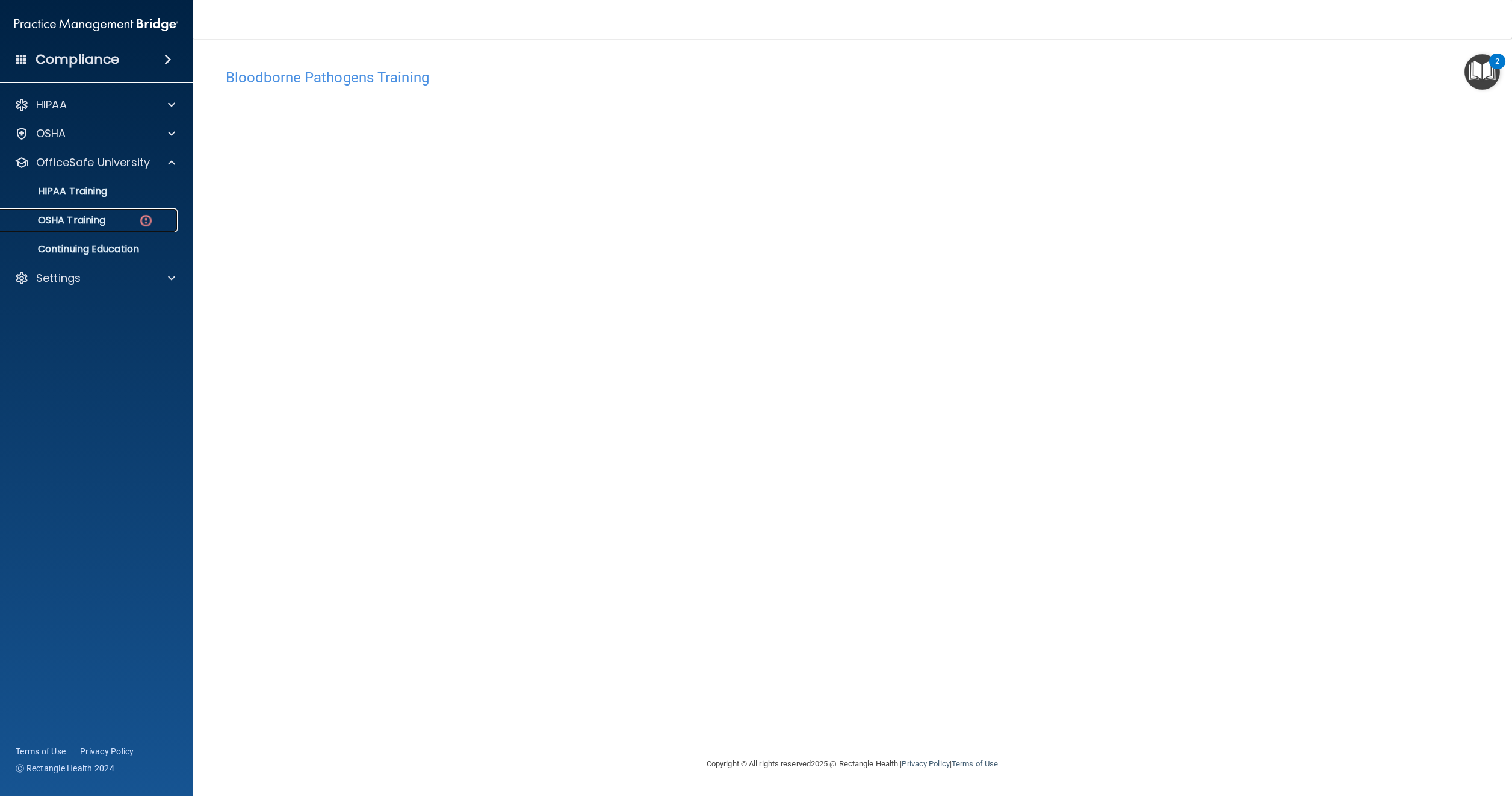
click at [60, 221] on p "OSHA Training" at bounding box center [57, 220] width 98 height 12
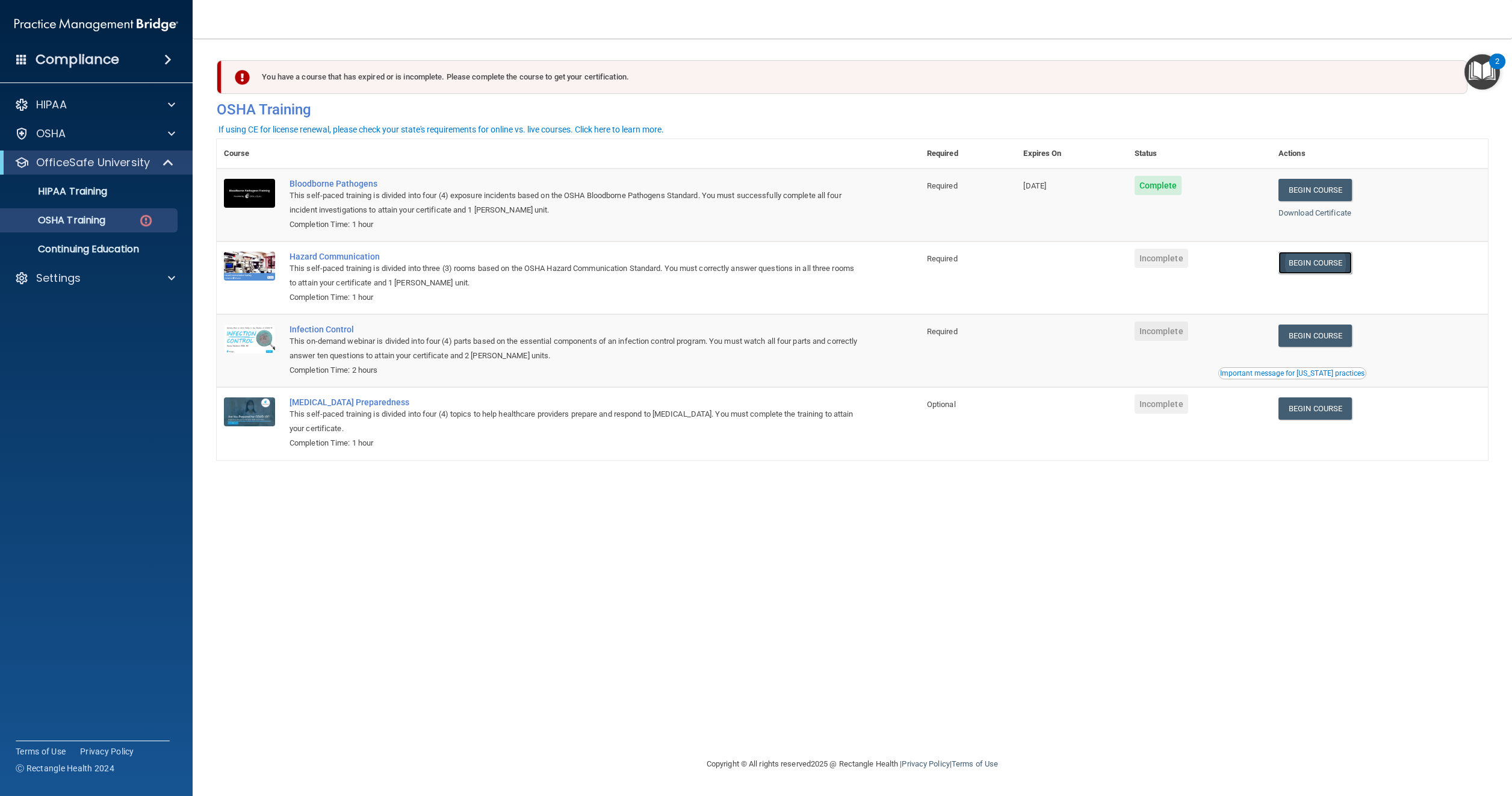
click at [1333, 263] on link "Begin Course" at bounding box center [1315, 262] width 73 height 22
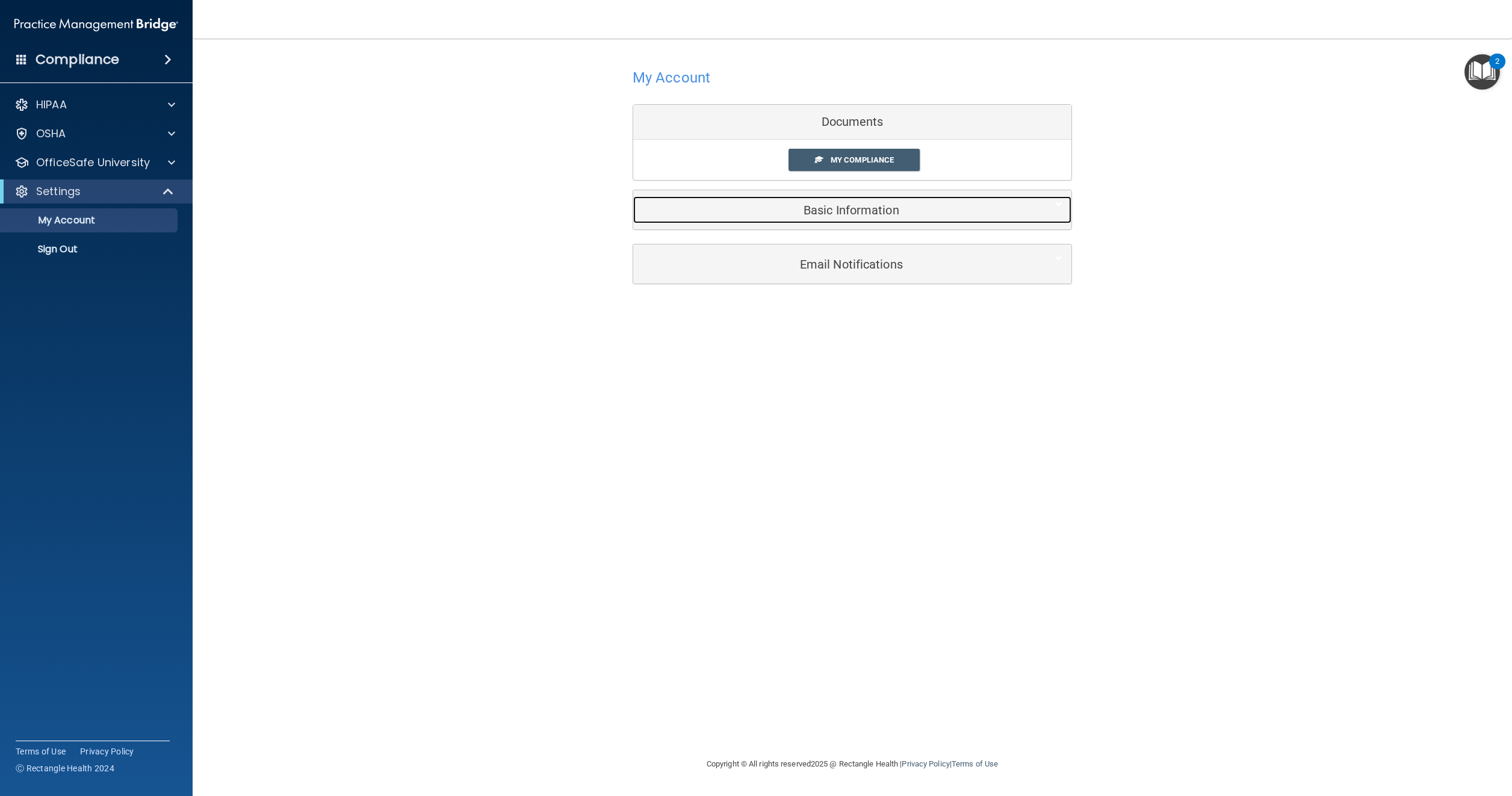
click at [840, 203] on h5 "Basic Information" at bounding box center [834, 210] width 384 height 13
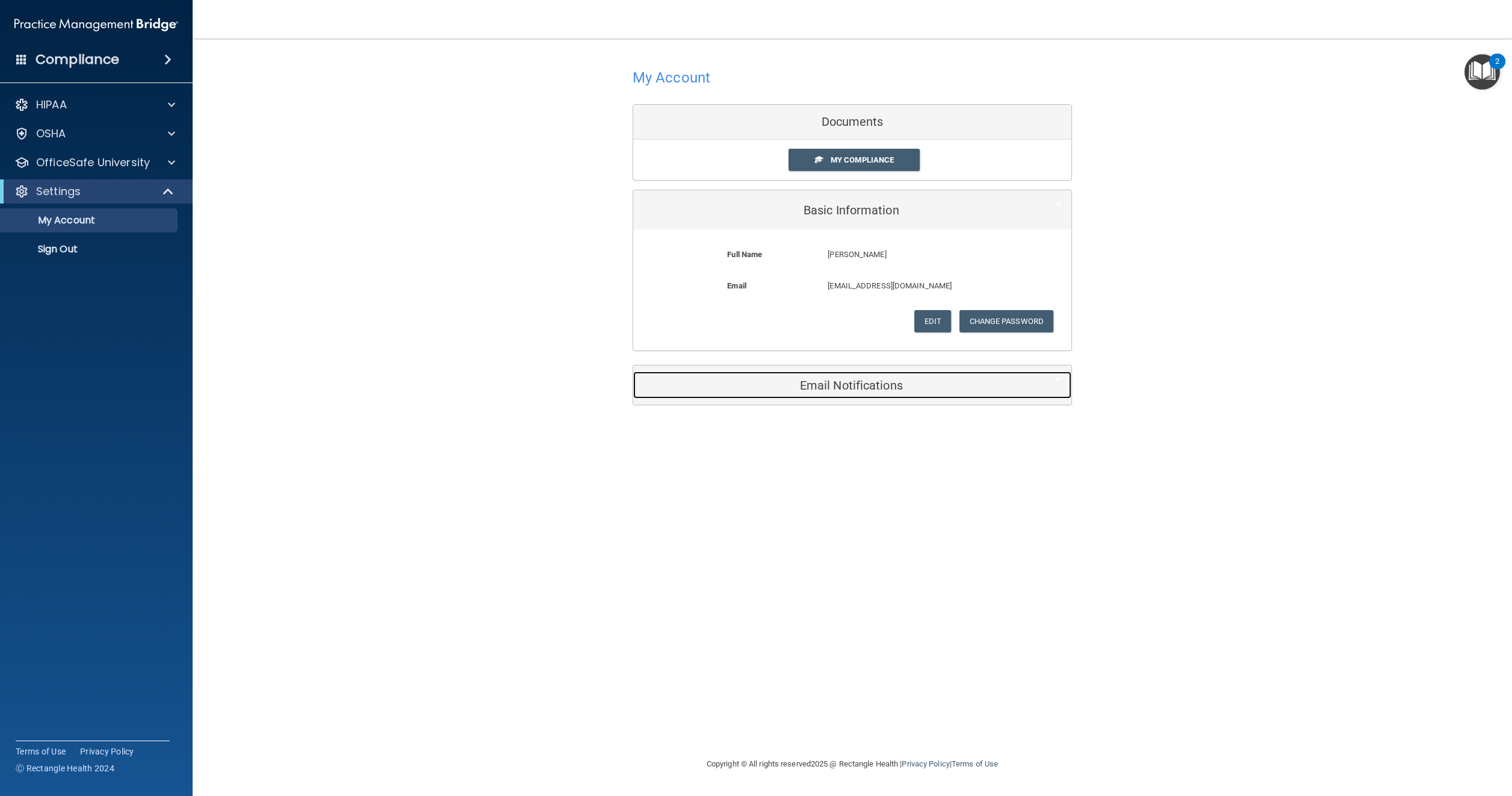
click at [834, 381] on h5 "Email Notifications" at bounding box center [834, 385] width 384 height 13
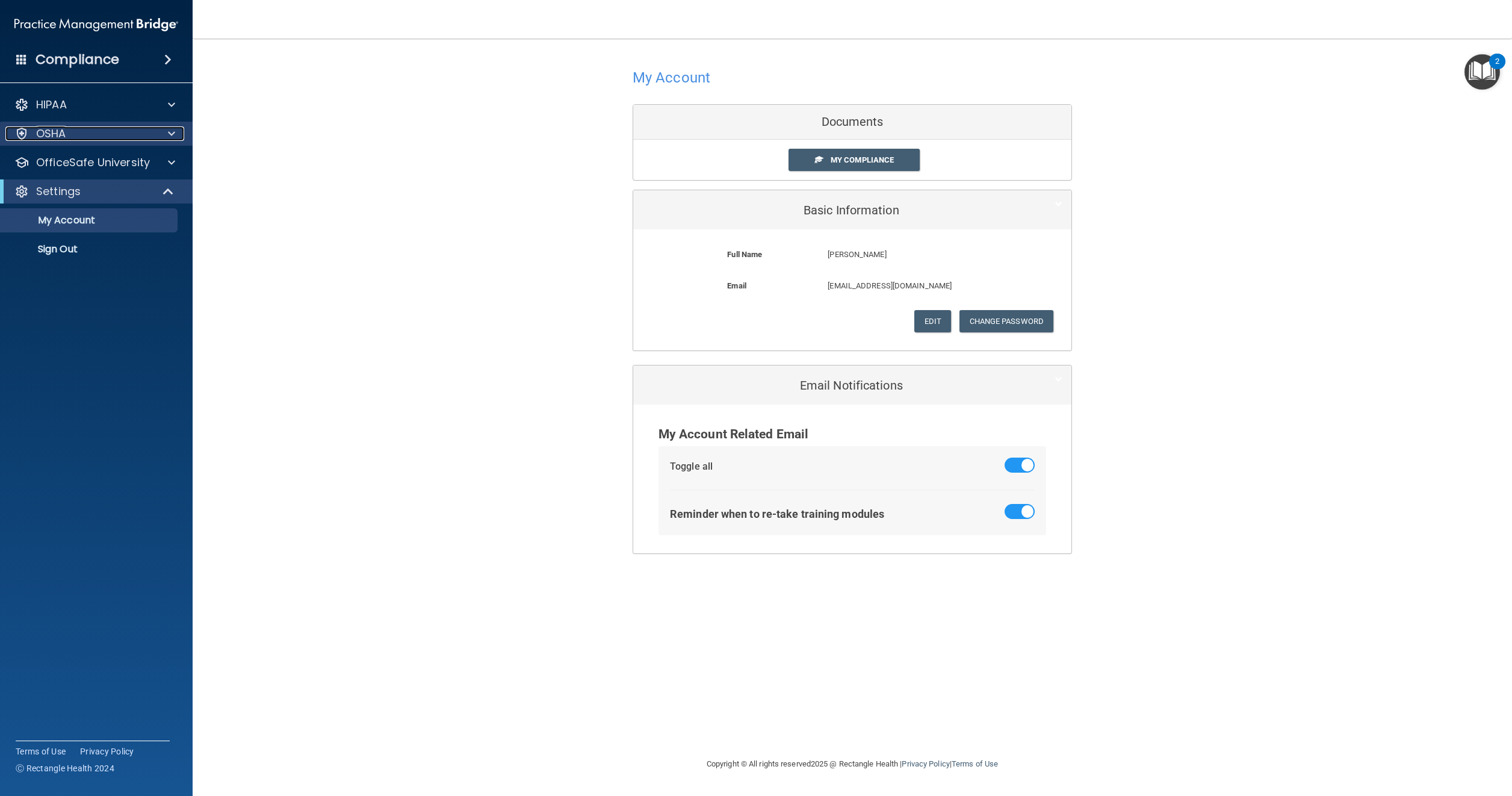
click at [50, 134] on p "OSHA" at bounding box center [51, 133] width 30 height 14
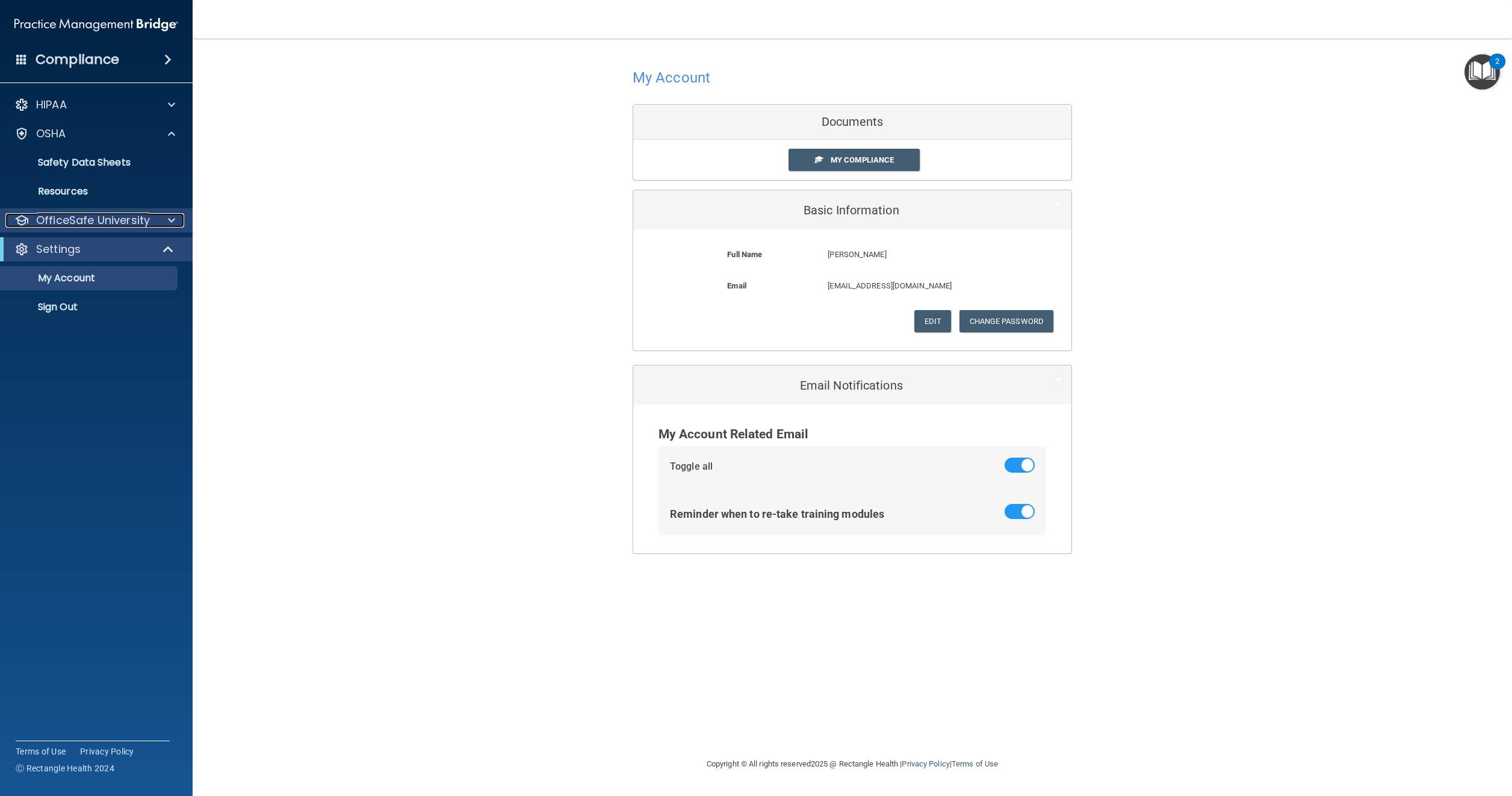
click at [82, 218] on p "OfficeSafe University" at bounding box center [93, 220] width 113 height 14
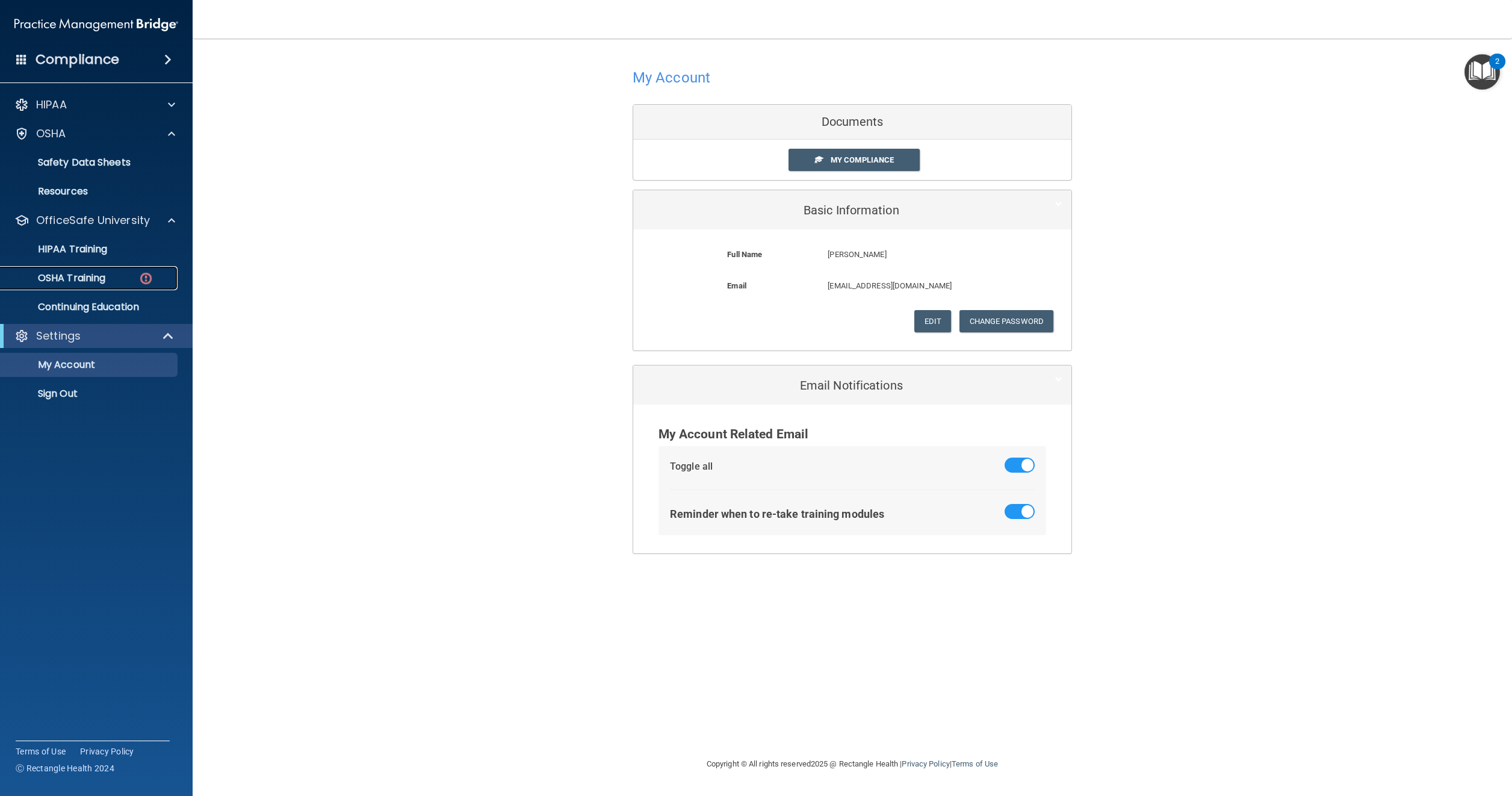
click at [89, 278] on p "OSHA Training" at bounding box center [57, 277] width 98 height 12
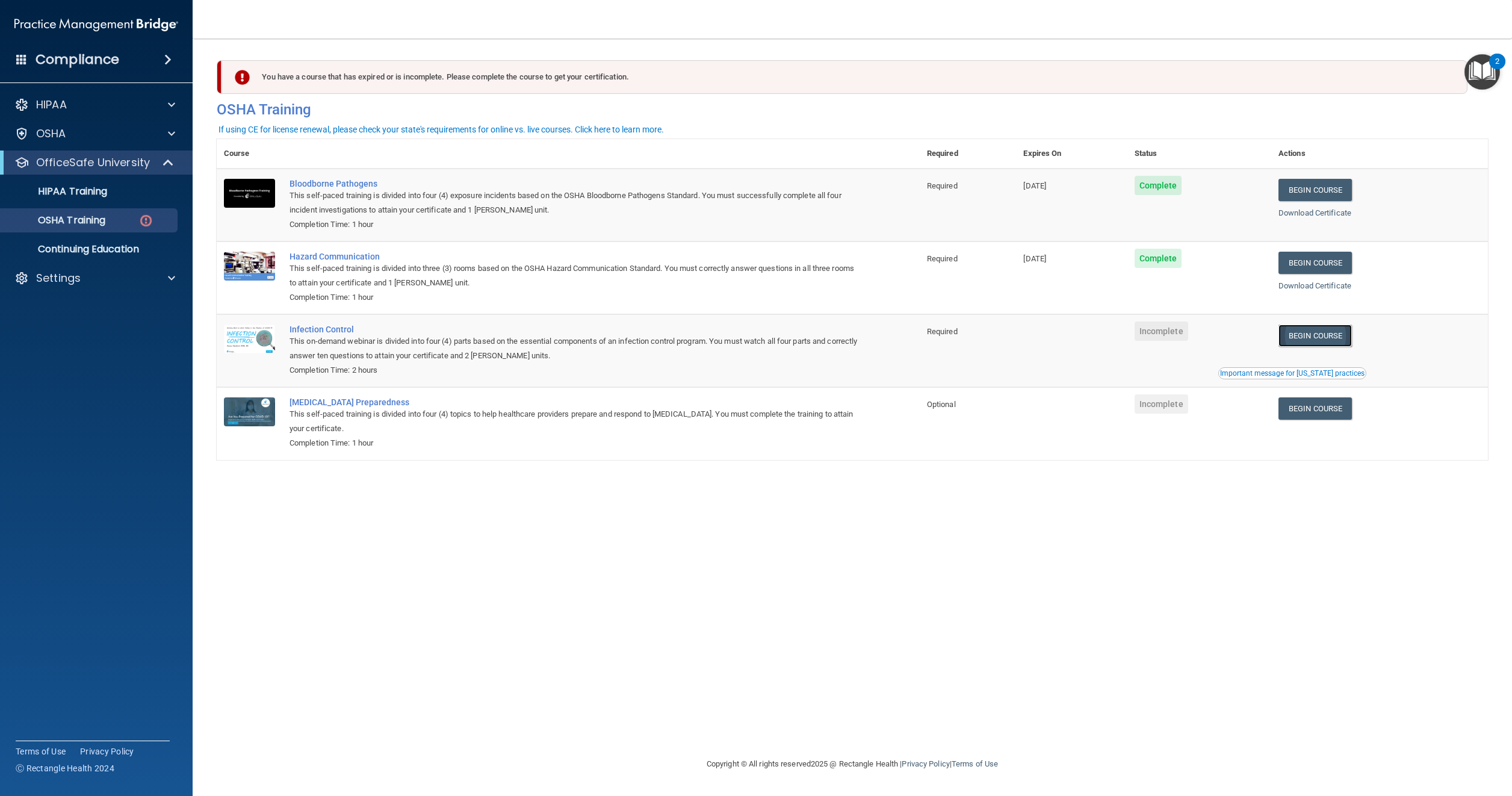
click at [1321, 333] on link "Begin Course" at bounding box center [1315, 336] width 73 height 22
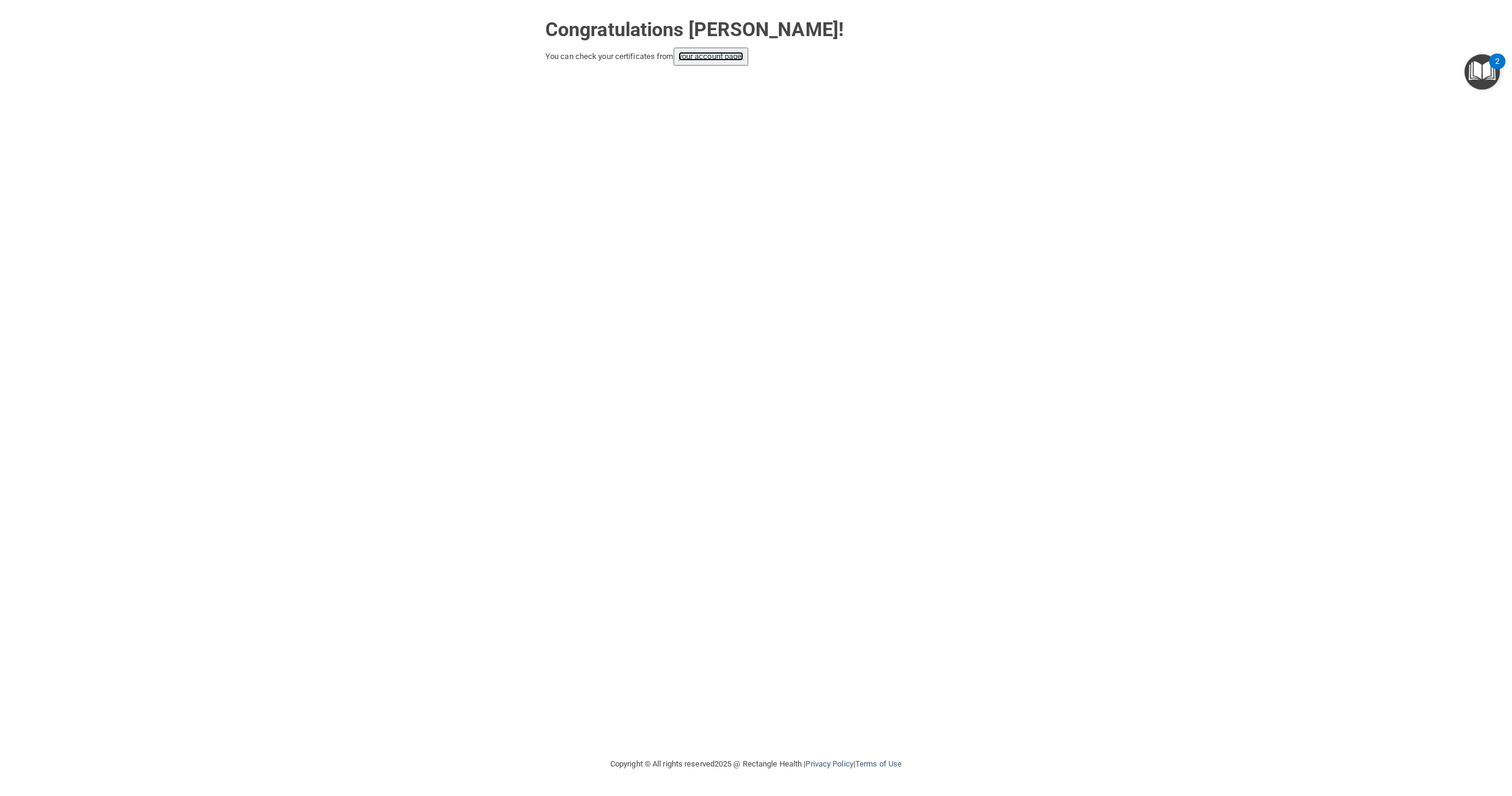
click at [711, 59] on link "your account page!" at bounding box center [711, 56] width 65 height 9
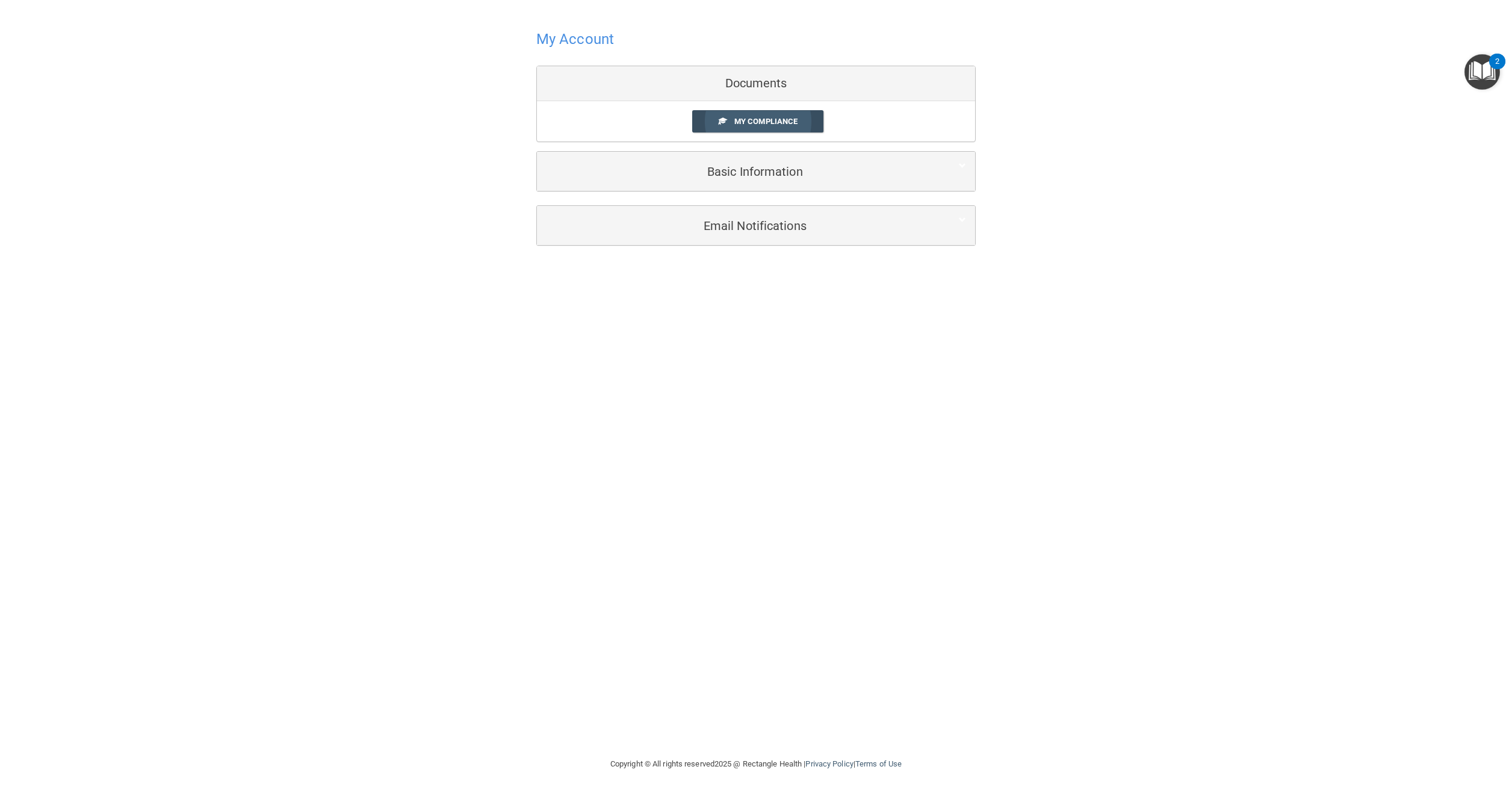
click at [757, 117] on span "My Compliance" at bounding box center [766, 121] width 63 height 9
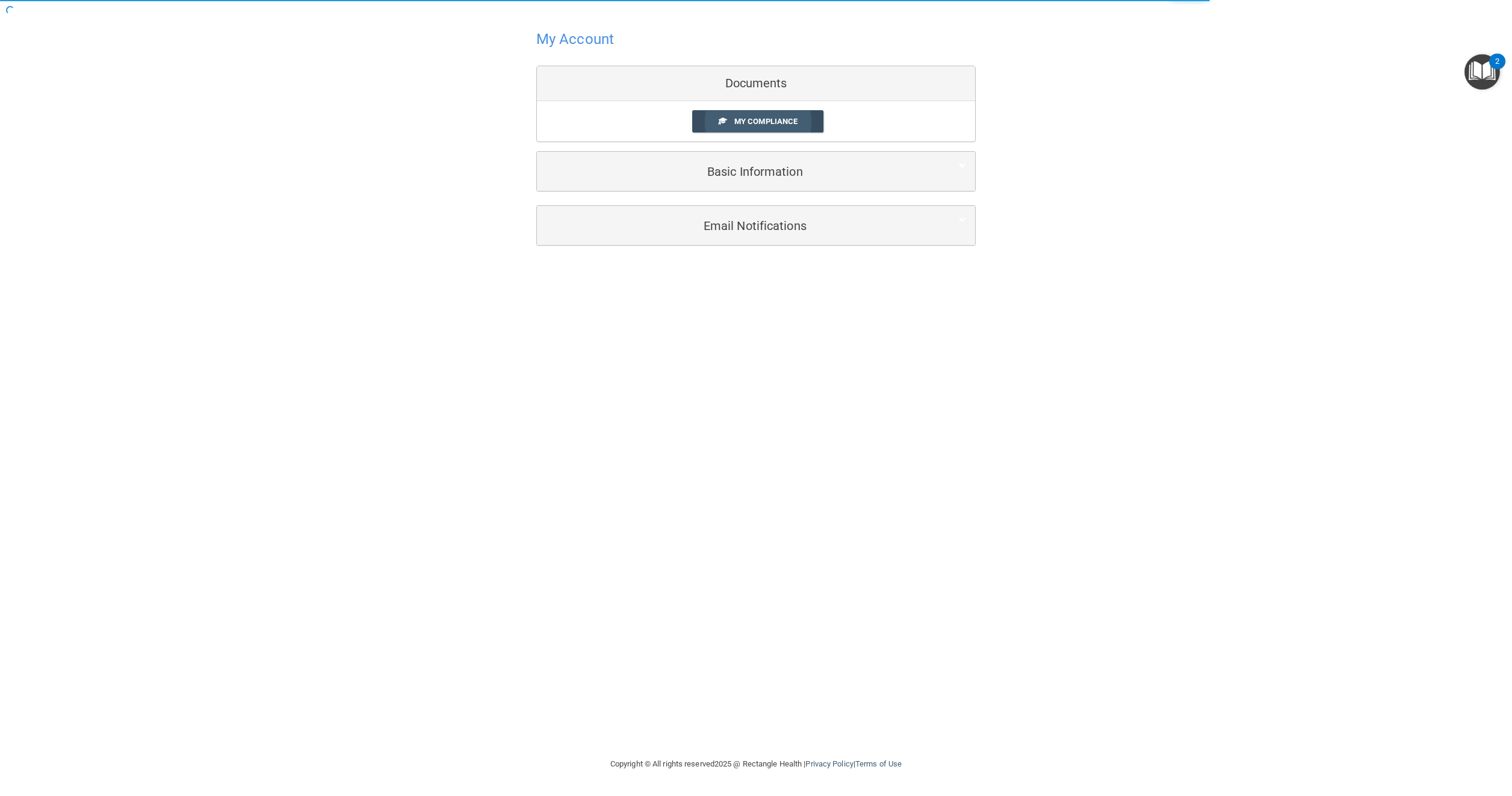
click at [757, 117] on span "My Compliance" at bounding box center [766, 121] width 63 height 9
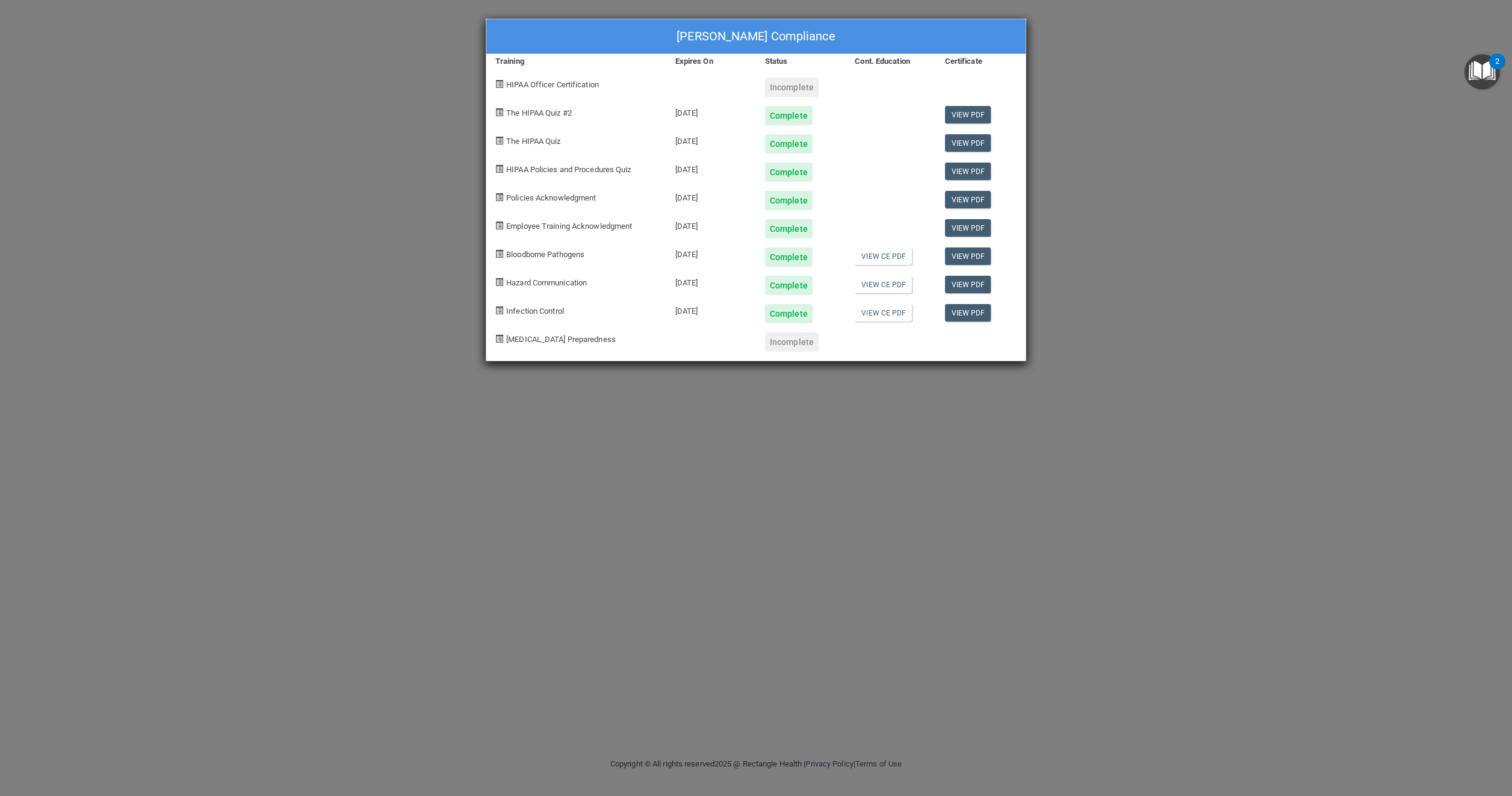
click at [782, 344] on div "Incomplete" at bounding box center [792, 342] width 54 height 19
click at [793, 83] on div "Incomplete" at bounding box center [792, 87] width 54 height 19
click at [796, 344] on div "Incomplete" at bounding box center [792, 342] width 54 height 19
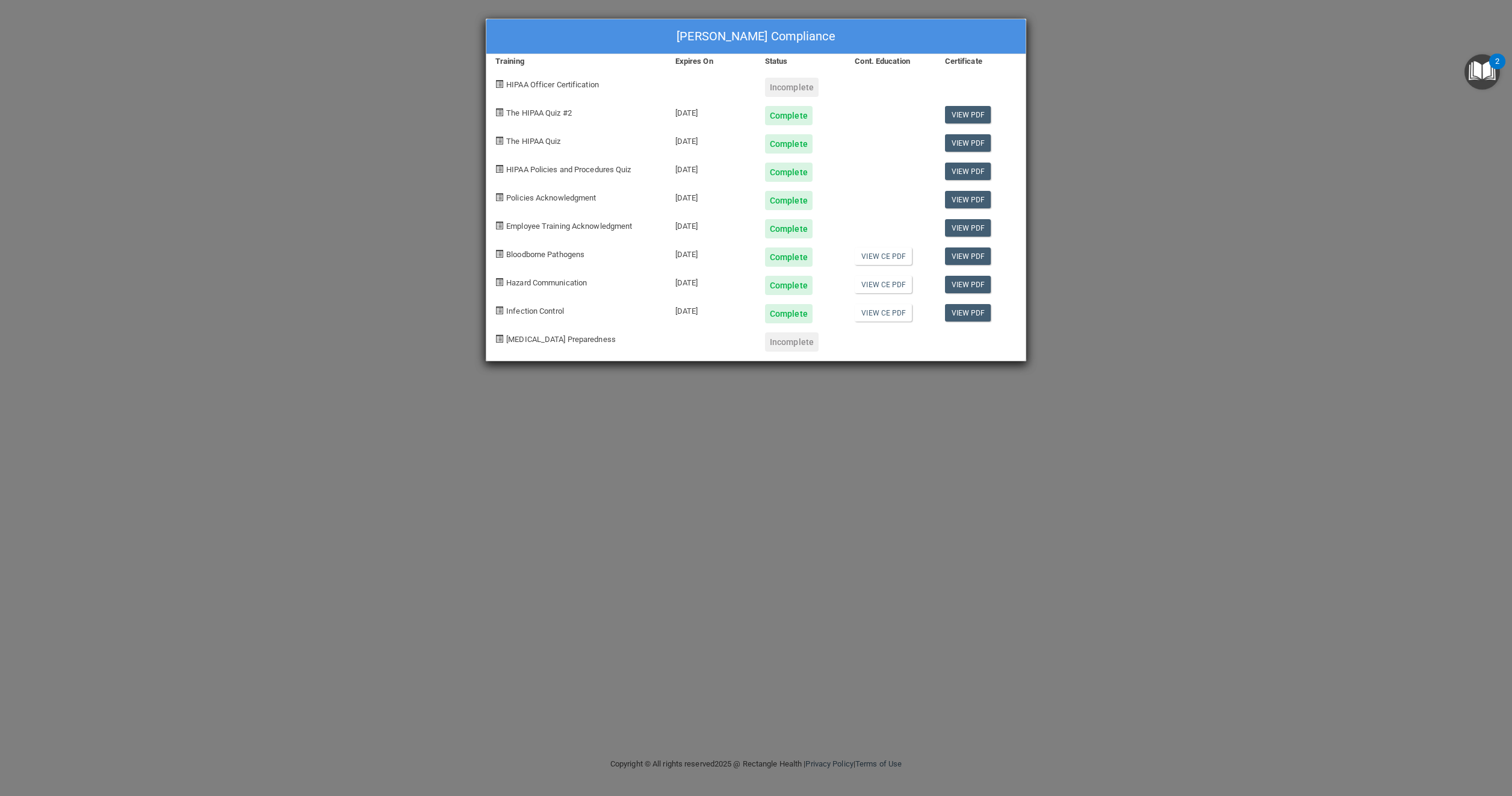
click at [537, 335] on span "[MEDICAL_DATA] Preparedness" at bounding box center [561, 339] width 110 height 9
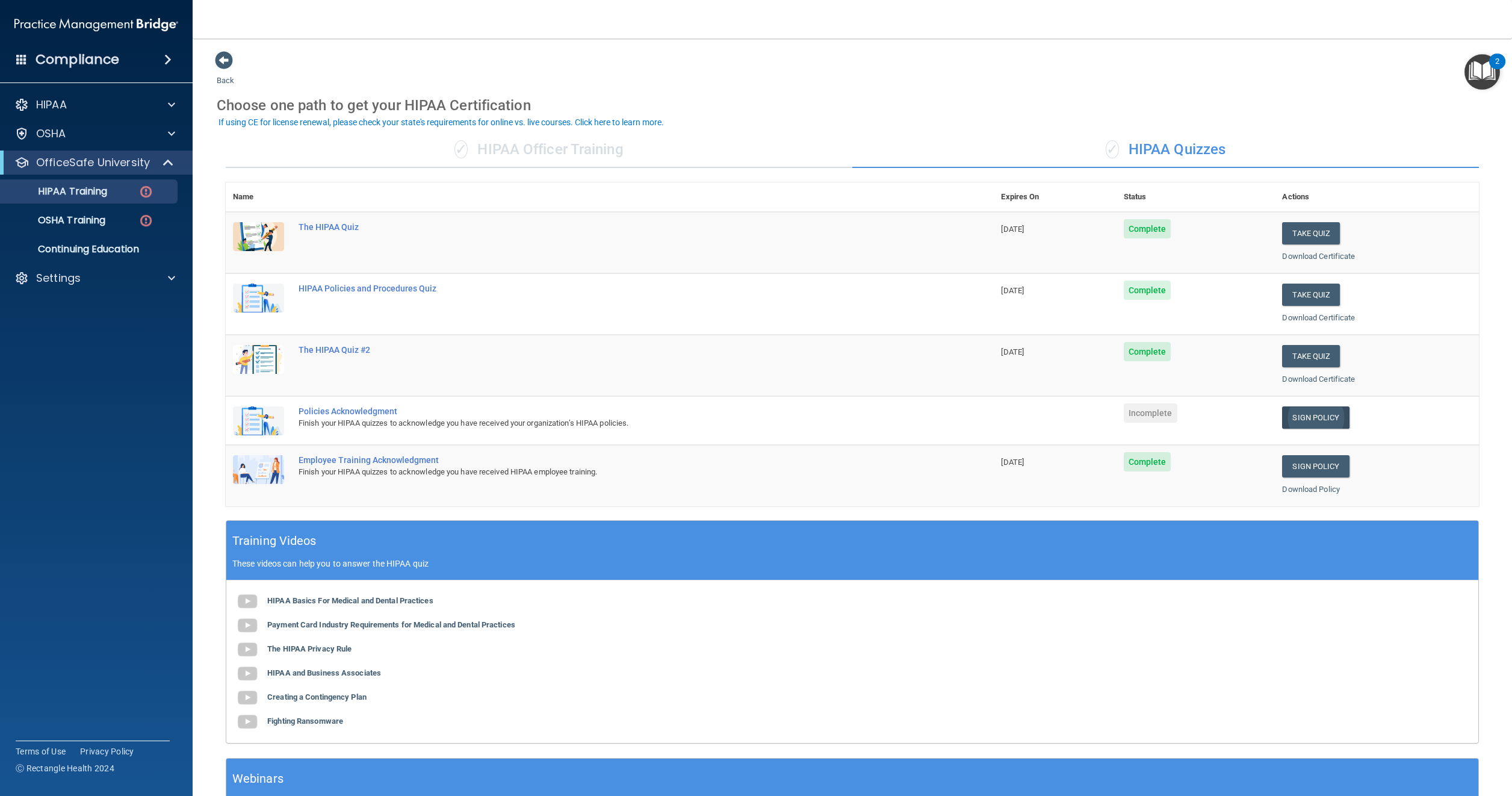
click at [1305, 422] on link "Sign Policy" at bounding box center [1316, 418] width 67 height 22
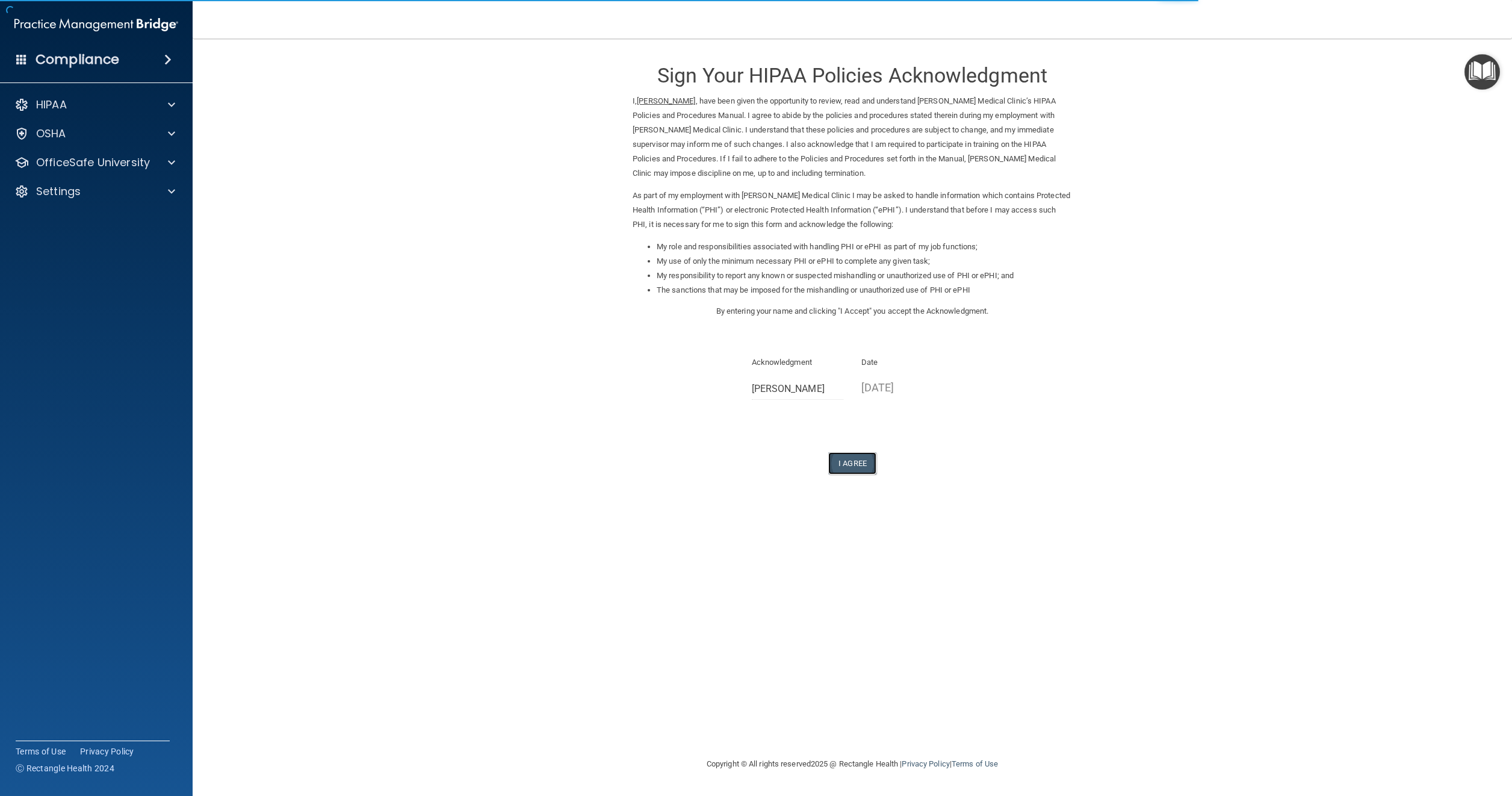
click at [856, 456] on button "I Agree" at bounding box center [852, 463] width 48 height 22
click at [853, 462] on button "I Agree" at bounding box center [852, 463] width 48 height 22
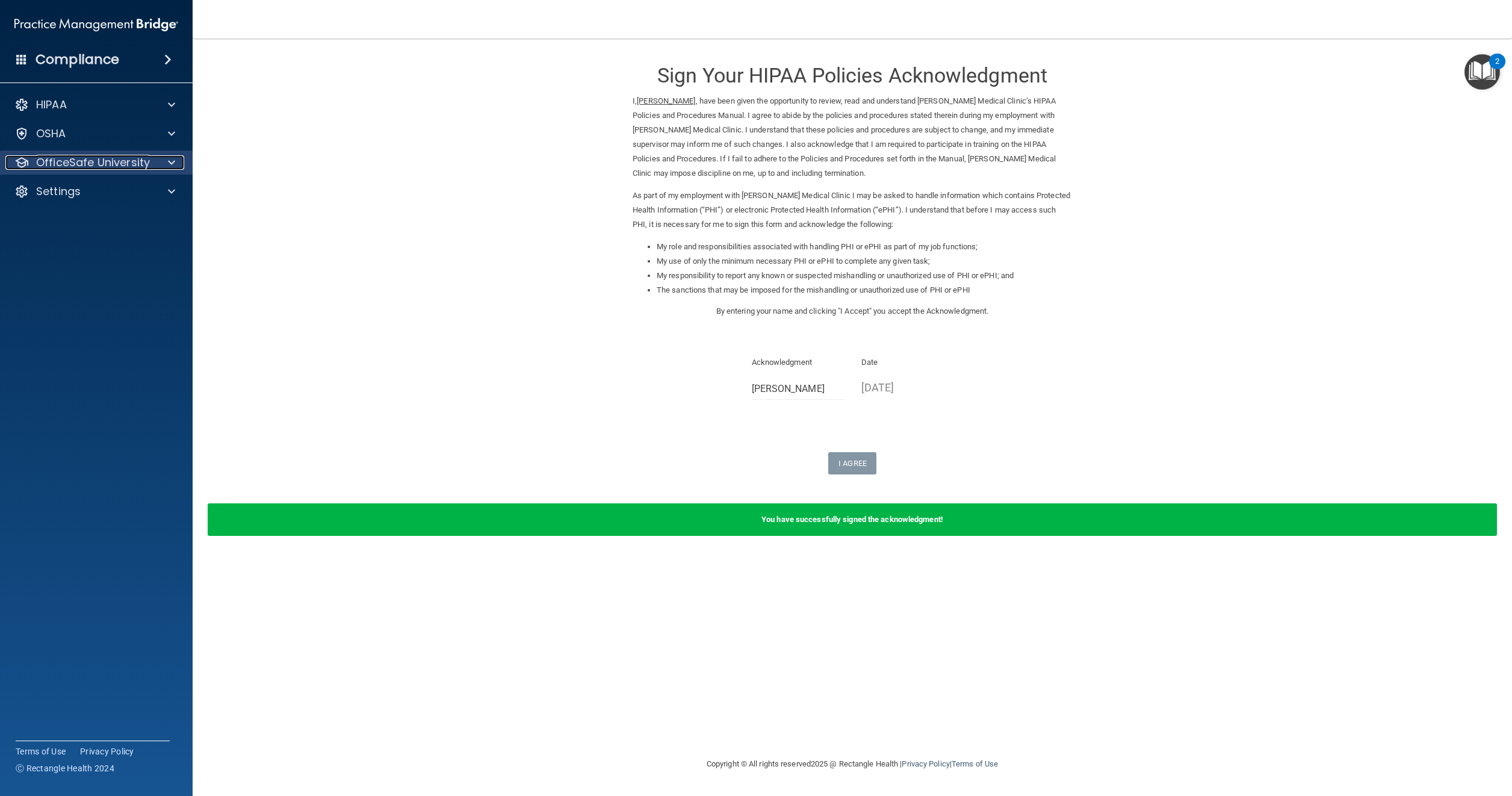
click at [130, 164] on p "OfficeSafe University" at bounding box center [93, 162] width 113 height 14
click at [94, 213] on link "OSHA Training" at bounding box center [83, 220] width 190 height 24
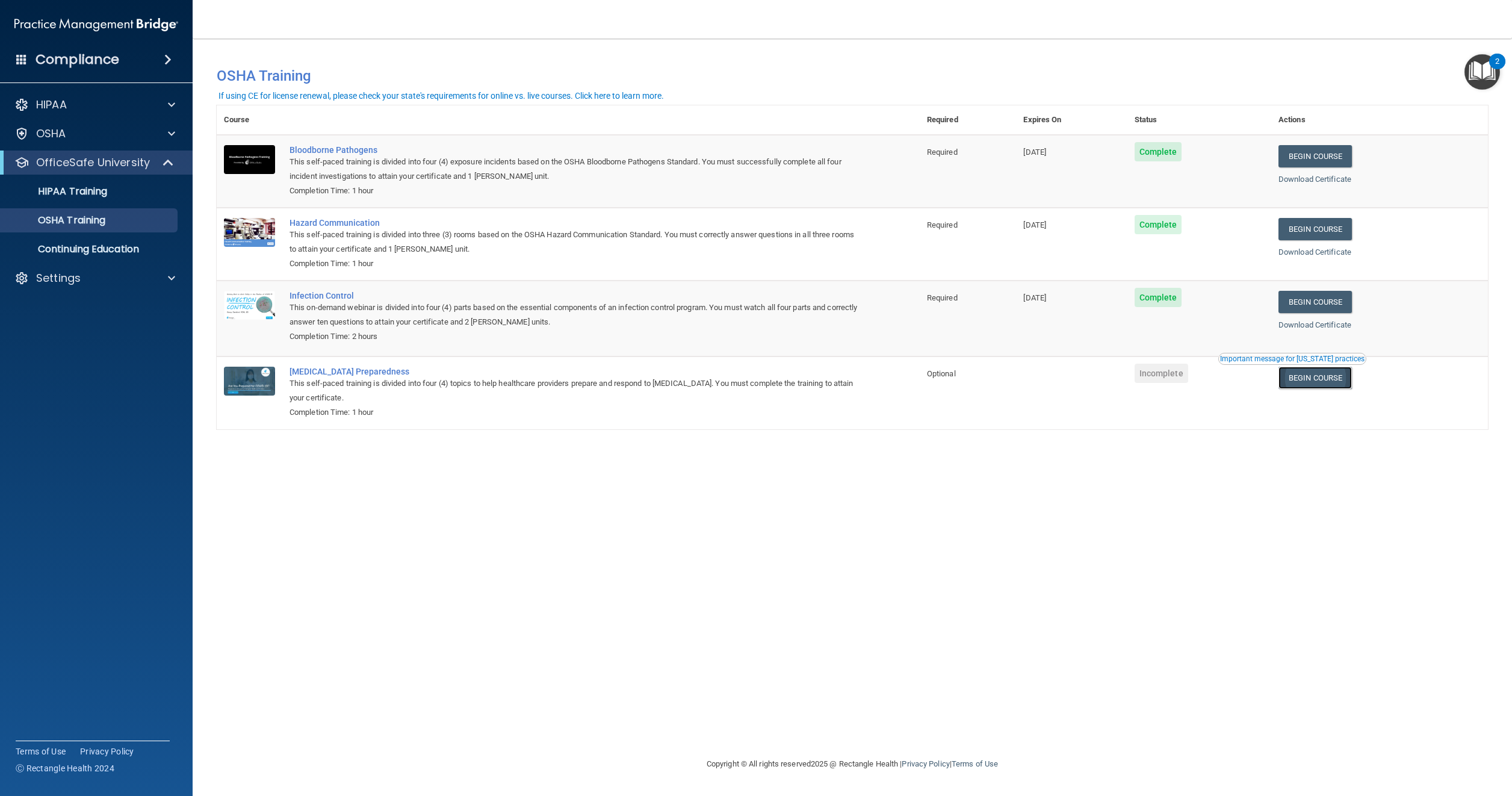
click at [1308, 374] on link "Begin Course" at bounding box center [1315, 378] width 73 height 22
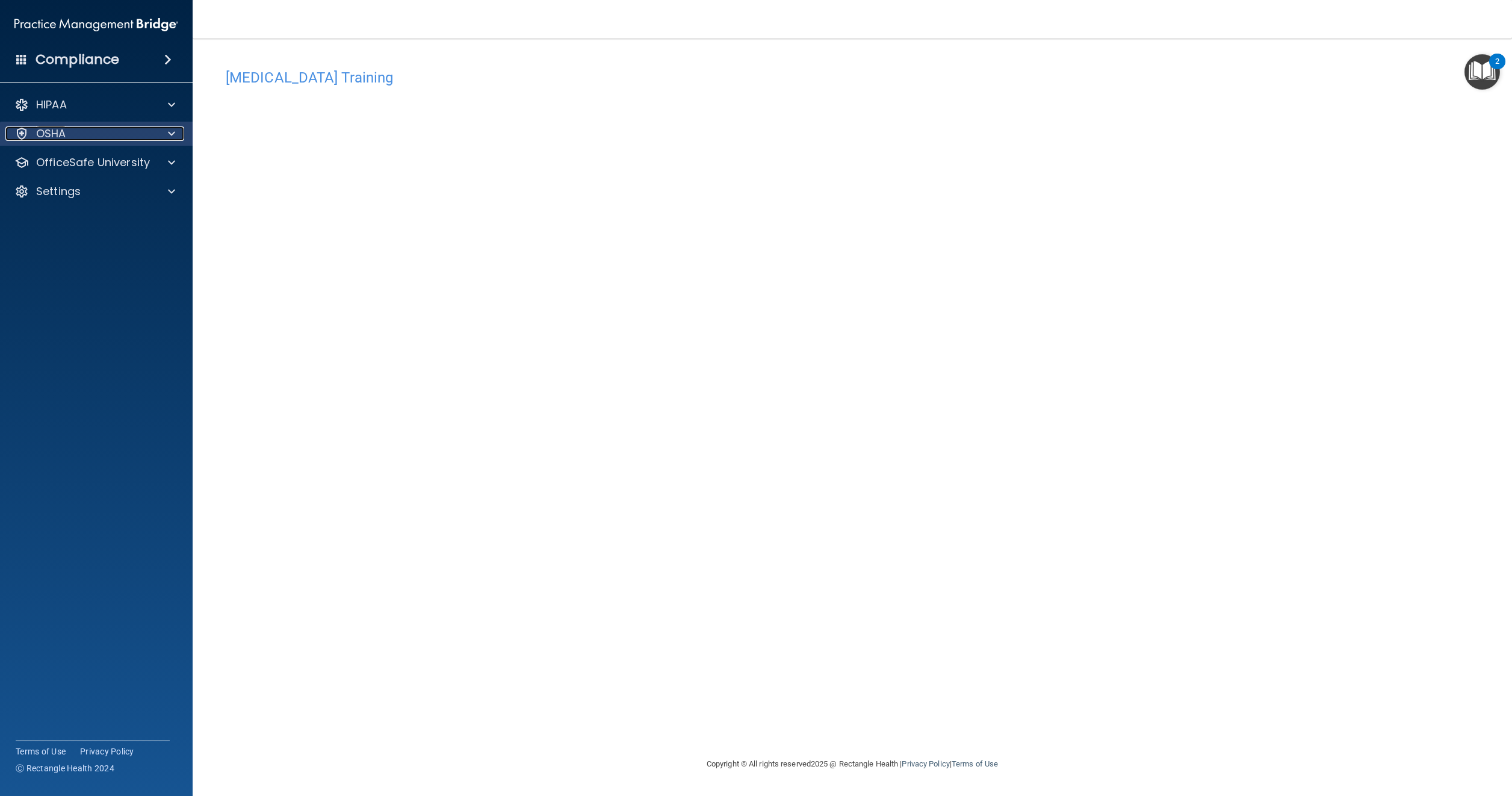
click at [55, 131] on p "OSHA" at bounding box center [51, 133] width 30 height 14
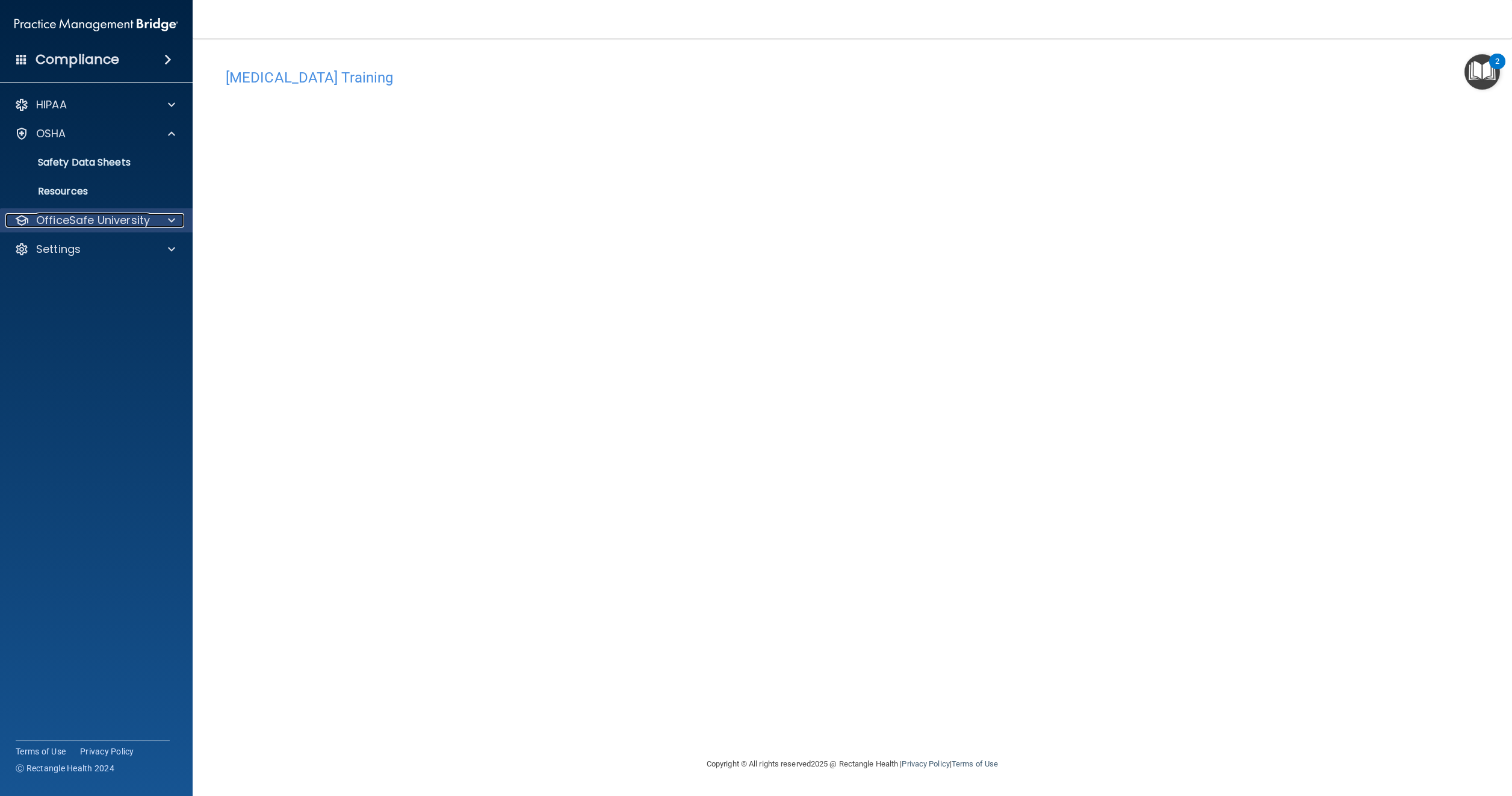
click at [62, 221] on p "OfficeSafe University" at bounding box center [93, 220] width 113 height 14
click at [84, 276] on p "OSHA Training" at bounding box center [57, 277] width 98 height 12
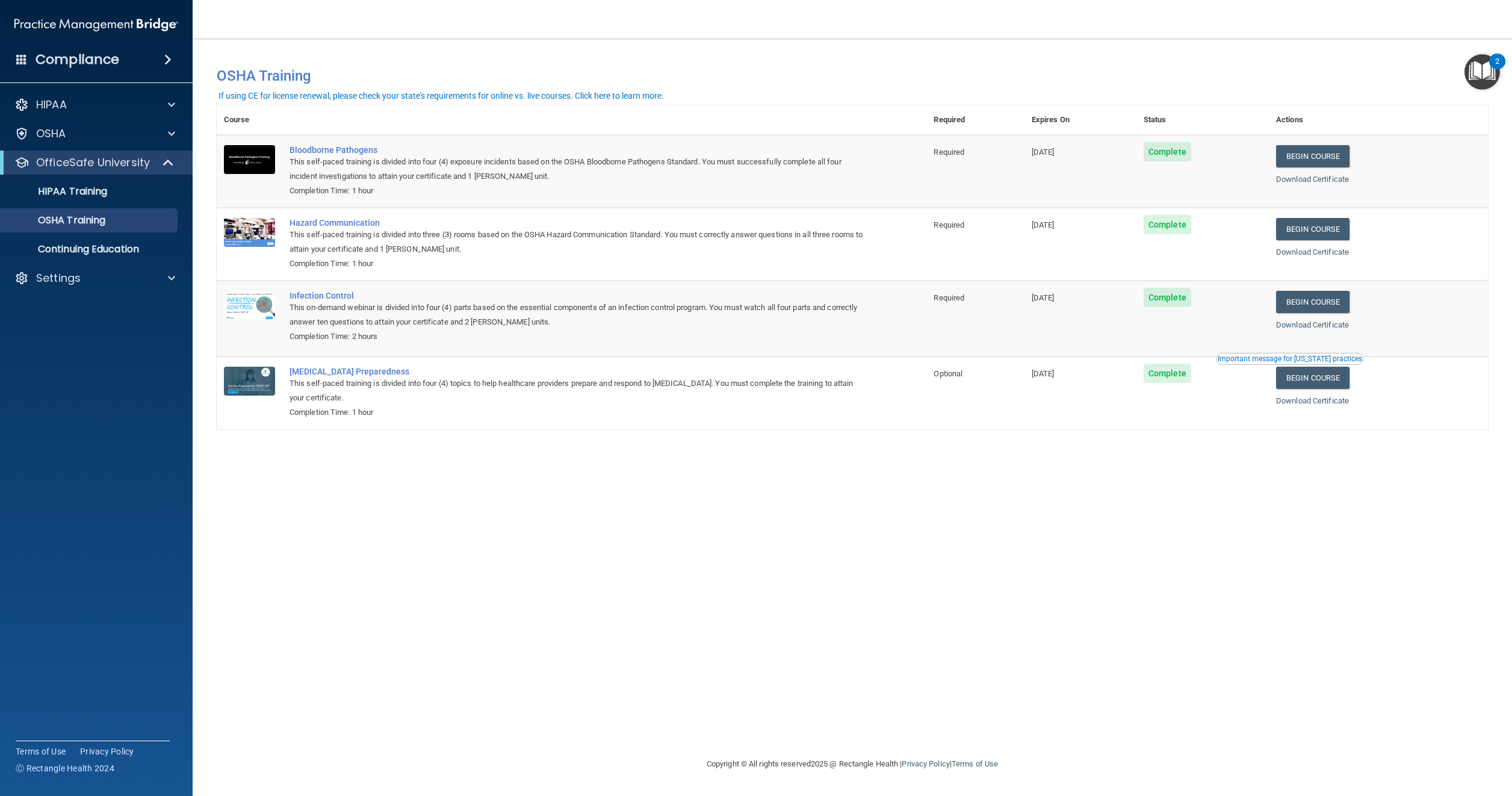
click at [1258, 360] on div "Important message for [US_STATE] practices" at bounding box center [1290, 359] width 144 height 7
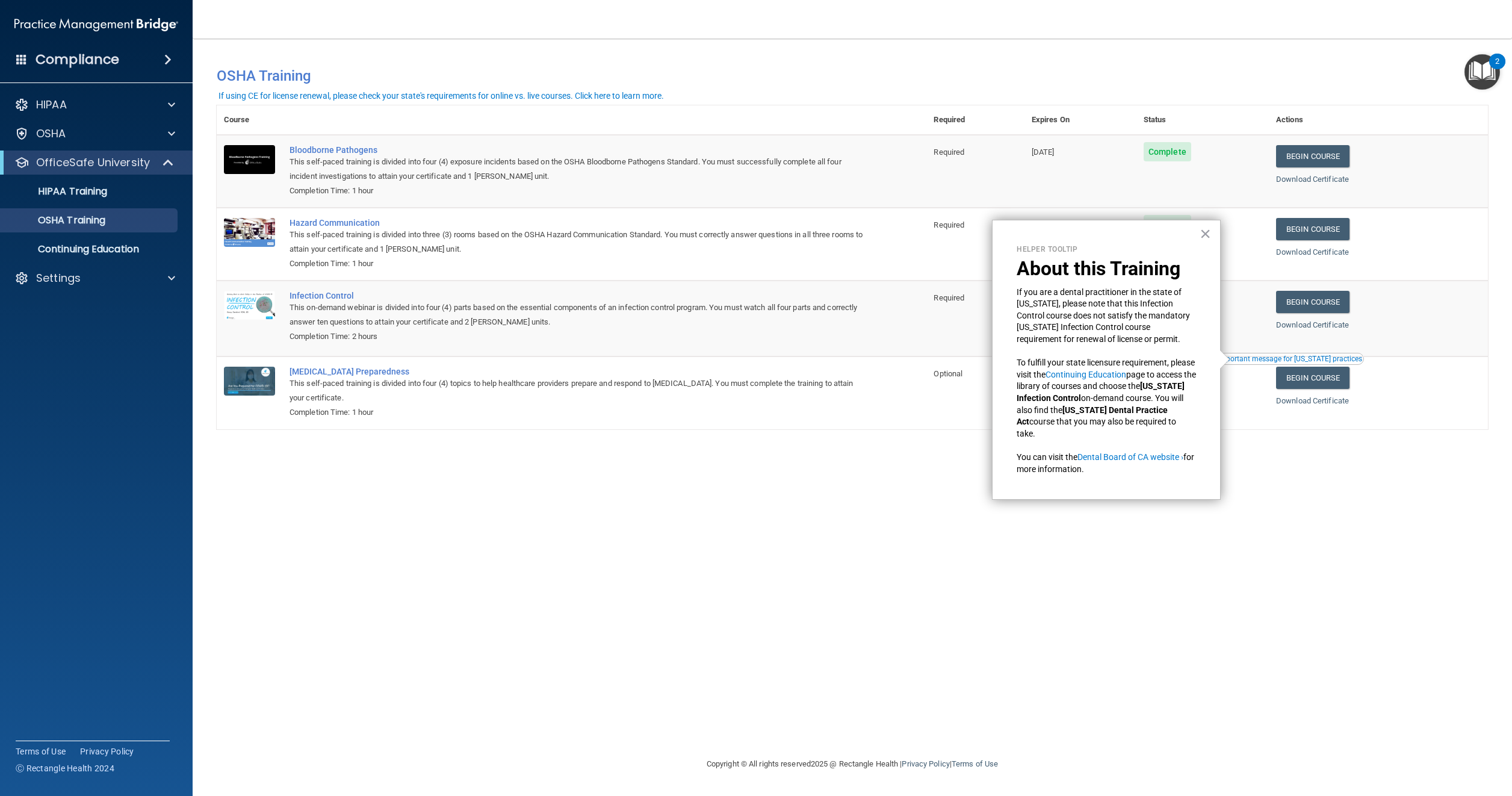
click at [809, 565] on div "You have a course that has expired or is incomplete. Please complete the course…" at bounding box center [853, 397] width 1272 height 694
click at [73, 249] on p "Continuing Education" at bounding box center [90, 249] width 165 height 12
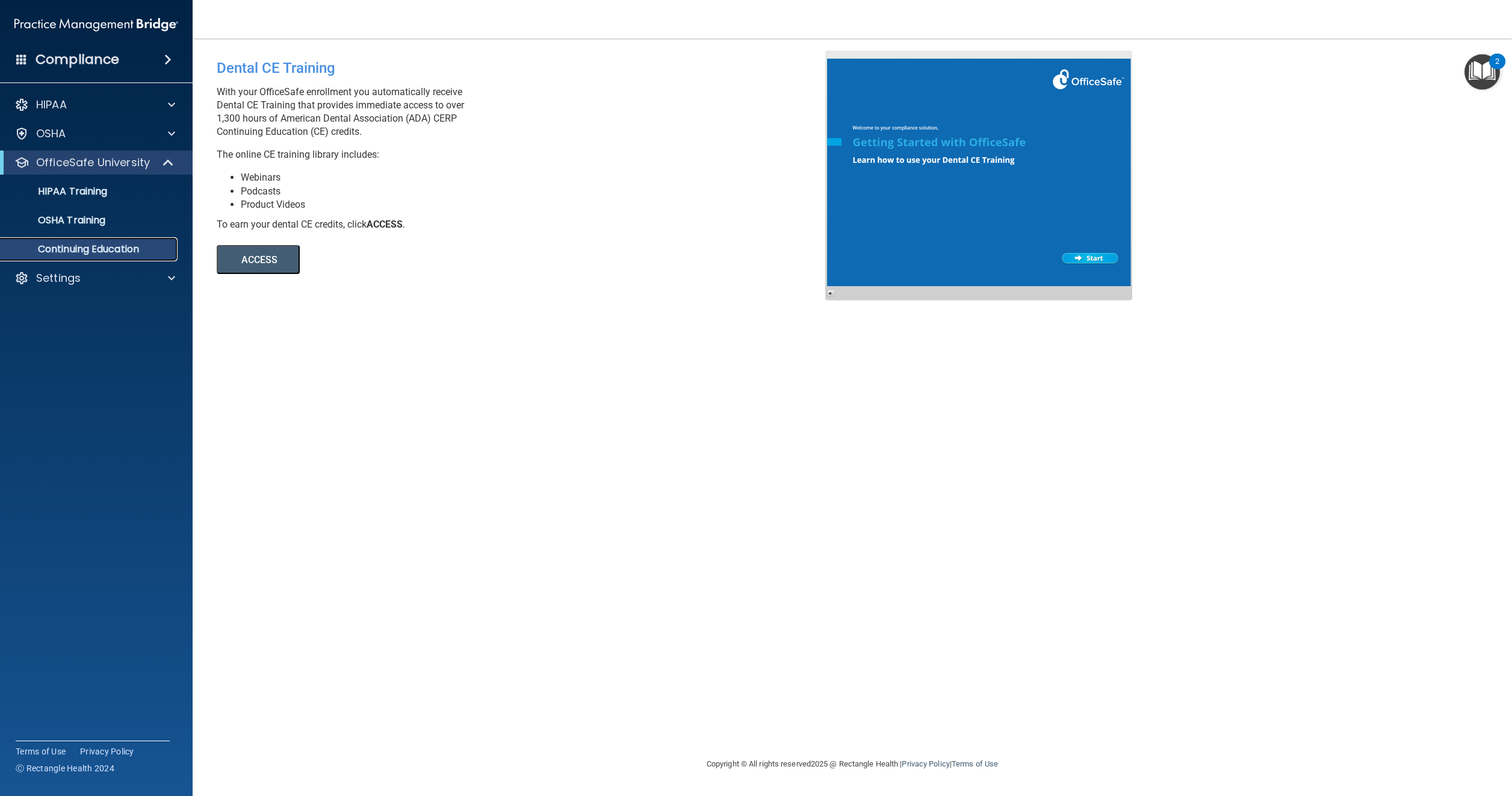
click at [76, 249] on p "Continuing Education" at bounding box center [90, 249] width 165 height 12
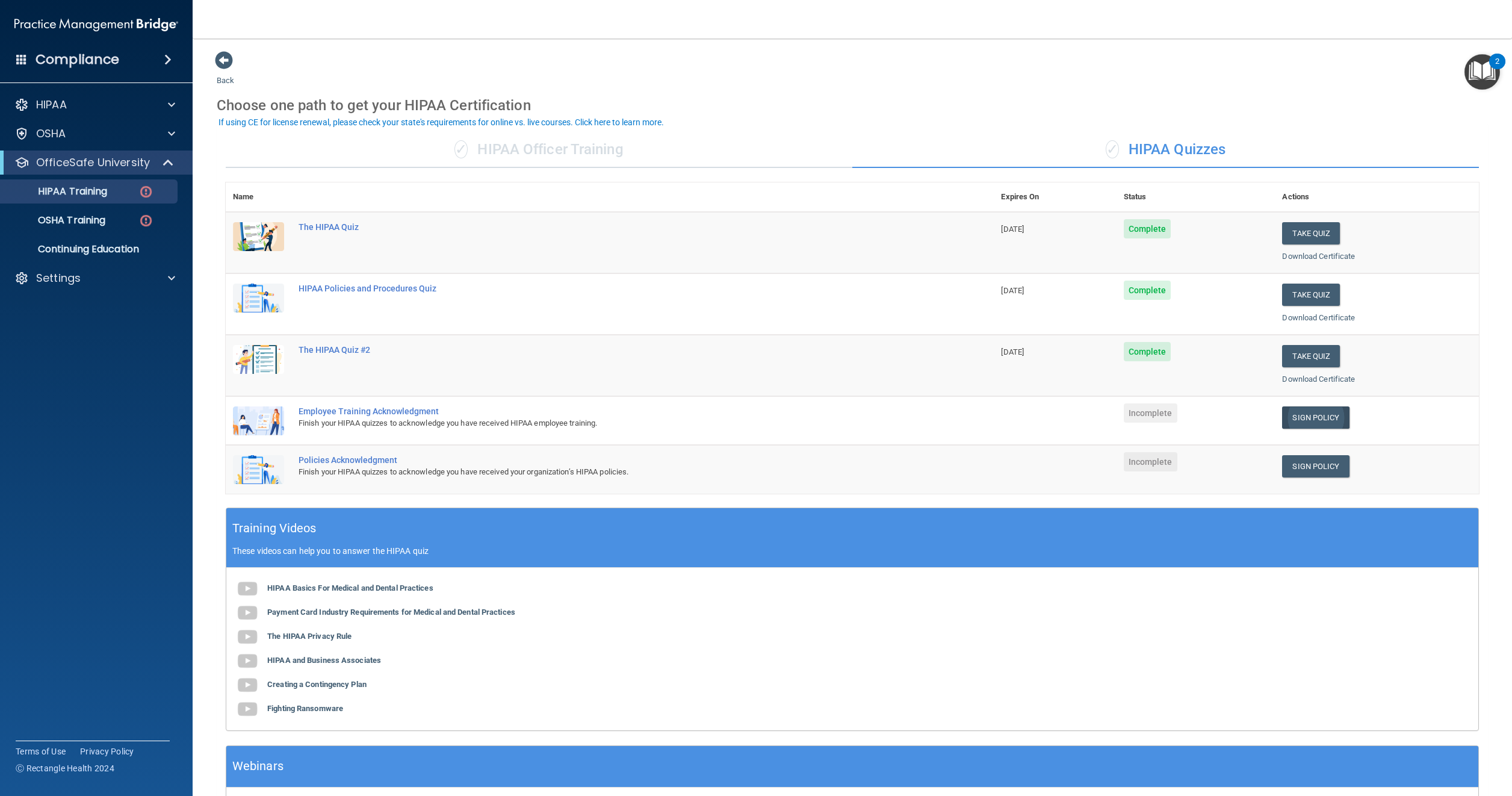
click at [1299, 409] on link "Sign Policy" at bounding box center [1316, 418] width 67 height 22
click at [1293, 418] on link "Sign Policy" at bounding box center [1316, 418] width 67 height 22
click at [1306, 467] on link "Sign Policy" at bounding box center [1316, 467] width 67 height 22
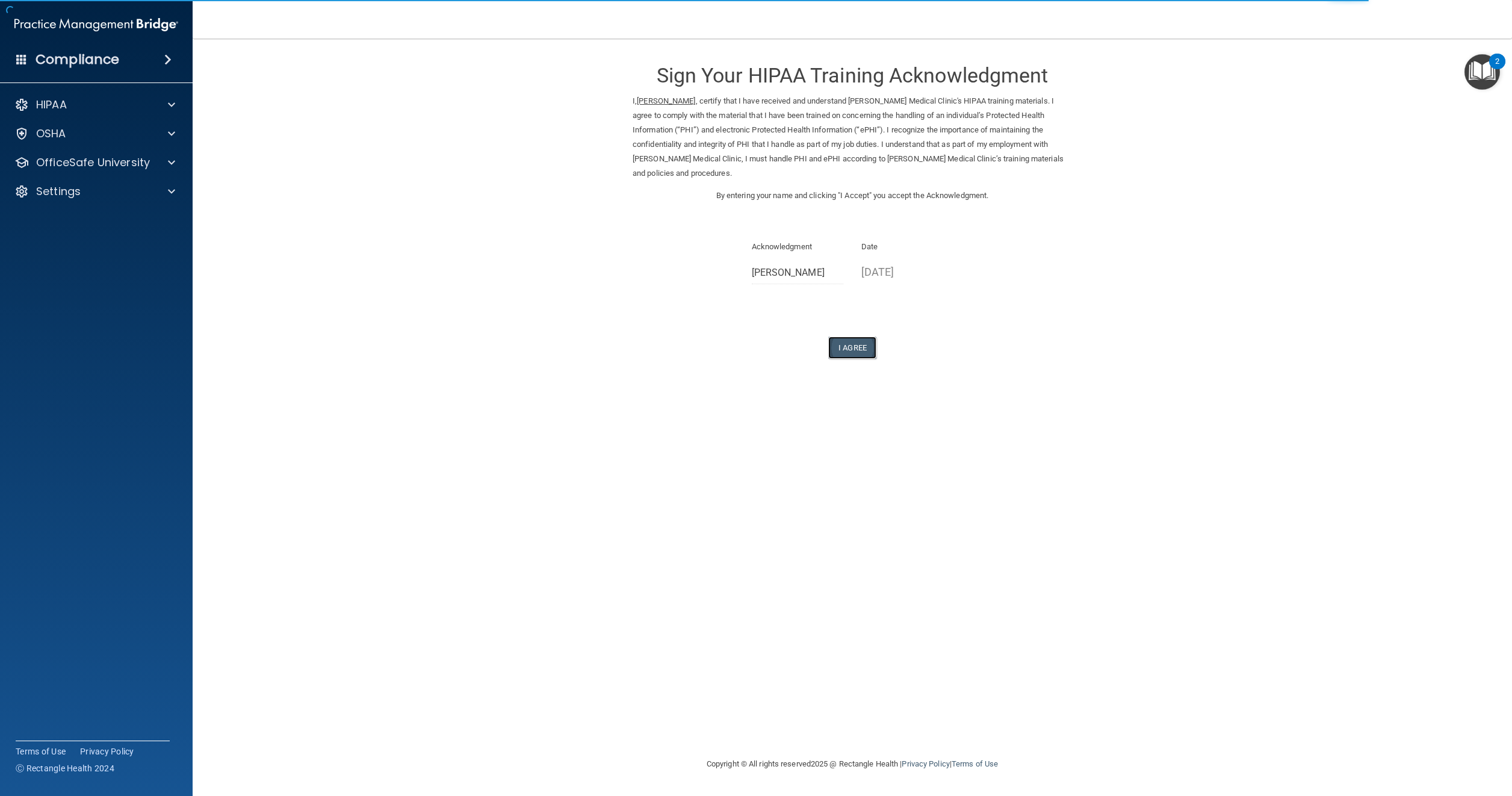
click at [852, 337] on button "I Agree" at bounding box center [852, 348] width 48 height 22
click at [855, 337] on button "I Agree" at bounding box center [852, 348] width 48 height 22
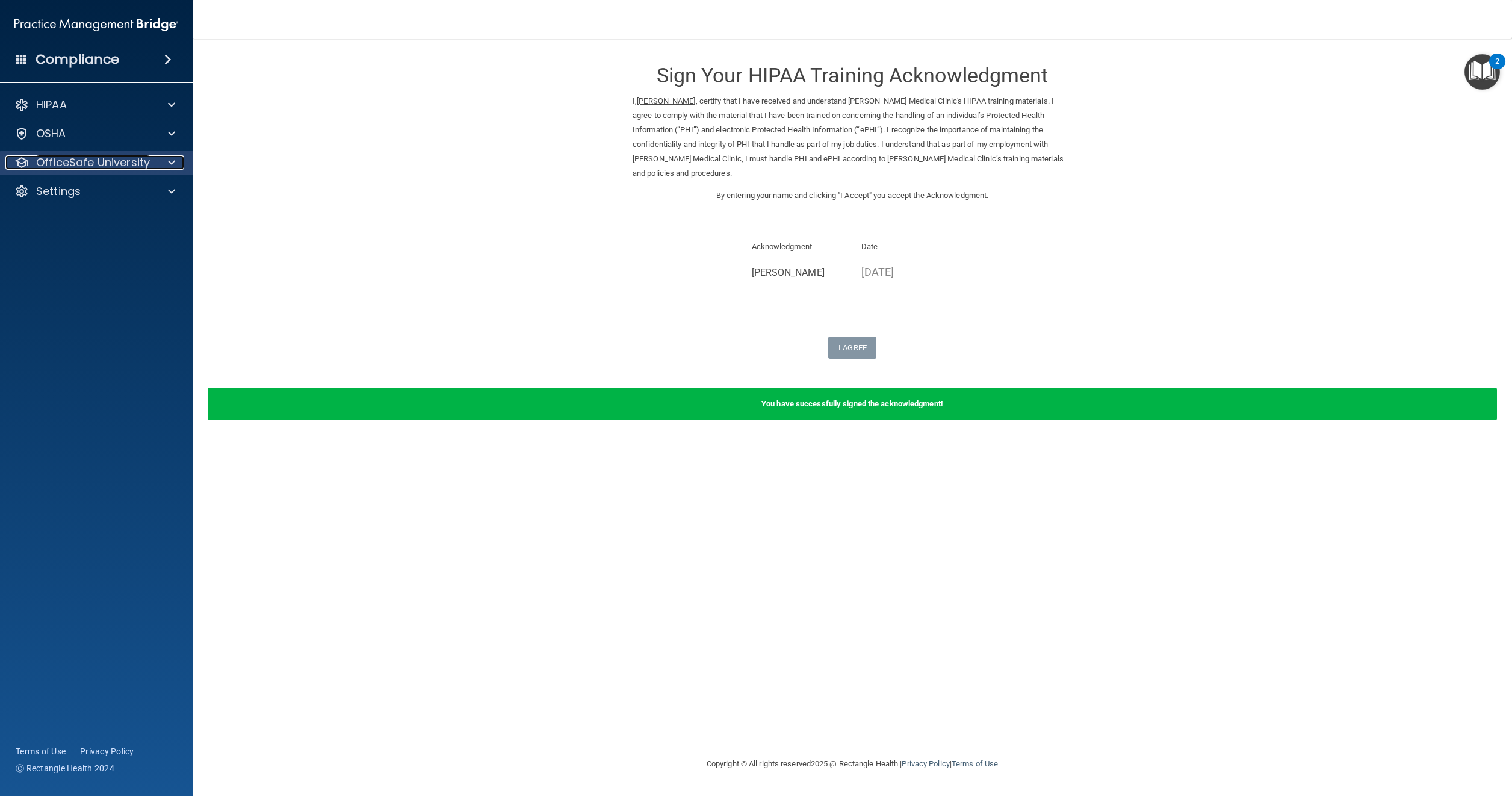
click at [169, 159] on span at bounding box center [171, 162] width 7 height 14
click at [98, 251] on p "Continuing Education" at bounding box center [90, 249] width 165 height 12
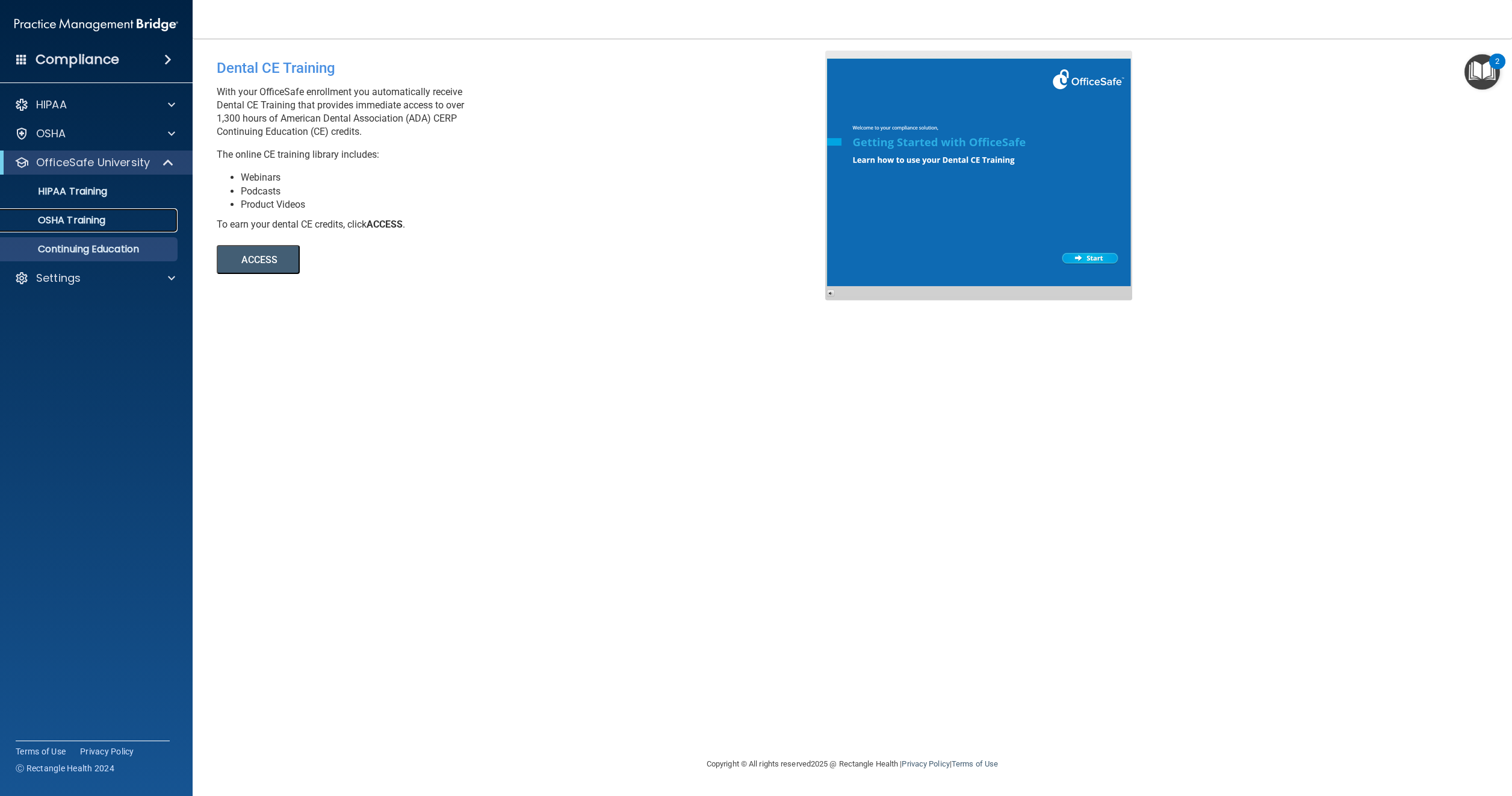
click at [84, 222] on p "OSHA Training" at bounding box center [57, 220] width 98 height 12
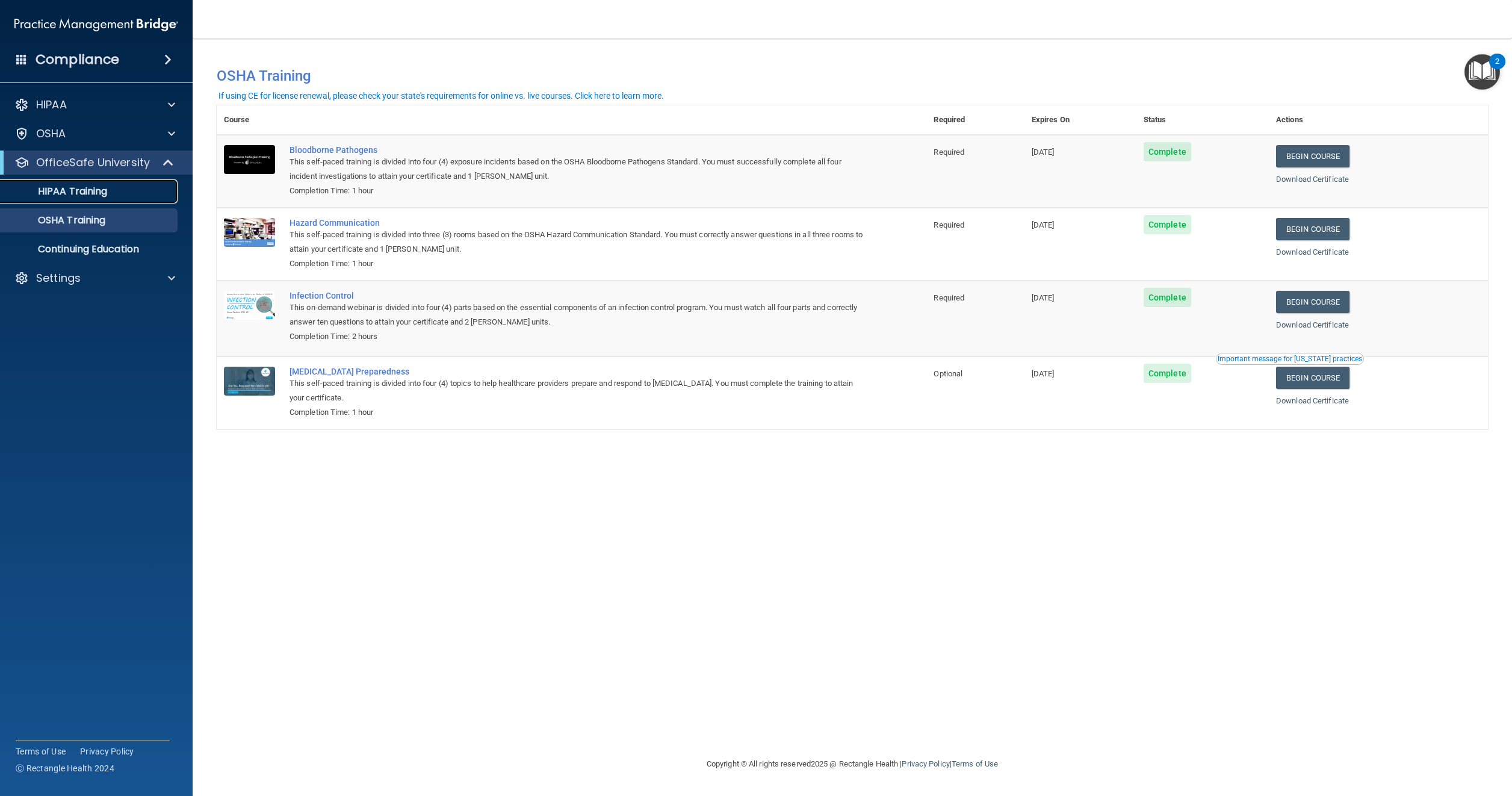
click at [80, 190] on p "HIPAA Training" at bounding box center [58, 191] width 99 height 12
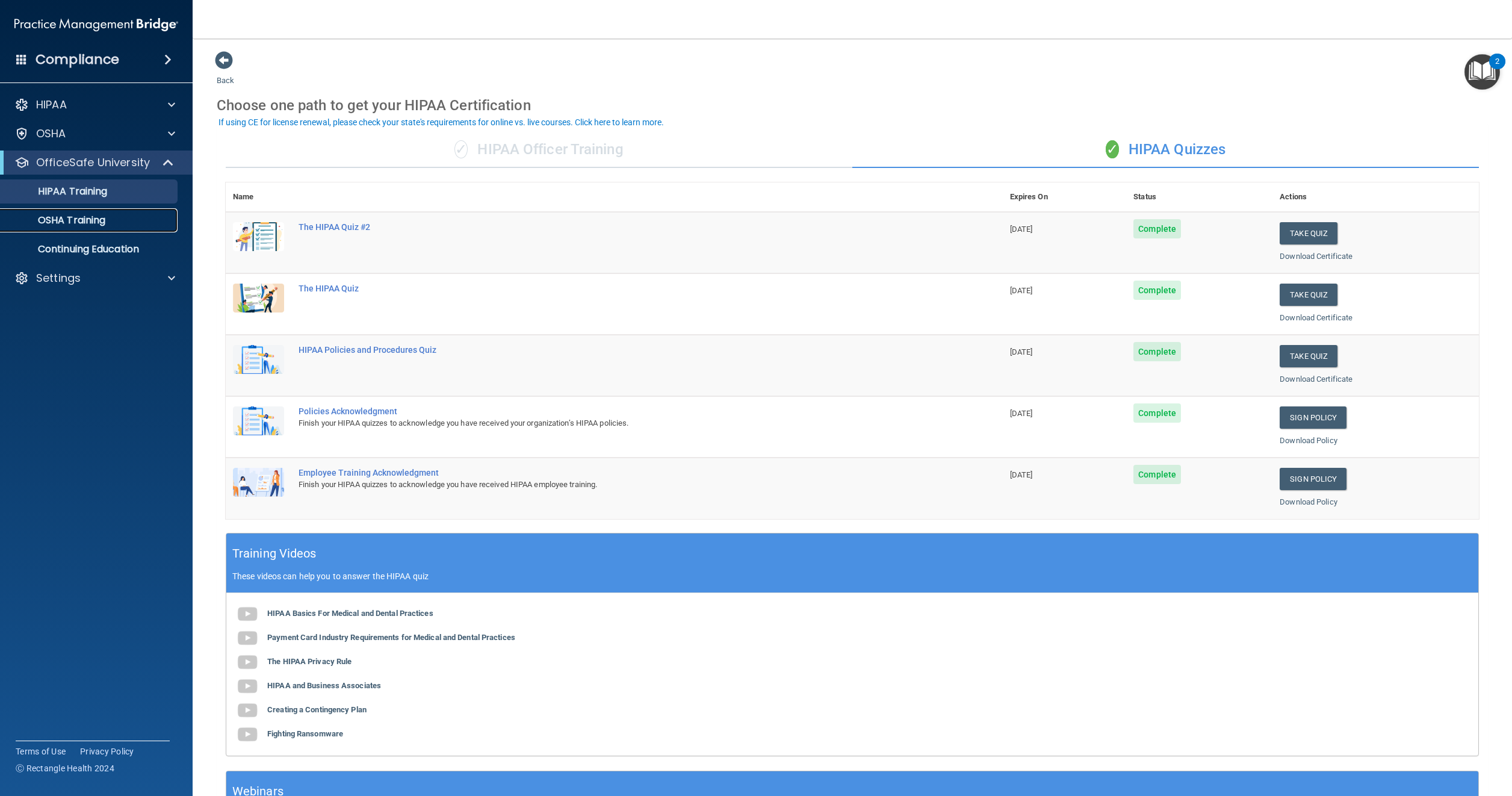
click at [73, 221] on p "OSHA Training" at bounding box center [57, 220] width 98 height 12
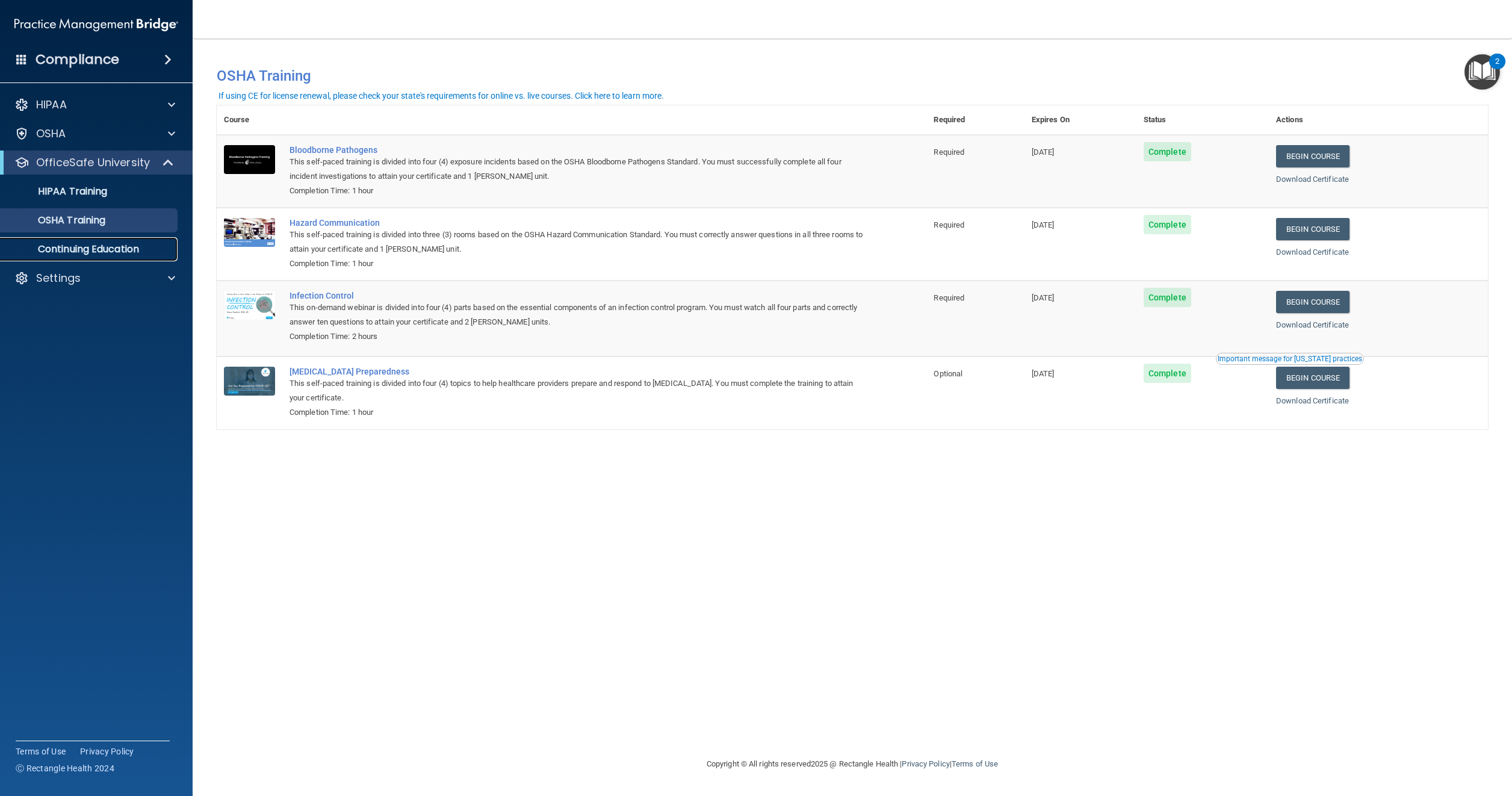
click at [76, 248] on p "Continuing Education" at bounding box center [90, 249] width 165 height 12
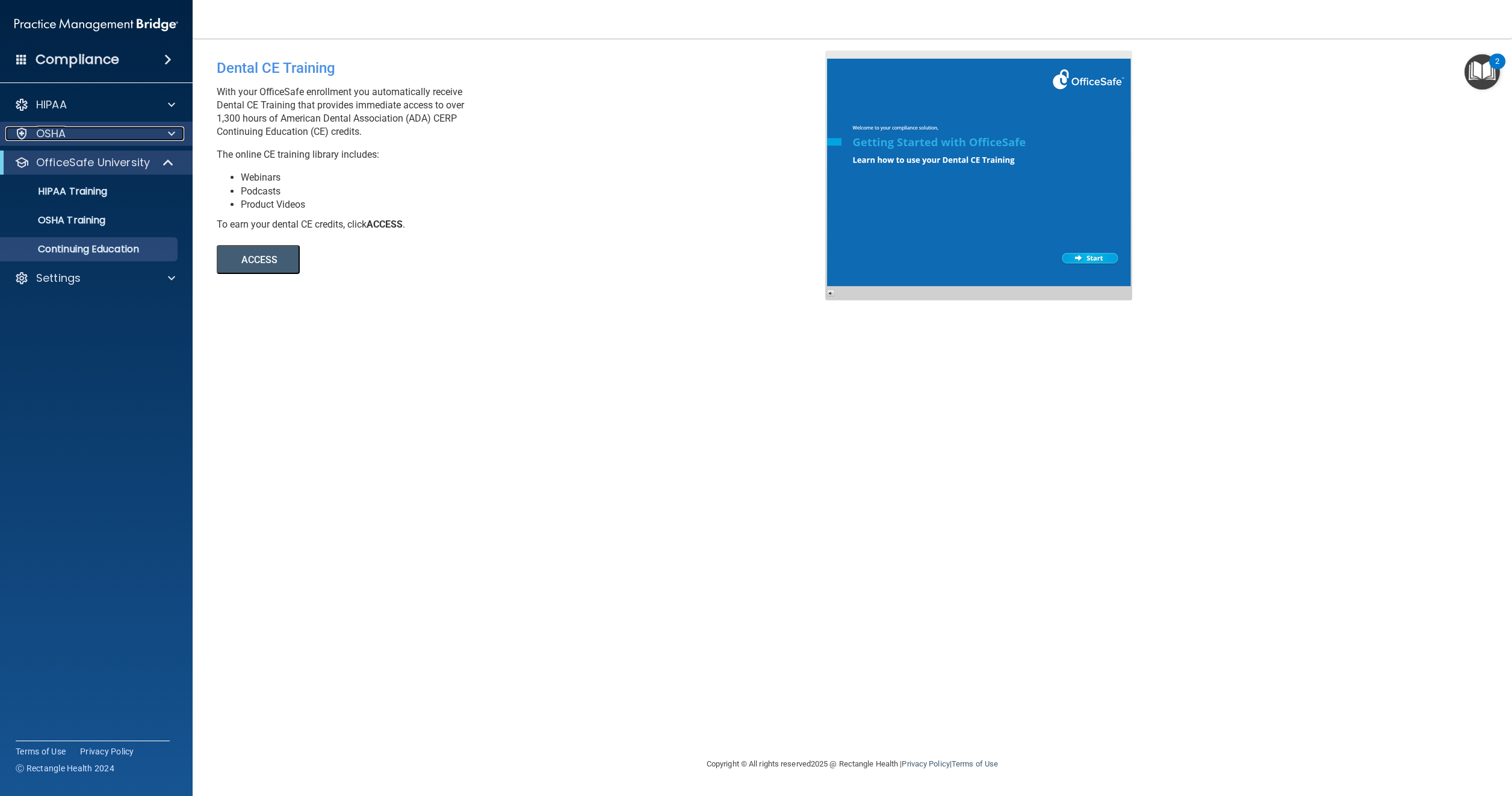
click at [41, 133] on p "OSHA" at bounding box center [51, 133] width 30 height 14
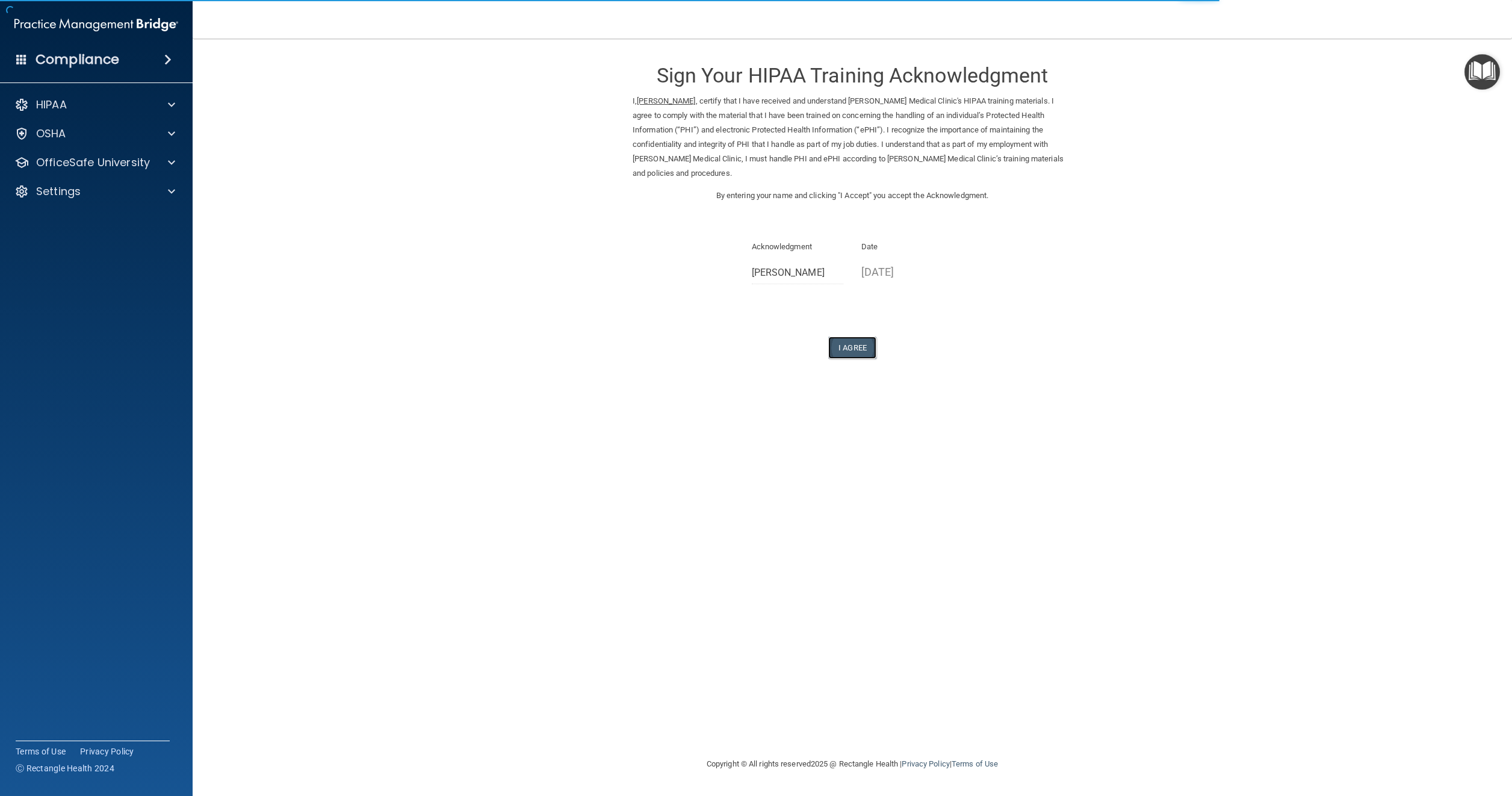
click at [848, 337] on button "I Agree" at bounding box center [852, 348] width 48 height 22
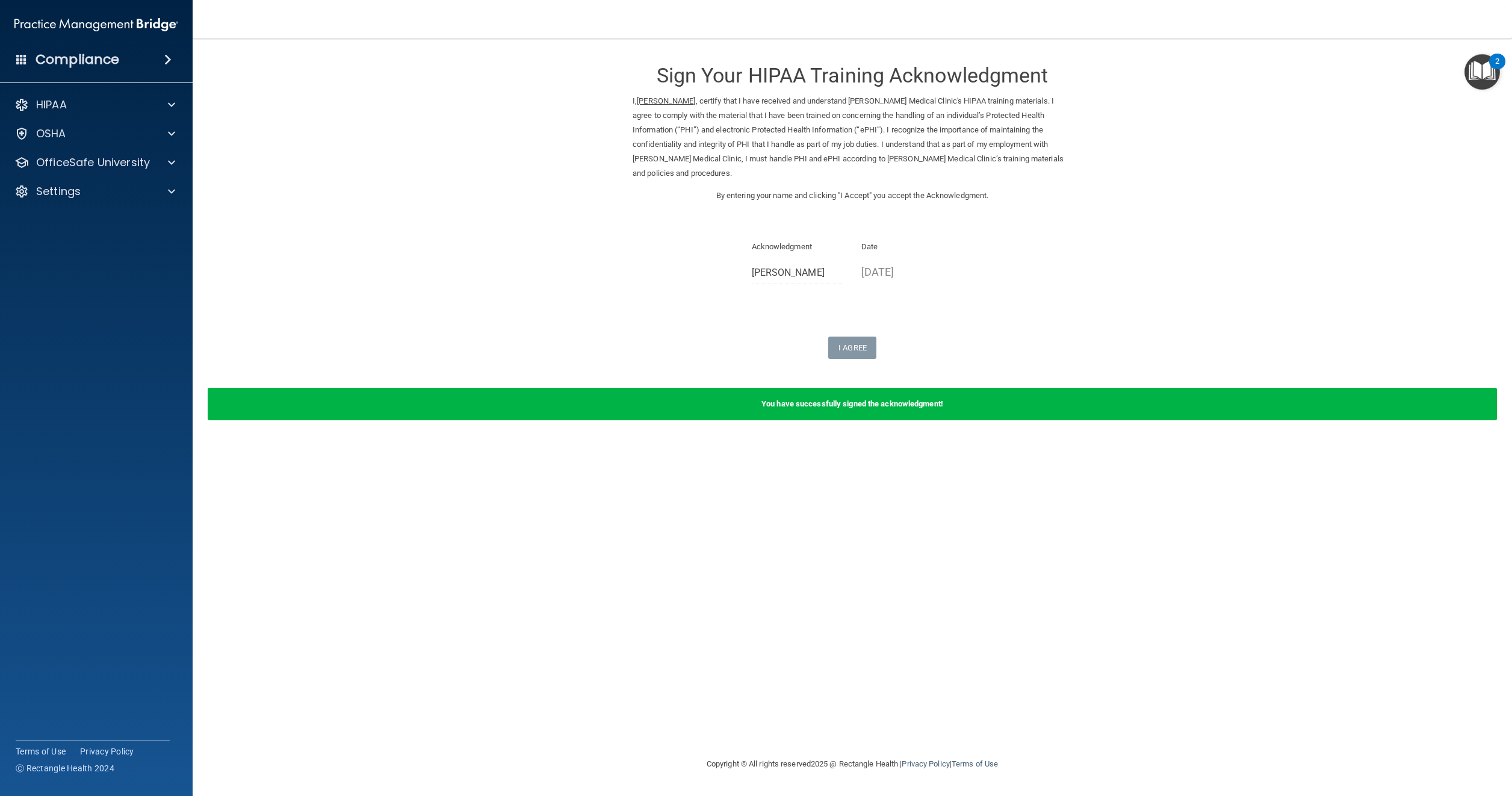
click at [77, 58] on h4 "Compliance" at bounding box center [77, 59] width 84 height 17
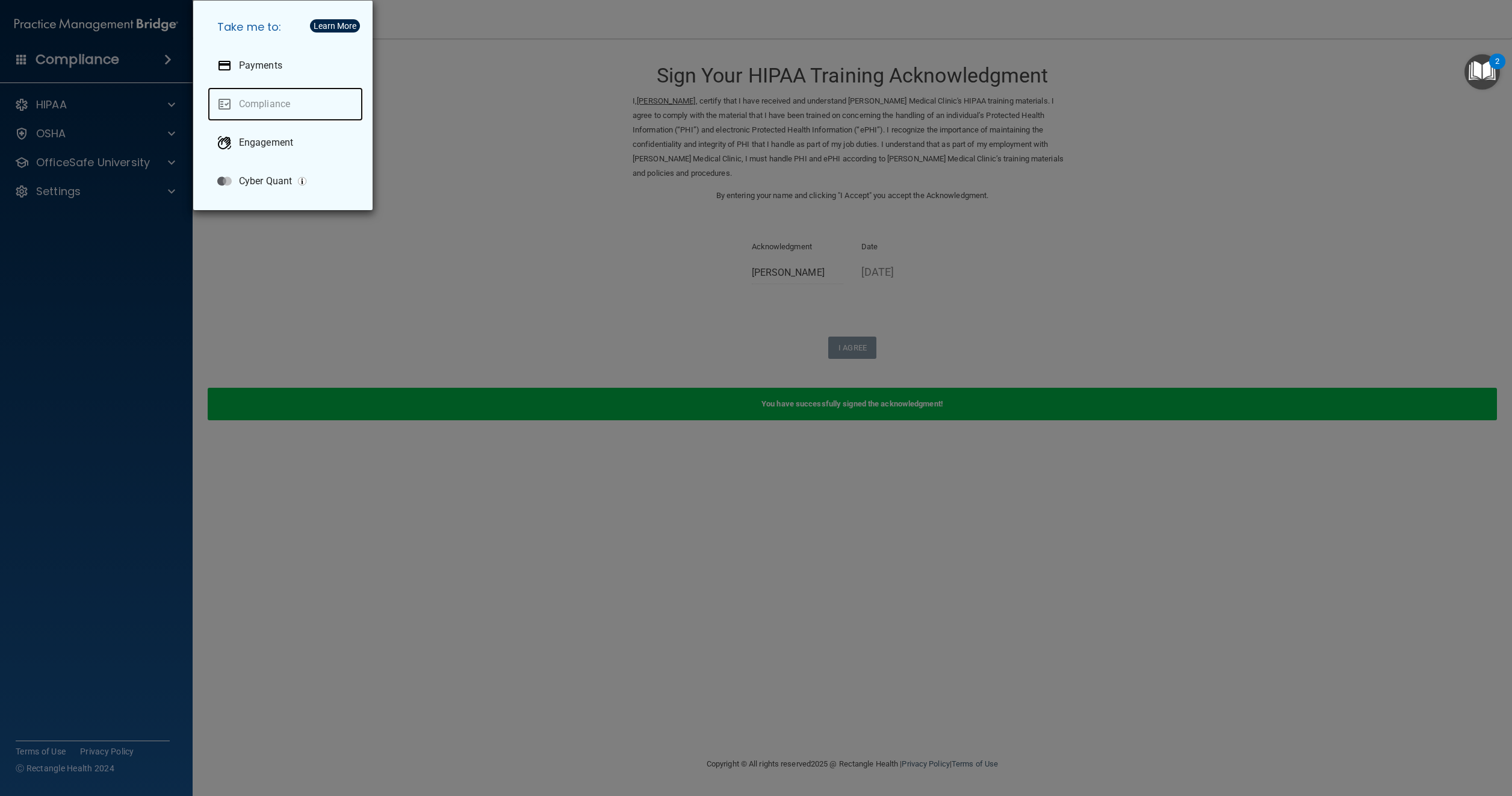
click at [282, 94] on link "Compliance" at bounding box center [285, 104] width 155 height 34
click at [60, 128] on div "Take me to: Payments Compliance Engagement Cyber Quant" at bounding box center [756, 398] width 1512 height 796
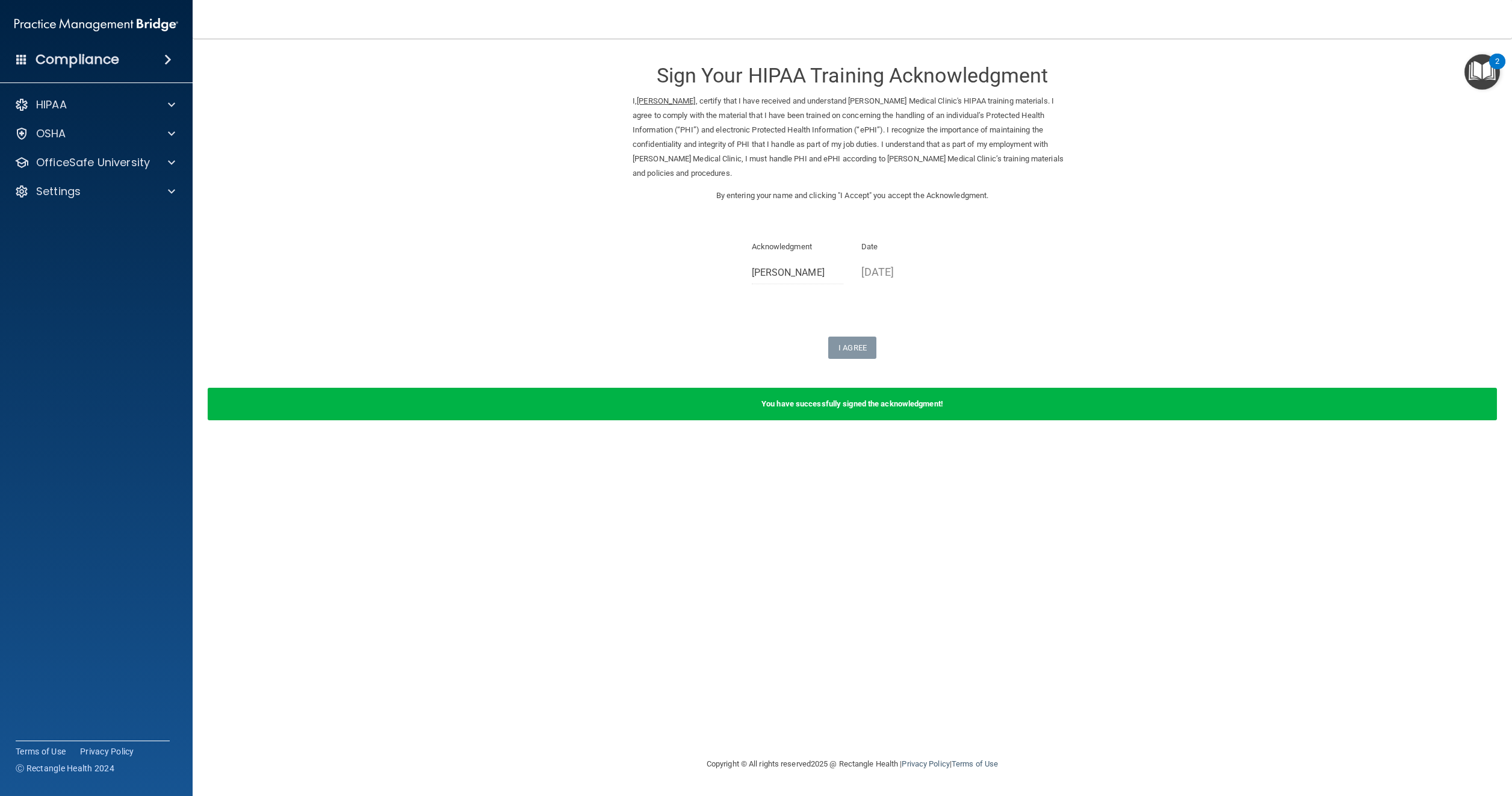
click at [68, 62] on h4 "Compliance" at bounding box center [77, 59] width 84 height 17
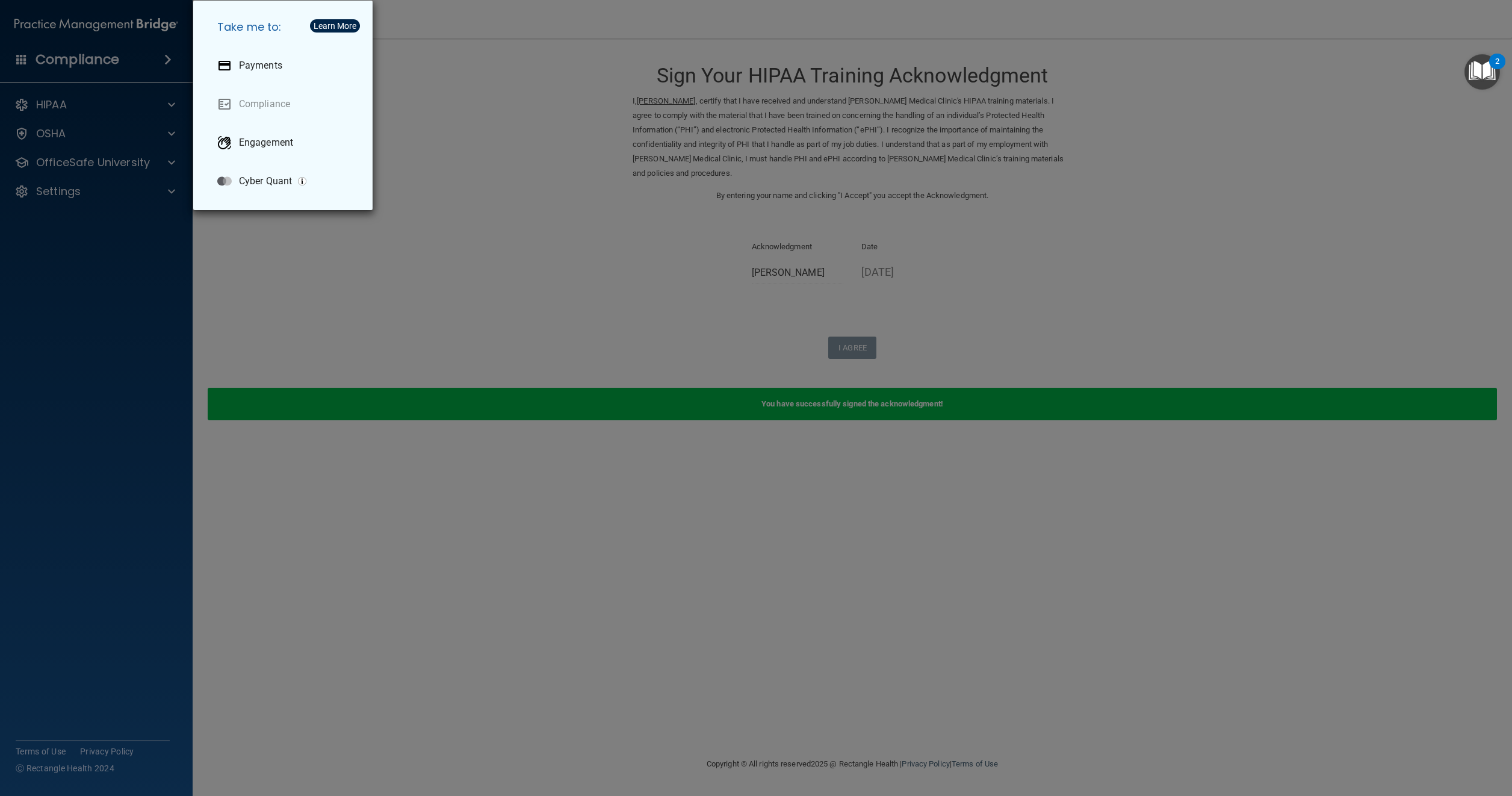
click at [64, 105] on div "Take me to: Payments Compliance Engagement Cyber Quant" at bounding box center [756, 398] width 1512 height 796
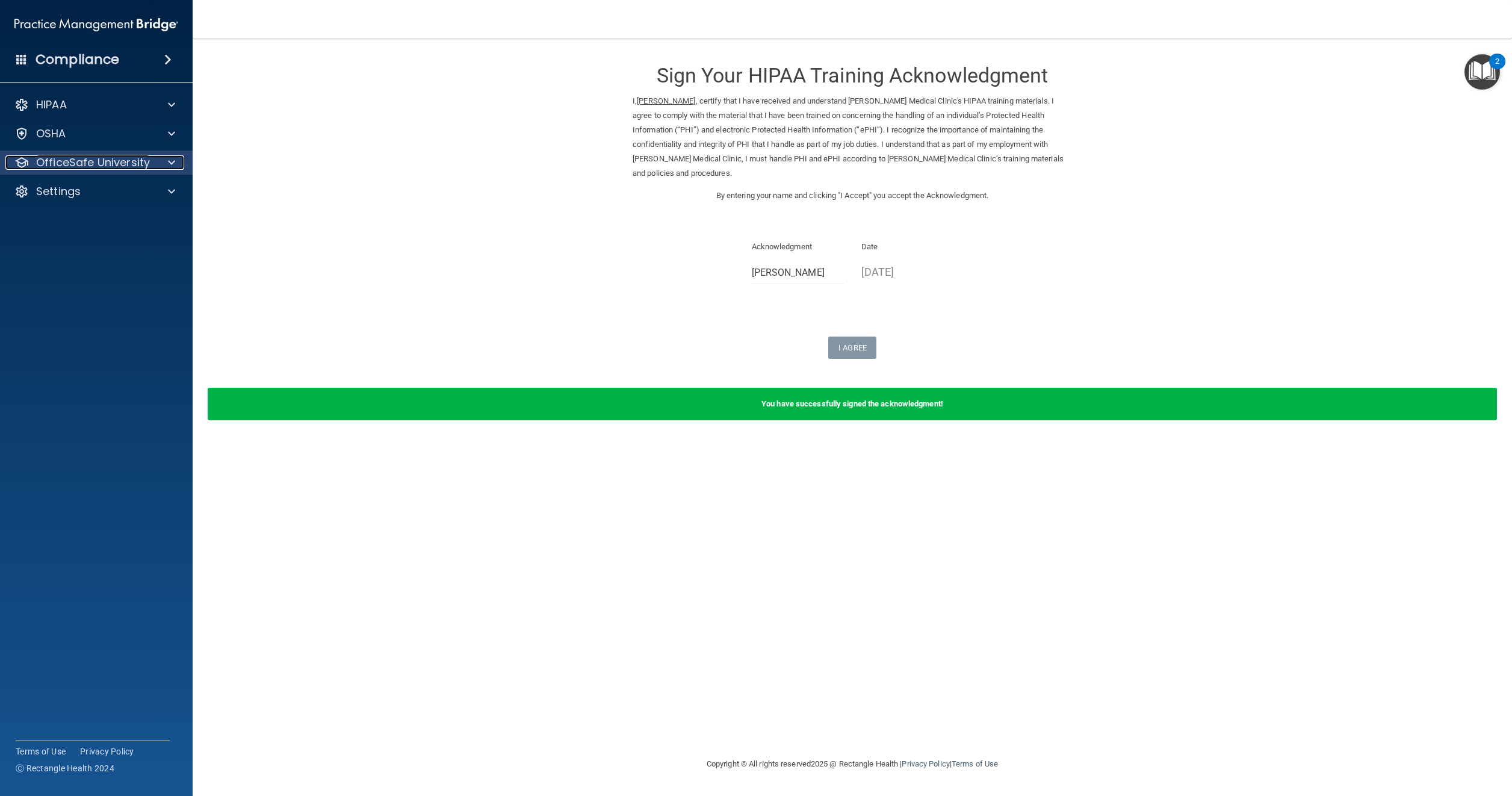
click at [130, 163] on p "OfficeSafe University" at bounding box center [93, 162] width 113 height 14
click at [96, 192] on p "HIPAA Training" at bounding box center [58, 191] width 99 height 12
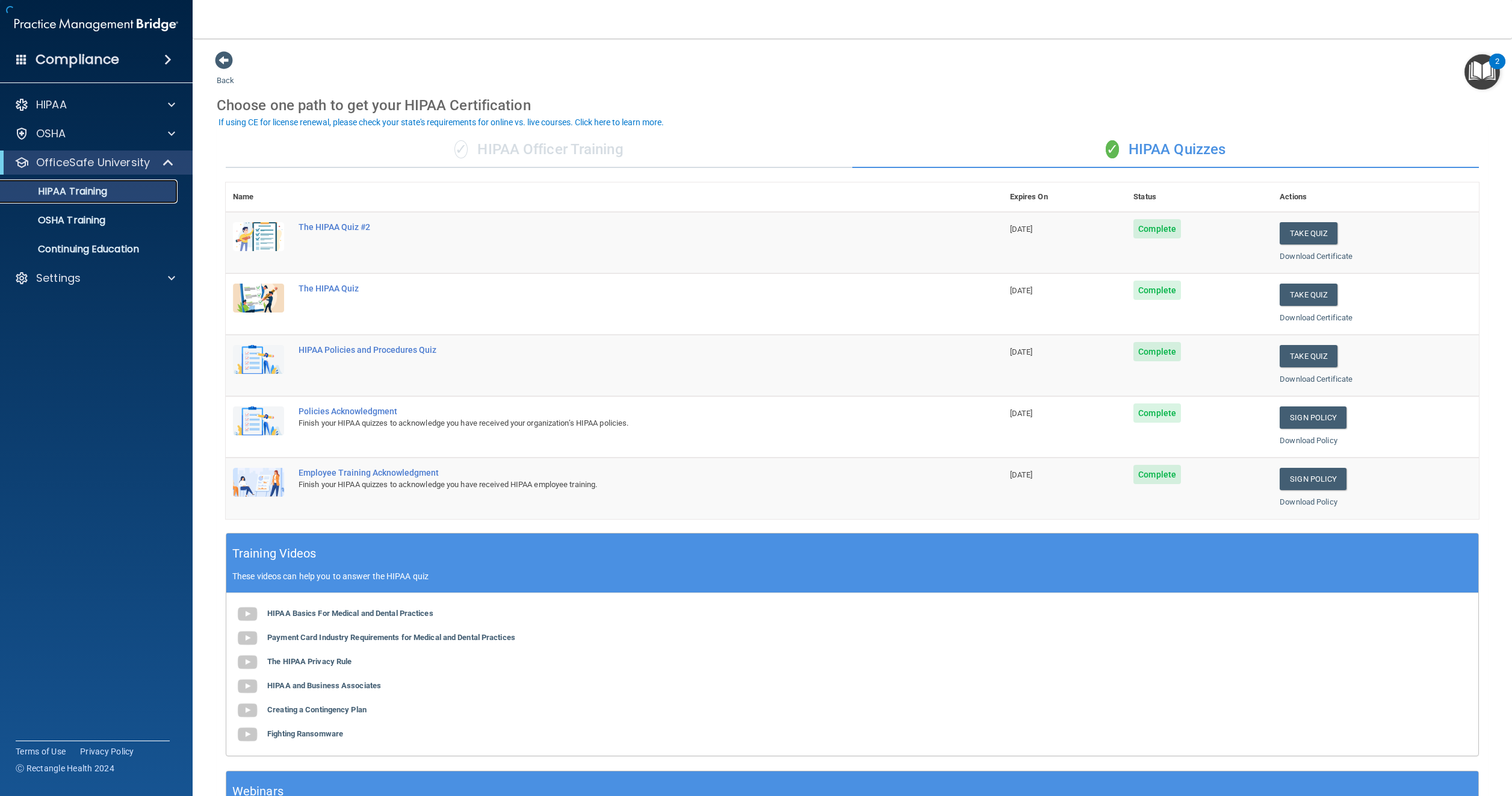
click at [96, 192] on p "HIPAA Training" at bounding box center [58, 191] width 99 height 12
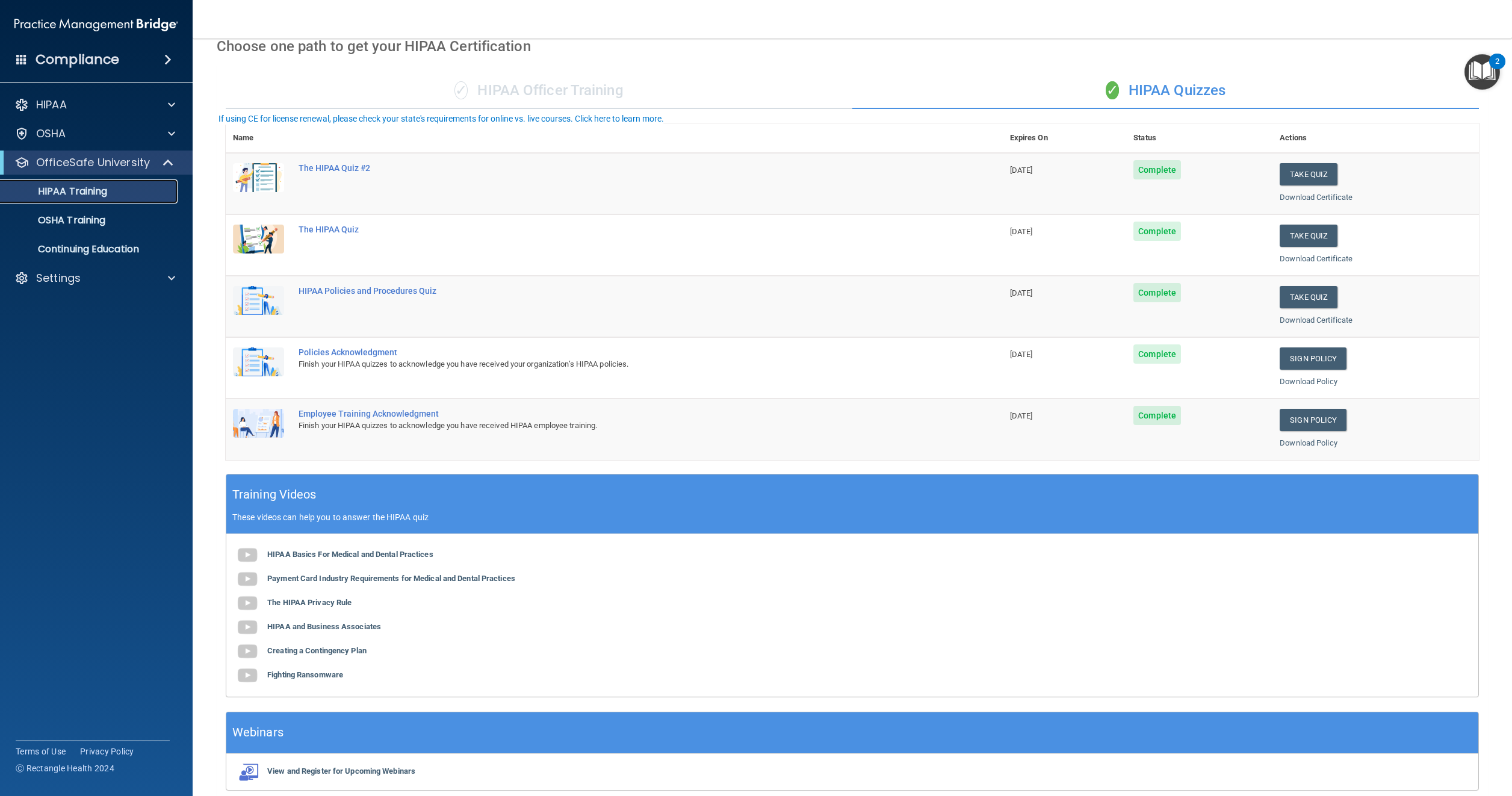
scroll to position [107, 0]
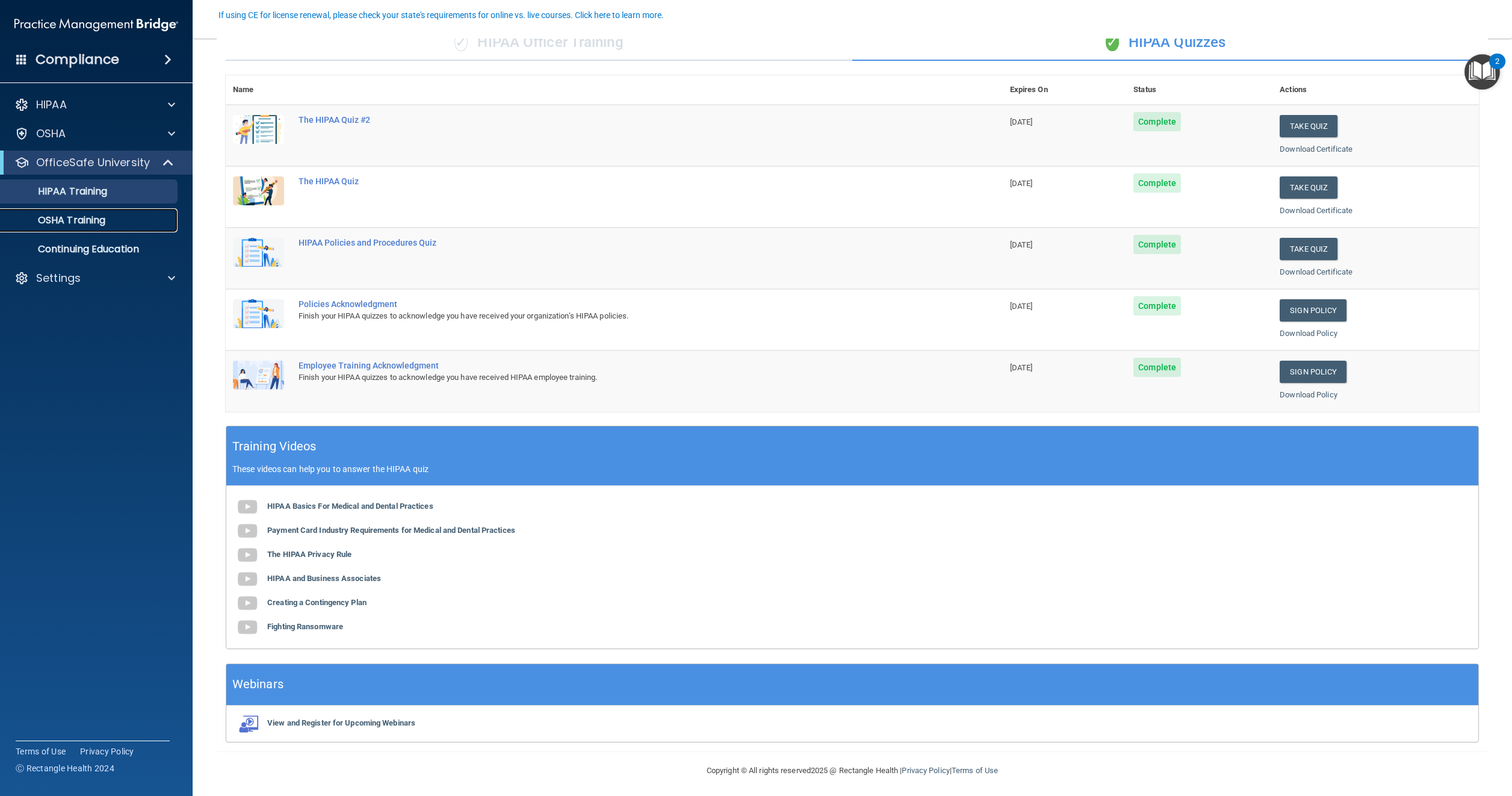
click at [50, 228] on link "OSHA Training" at bounding box center [83, 220] width 190 height 24
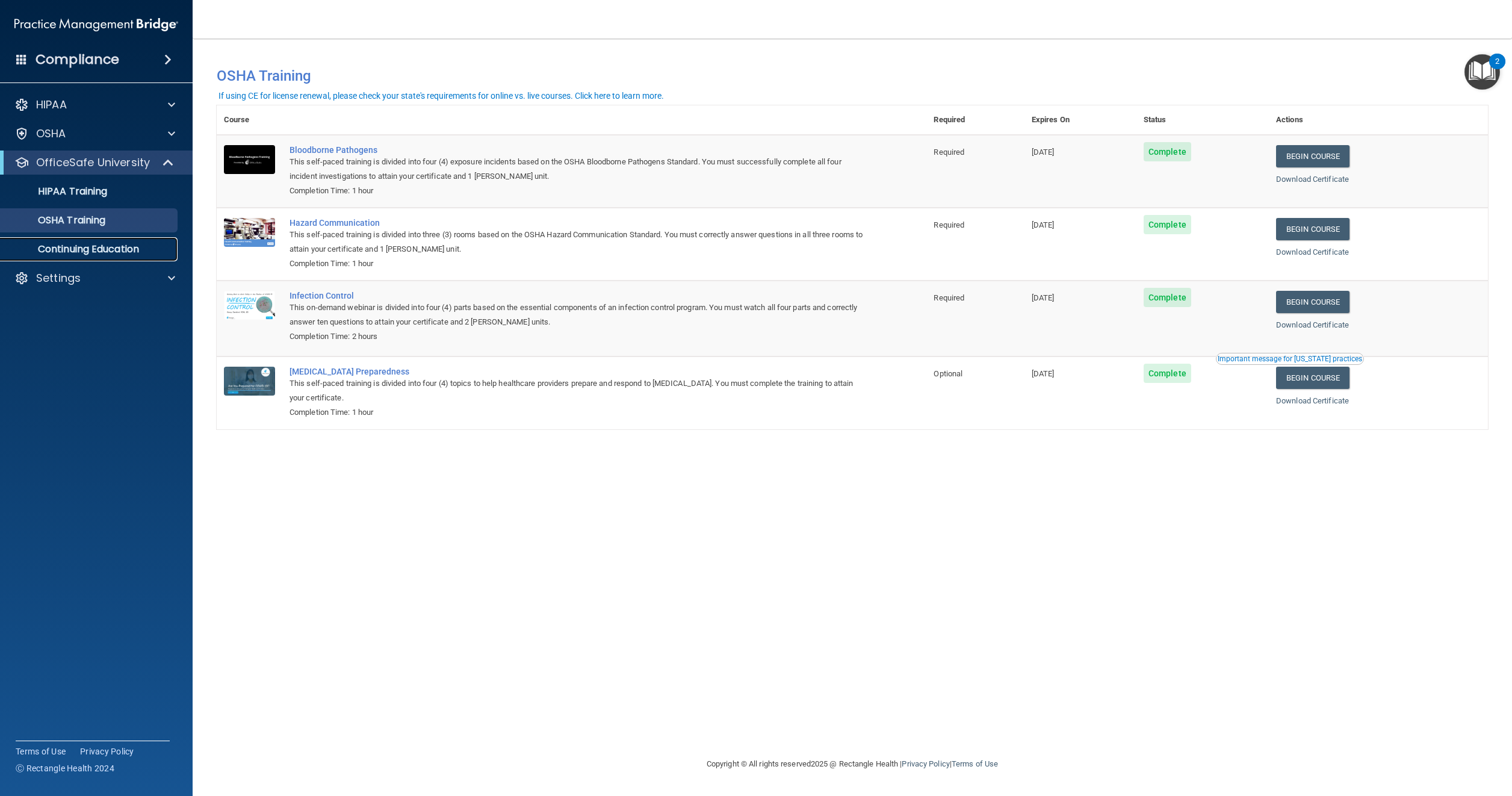
click at [78, 249] on p "Continuing Education" at bounding box center [90, 249] width 165 height 12
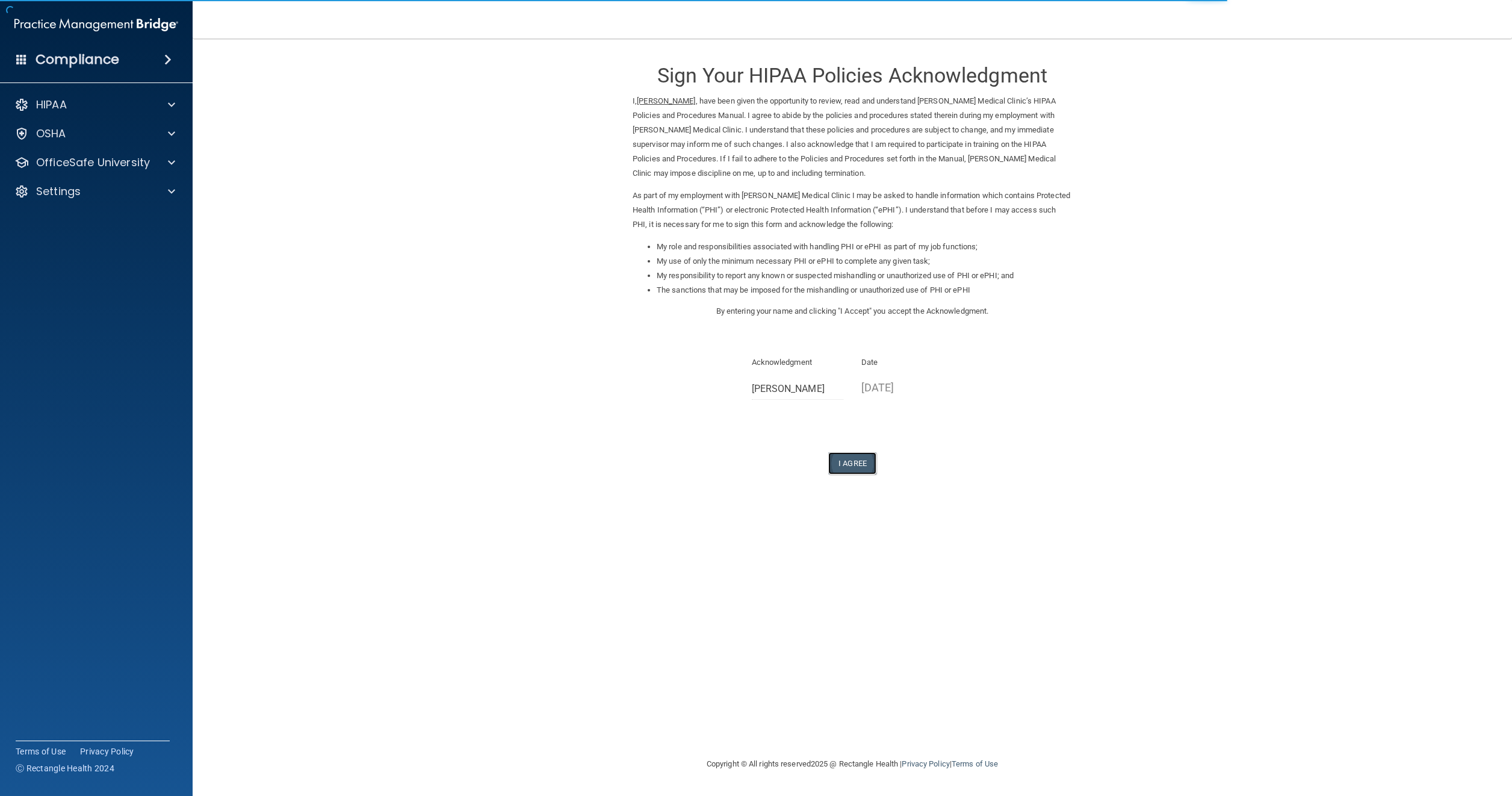
click at [849, 460] on button "I Agree" at bounding box center [852, 463] width 48 height 22
click at [848, 461] on button "I Agree" at bounding box center [852, 463] width 48 height 22
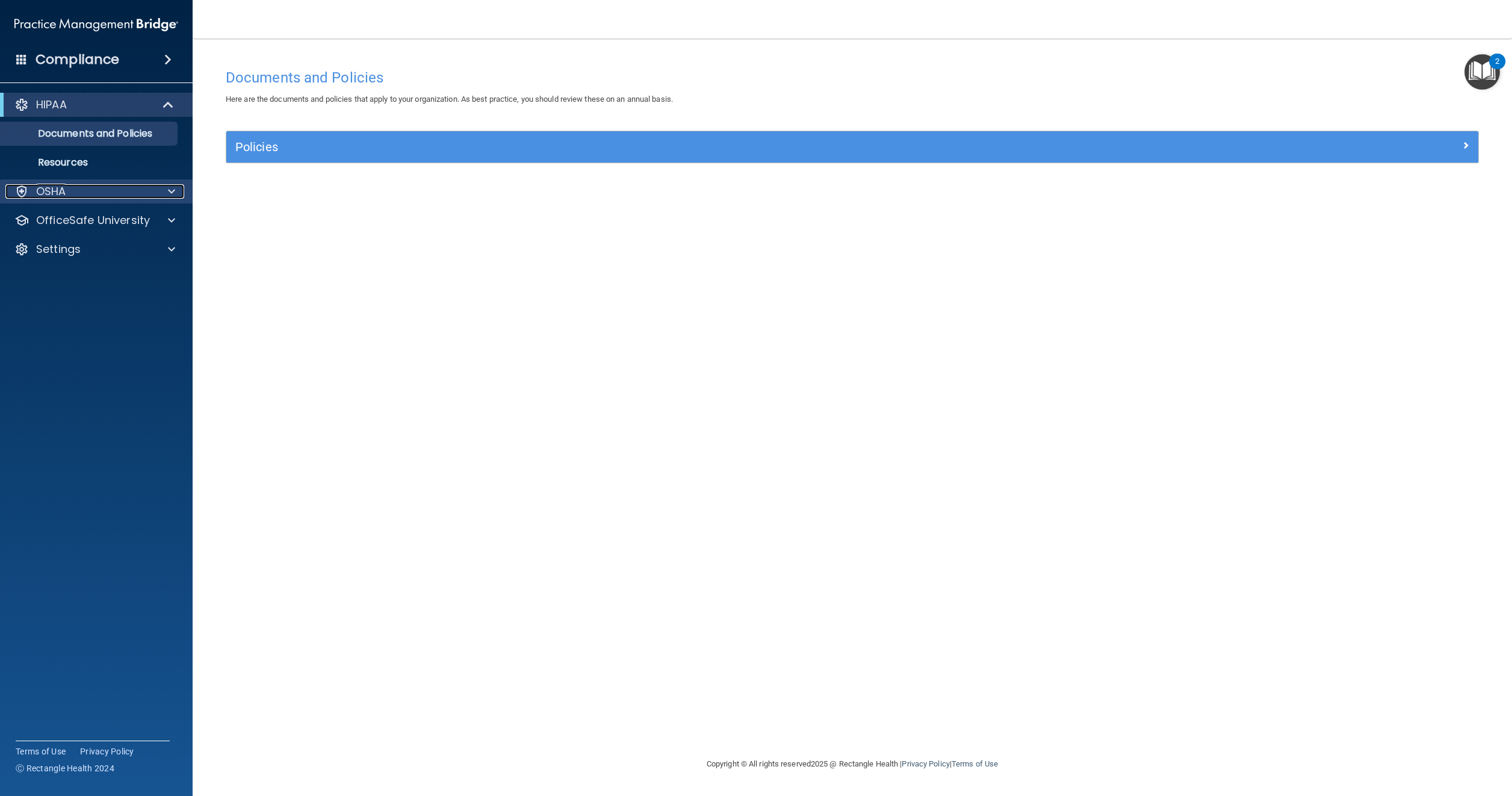
click at [61, 188] on p "OSHA" at bounding box center [51, 192] width 30 height 14
click at [50, 193] on p "OSHA" at bounding box center [51, 192] width 30 height 14
click at [61, 274] on p "OfficeSafe University" at bounding box center [93, 278] width 113 height 14
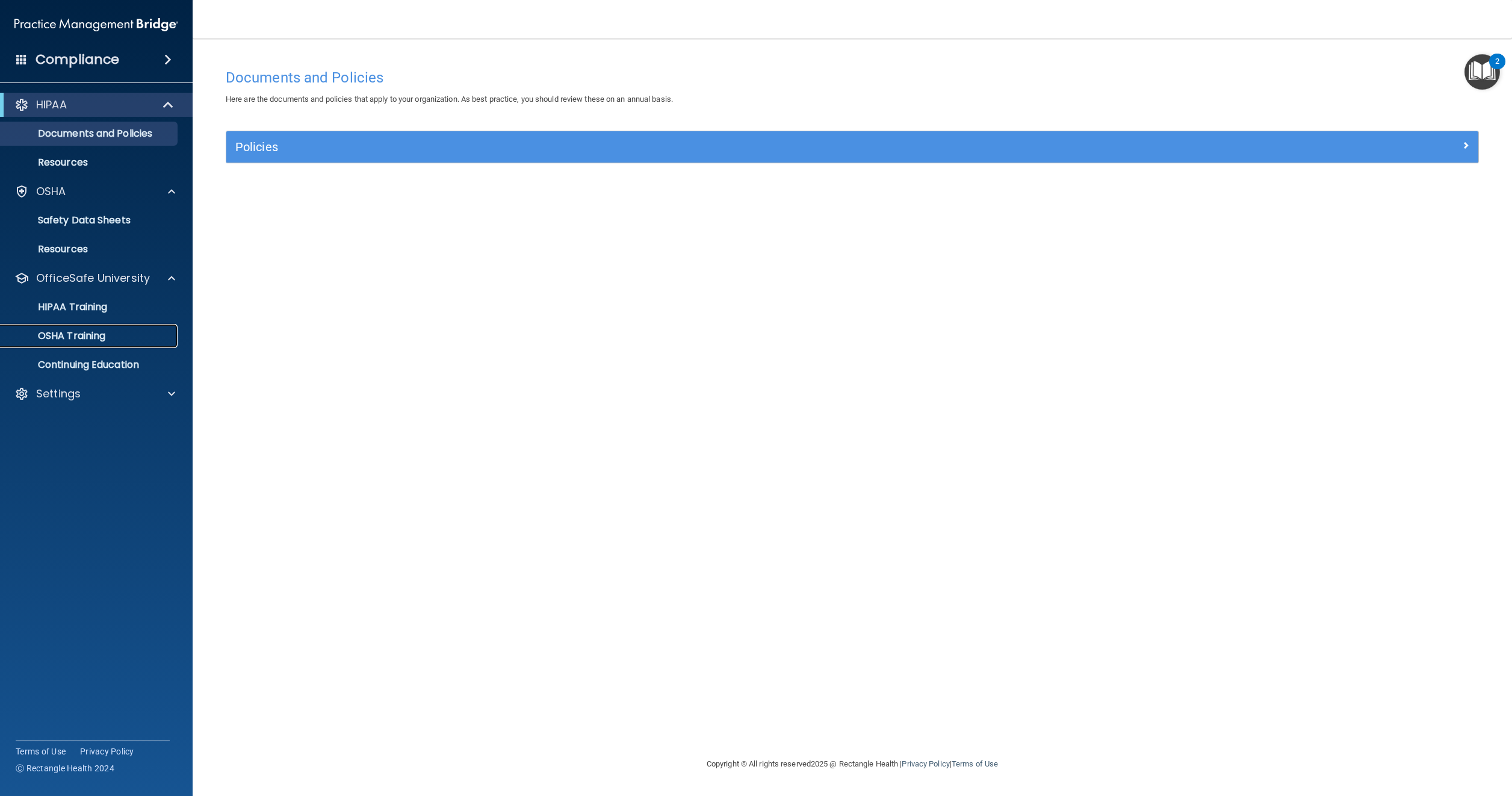
click at [52, 337] on p "OSHA Training" at bounding box center [57, 336] width 98 height 12
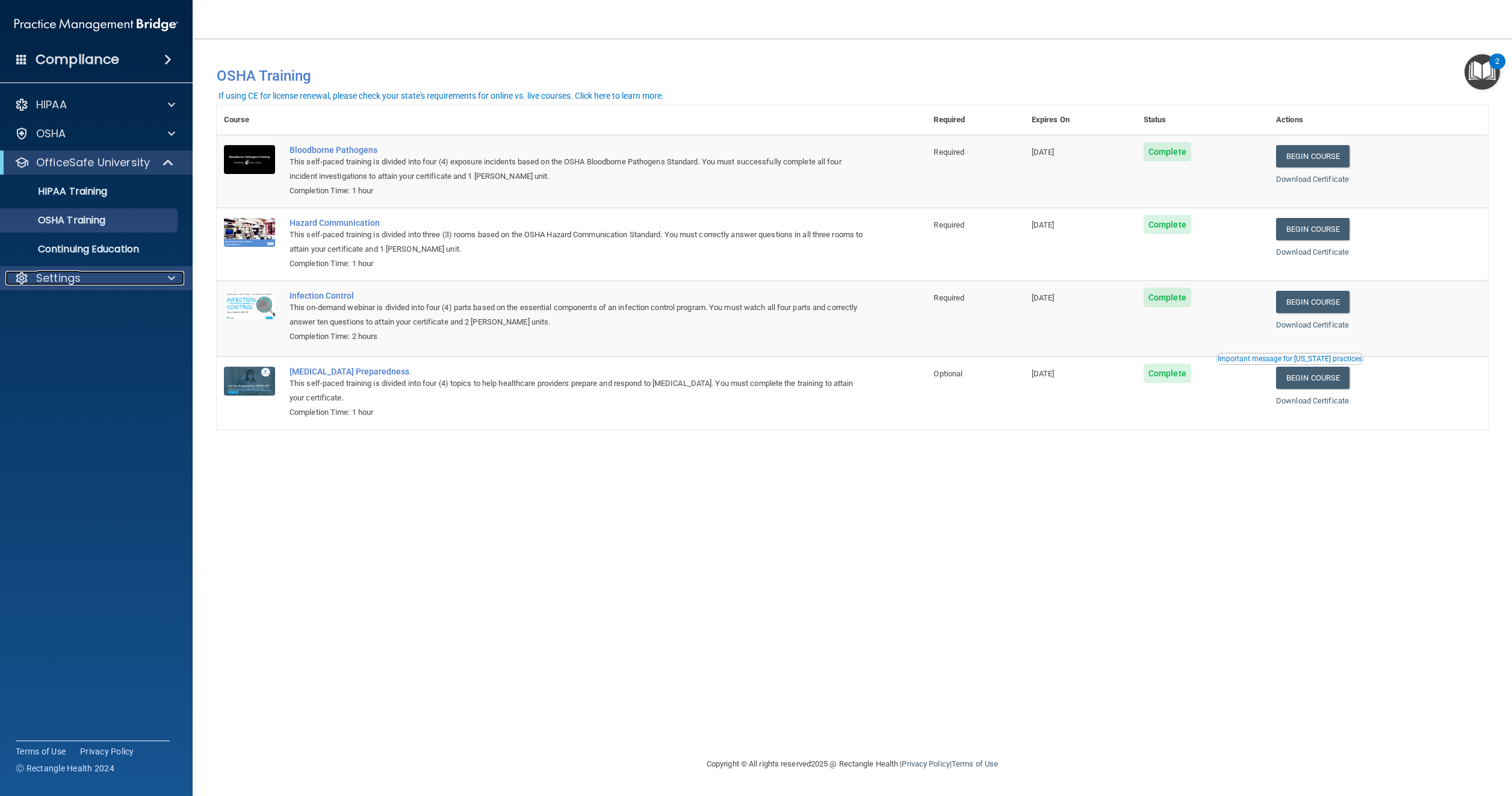
click at [159, 277] on div at bounding box center [169, 278] width 30 height 14
click at [57, 280] on p "Settings" at bounding box center [58, 278] width 45 height 14
click at [171, 276] on span at bounding box center [171, 278] width 7 height 14
click at [66, 307] on p "My Account" at bounding box center [90, 307] width 165 height 12
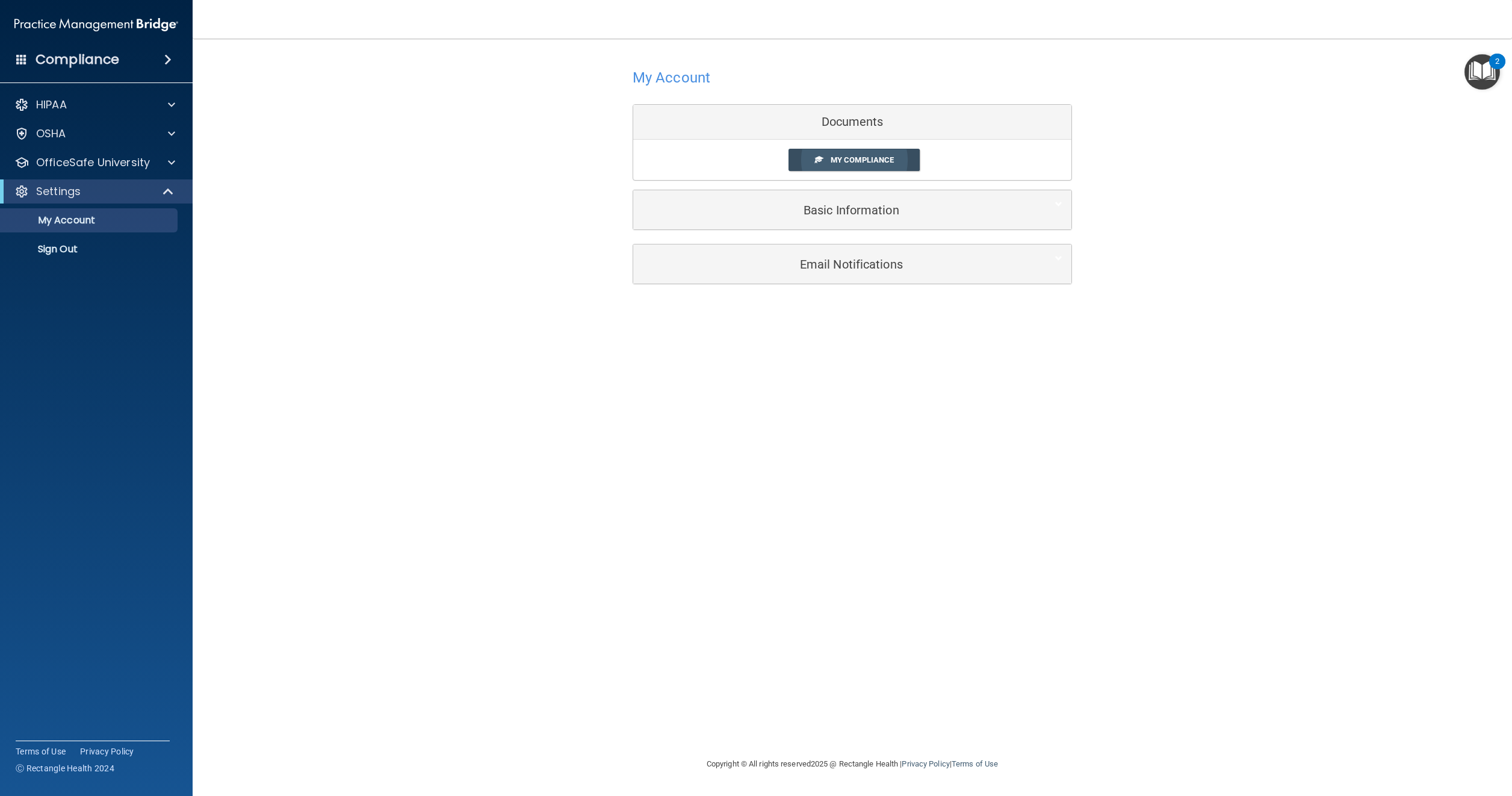
click at [841, 155] on span "My Compliance" at bounding box center [862, 159] width 63 height 9
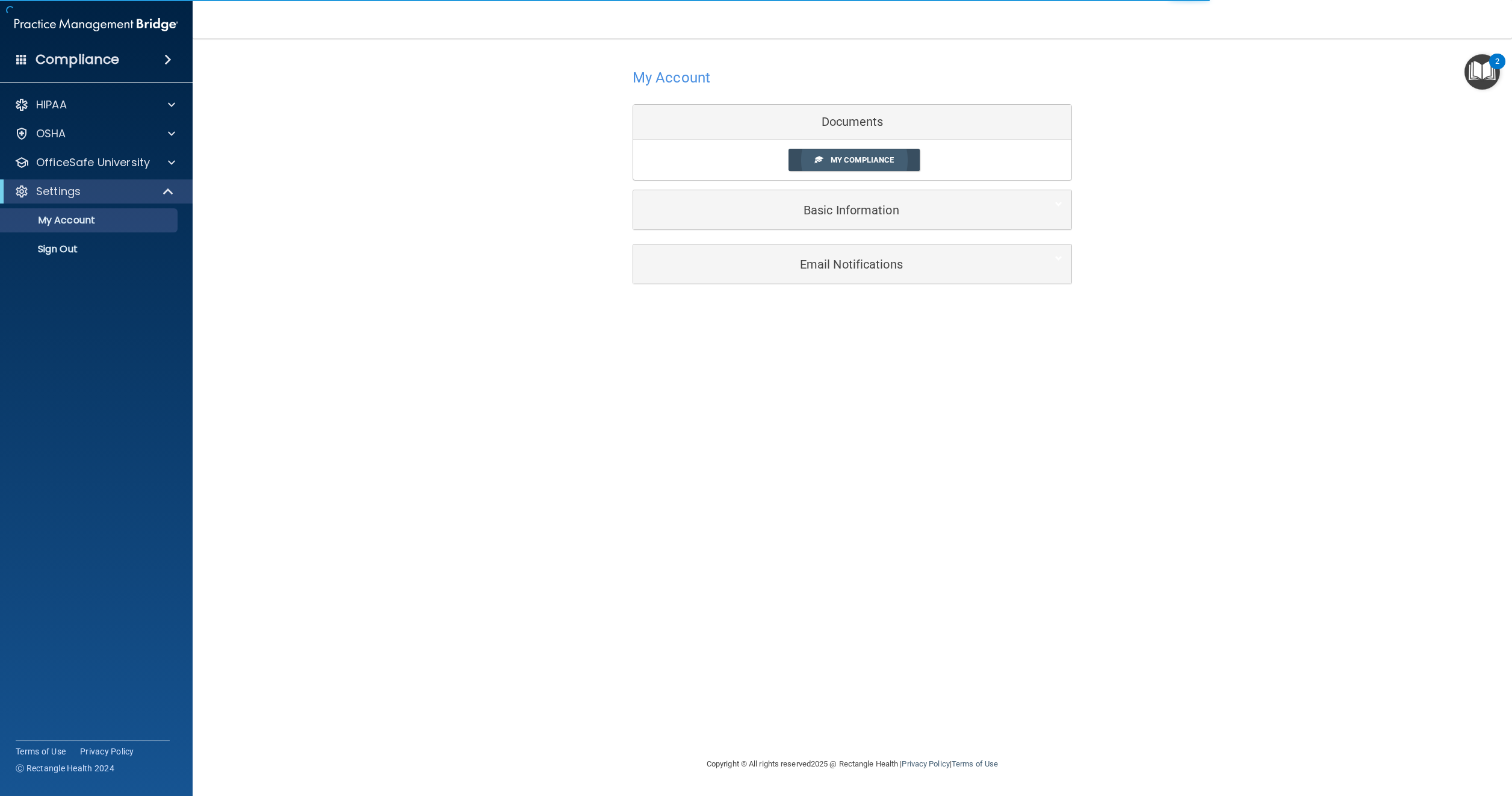
click at [841, 157] on span "My Compliance" at bounding box center [862, 159] width 63 height 9
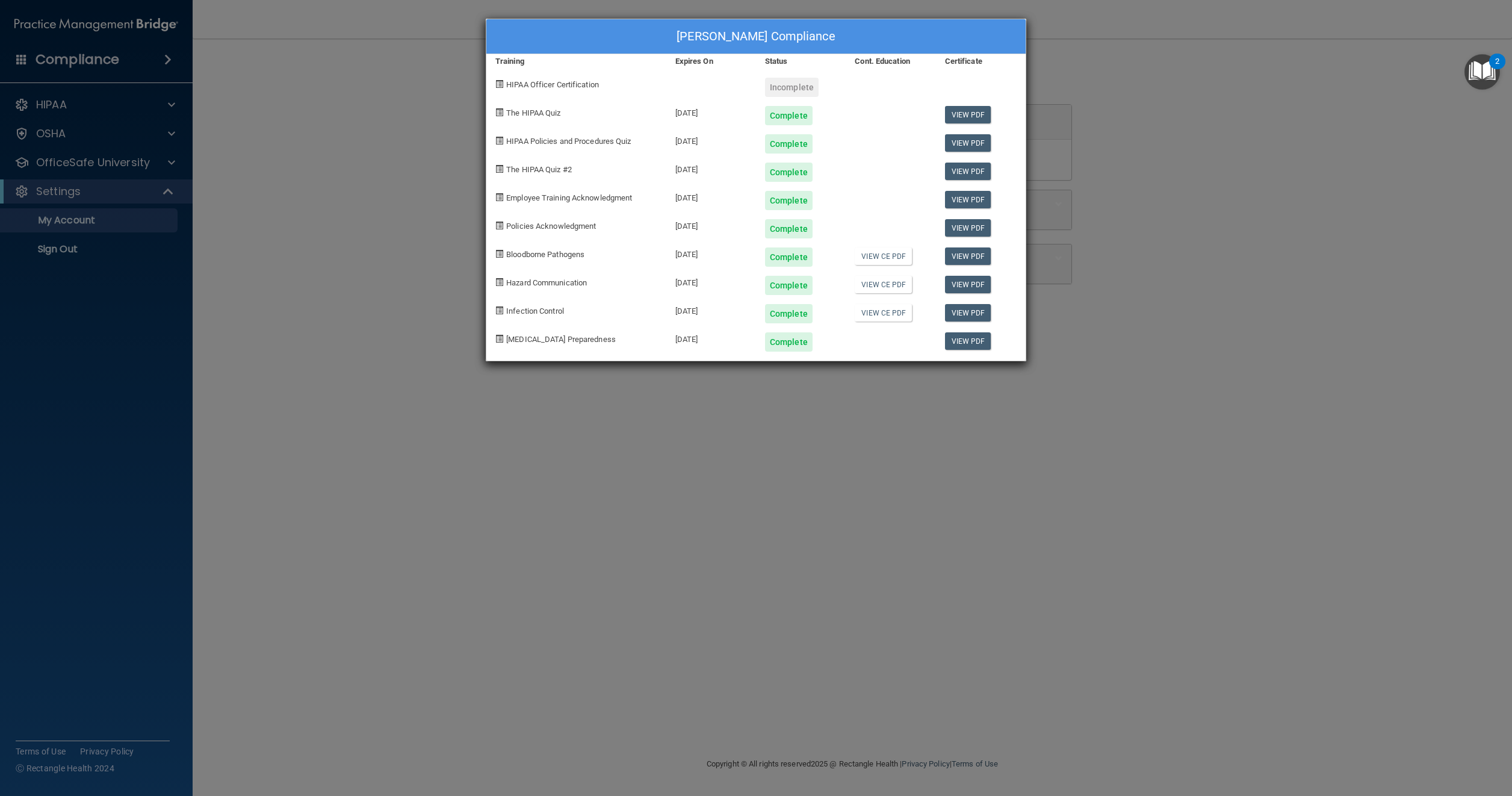
click at [308, 772] on div "John Thurston's Compliance Training Expires On Status Cont. Education Certifica…" at bounding box center [756, 398] width 1512 height 796
click at [59, 249] on div "John Thurston's Compliance Training Expires On Status Cont. Education Certifica…" at bounding box center [756, 398] width 1512 height 796
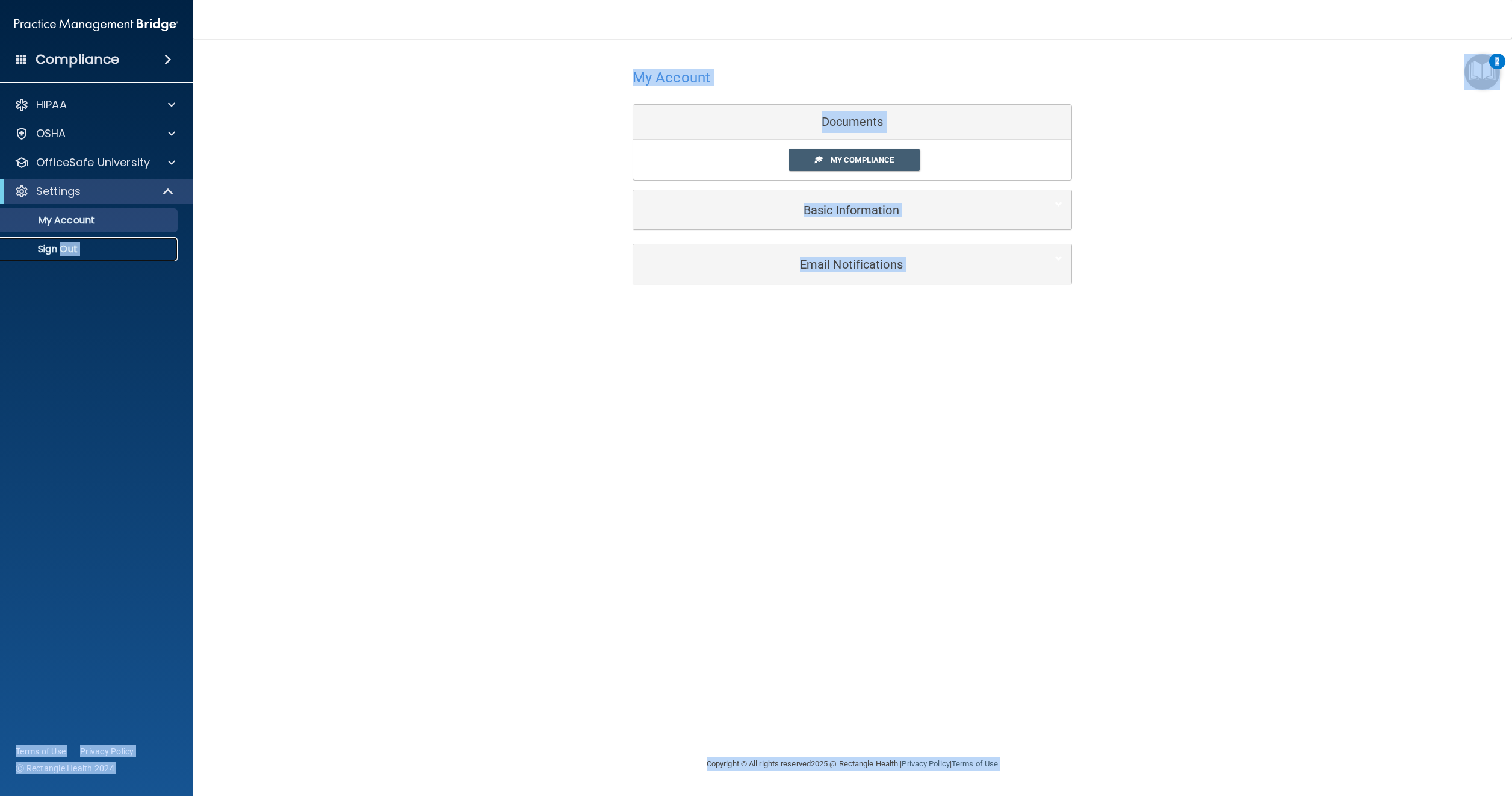
click at [64, 251] on p "Sign Out" at bounding box center [90, 249] width 165 height 12
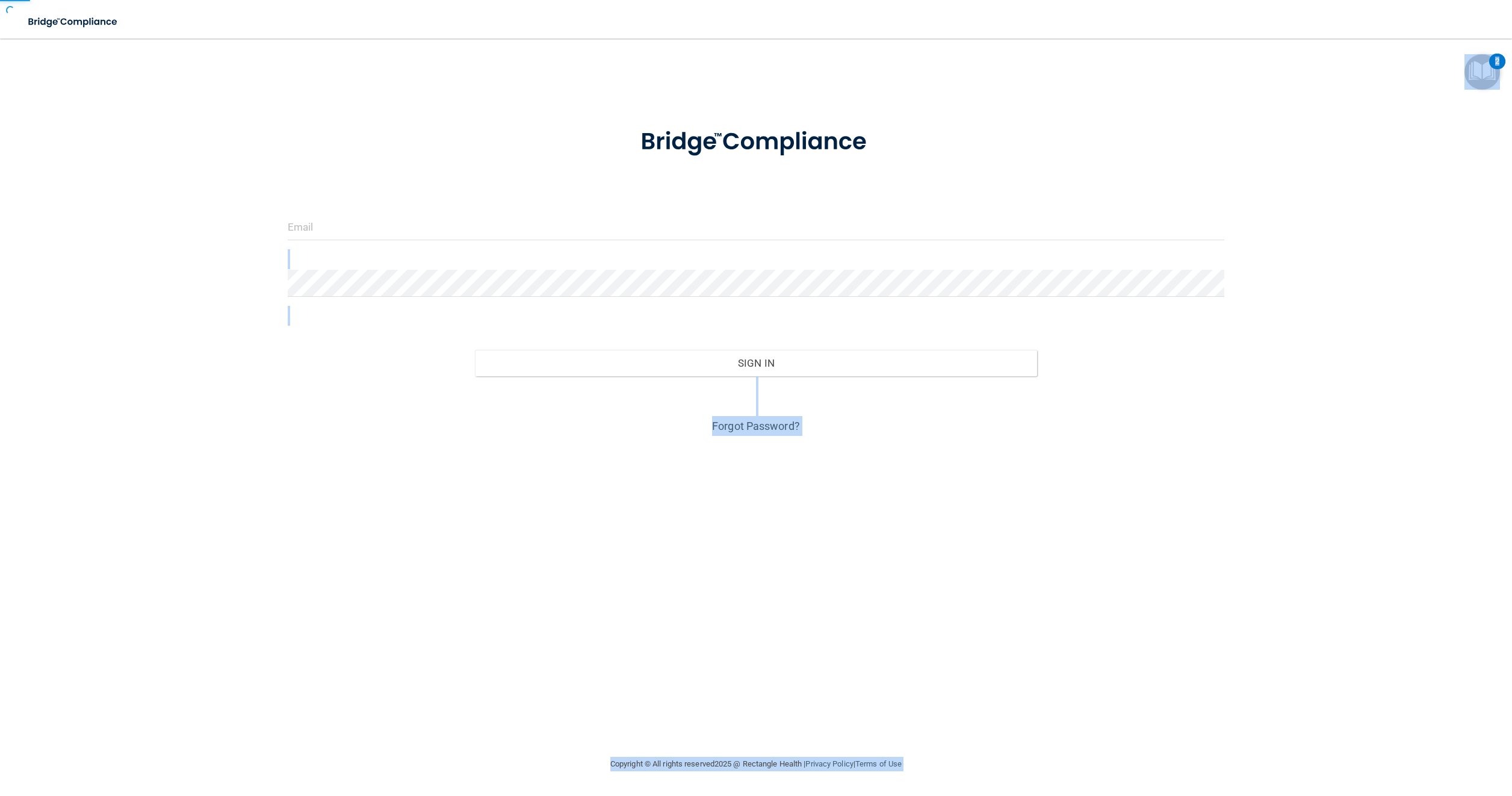
click at [65, 251] on div "Invalid email/password. You don't have permission to access that page. Sign In …" at bounding box center [756, 397] width 1464 height 694
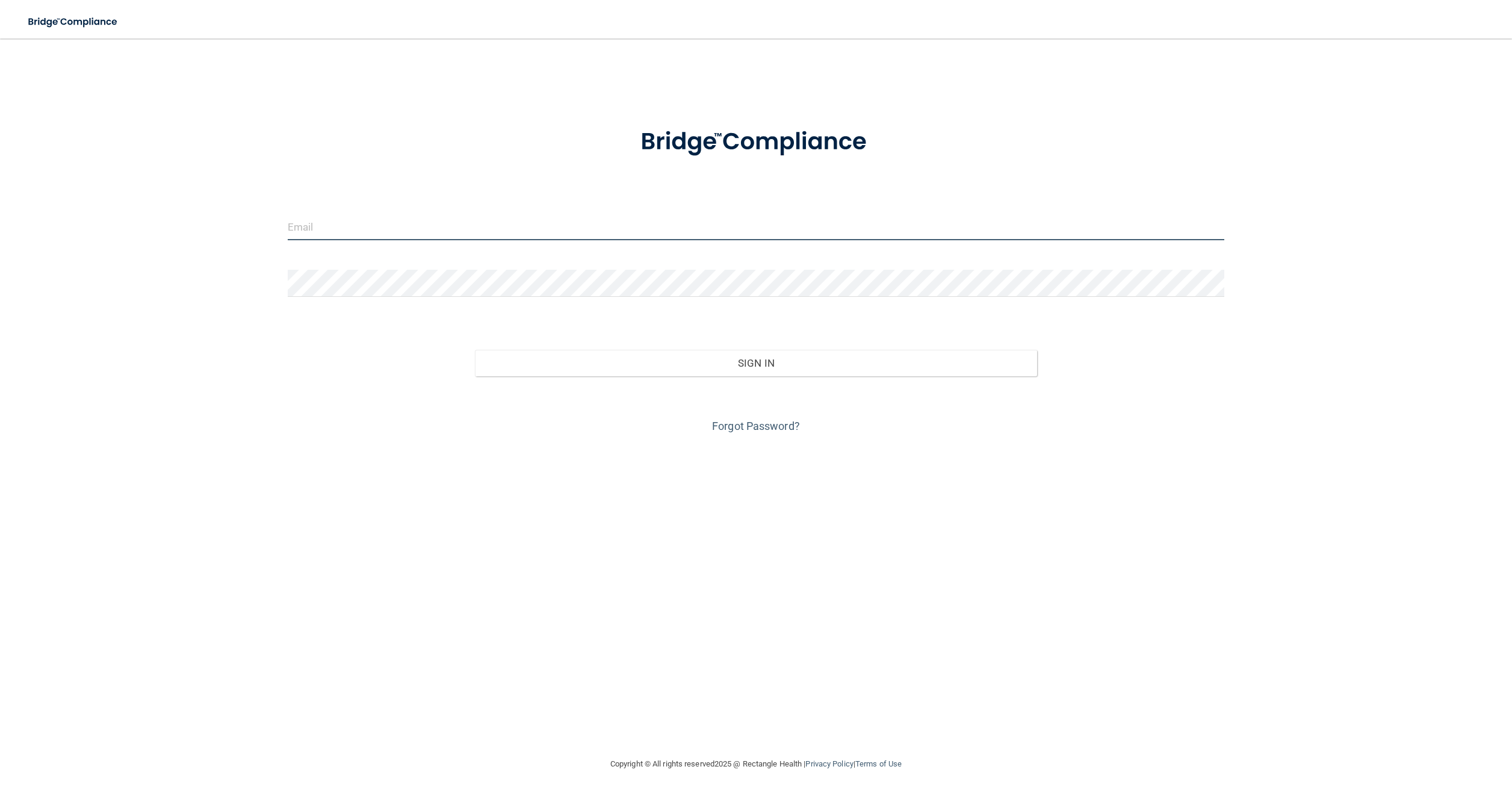
click at [327, 225] on input "email" at bounding box center [756, 226] width 938 height 27
type input "[EMAIL_ADDRESS][DOMAIN_NAME]"
click at [475, 350] on button "Sign In" at bounding box center [756, 363] width 563 height 27
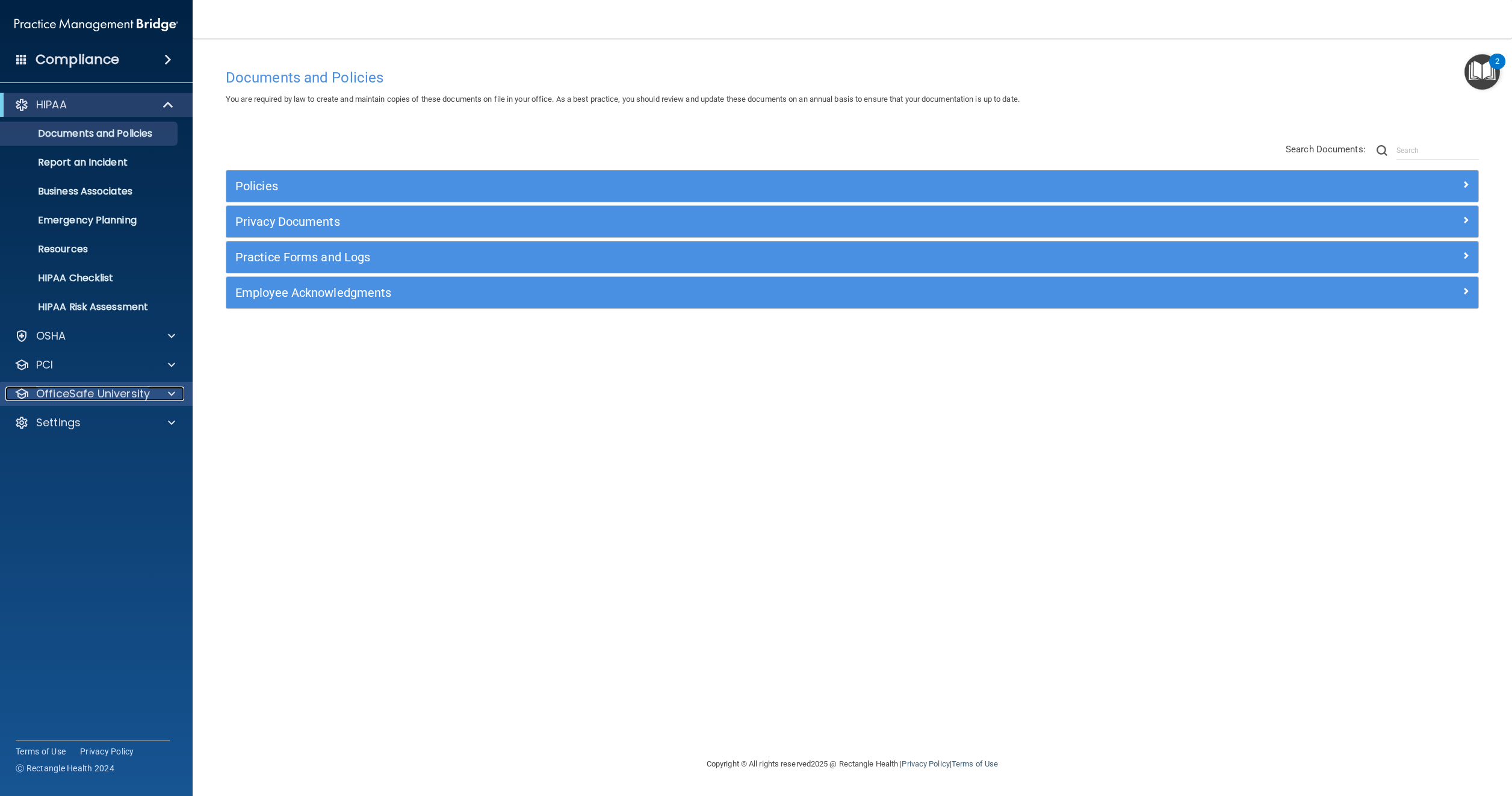
click at [88, 394] on p "OfficeSafe University" at bounding box center [93, 394] width 113 height 14
click at [75, 452] on p "OSHA Training" at bounding box center [57, 451] width 98 height 12
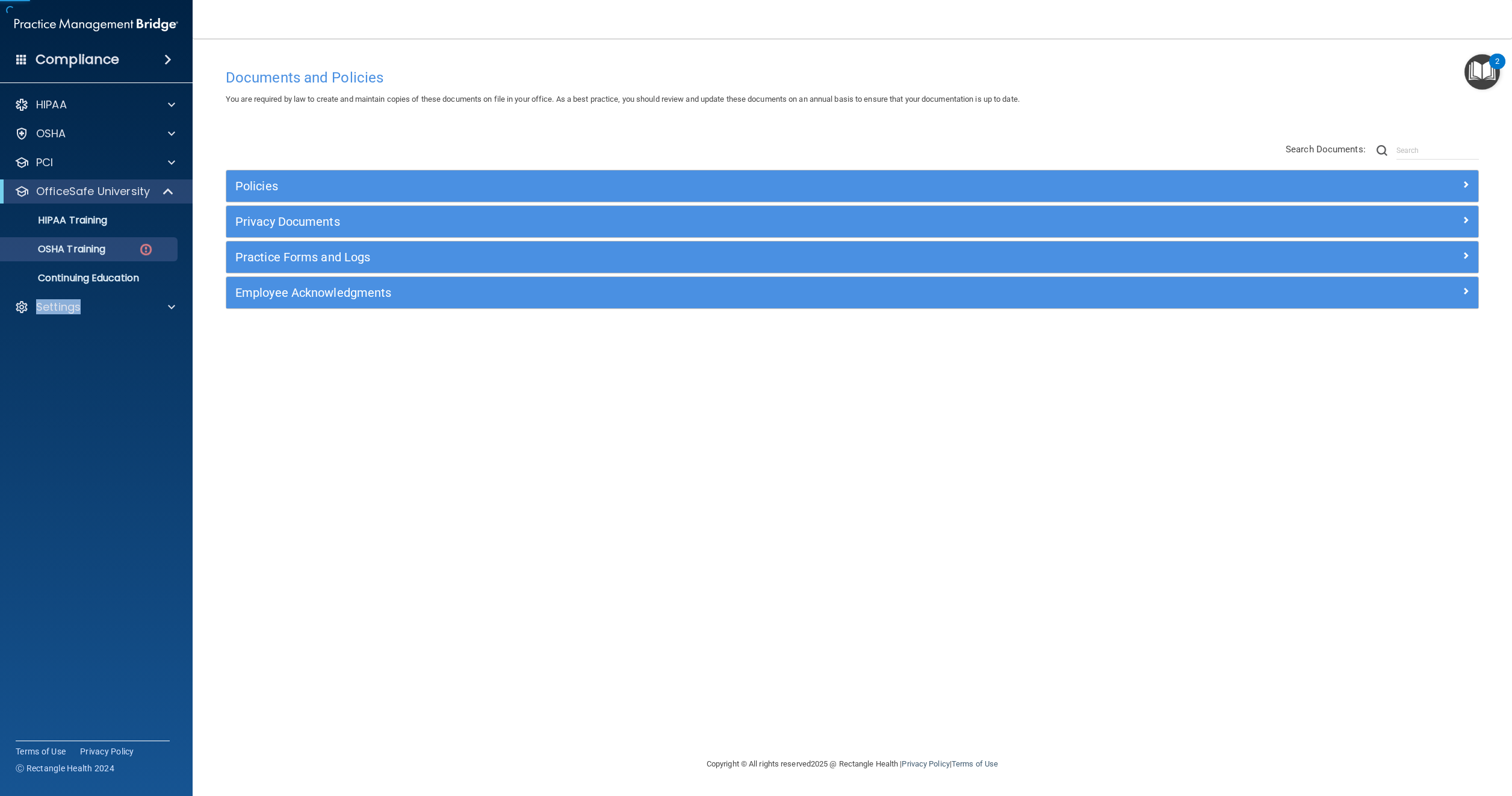
click at [75, 452] on accordion "HIPAA Documents and Policies Report an Incident Business Associates Emergency P…" at bounding box center [96, 364] width 193 height 552
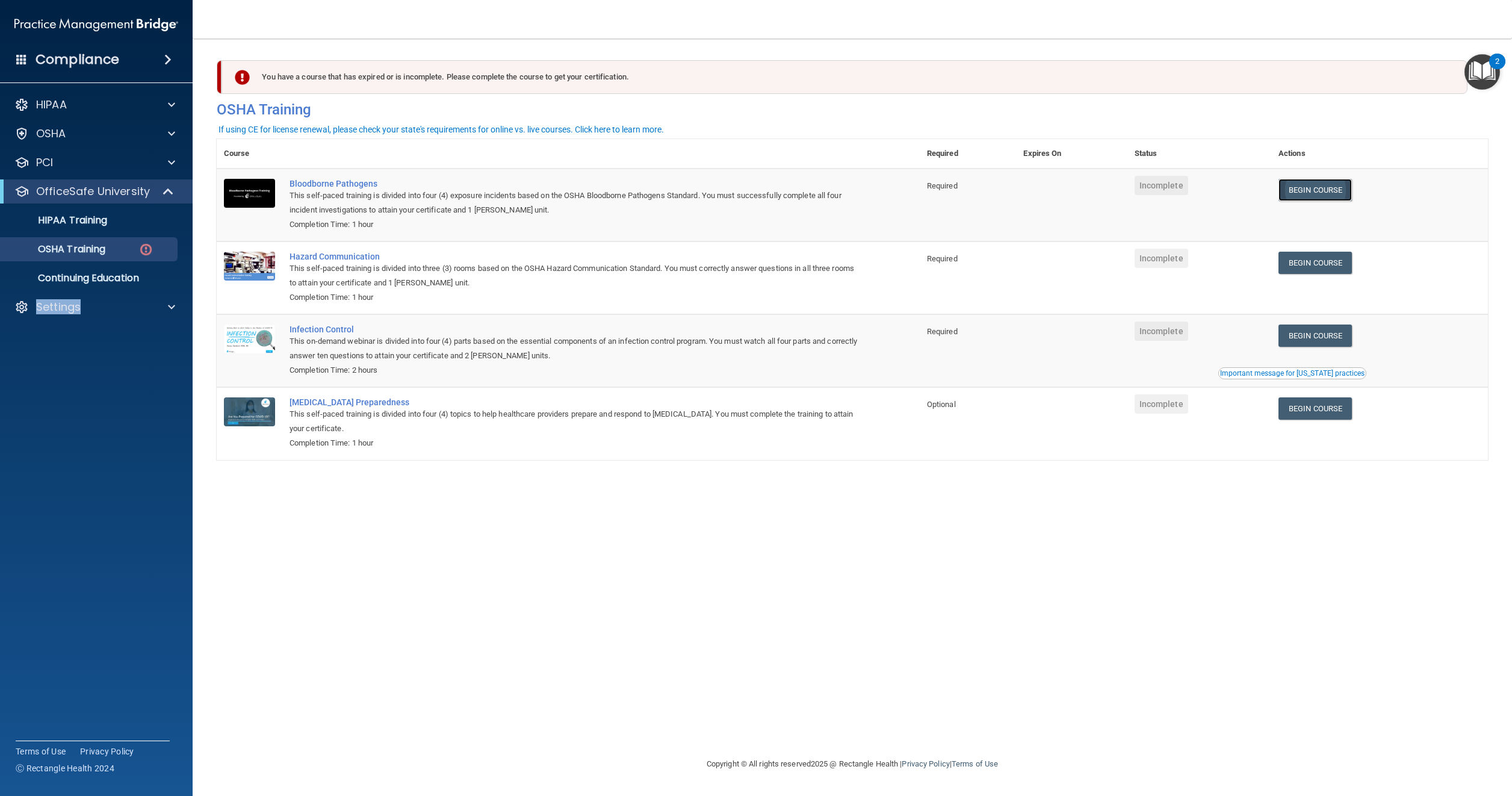
click at [1303, 190] on link "Begin Course" at bounding box center [1315, 190] width 73 height 22
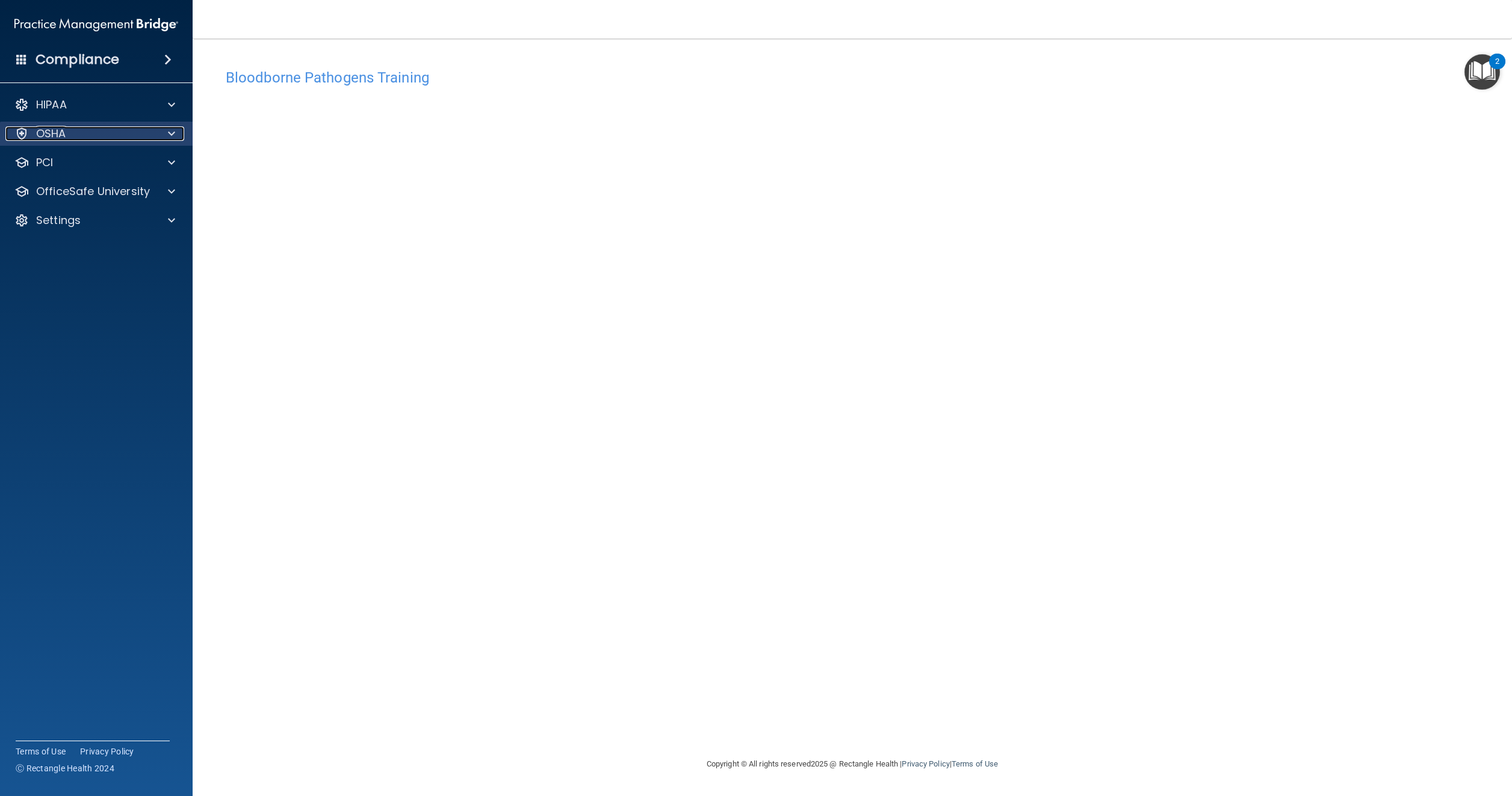
click at [55, 136] on p "OSHA" at bounding box center [51, 133] width 30 height 14
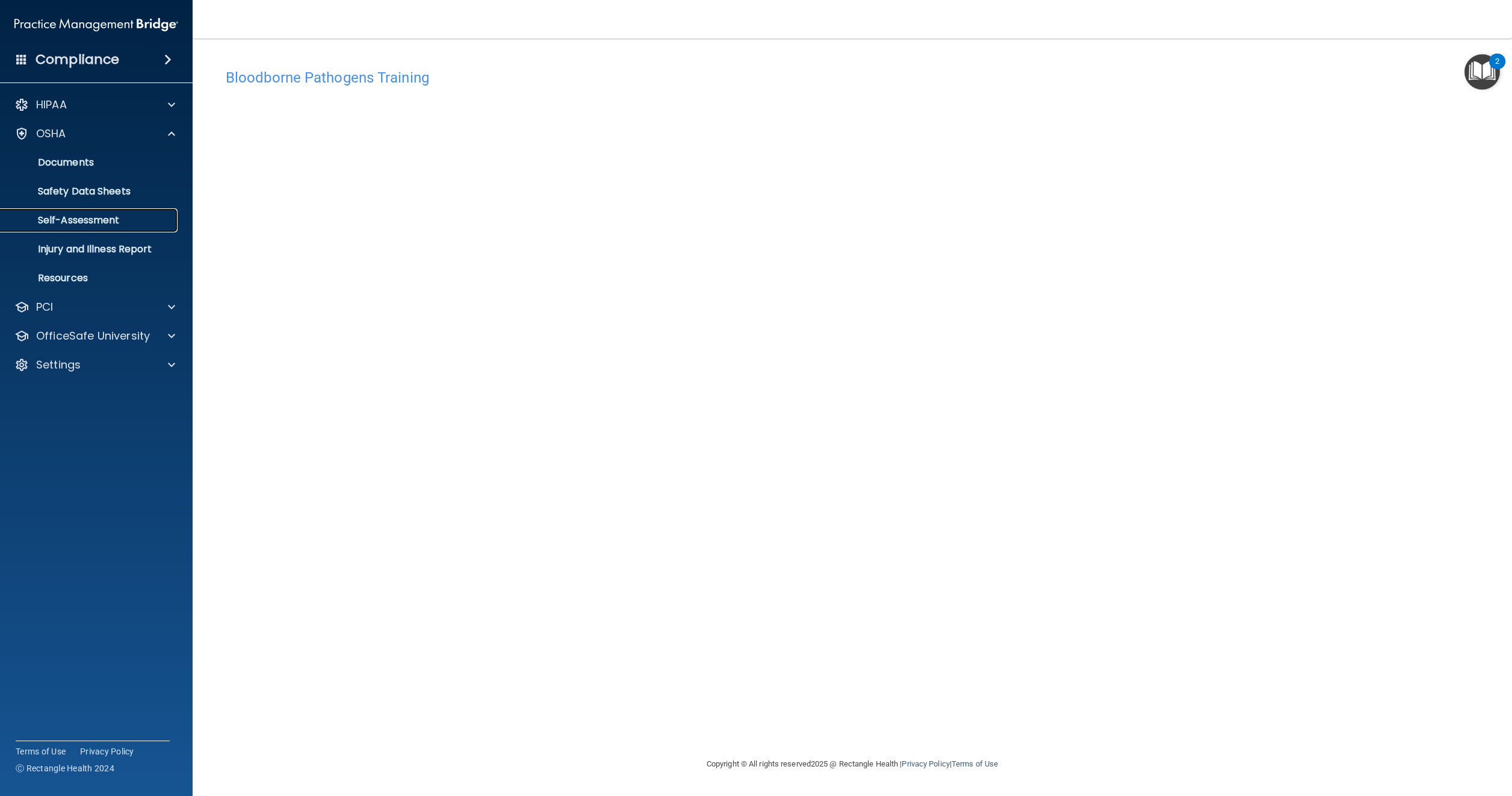
click at [74, 221] on p "Self-Assessment" at bounding box center [90, 220] width 165 height 12
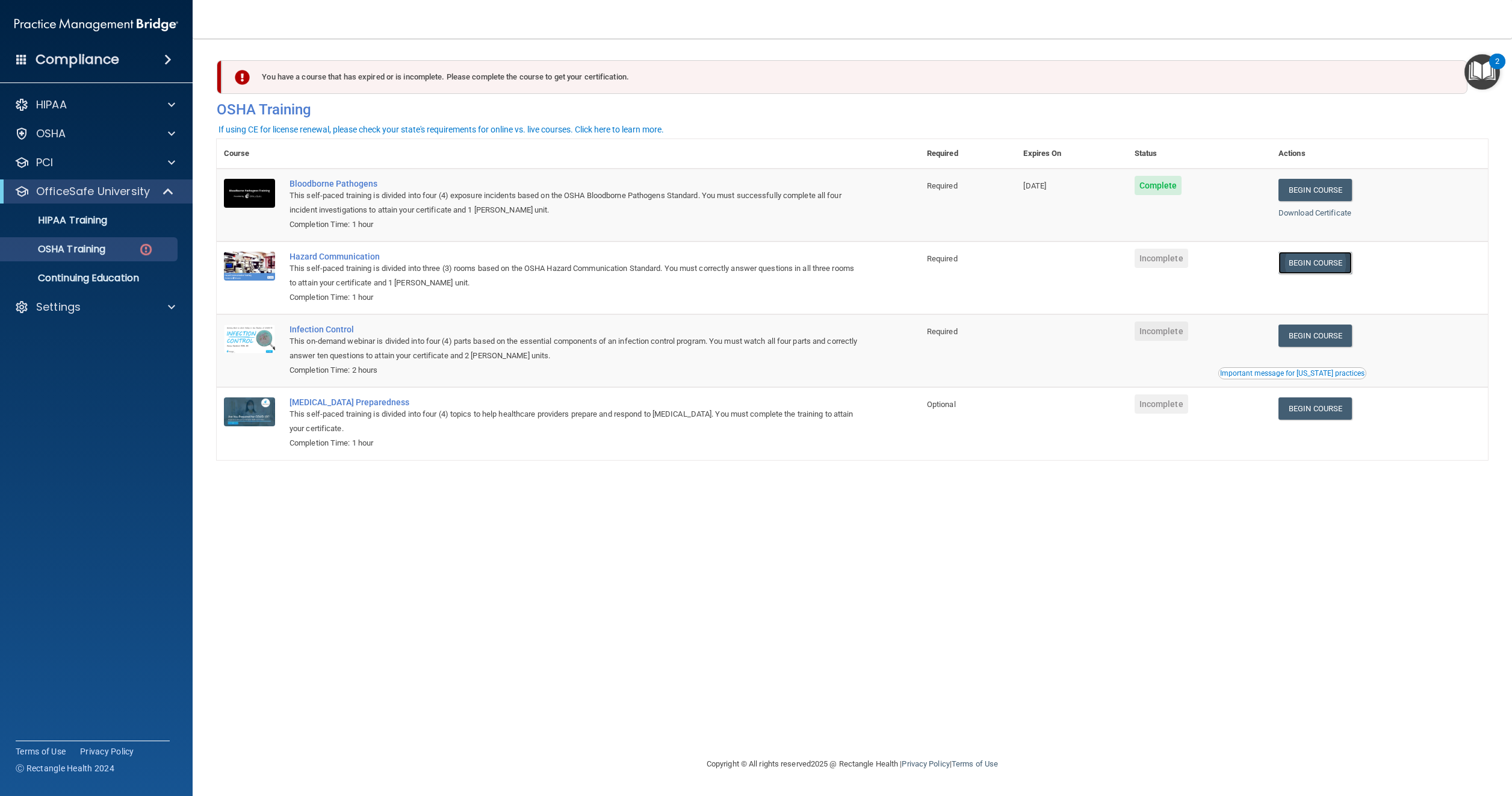
click at [1331, 259] on link "Begin Course" at bounding box center [1315, 262] width 73 height 22
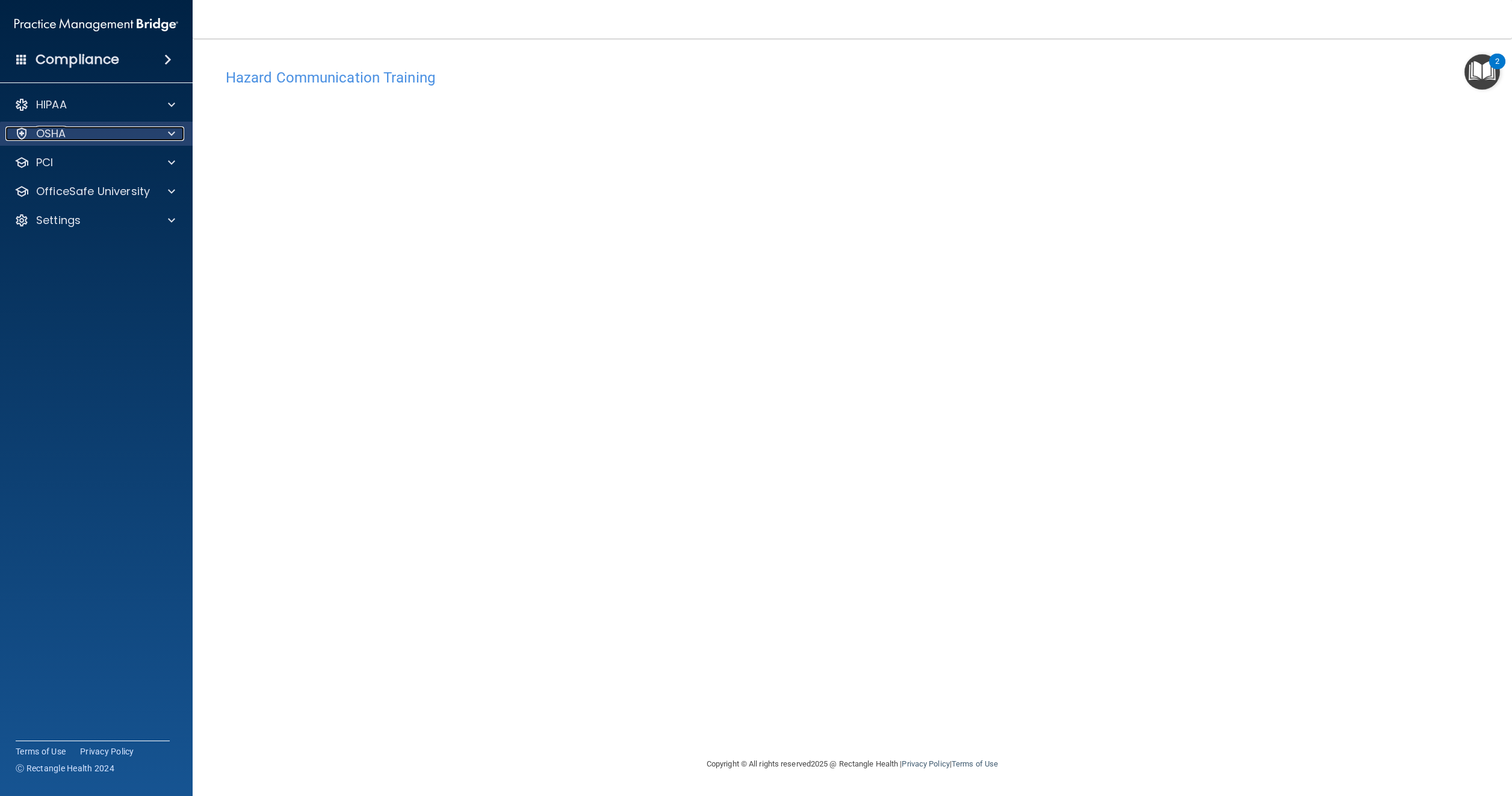
click at [52, 133] on p "OSHA" at bounding box center [51, 133] width 30 height 14
click at [55, 132] on p "OSHA" at bounding box center [51, 133] width 30 height 14
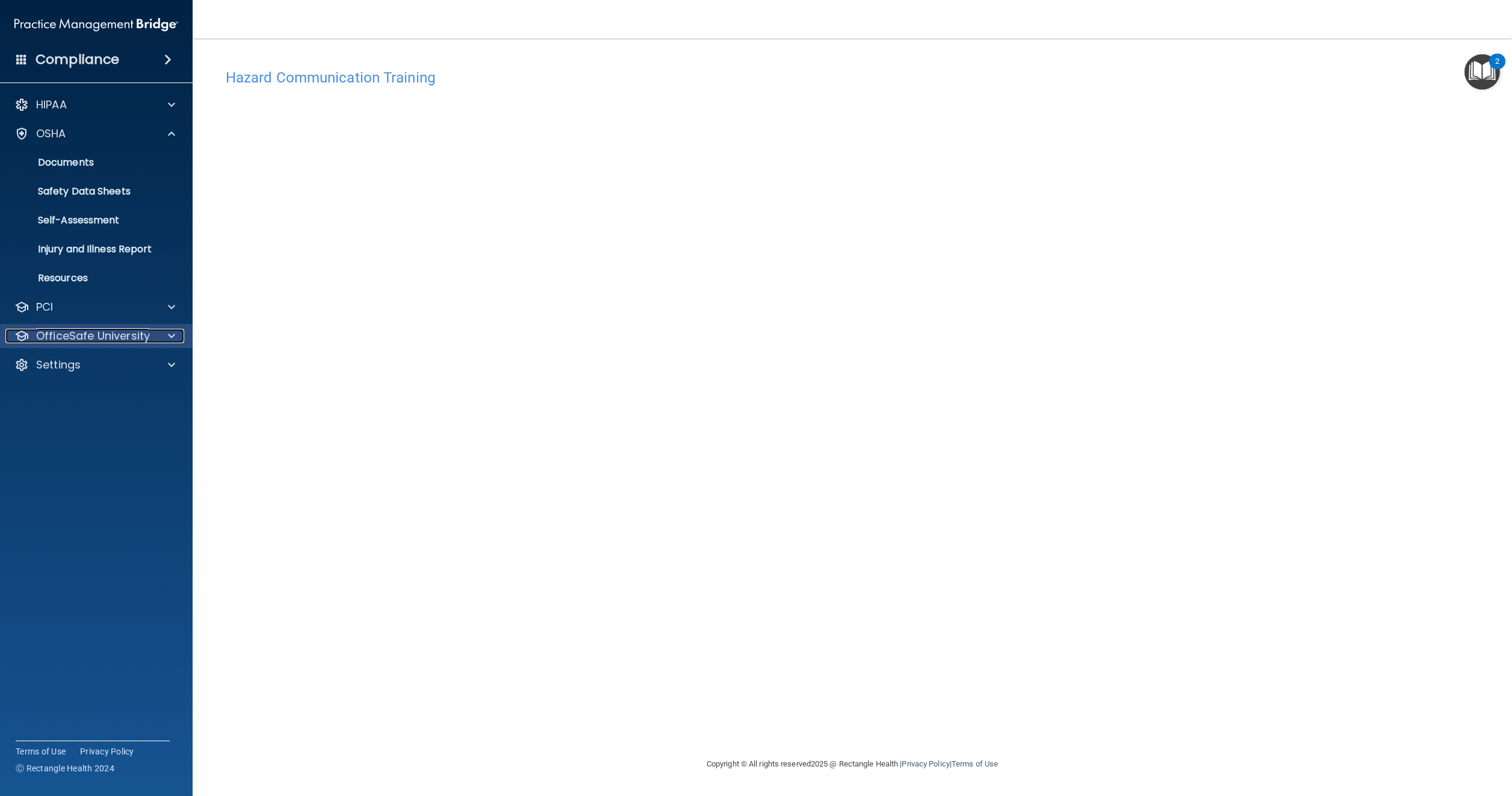
click at [106, 337] on p "OfficeSafe University" at bounding box center [93, 336] width 113 height 14
click at [107, 336] on p "OfficeSafe University" at bounding box center [93, 336] width 113 height 14
click at [109, 336] on p "OfficeSafe University" at bounding box center [93, 336] width 113 height 14
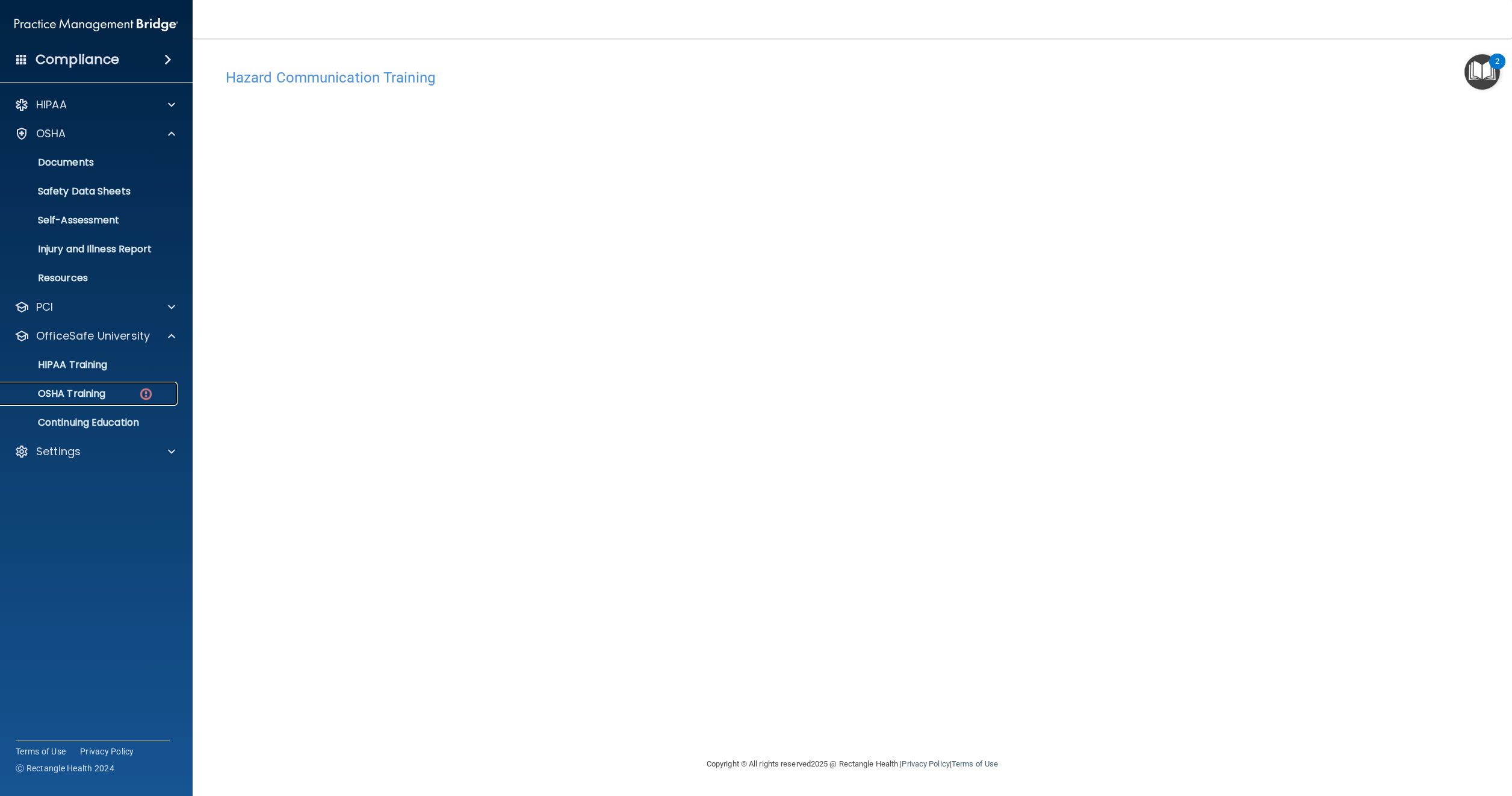
click at [91, 389] on p "OSHA Training" at bounding box center [57, 393] width 98 height 12
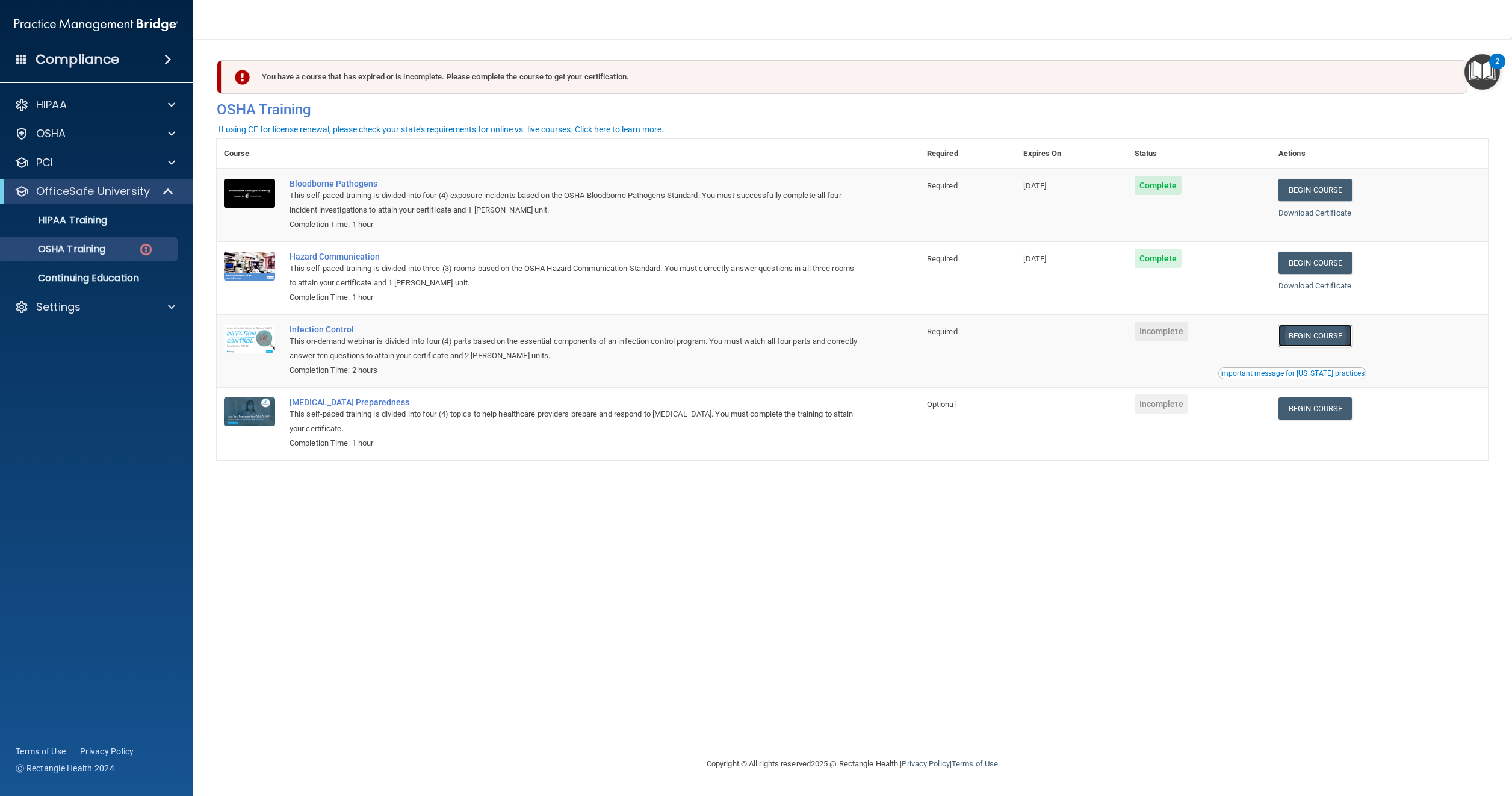
click at [1313, 335] on link "Begin Course" at bounding box center [1315, 336] width 73 height 22
click at [1322, 408] on link "Begin Course" at bounding box center [1315, 408] width 73 height 22
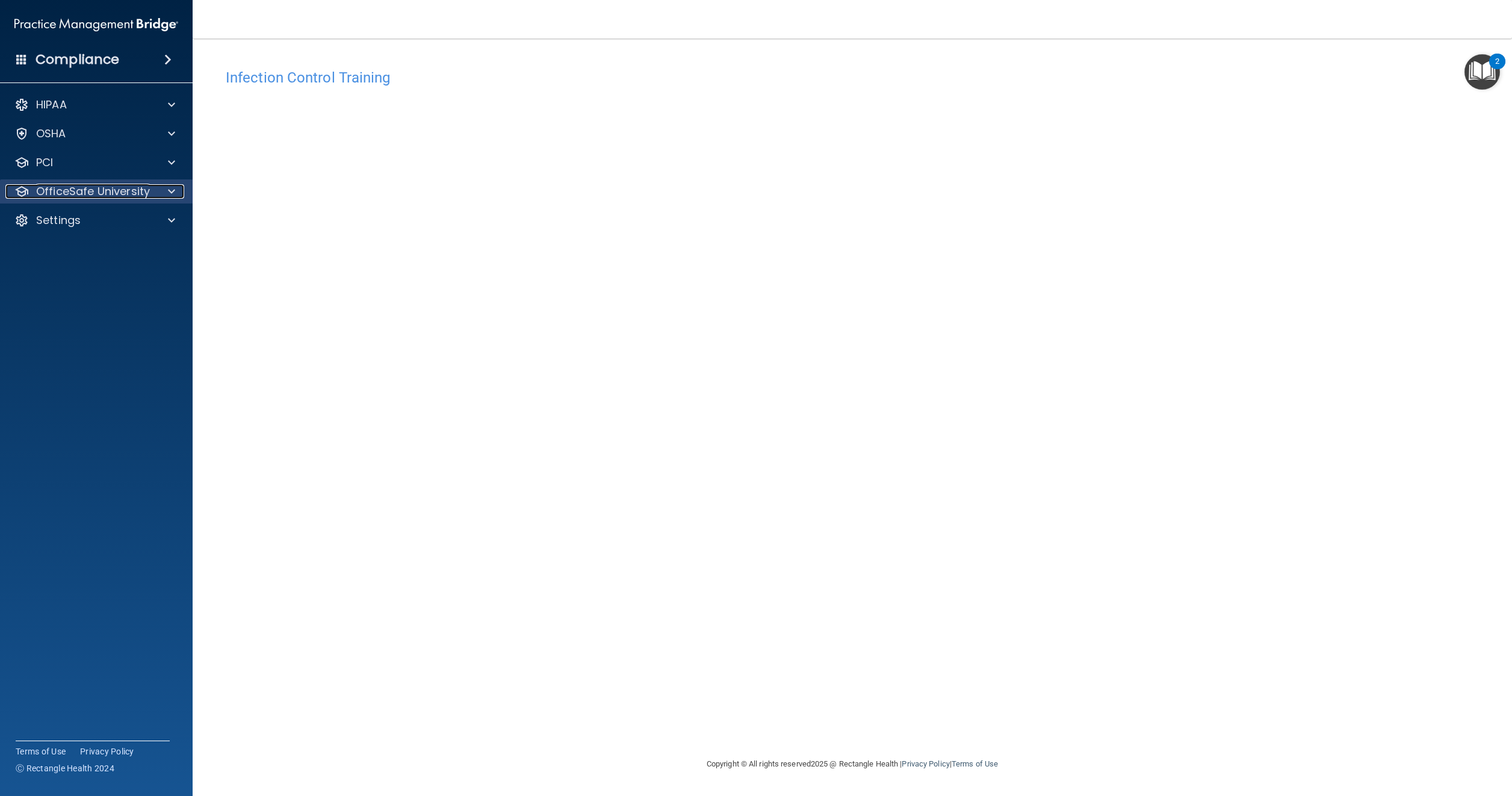
click at [69, 187] on p "OfficeSafe University" at bounding box center [93, 192] width 113 height 14
click at [85, 248] on p "OSHA Training" at bounding box center [57, 249] width 98 height 12
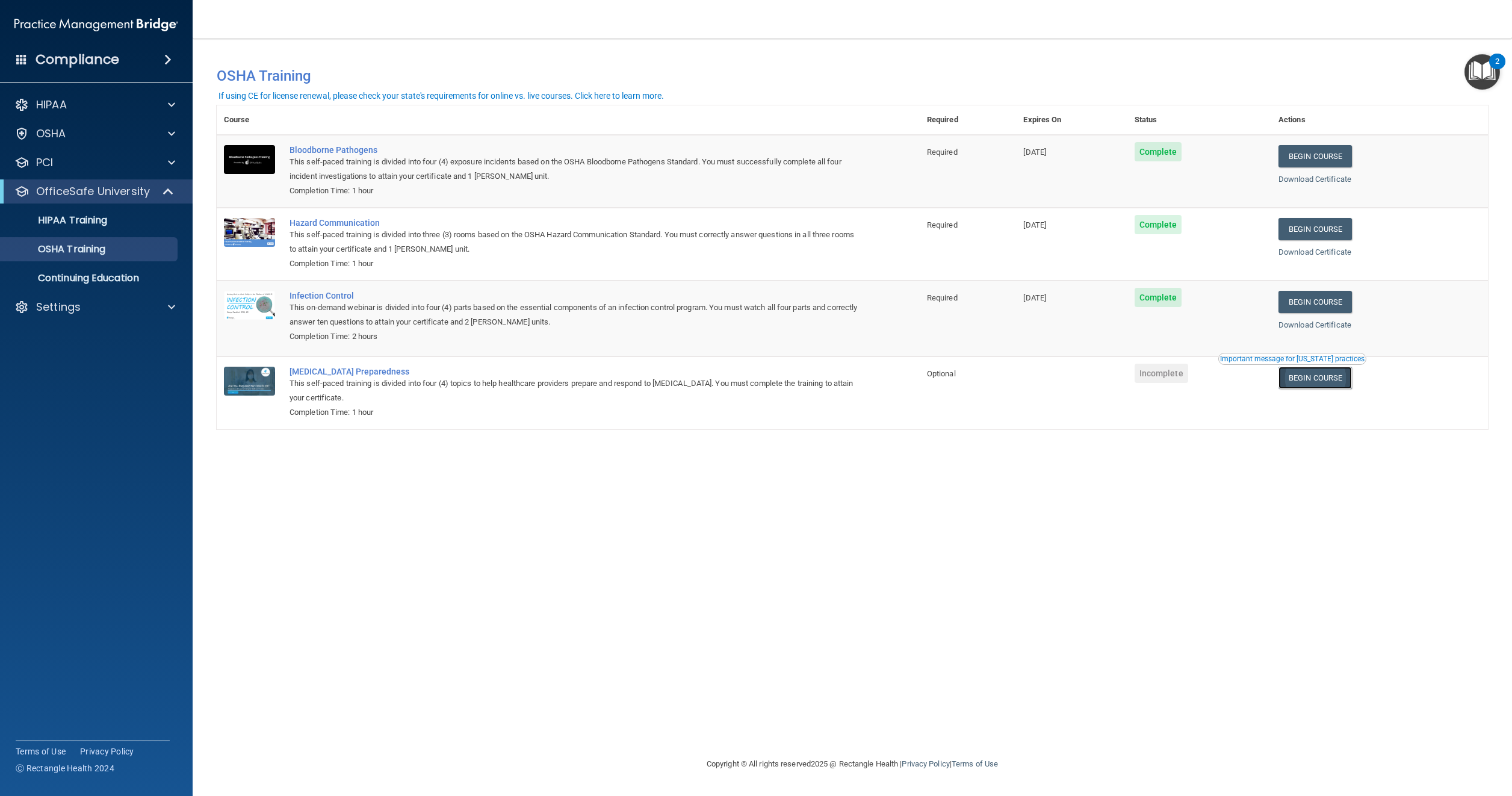
click at [1343, 383] on link "Begin Course" at bounding box center [1315, 378] width 73 height 22
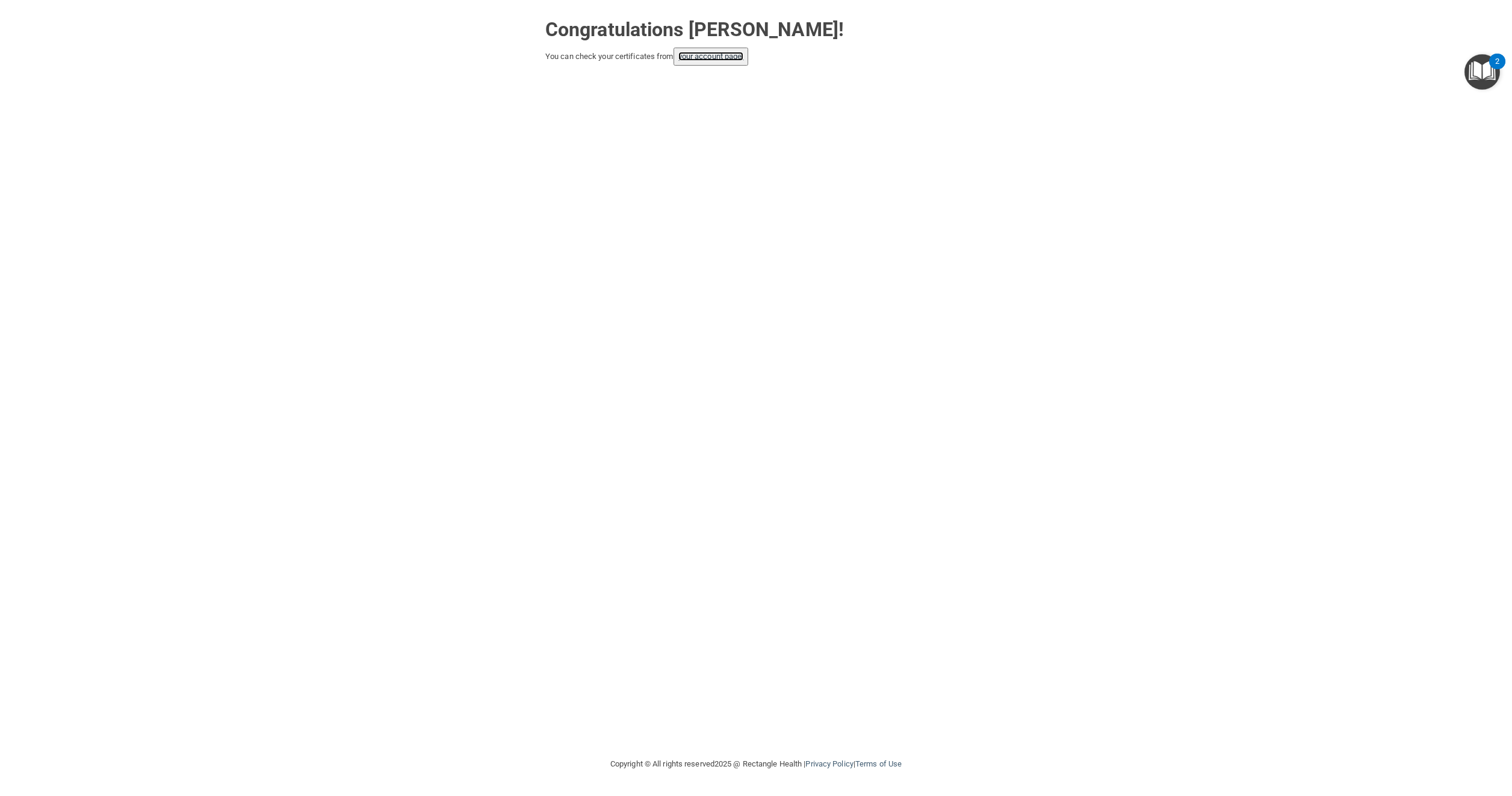
click at [698, 52] on link "your account page!" at bounding box center [711, 56] width 65 height 9
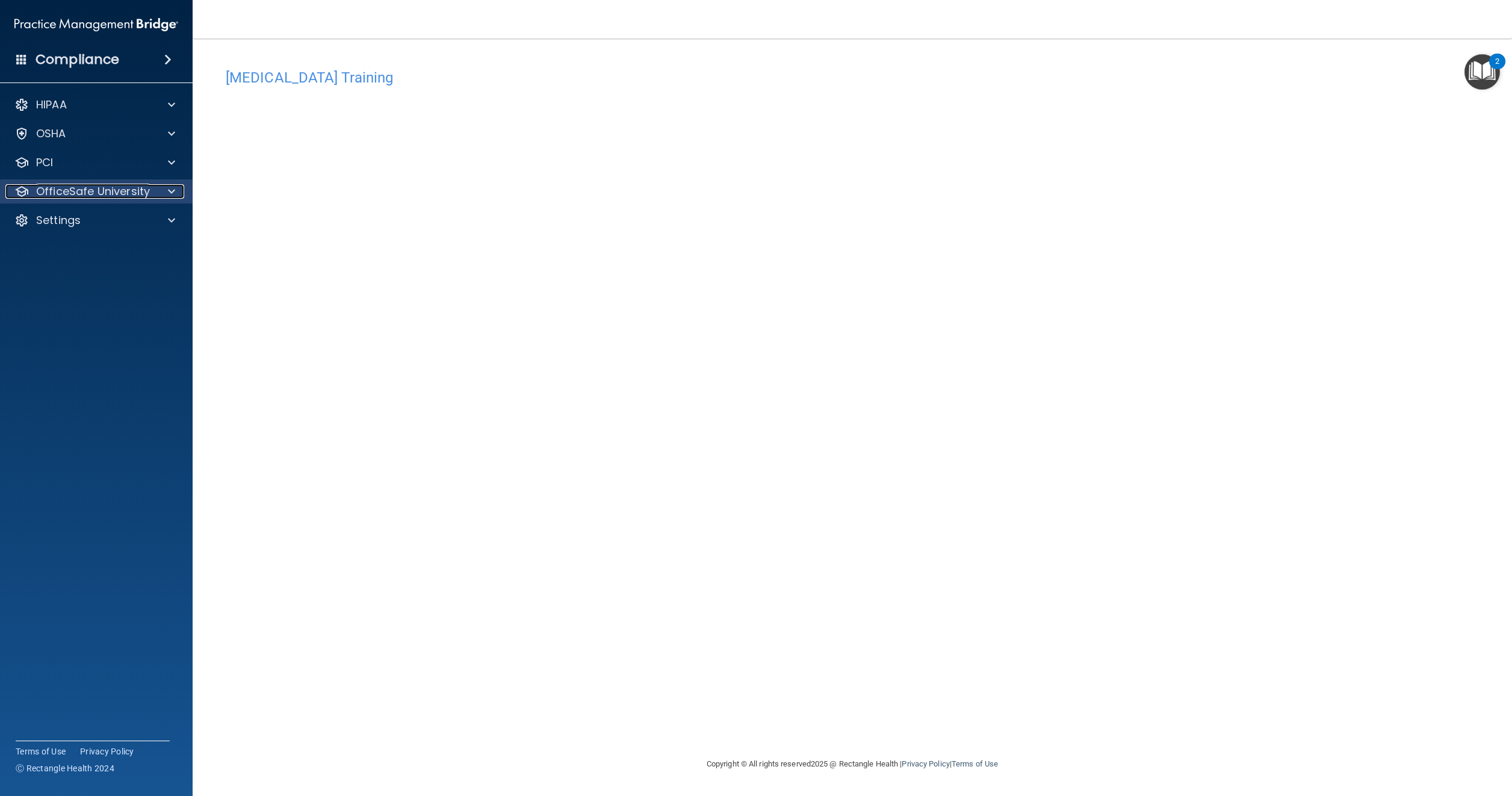
click at [68, 192] on p "OfficeSafe University" at bounding box center [93, 192] width 113 height 14
click at [86, 254] on p "OSHA Training" at bounding box center [57, 249] width 98 height 12
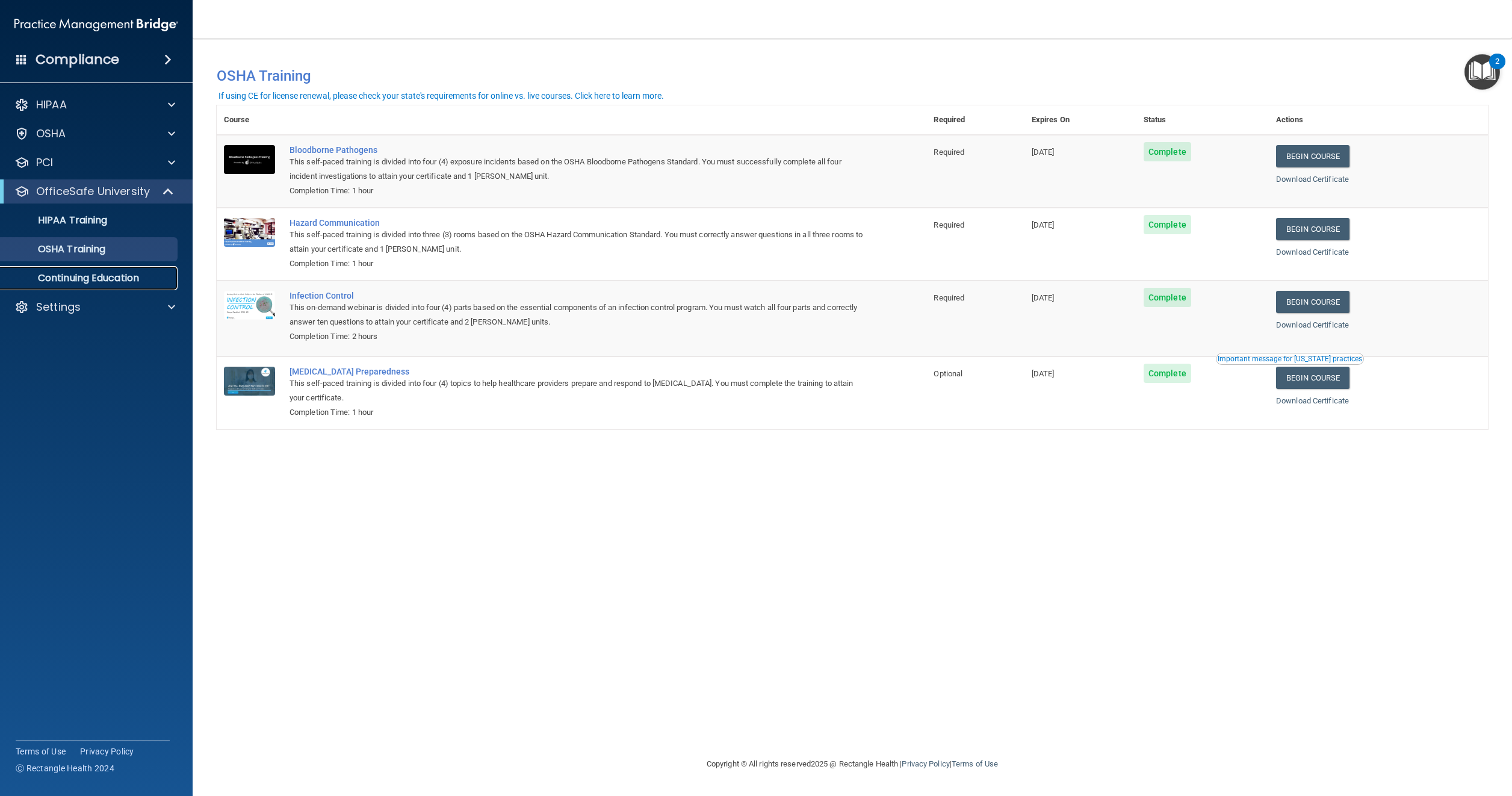
click at [86, 277] on p "Continuing Education" at bounding box center [90, 277] width 165 height 12
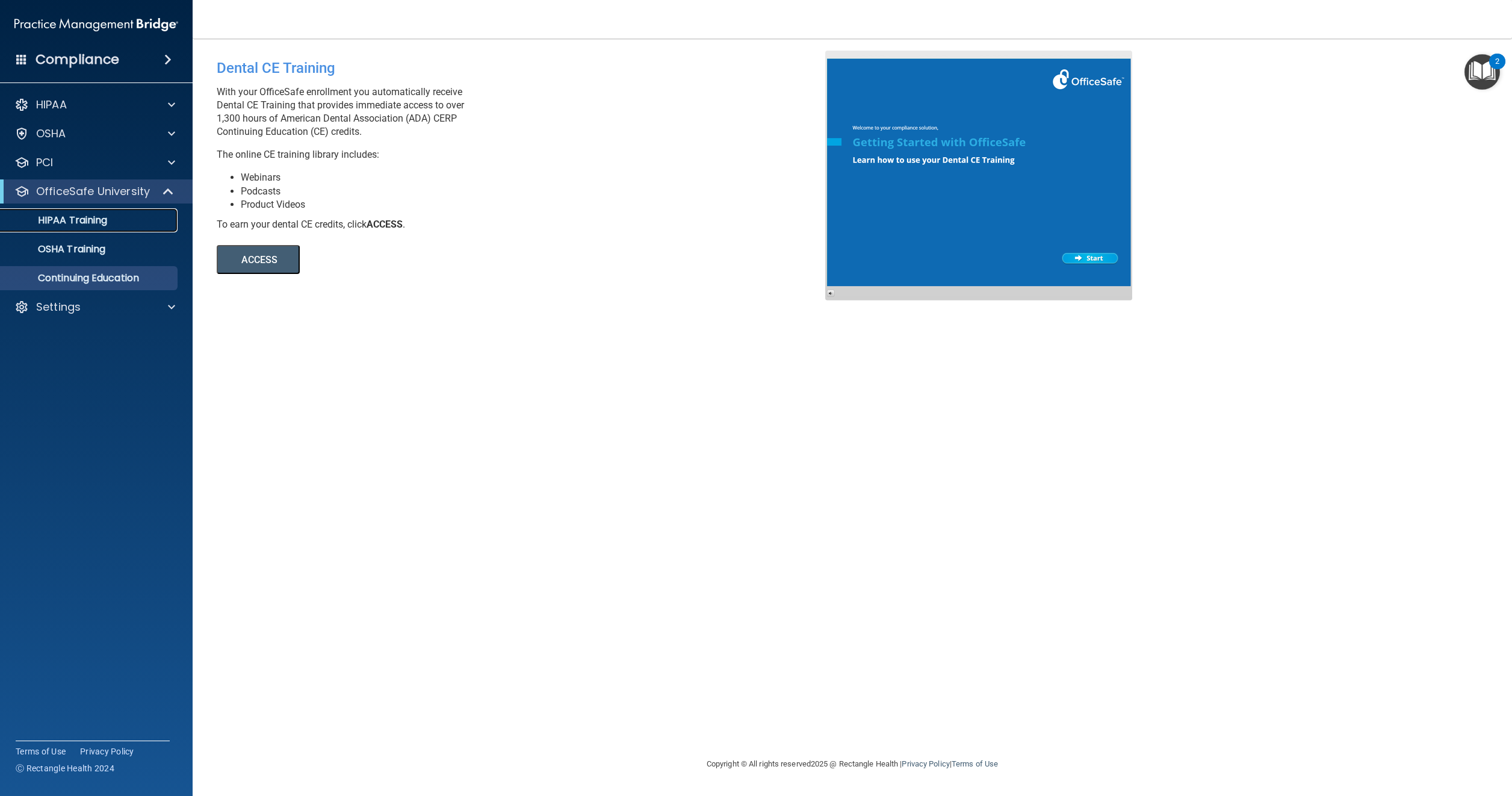
click at [83, 218] on p "HIPAA Training" at bounding box center [58, 220] width 99 height 12
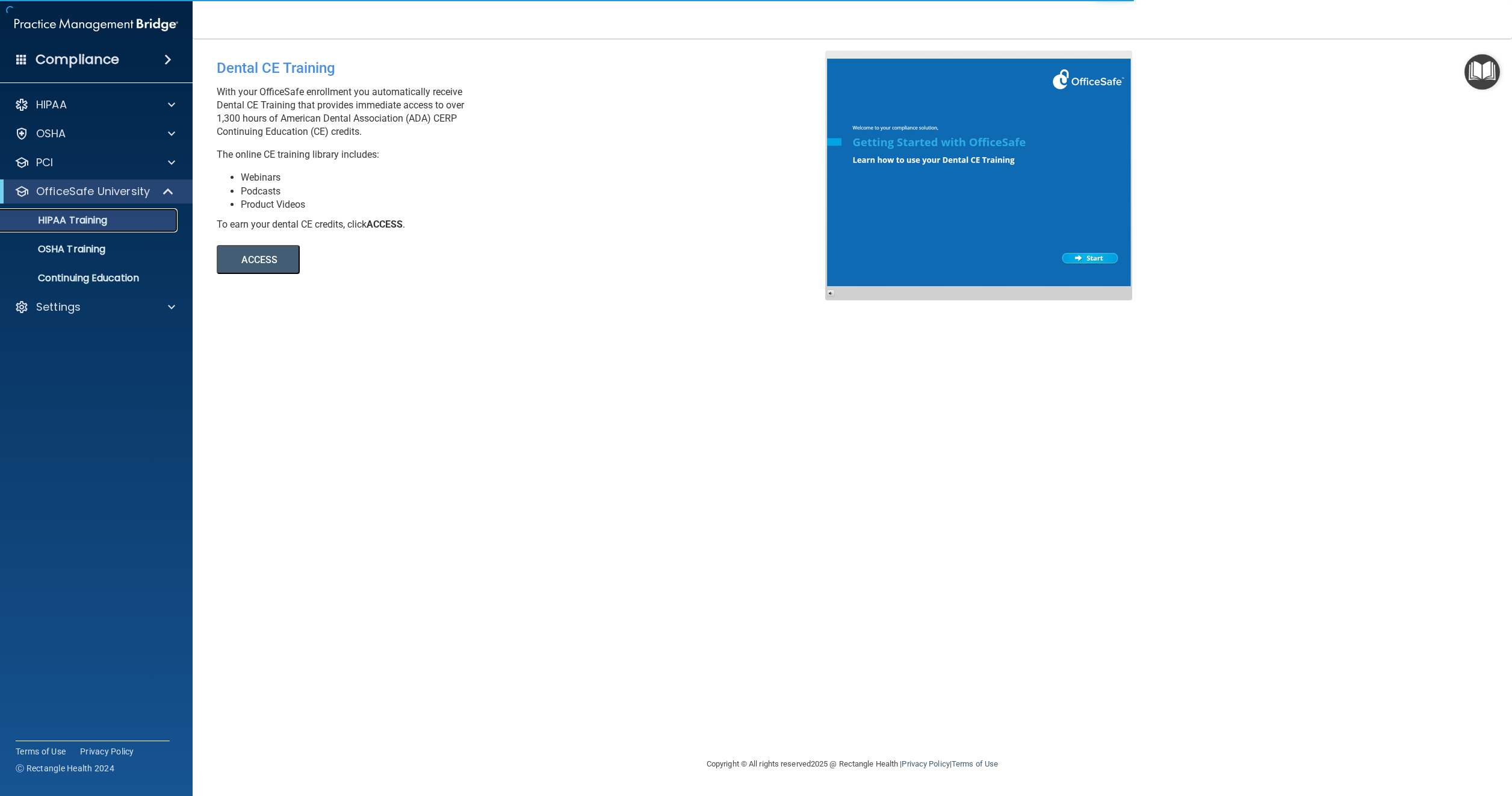
click at [83, 219] on p "HIPAA Training" at bounding box center [58, 220] width 99 height 12
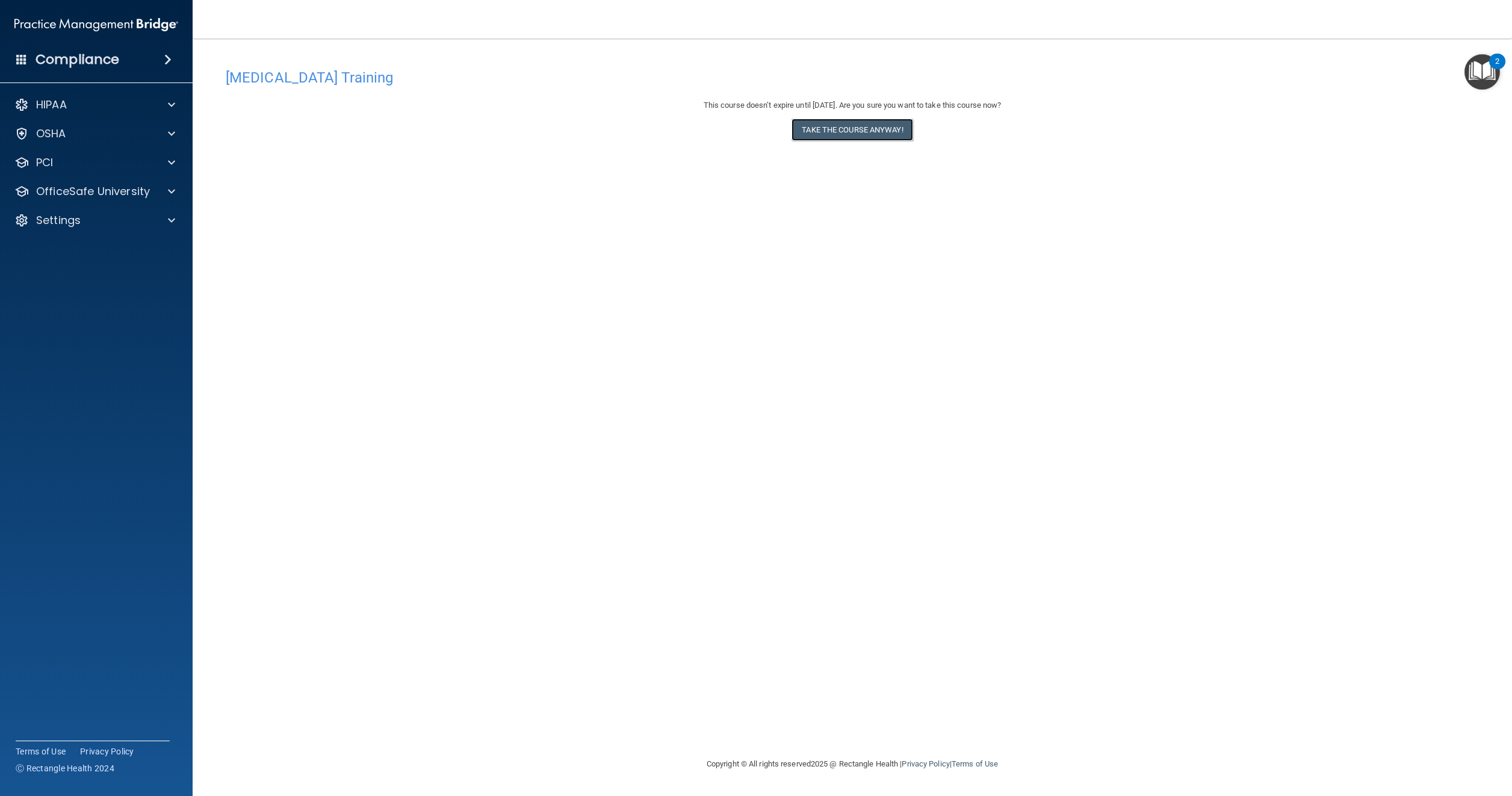
click at [830, 132] on button "Take the course anyway!" at bounding box center [853, 130] width 121 height 22
